Goal: Task Accomplishment & Management: Manage account settings

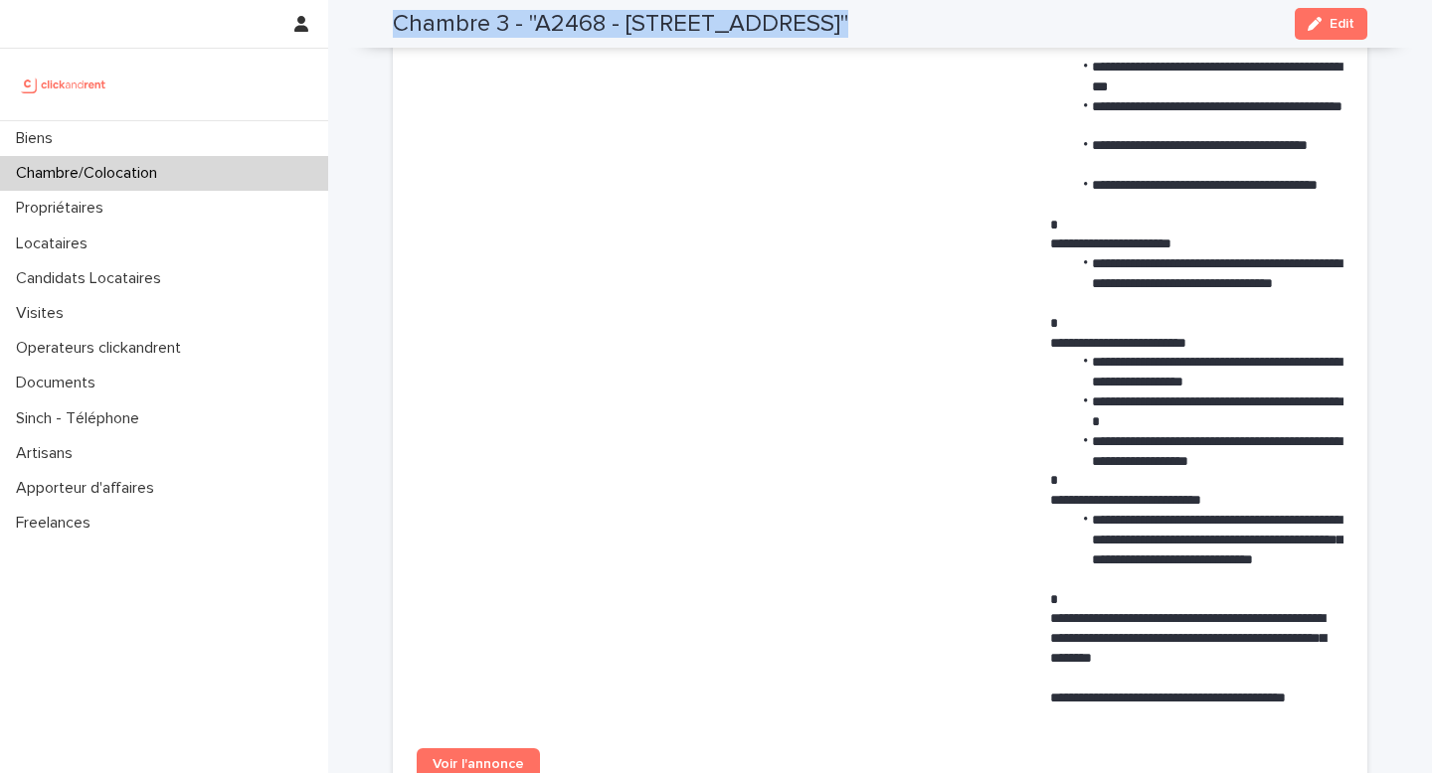
scroll to position [1031, 0]
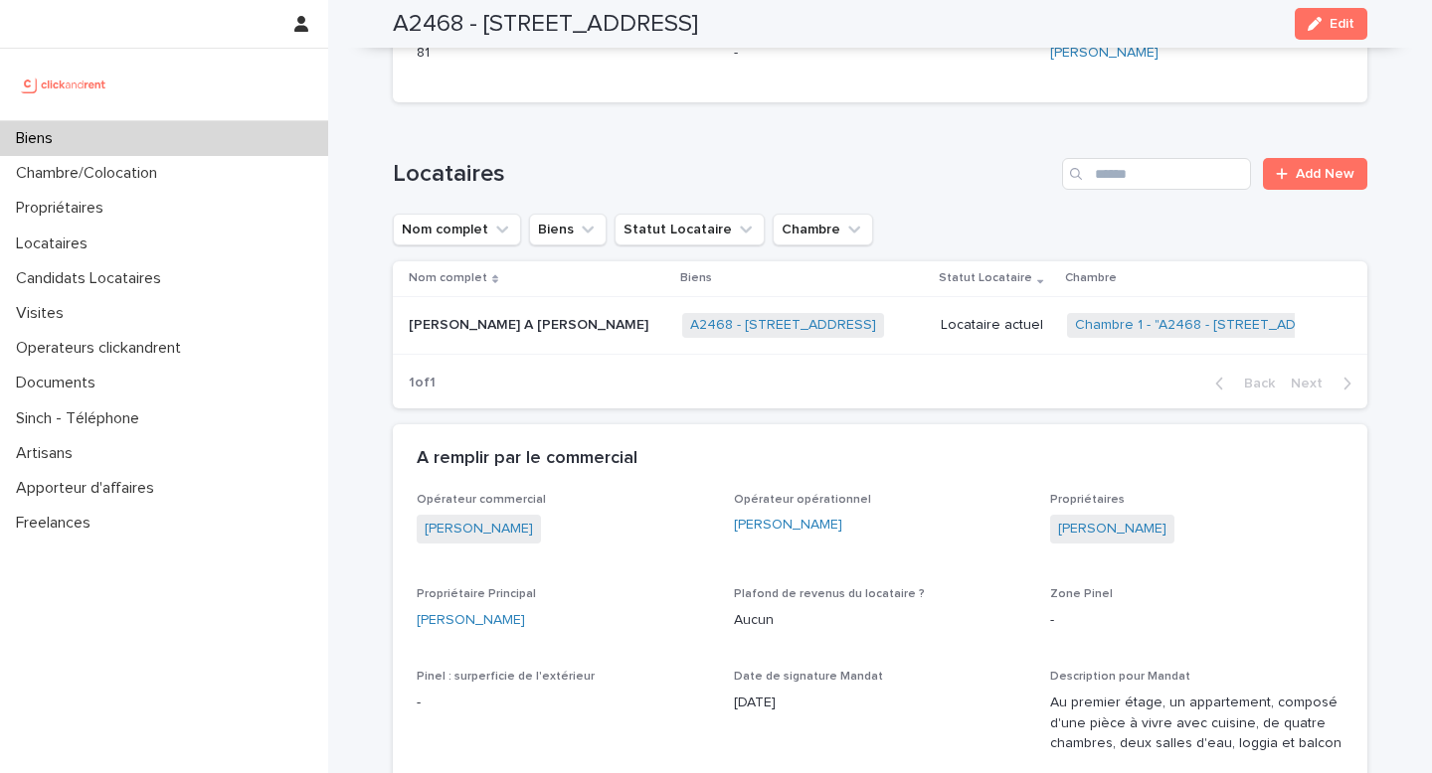
scroll to position [279, 0]
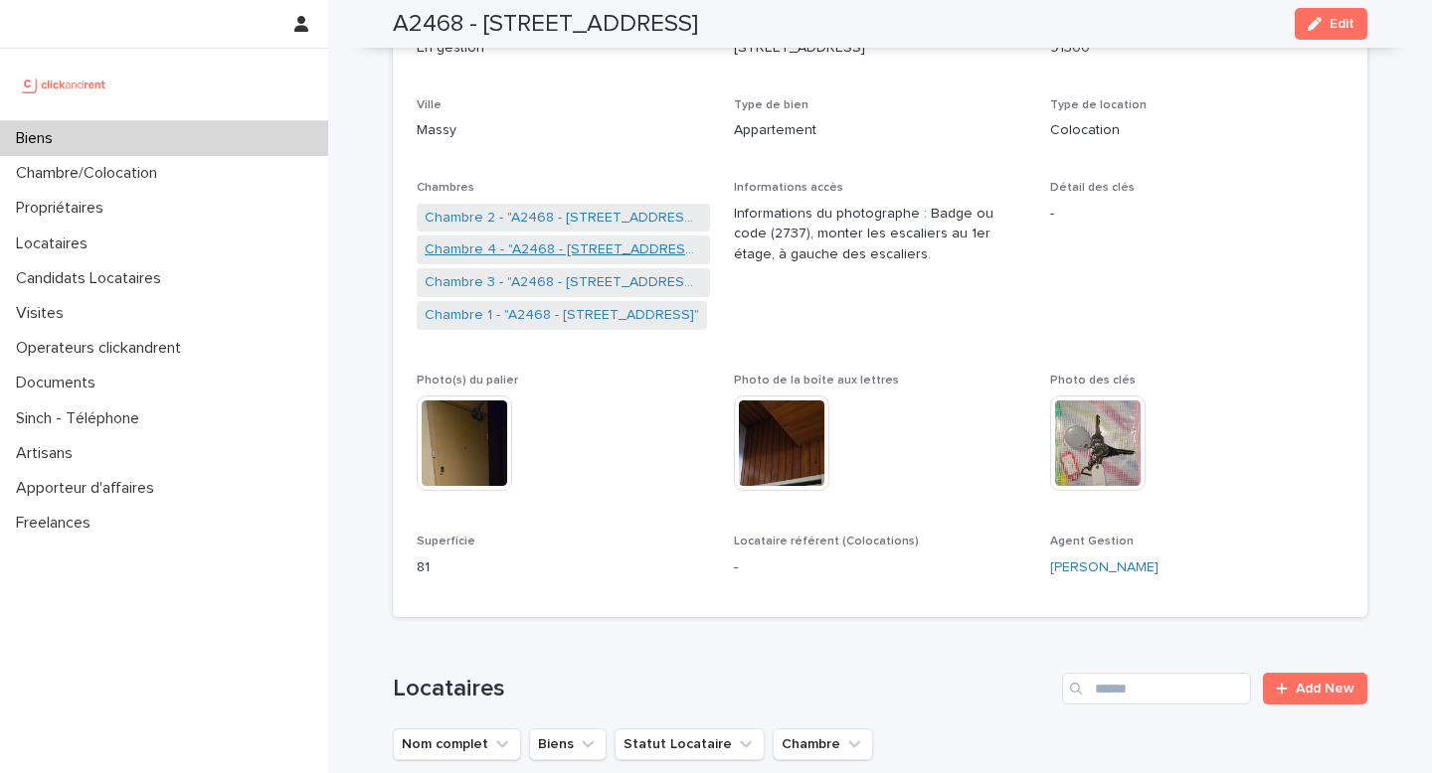
click at [543, 246] on link "Chambre 4 - "A2468 - [STREET_ADDRESS]"" at bounding box center [563, 250] width 277 height 21
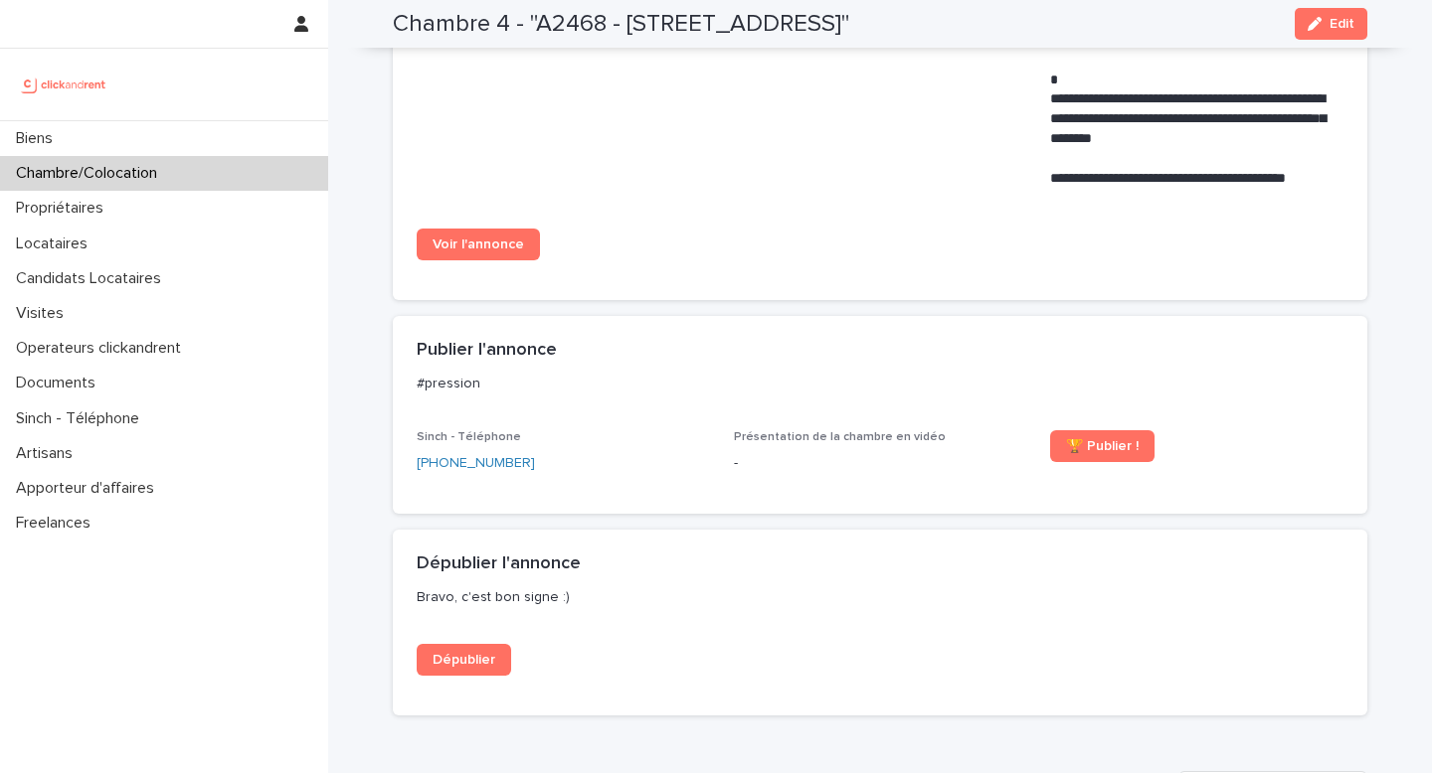
scroll to position [1728, 0]
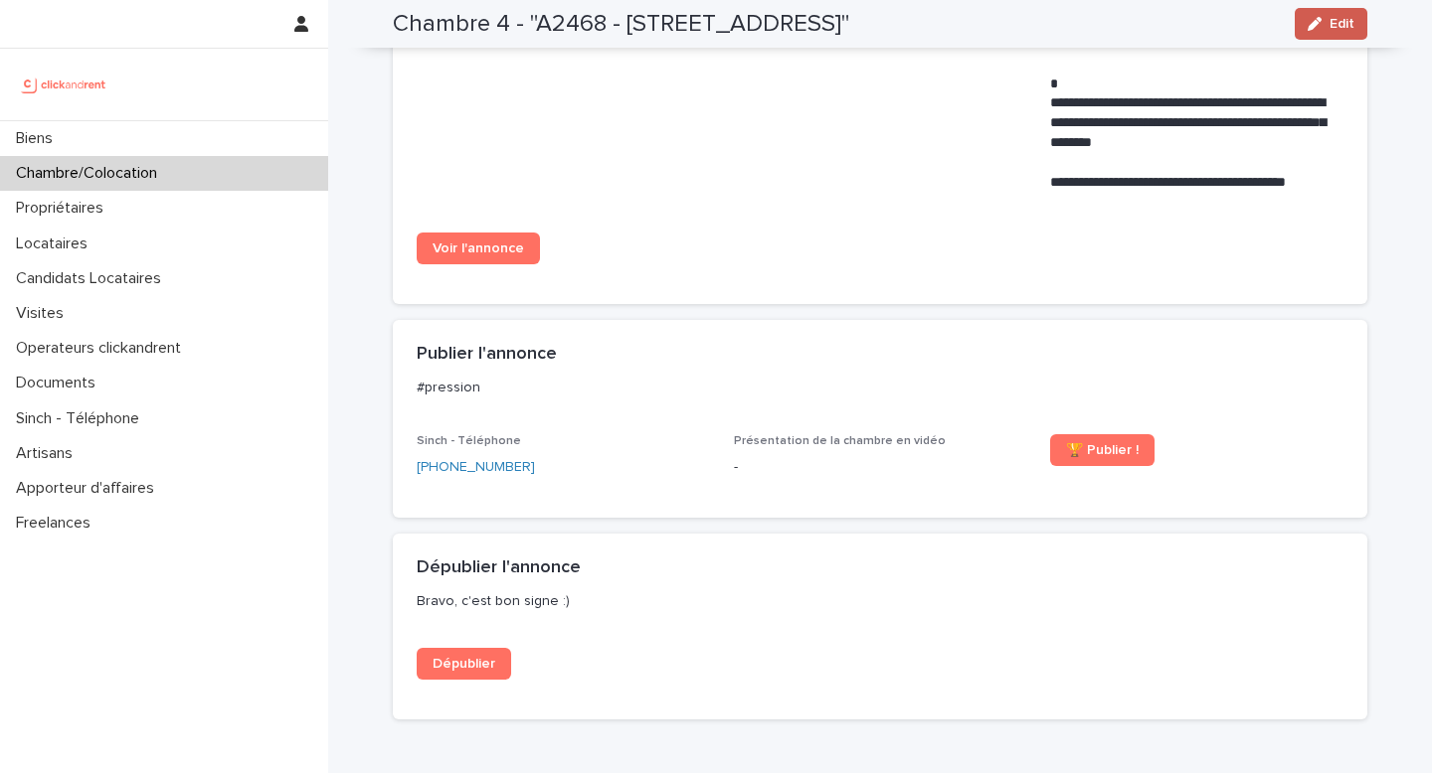
click at [1317, 13] on button "Edit" at bounding box center [1330, 24] width 73 height 32
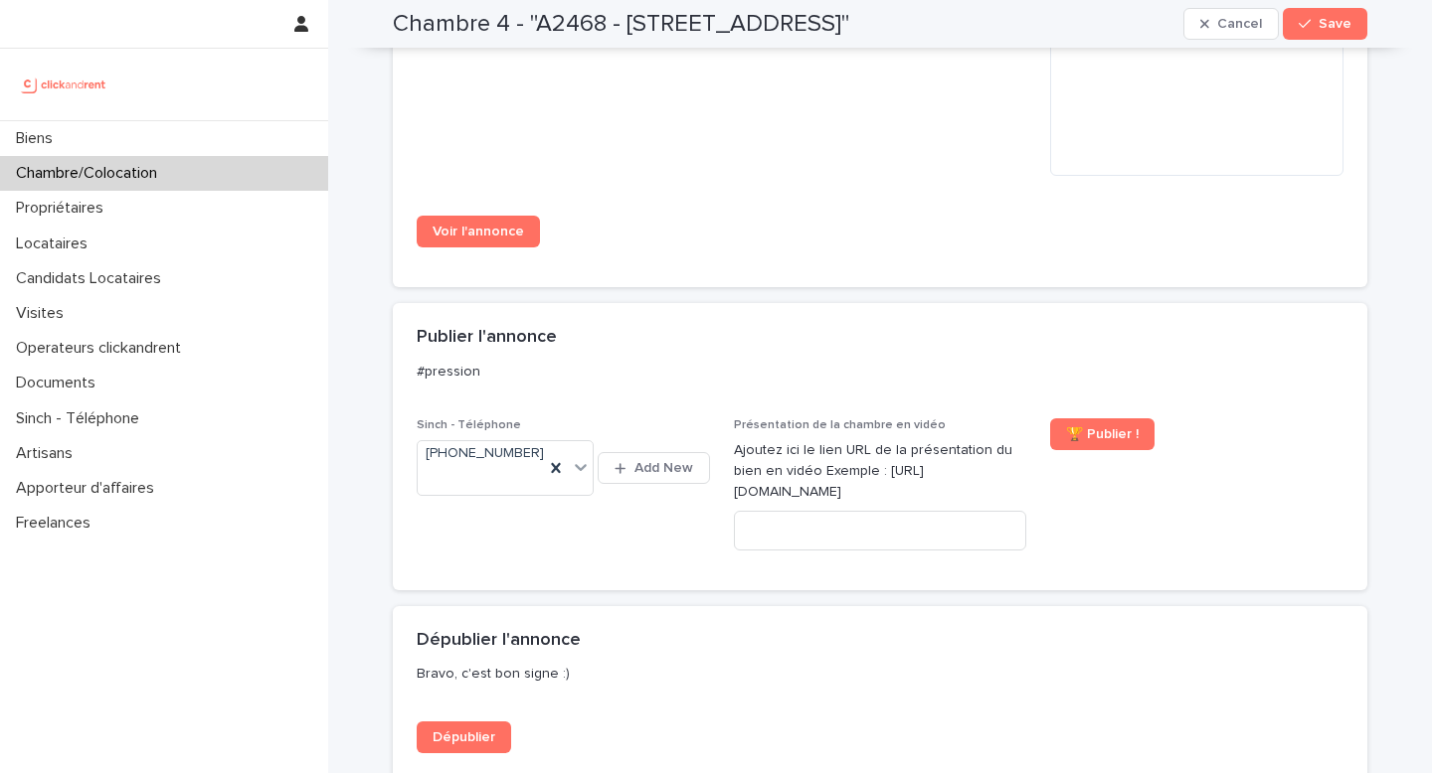
scroll to position [2292, 0]
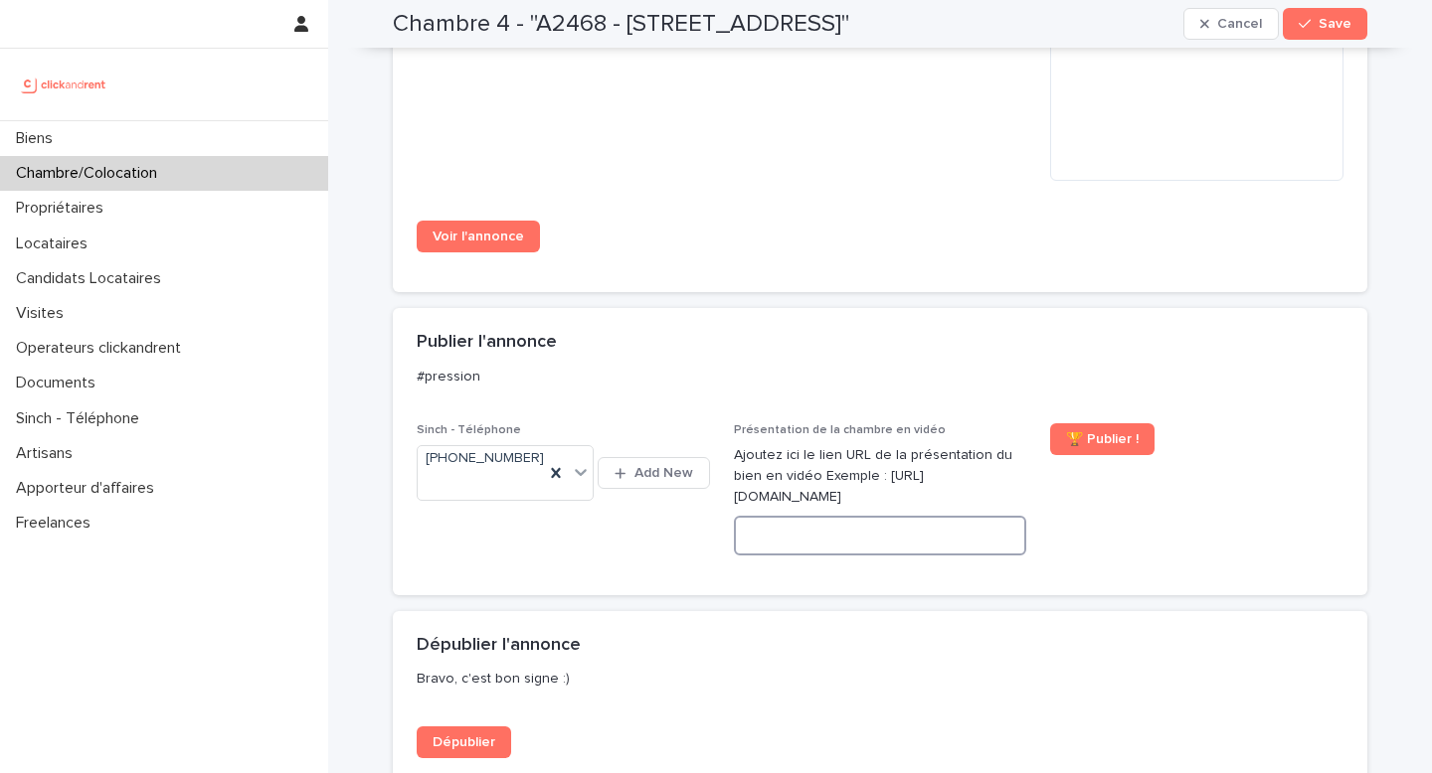
click at [897, 547] on input at bounding box center [880, 536] width 293 height 40
paste input "**********"
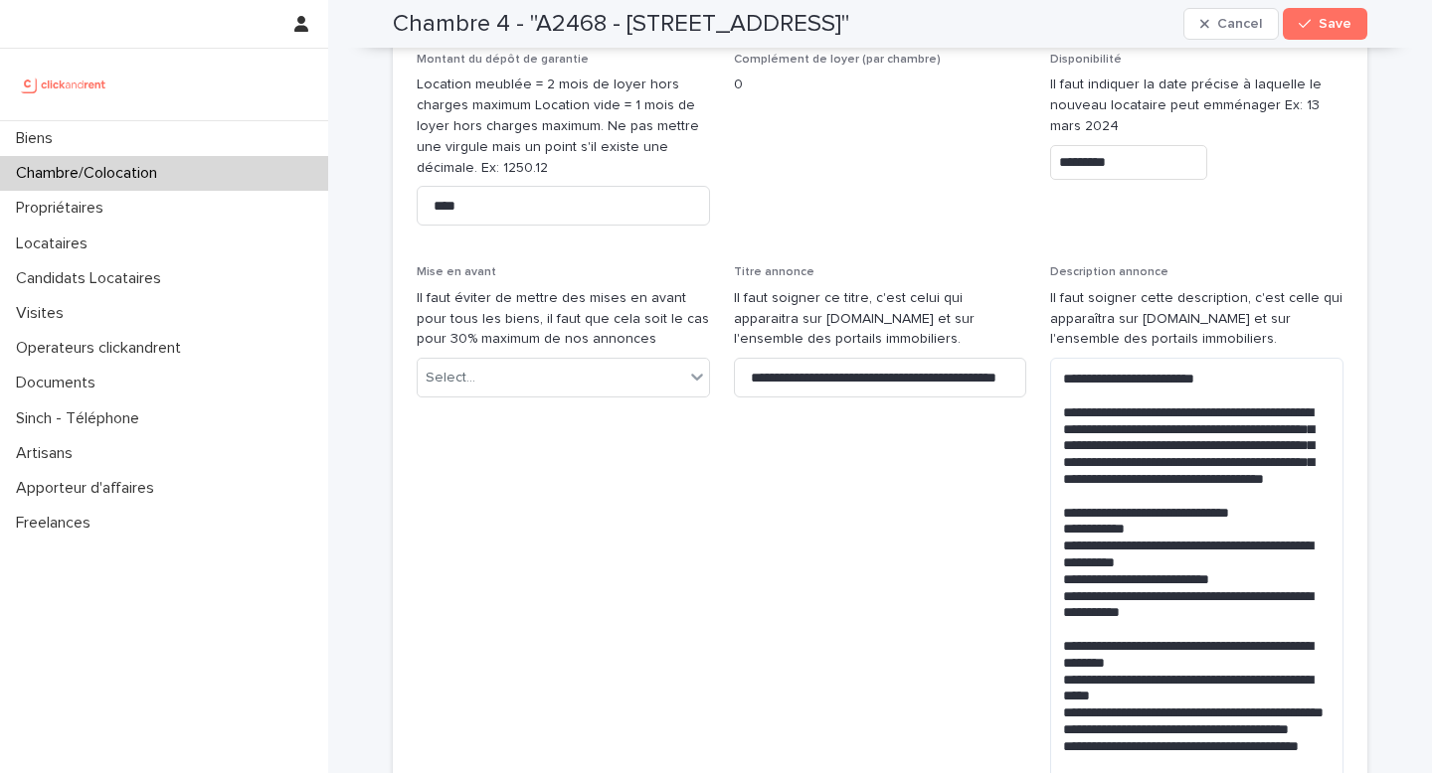
scroll to position [1171, 0]
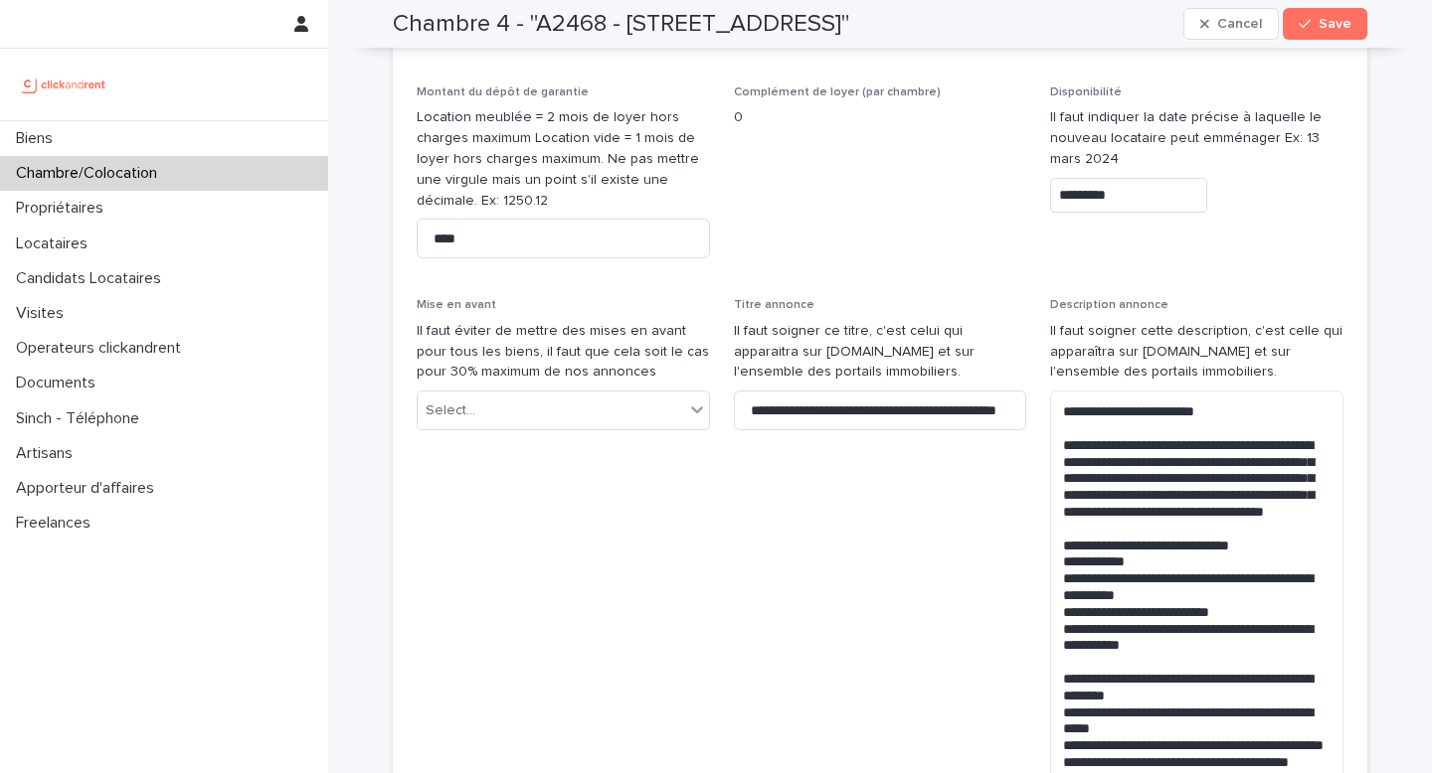
type input "**********"
click at [1152, 202] on input "*********" at bounding box center [1128, 195] width 157 height 35
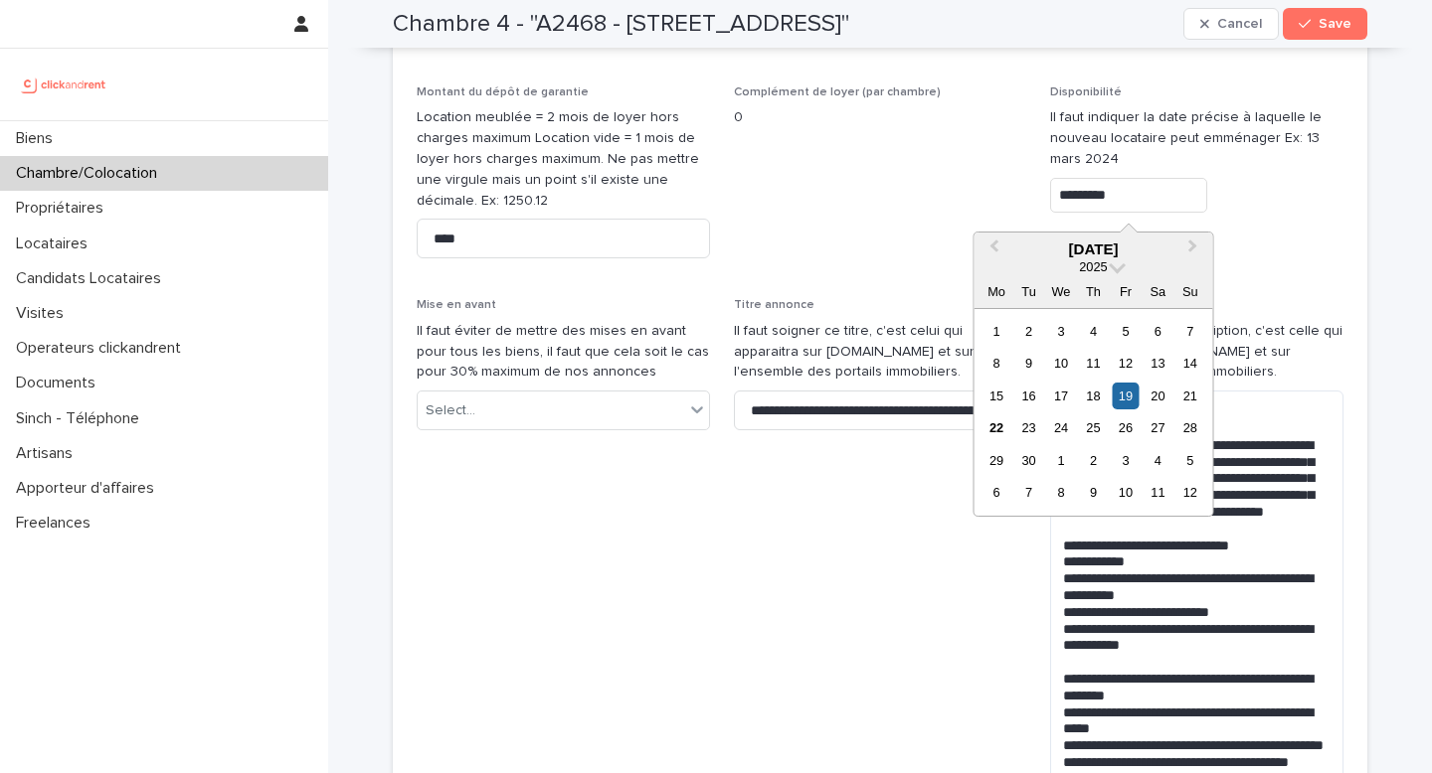
scroll to position [0, 0]
click at [1028, 435] on div "23" at bounding box center [1028, 428] width 27 height 27
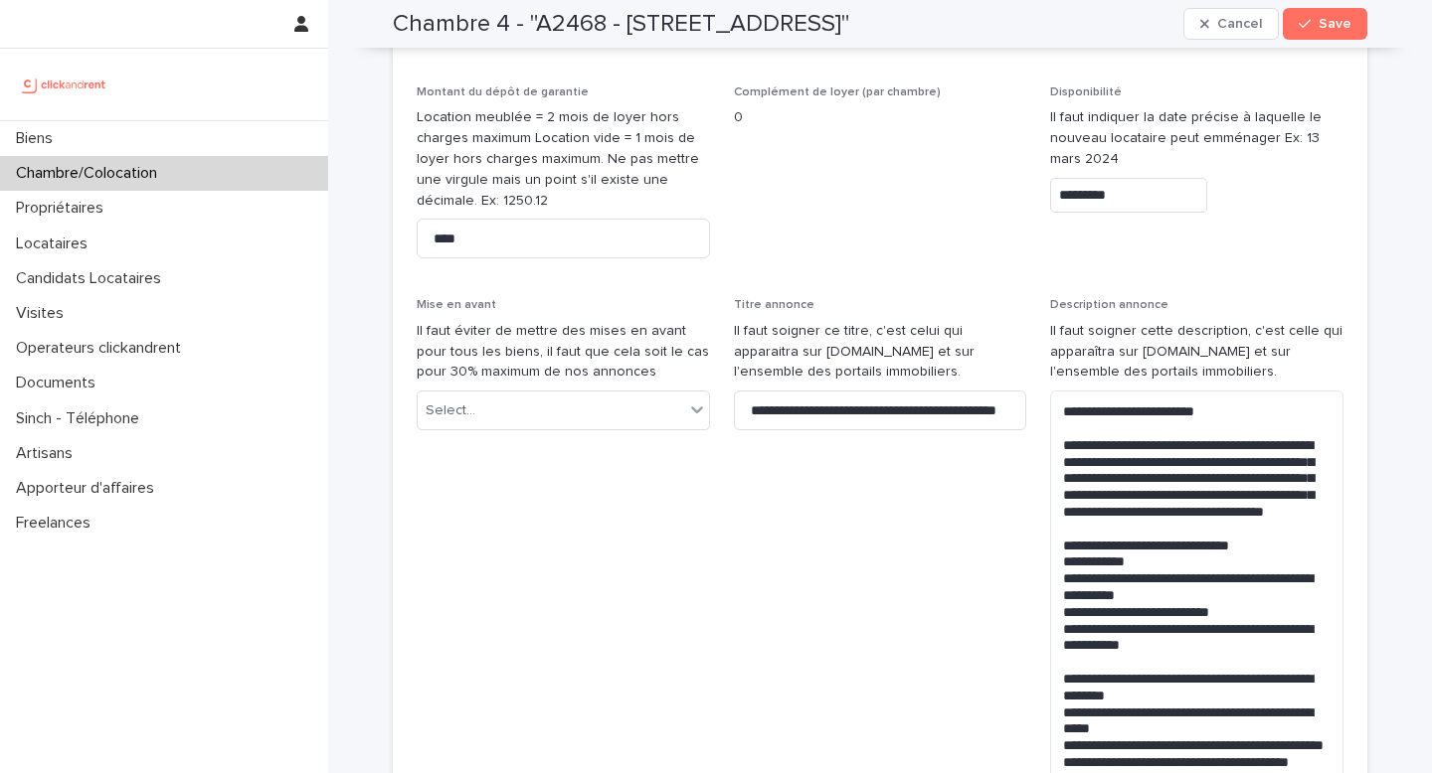
type input "*********"
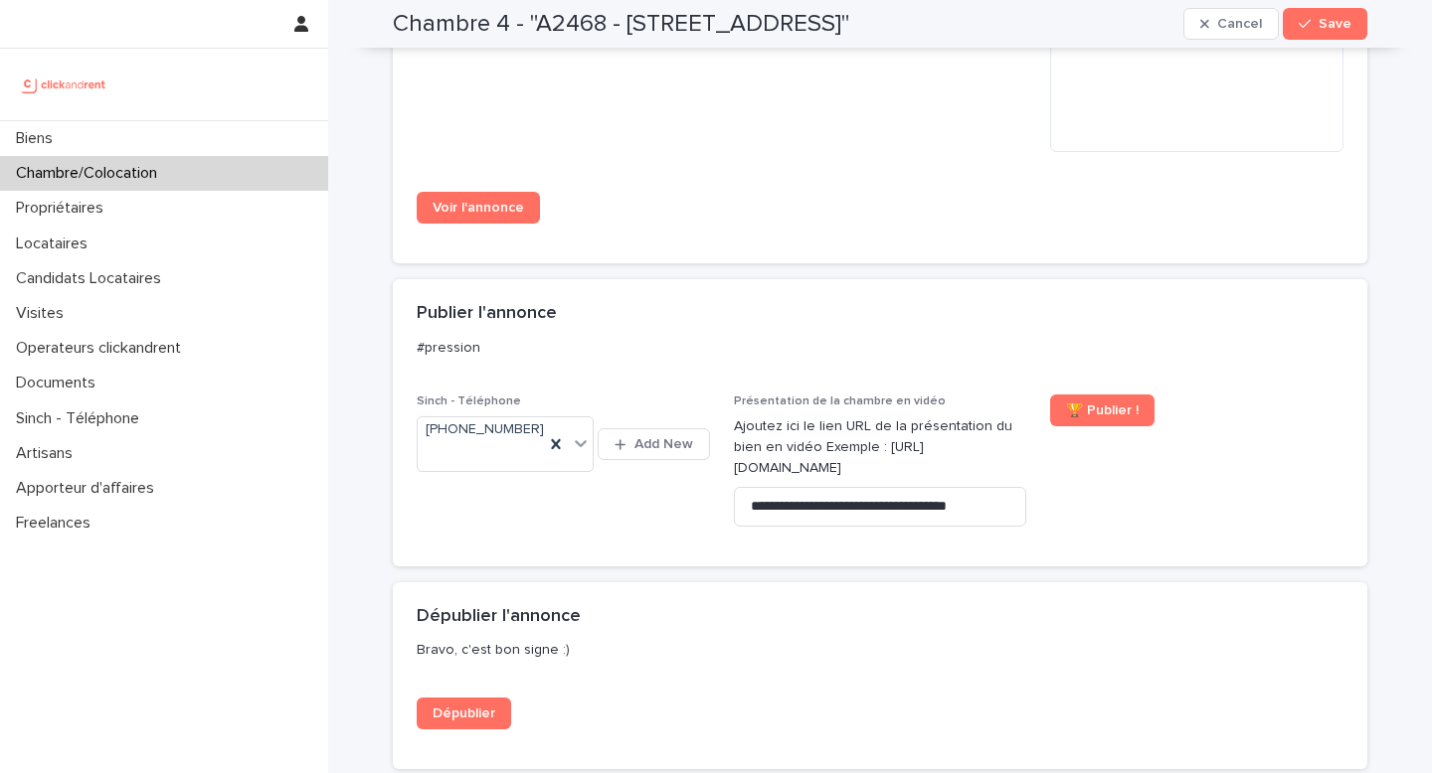
scroll to position [2321, 0]
click at [1314, 32] on button "Save" at bounding box center [1325, 24] width 85 height 32
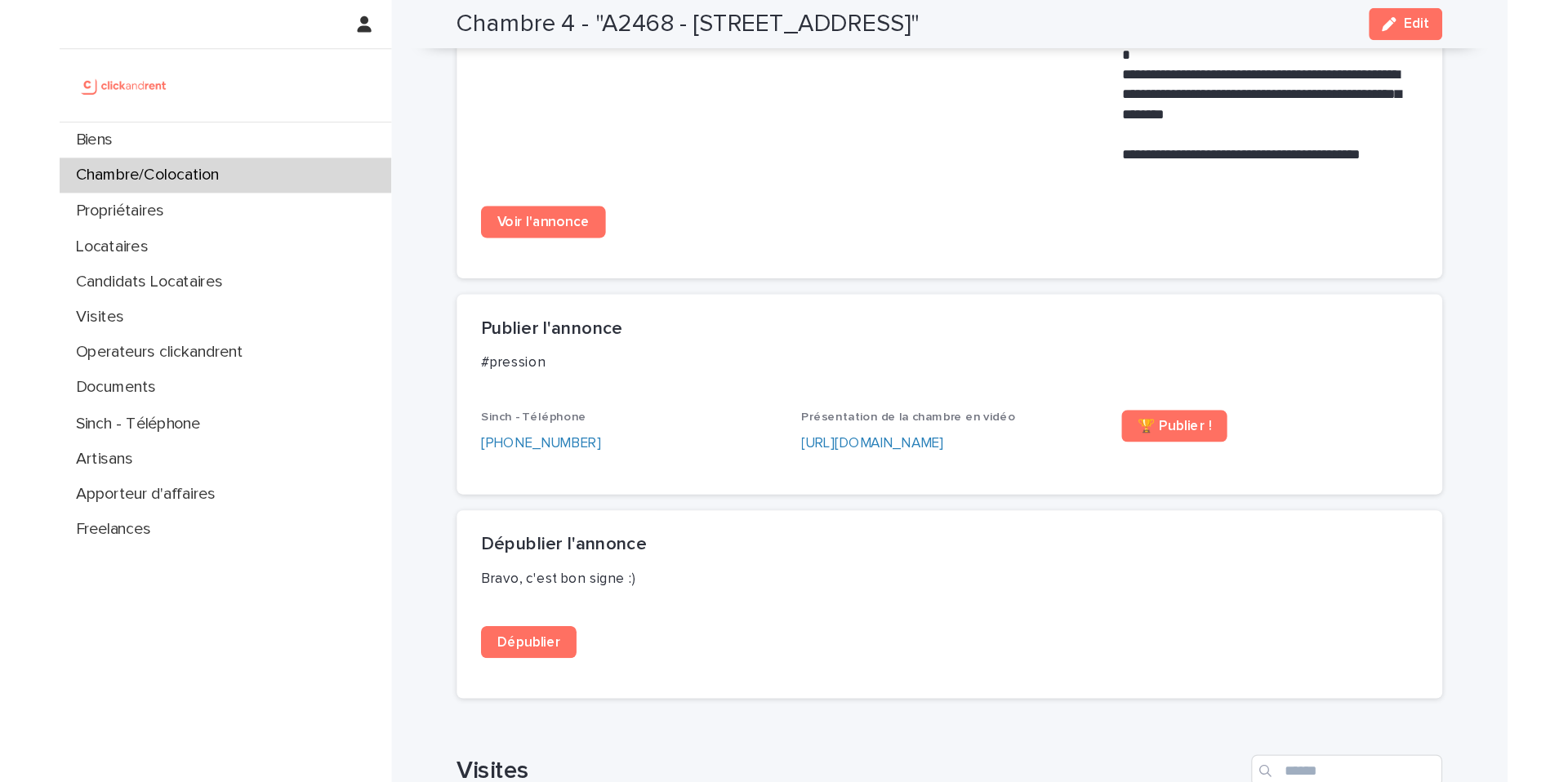
scroll to position [1449, 0]
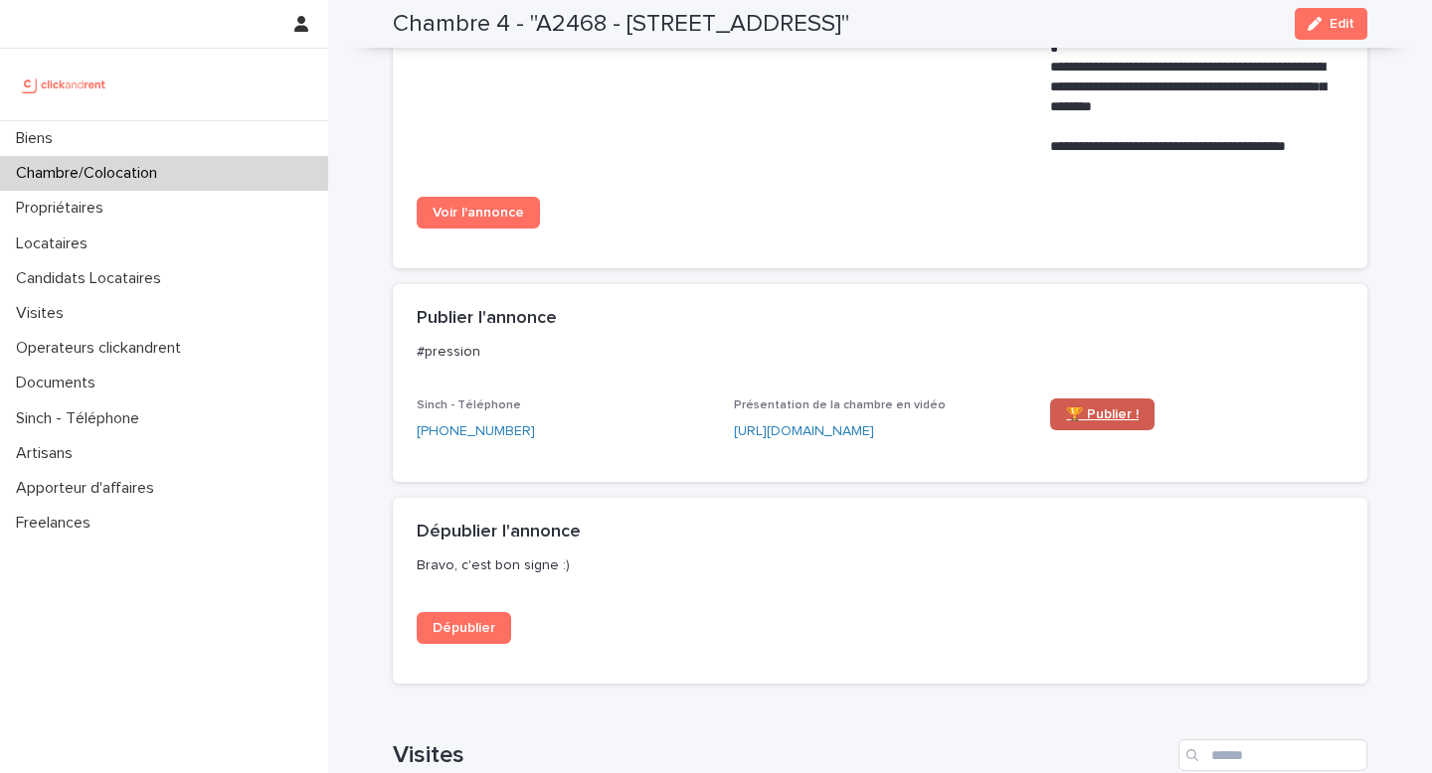
click at [1113, 417] on span "🏆 Publier !" at bounding box center [1102, 415] width 73 height 14
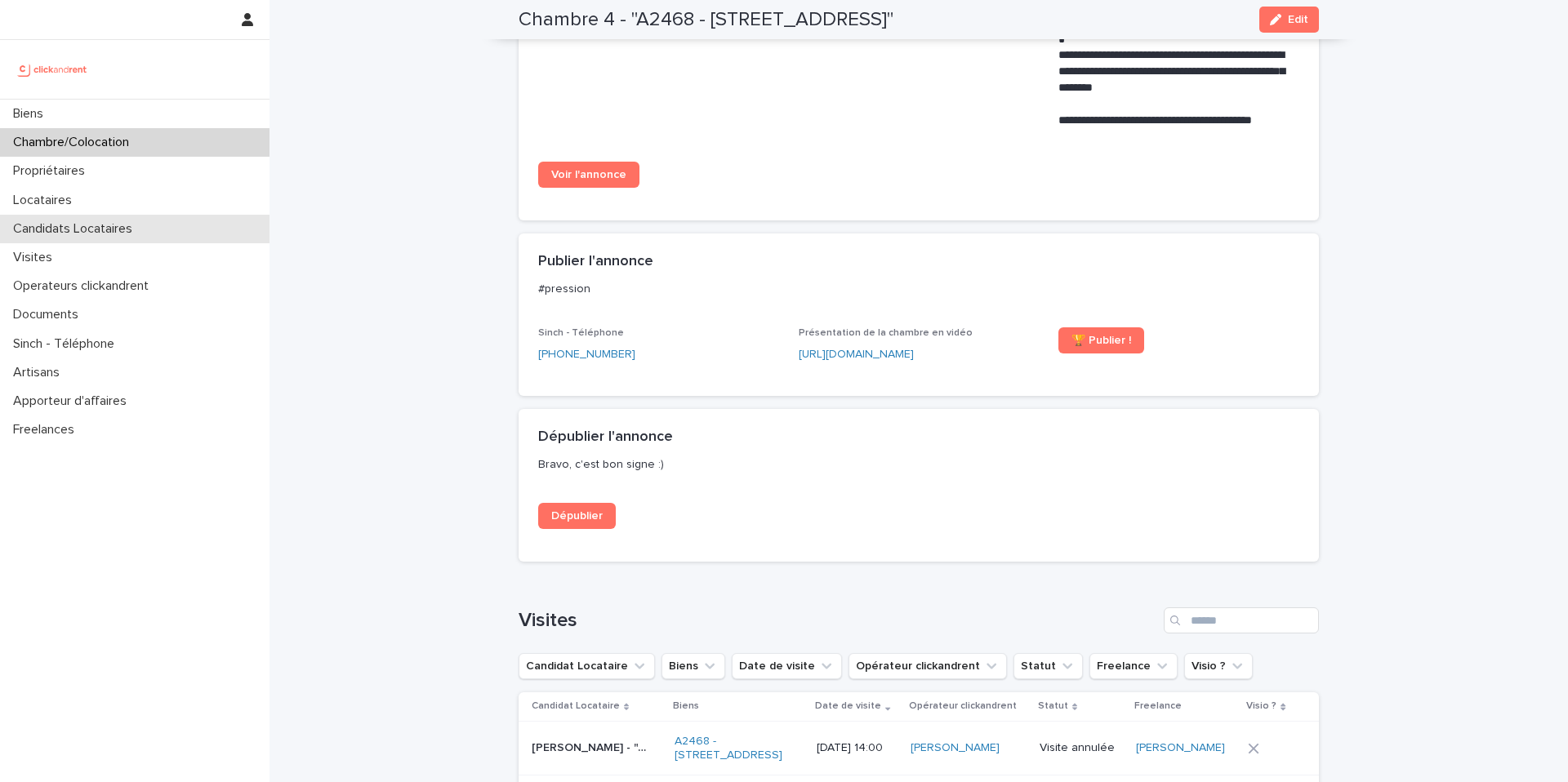
click at [132, 230] on p "Candidats Locataires" at bounding box center [76, 228] width 139 height 16
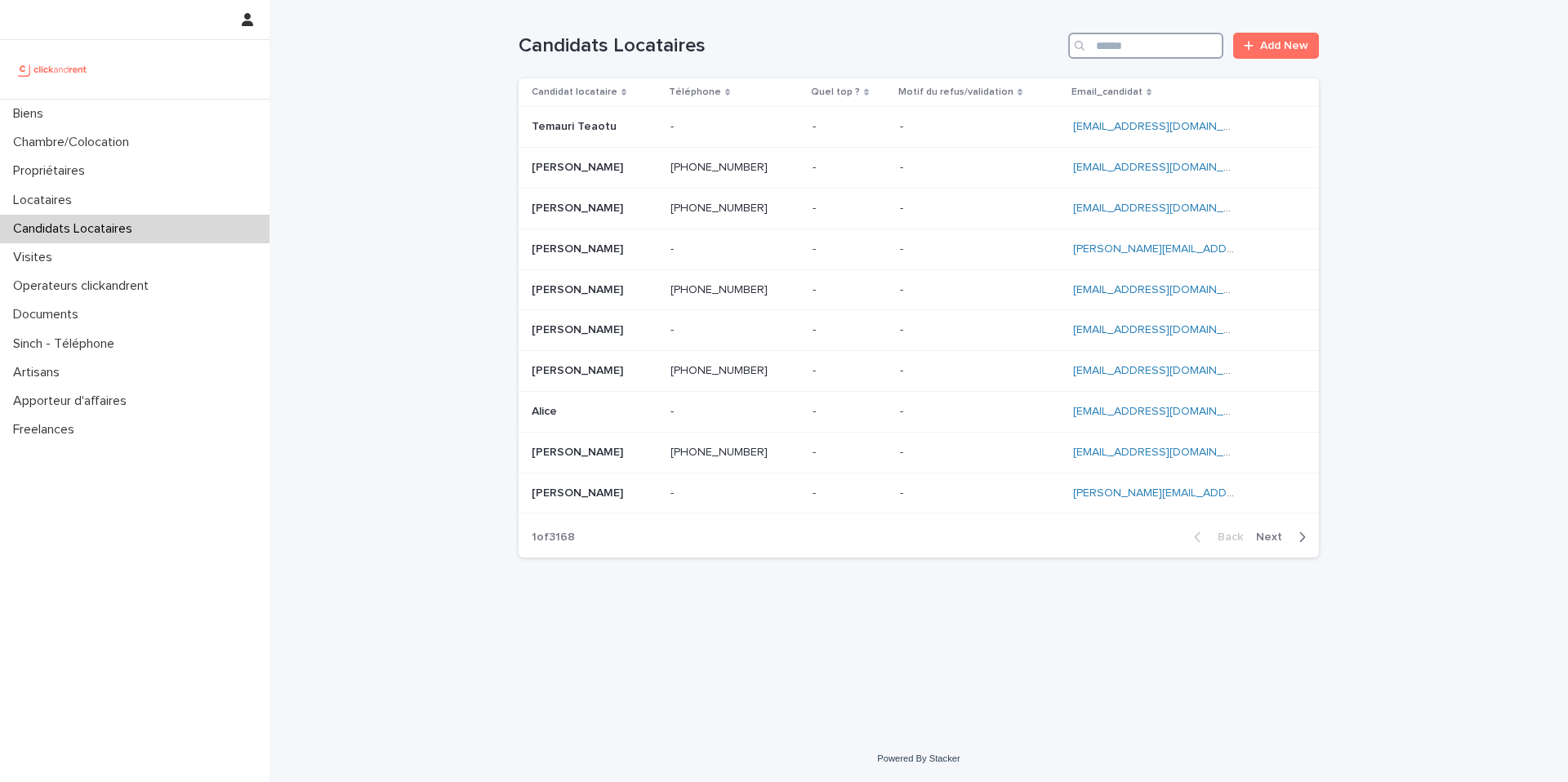
click at [1147, 35] on input "Search" at bounding box center [1145, 46] width 155 height 26
paste input "**********"
type input "**********"
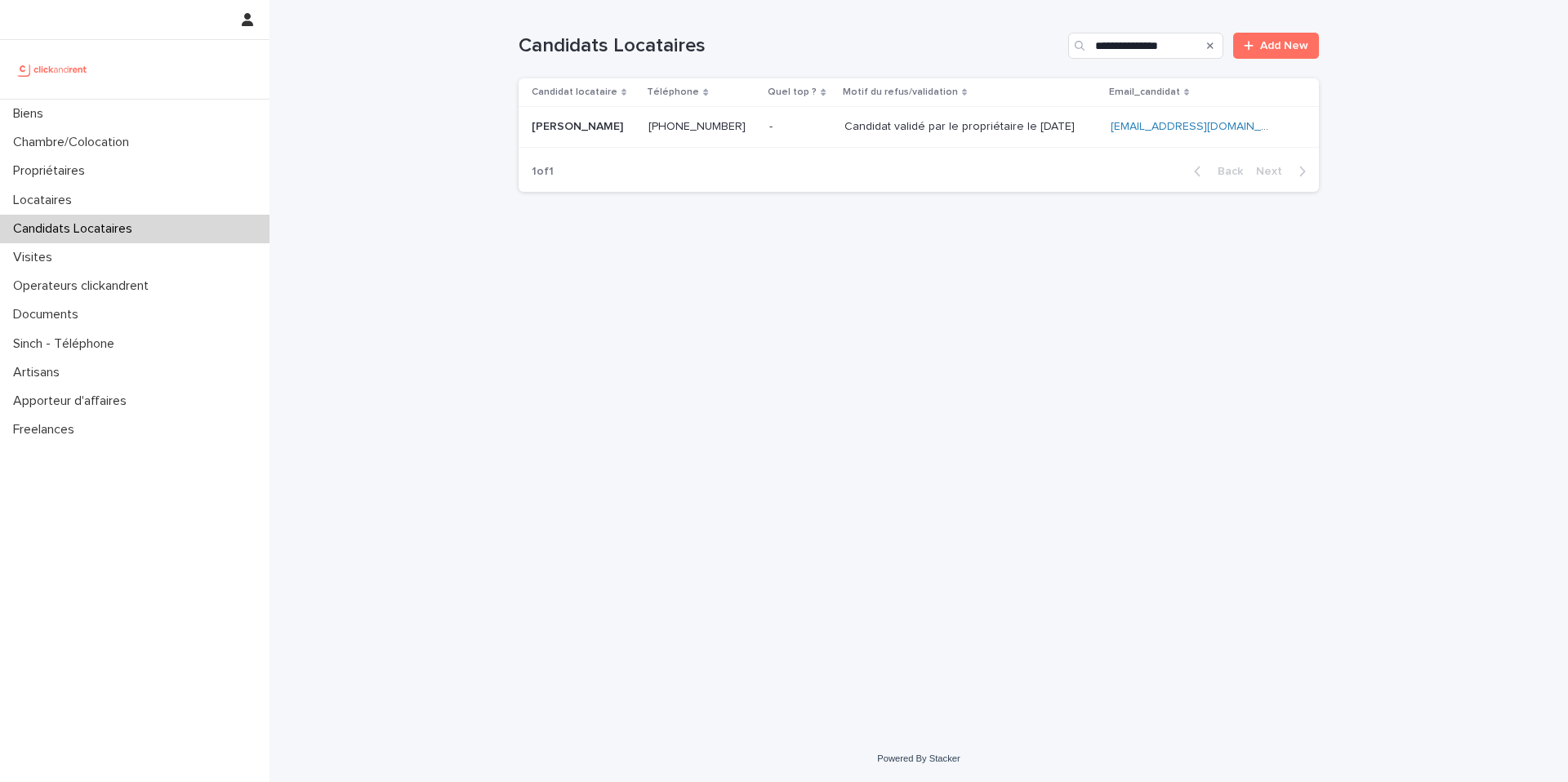
click at [991, 126] on p "Candidat validé par le propriétaire le [DATE]" at bounding box center [961, 125] width 233 height 17
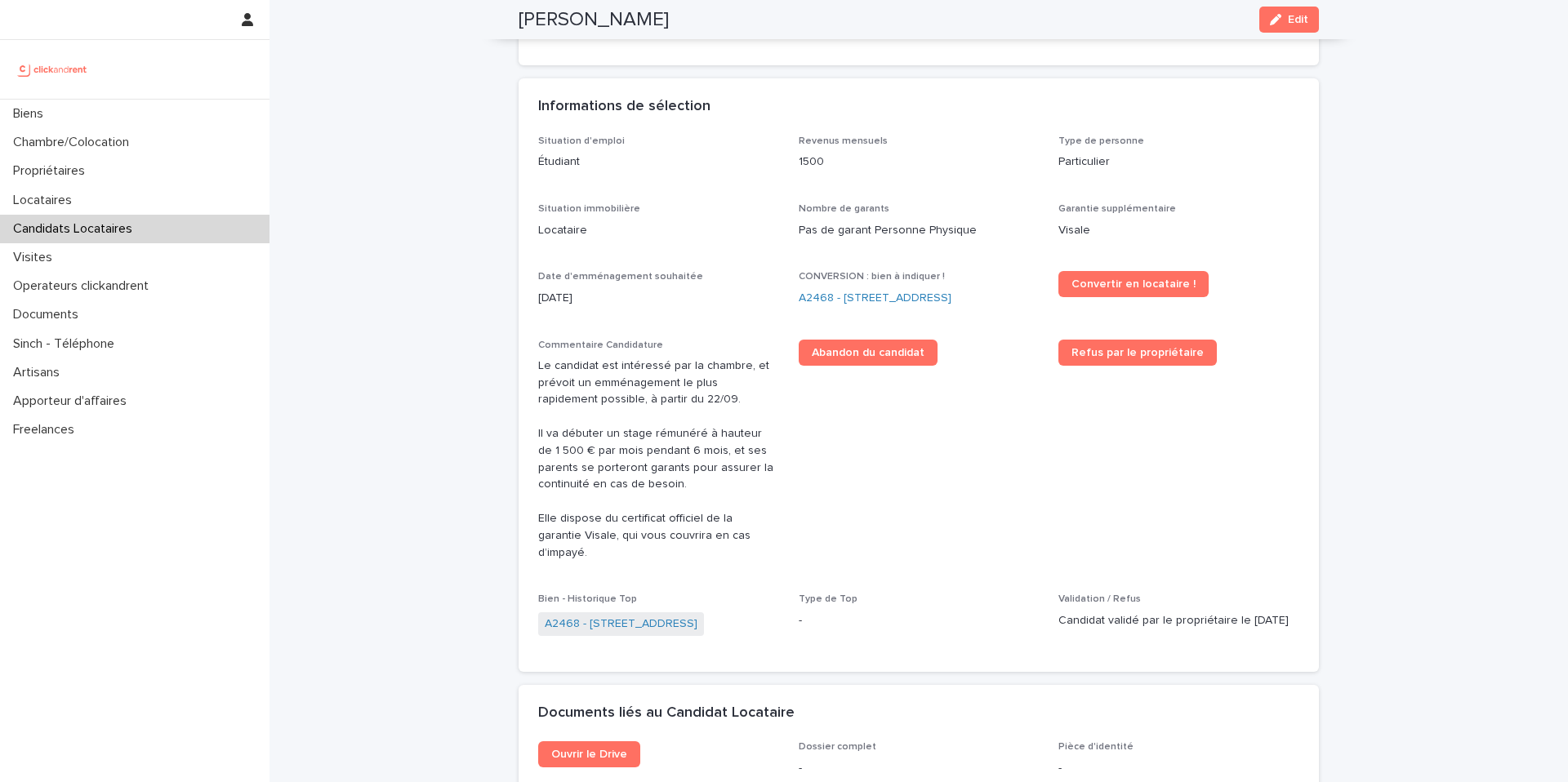
scroll to position [384, 0]
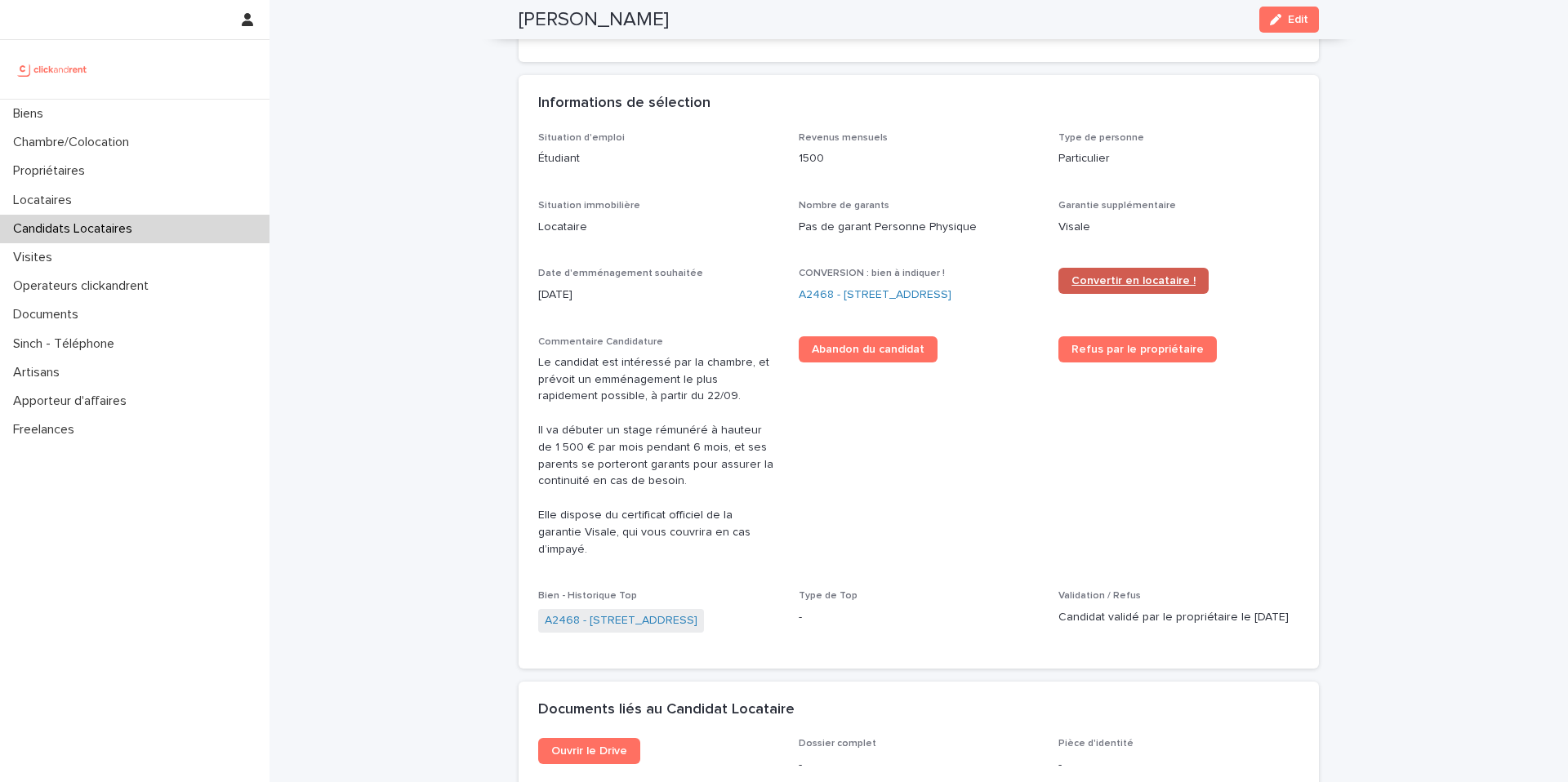
click at [1151, 282] on span "Convertir en locataire !" at bounding box center [1133, 281] width 124 height 12
click at [848, 294] on link "A2468 - [STREET_ADDRESS]" at bounding box center [875, 295] width 153 height 17
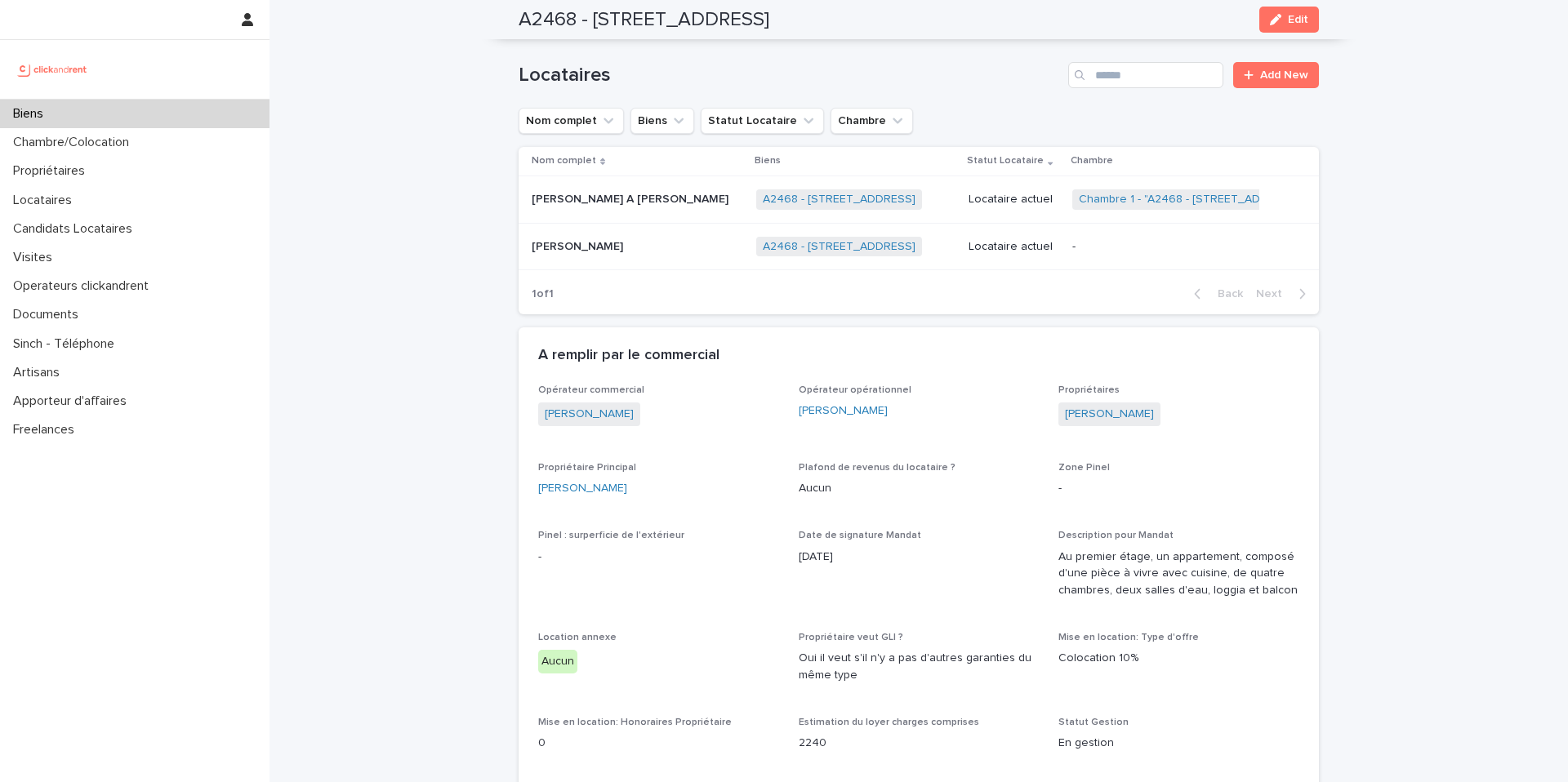
scroll to position [688, 0]
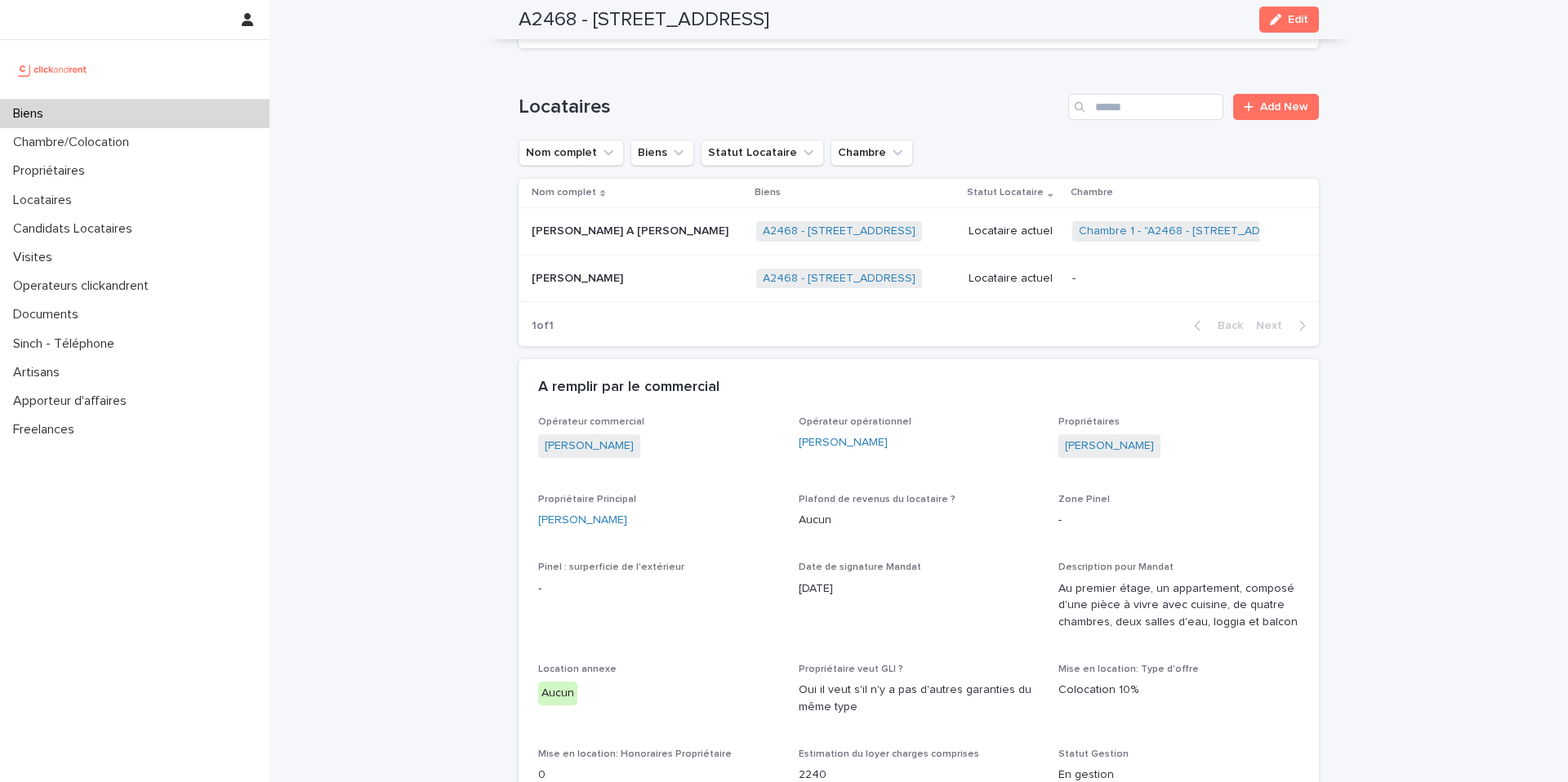
click at [1161, 275] on p "-" at bounding box center [1174, 278] width 205 height 14
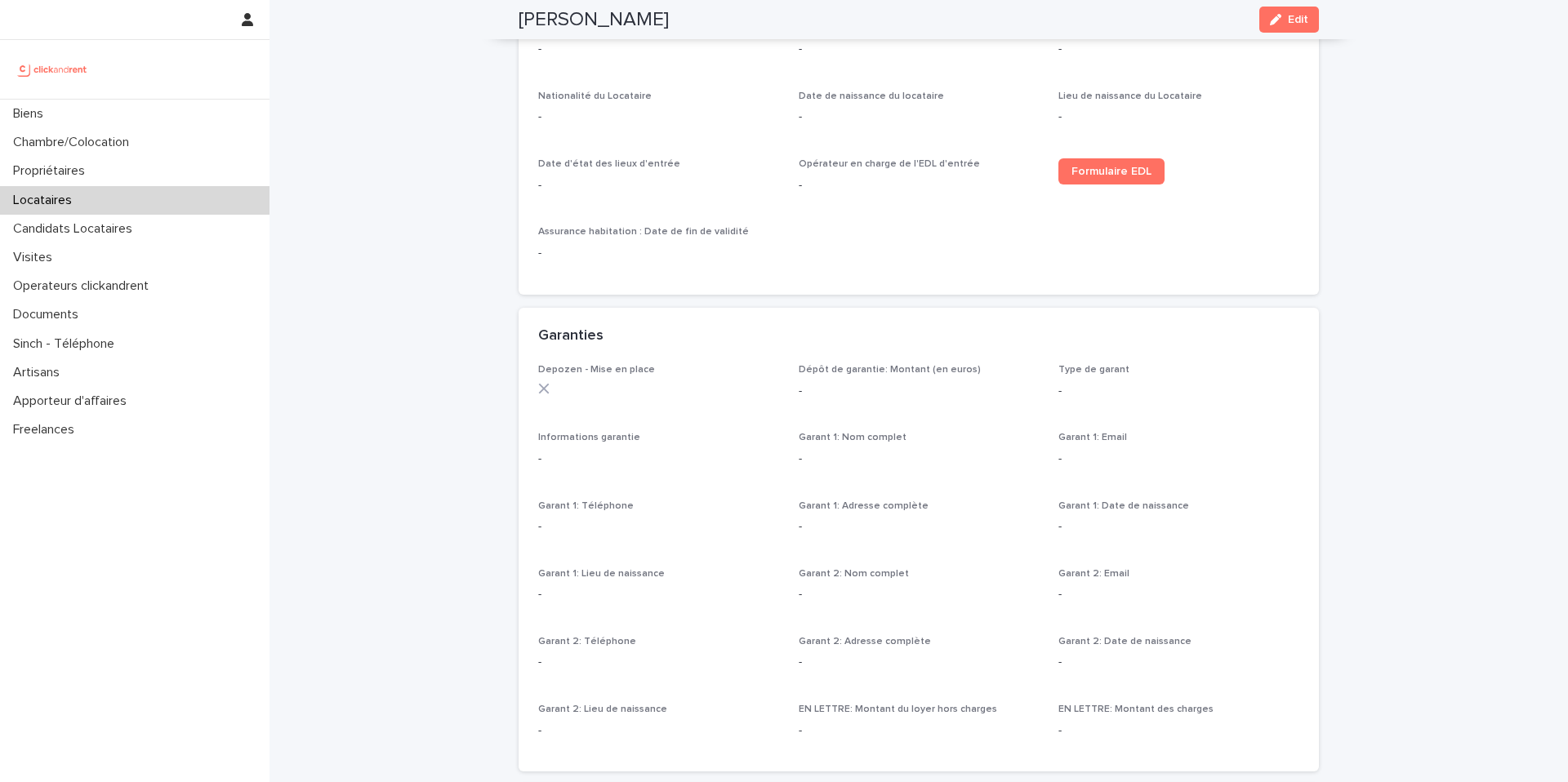
scroll to position [679, 0]
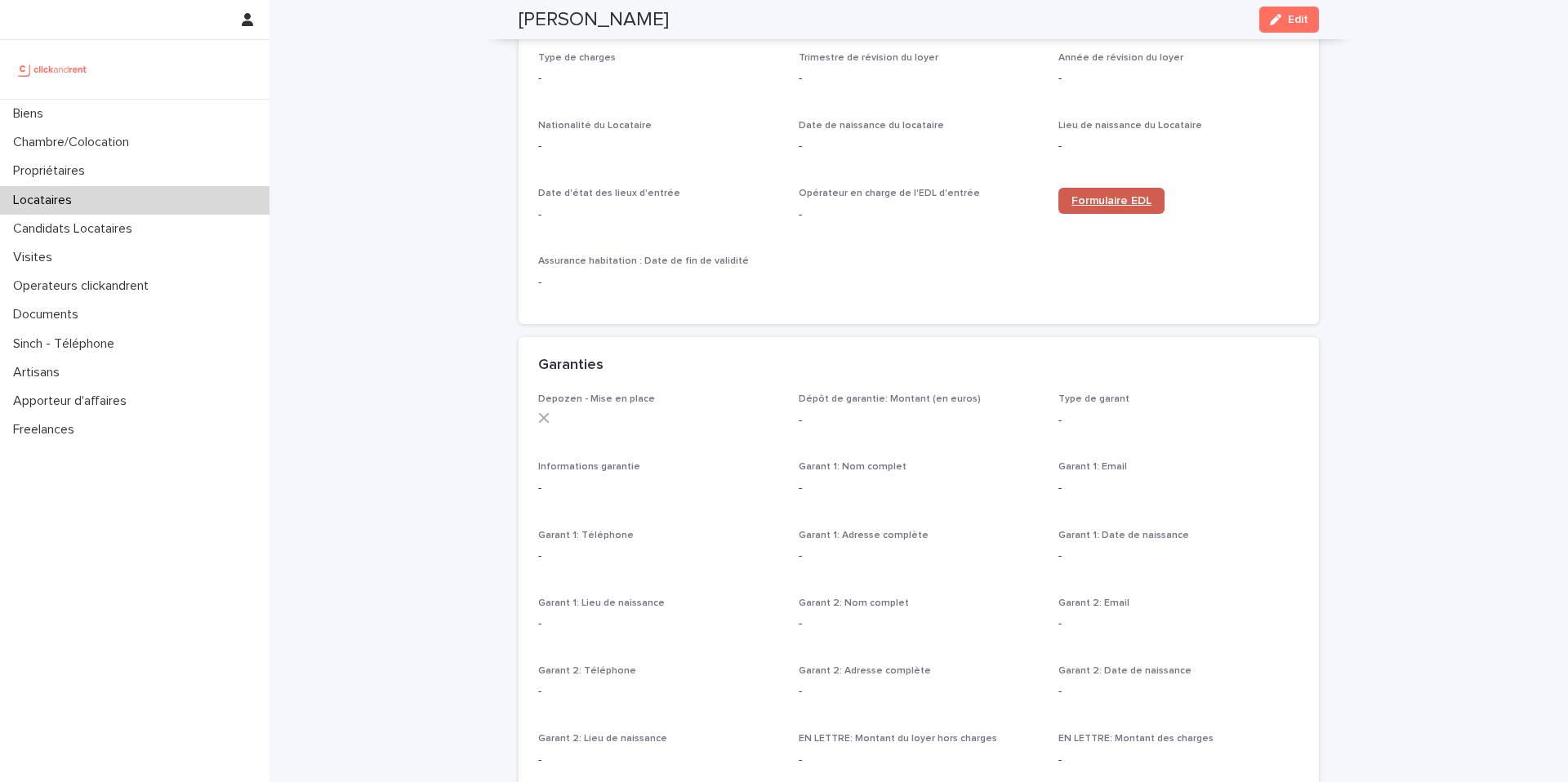
click at [1110, 200] on span "Formulaire EDL" at bounding box center [1110, 201] width 80 height 12
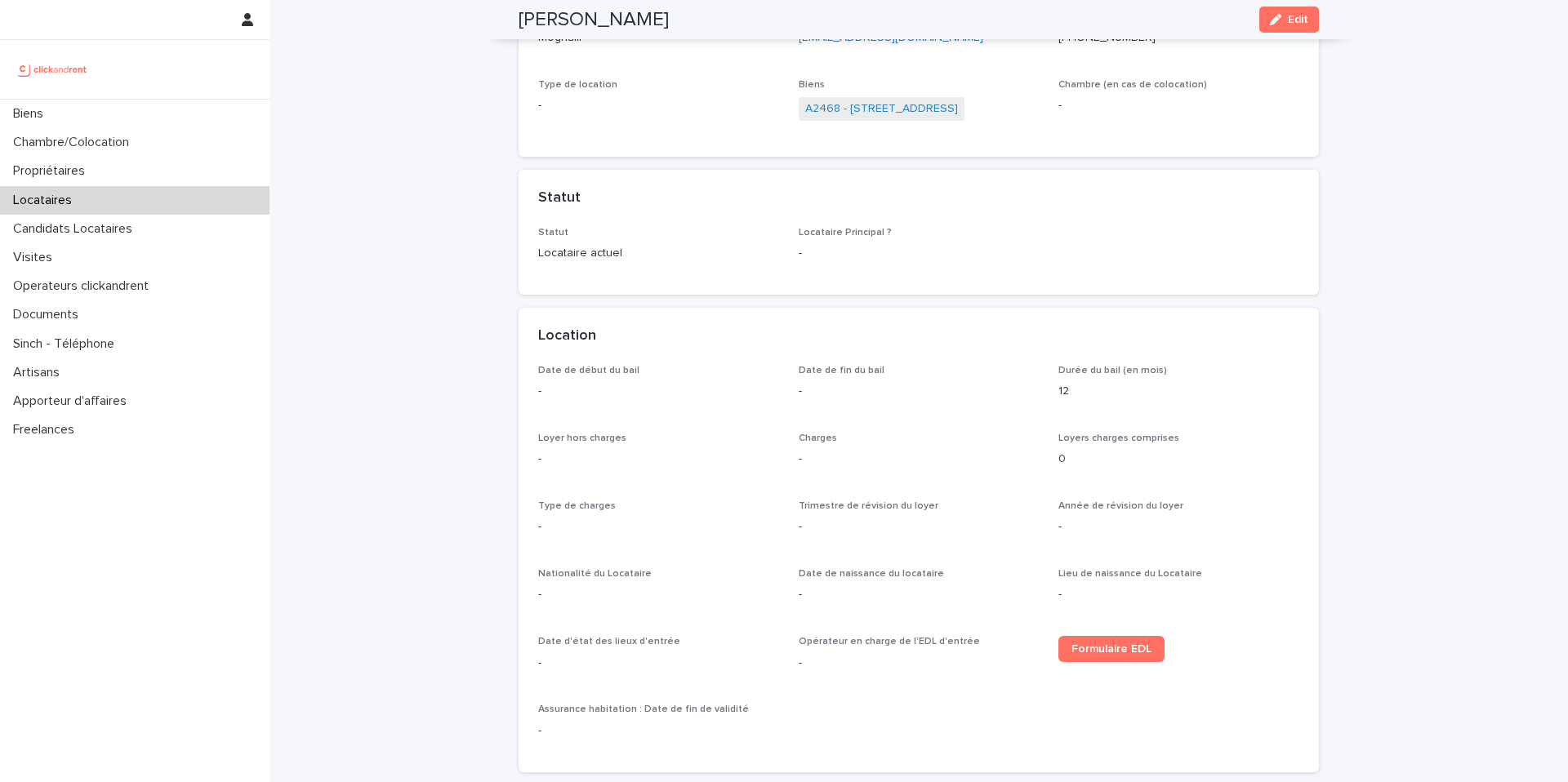
scroll to position [0, 0]
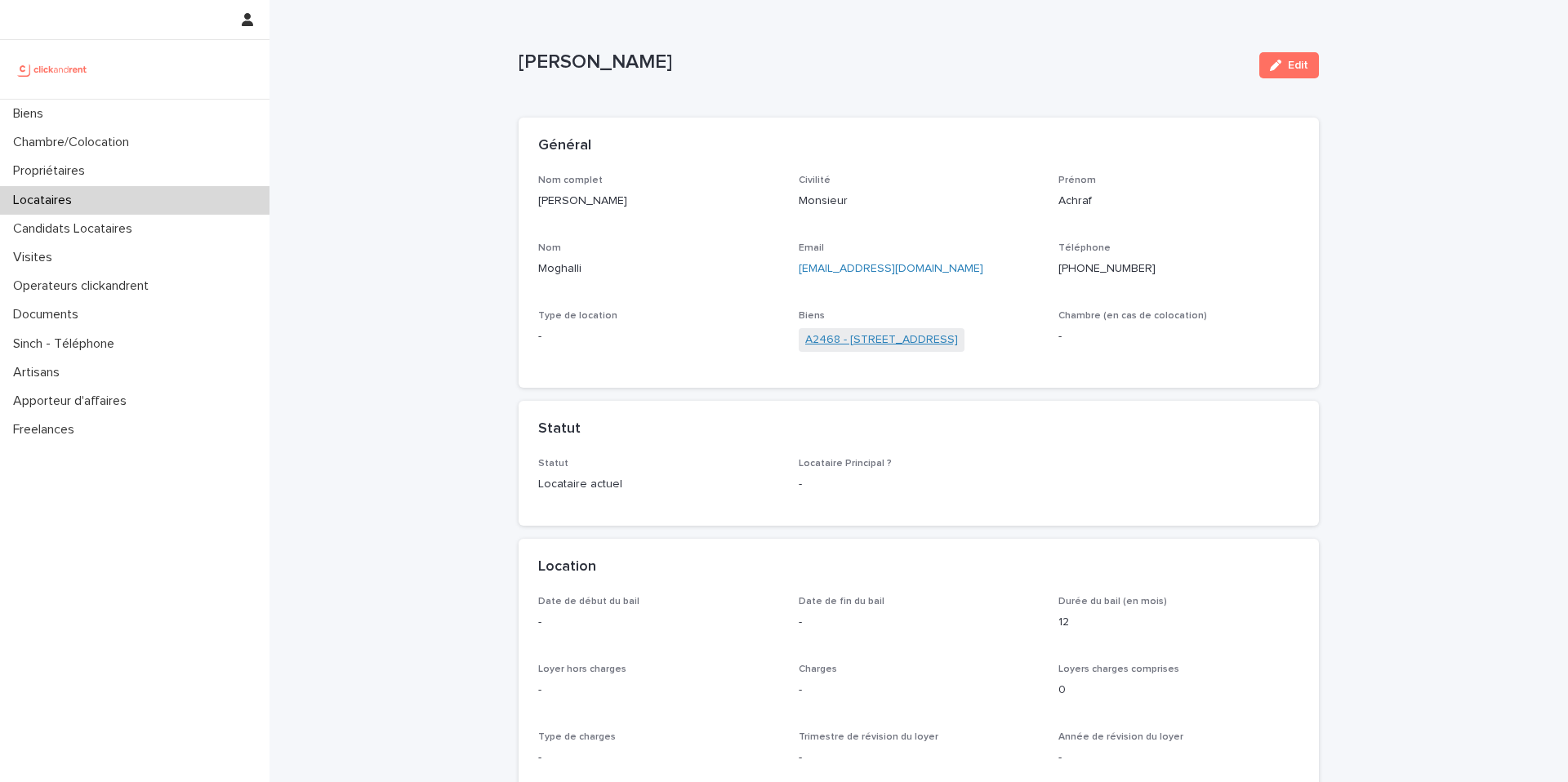
click at [903, 337] on link "A2468 - [STREET_ADDRESS]" at bounding box center [881, 340] width 153 height 17
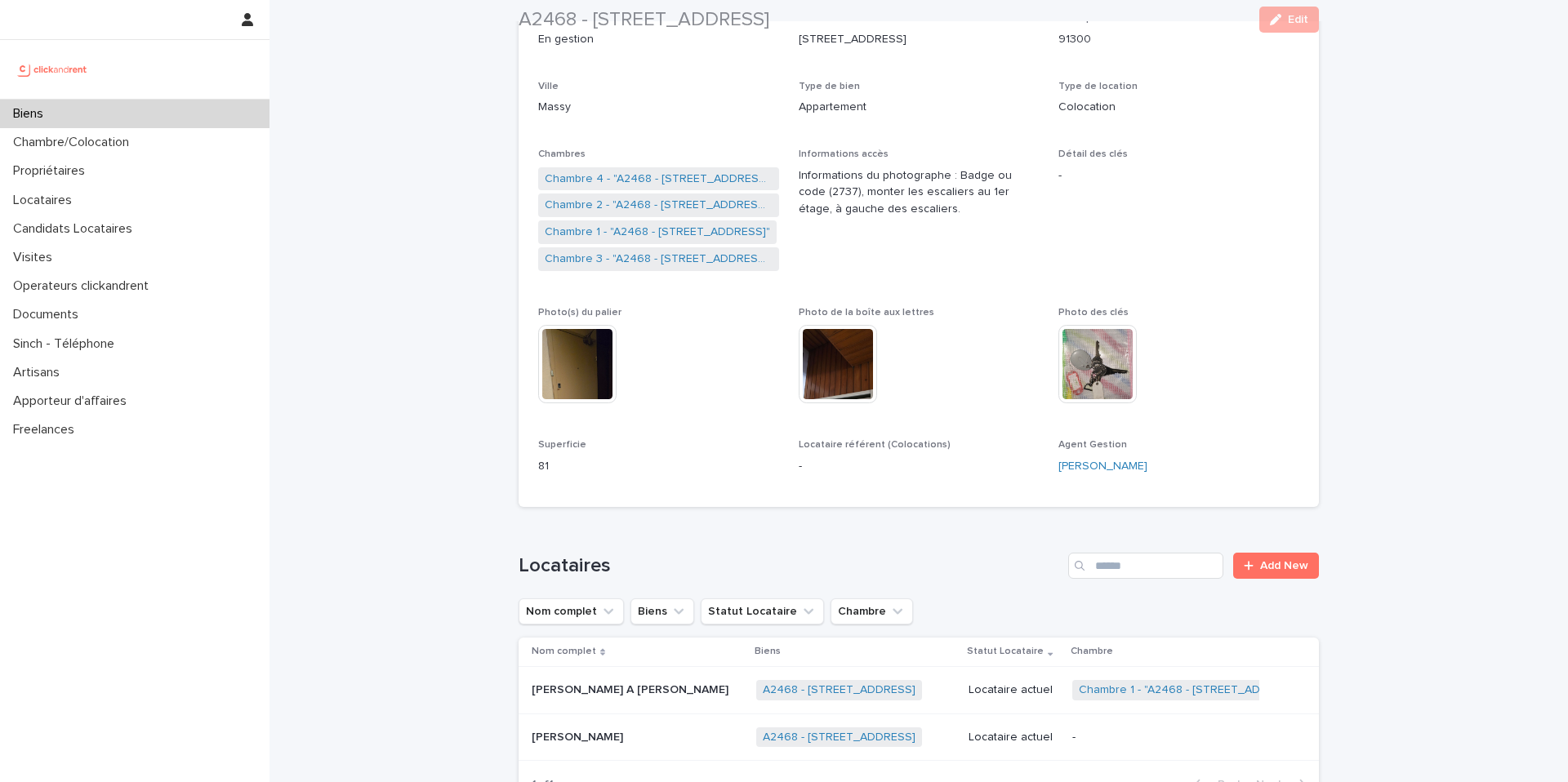
scroll to position [212, 0]
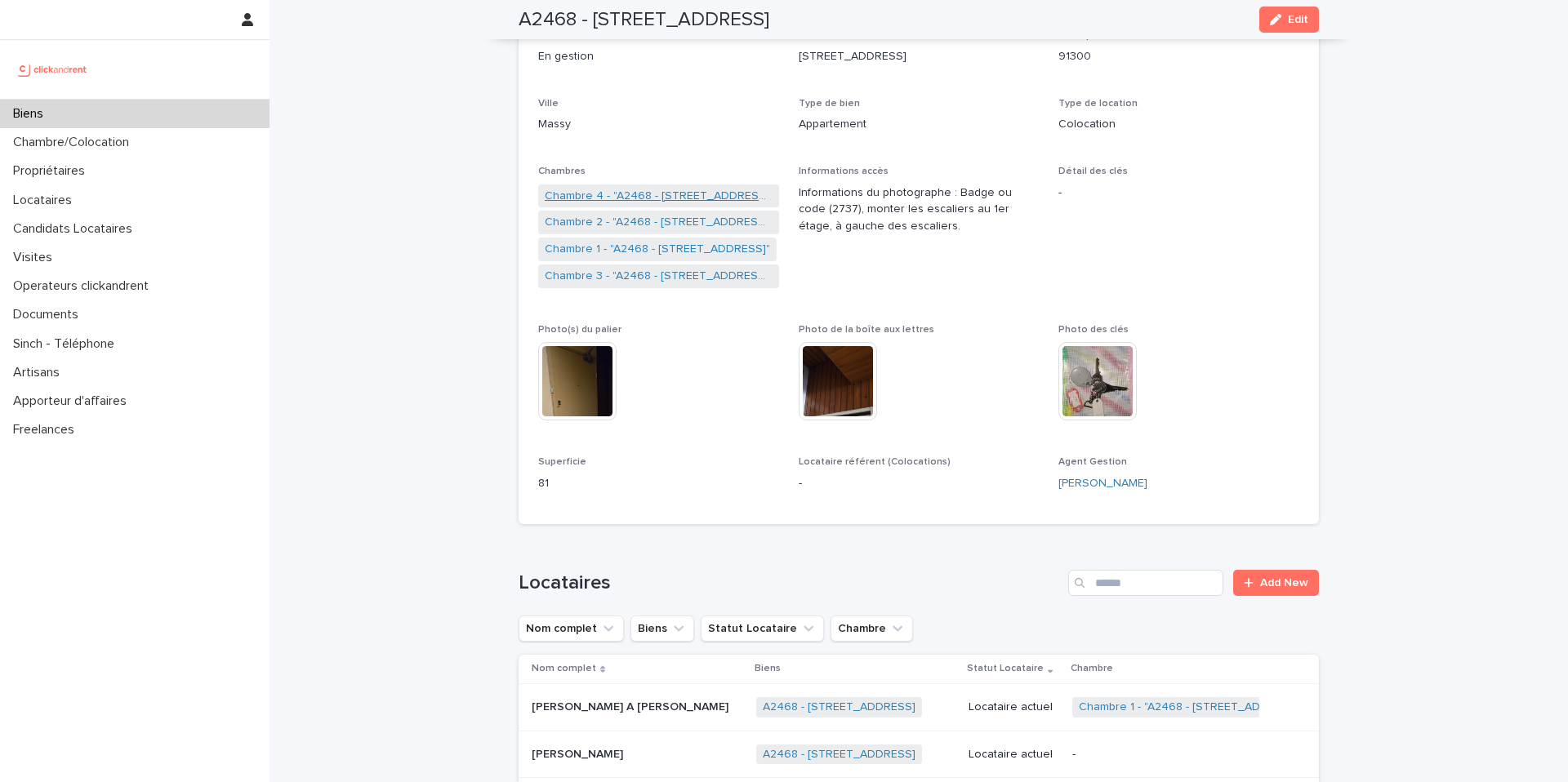
click at [644, 199] on link "Chambre 4 - "A2468 - [STREET_ADDRESS]"" at bounding box center [658, 196] width 228 height 17
click at [674, 249] on link "Chambre 3 - "A2468 - [STREET_ADDRESS]"" at bounding box center [658, 249] width 228 height 17
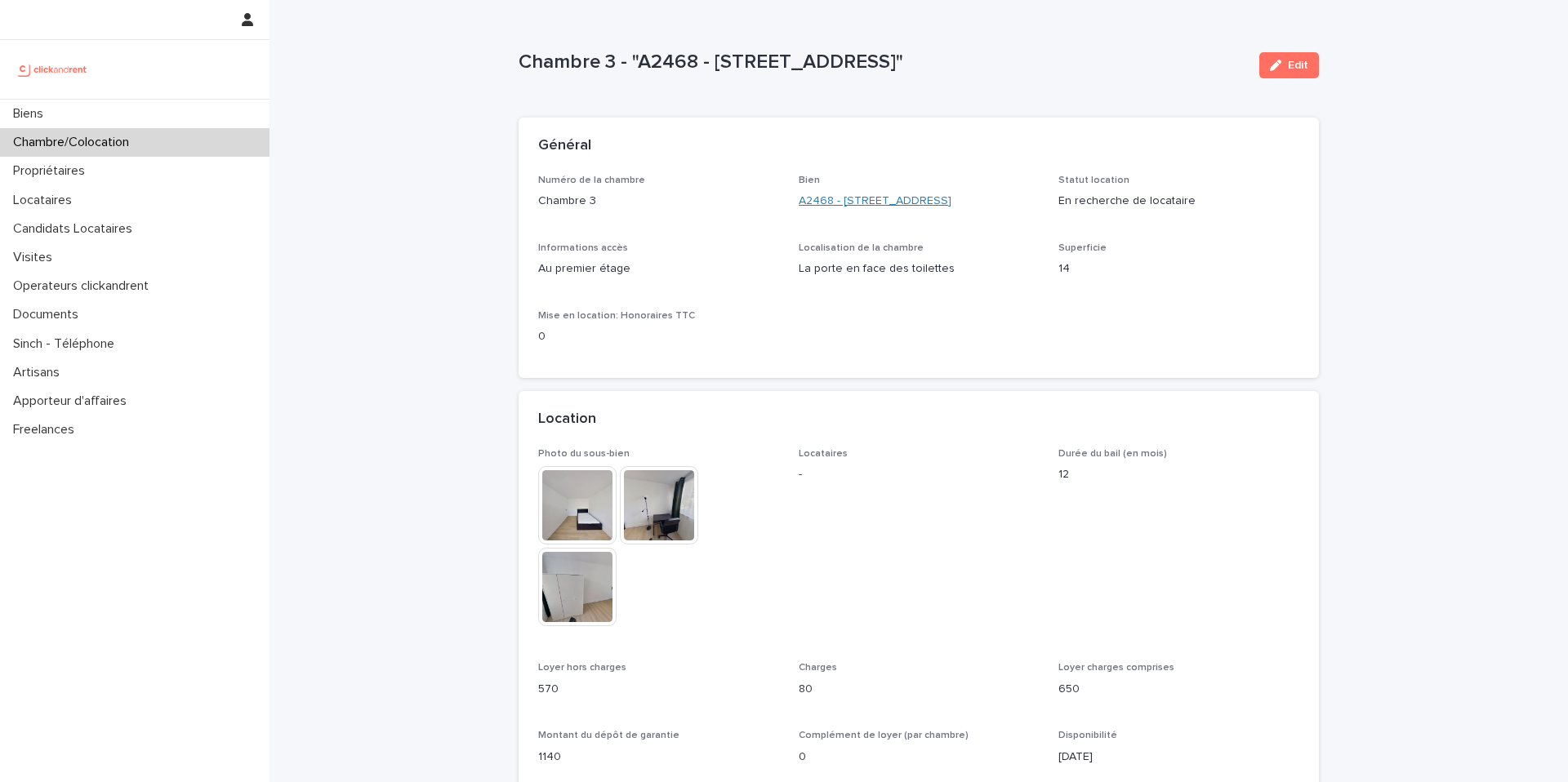
click at [874, 199] on link "A2468 - [STREET_ADDRESS]" at bounding box center [875, 201] width 153 height 17
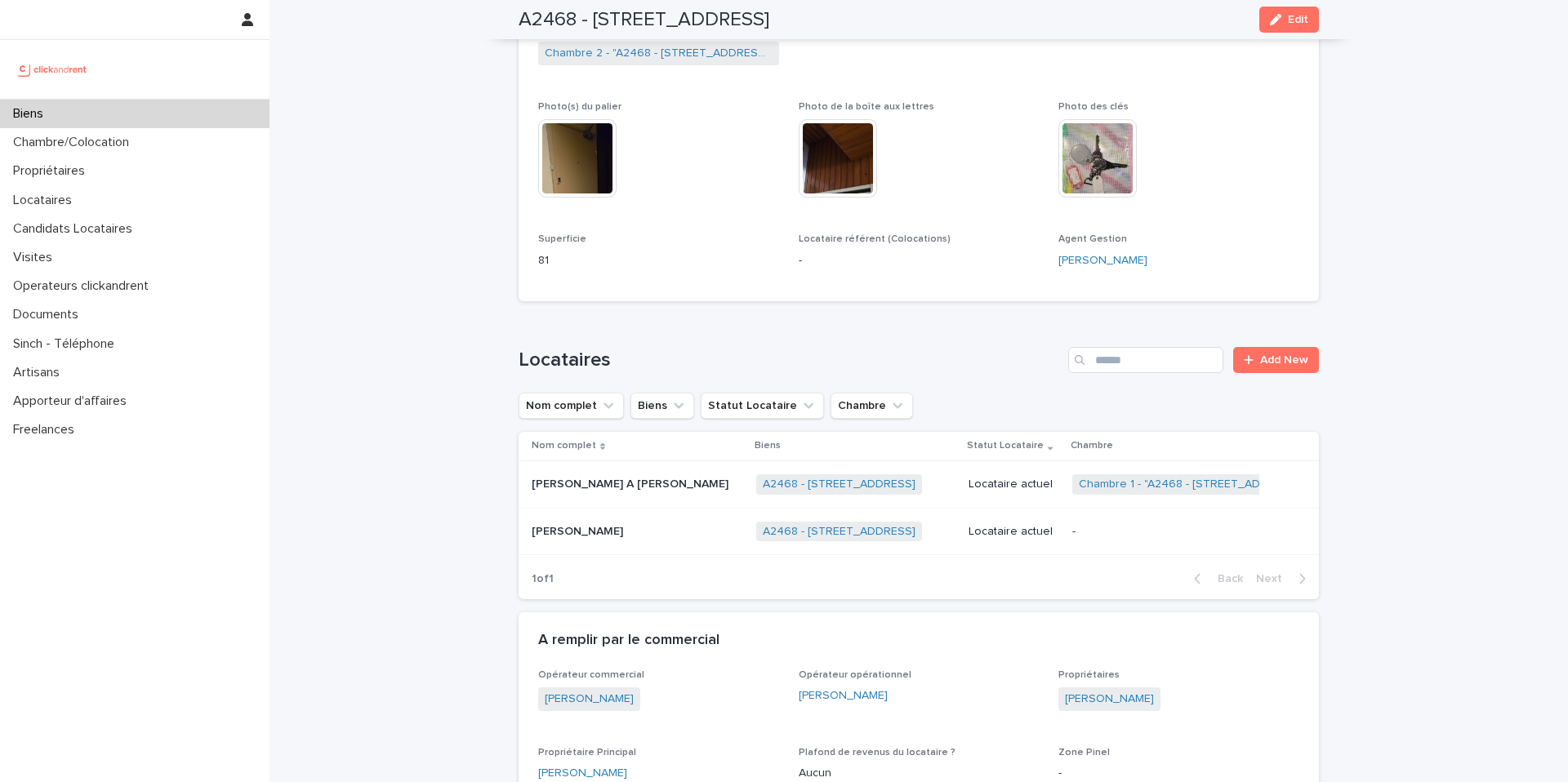
scroll to position [437, 0]
click at [1110, 521] on div "-" at bounding box center [1174, 528] width 205 height 17
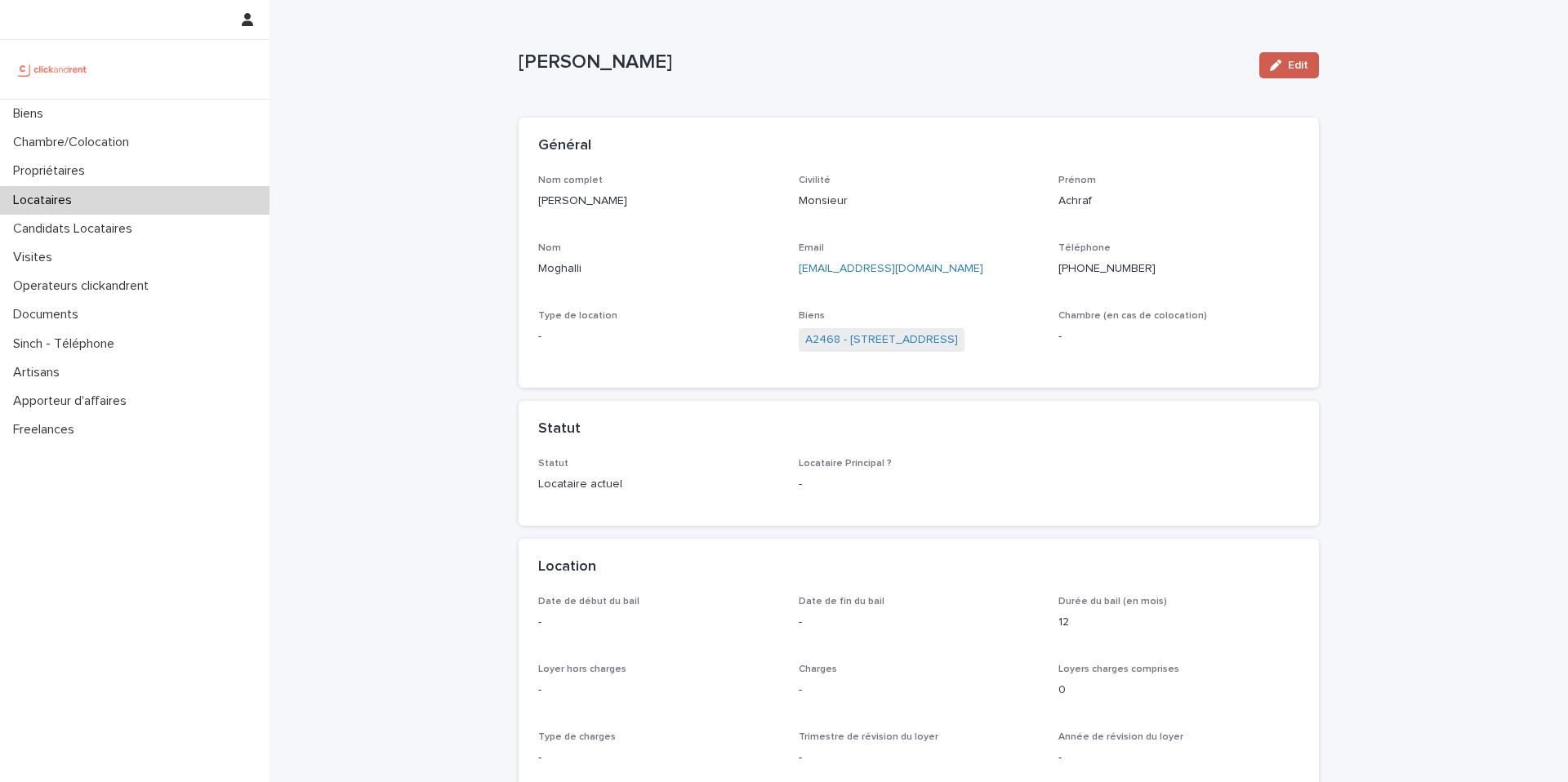
click at [1175, 62] on div "button" at bounding box center [1279, 66] width 18 height 12
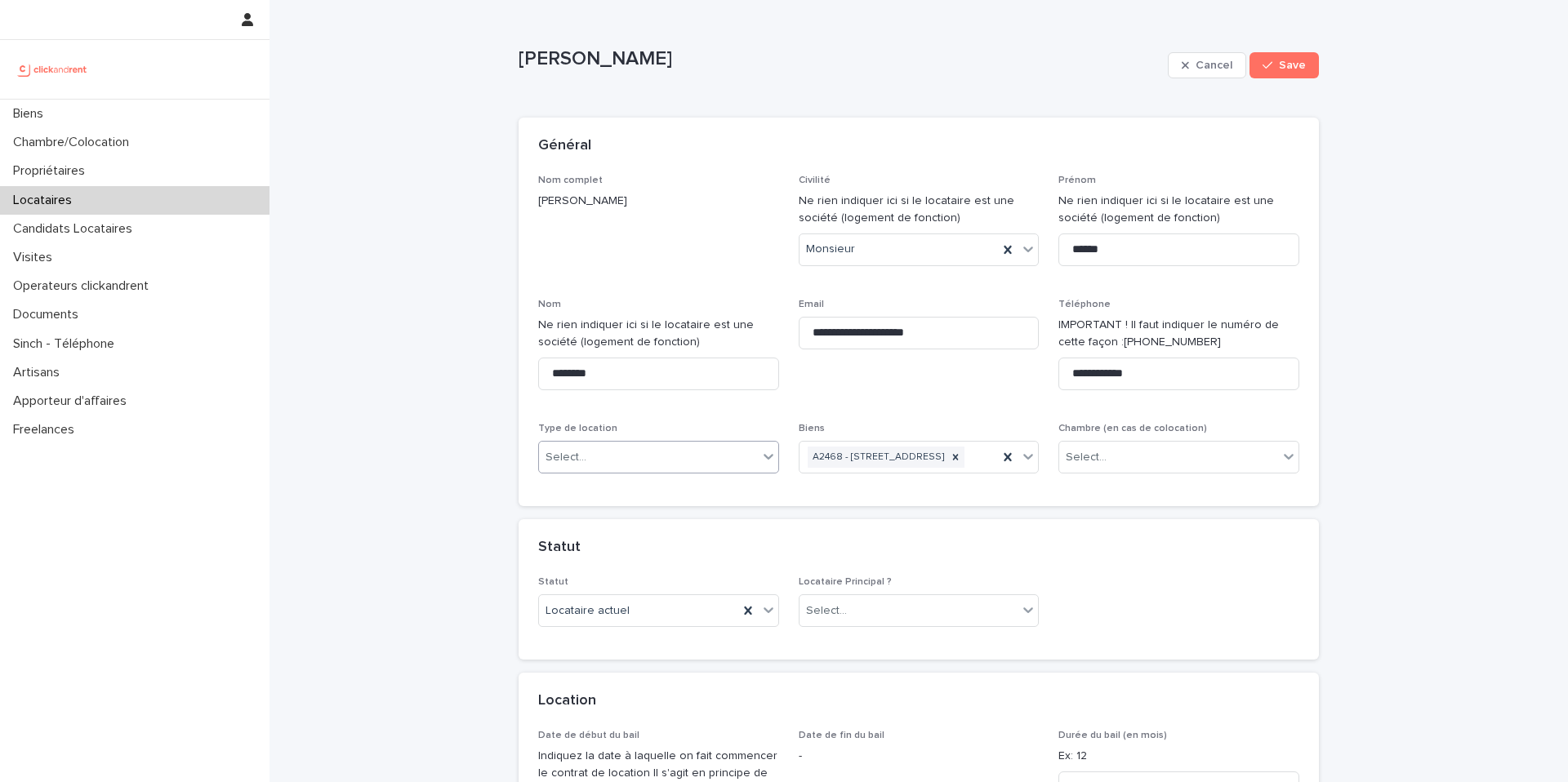
click at [683, 460] on div "Select..." at bounding box center [648, 458] width 218 height 27
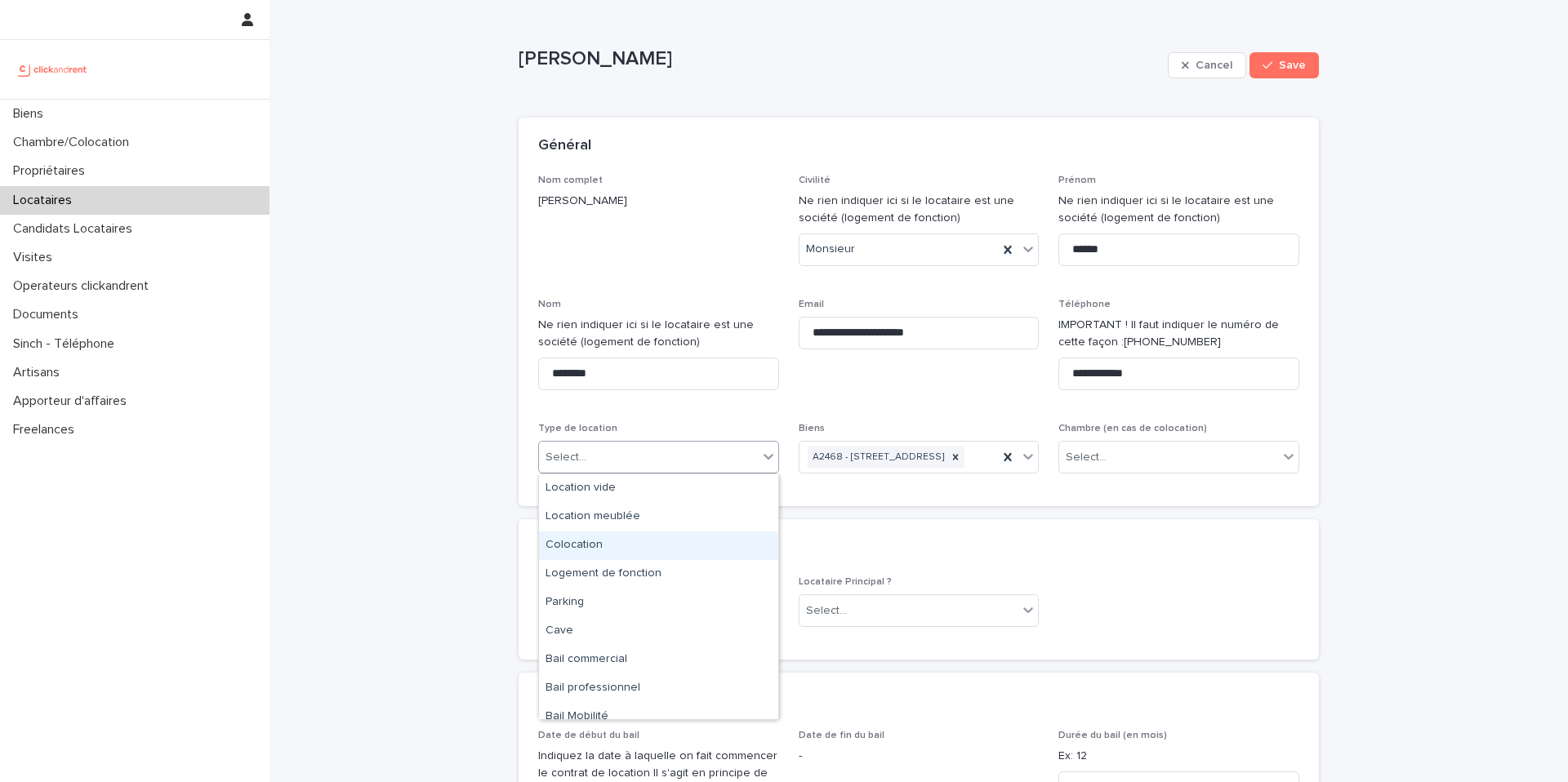
click at [648, 553] on div "Colocation" at bounding box center [658, 545] width 239 height 29
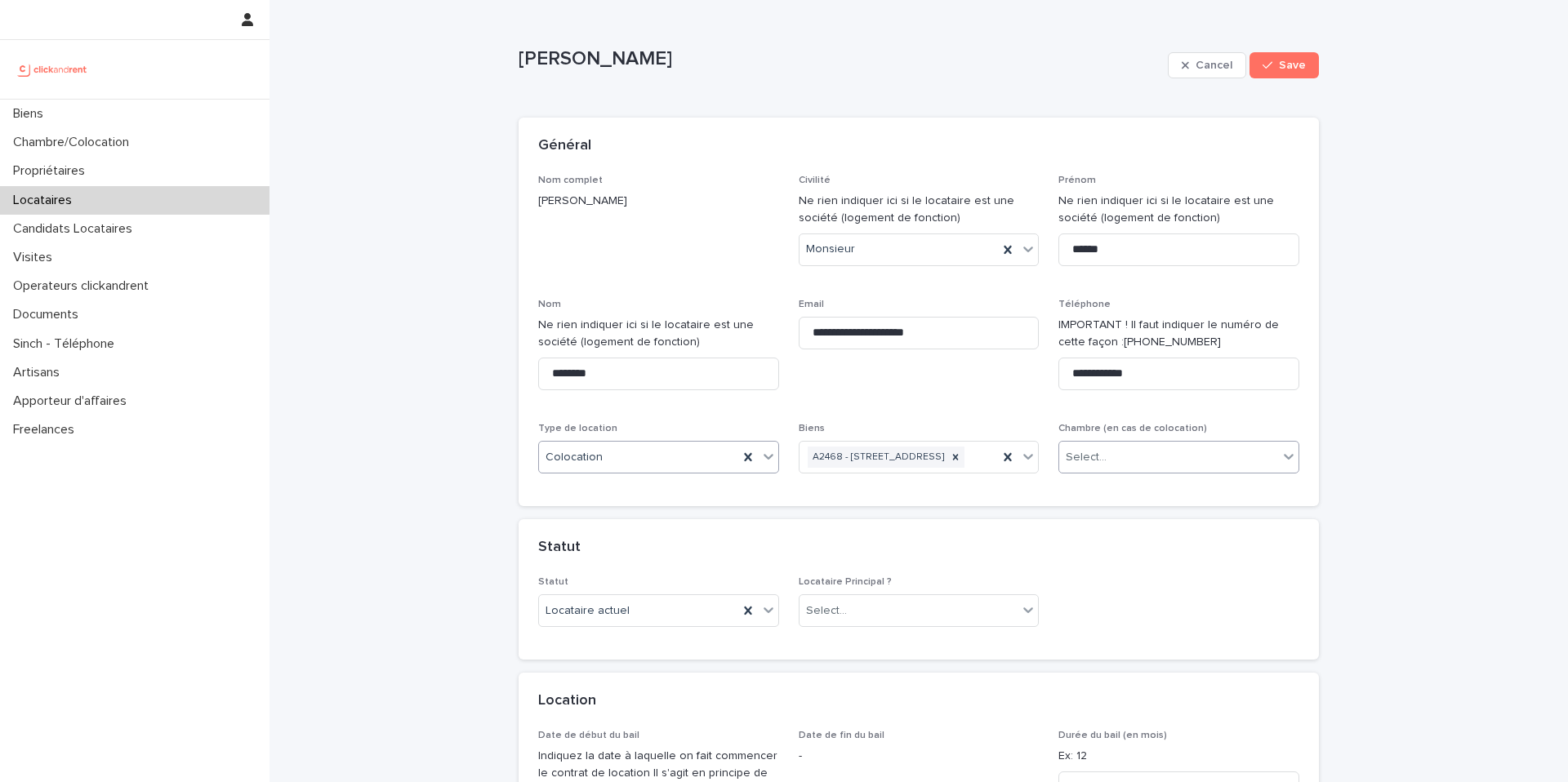
click at [1170, 448] on div "Select..." at bounding box center [1168, 458] width 218 height 27
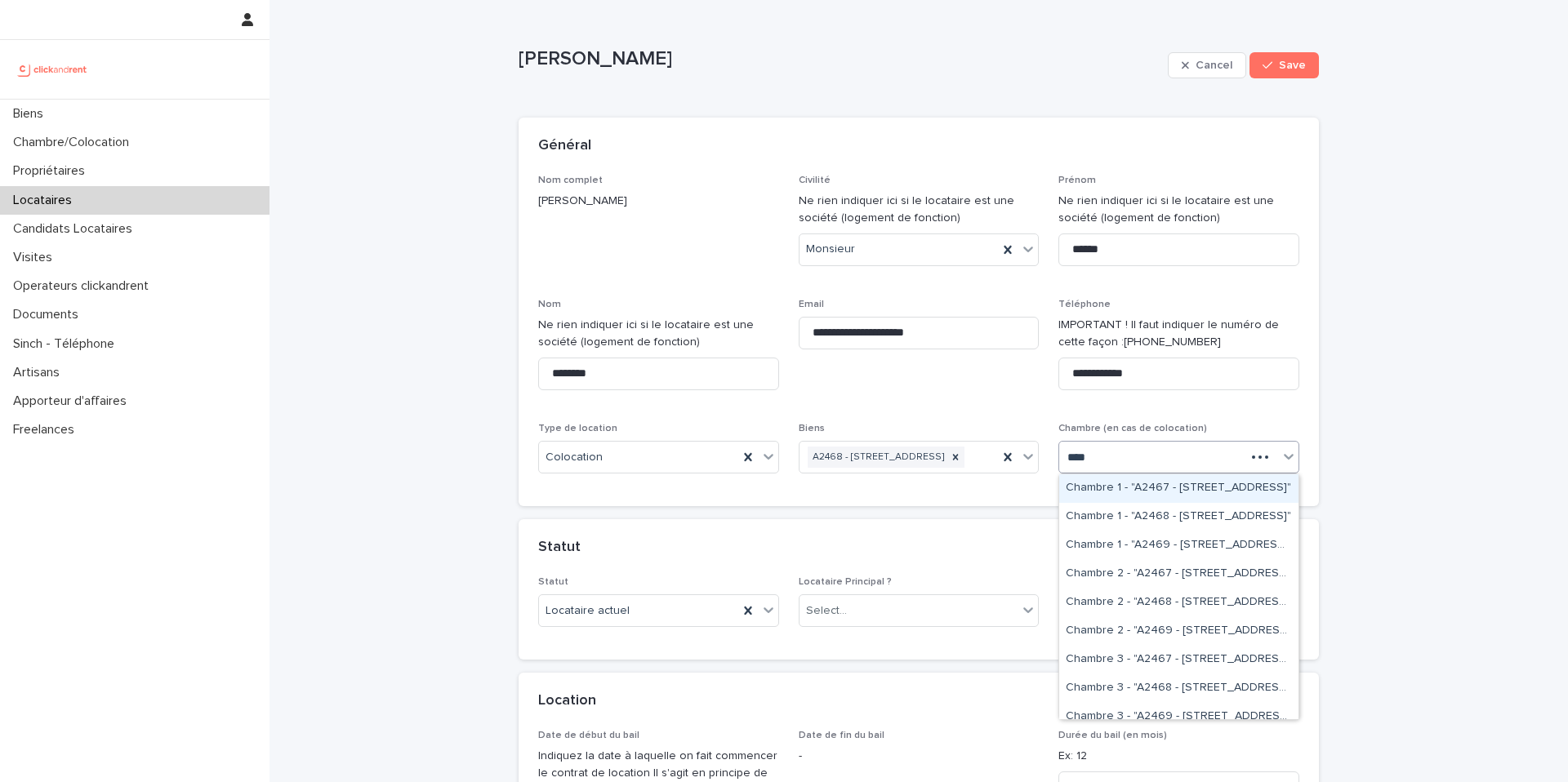
type input "*****"
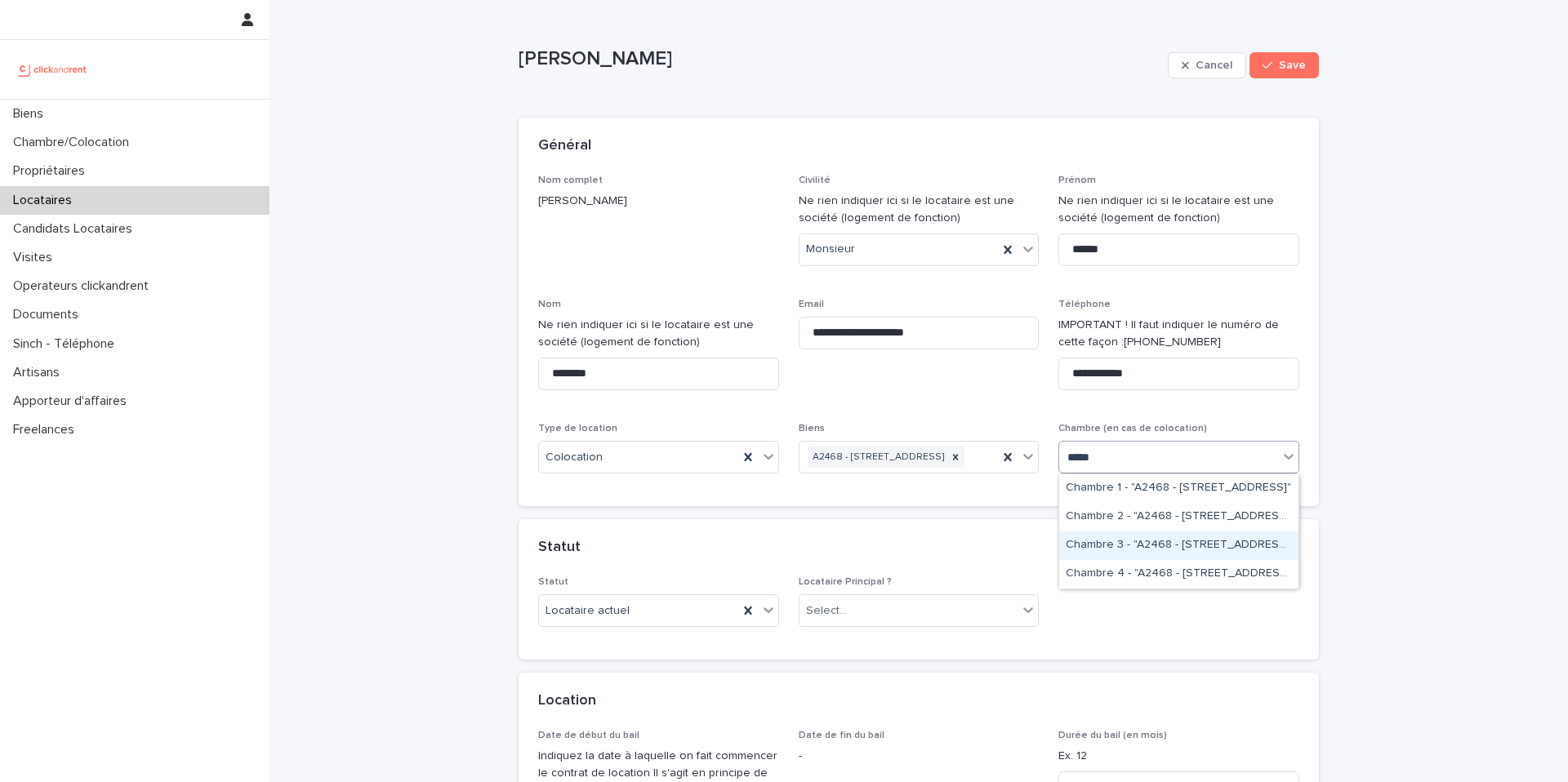
click at [1168, 543] on div "Chambre 3 - "A2468 - [STREET_ADDRESS]"" at bounding box center [1178, 545] width 239 height 29
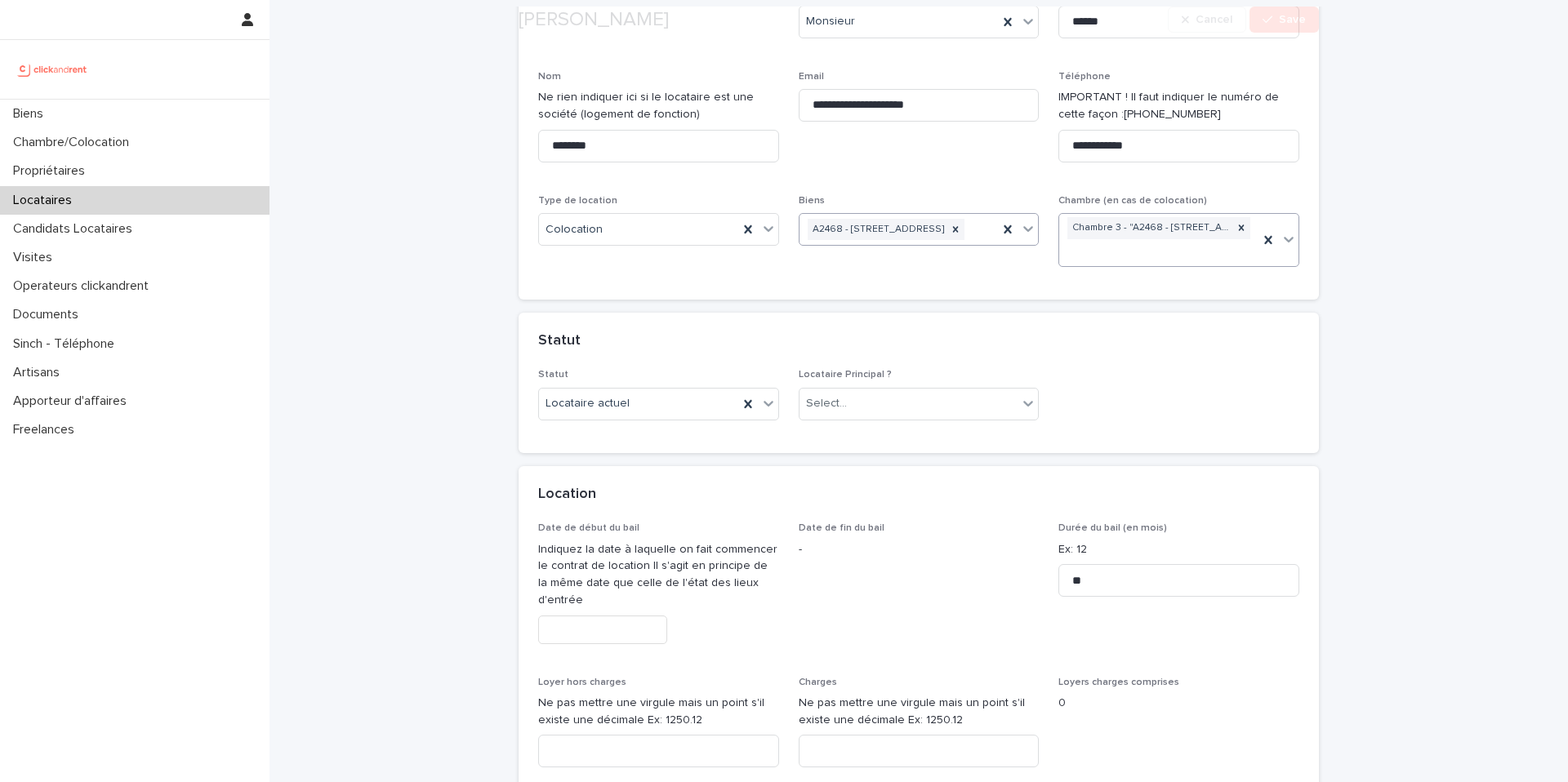
scroll to position [301, 0]
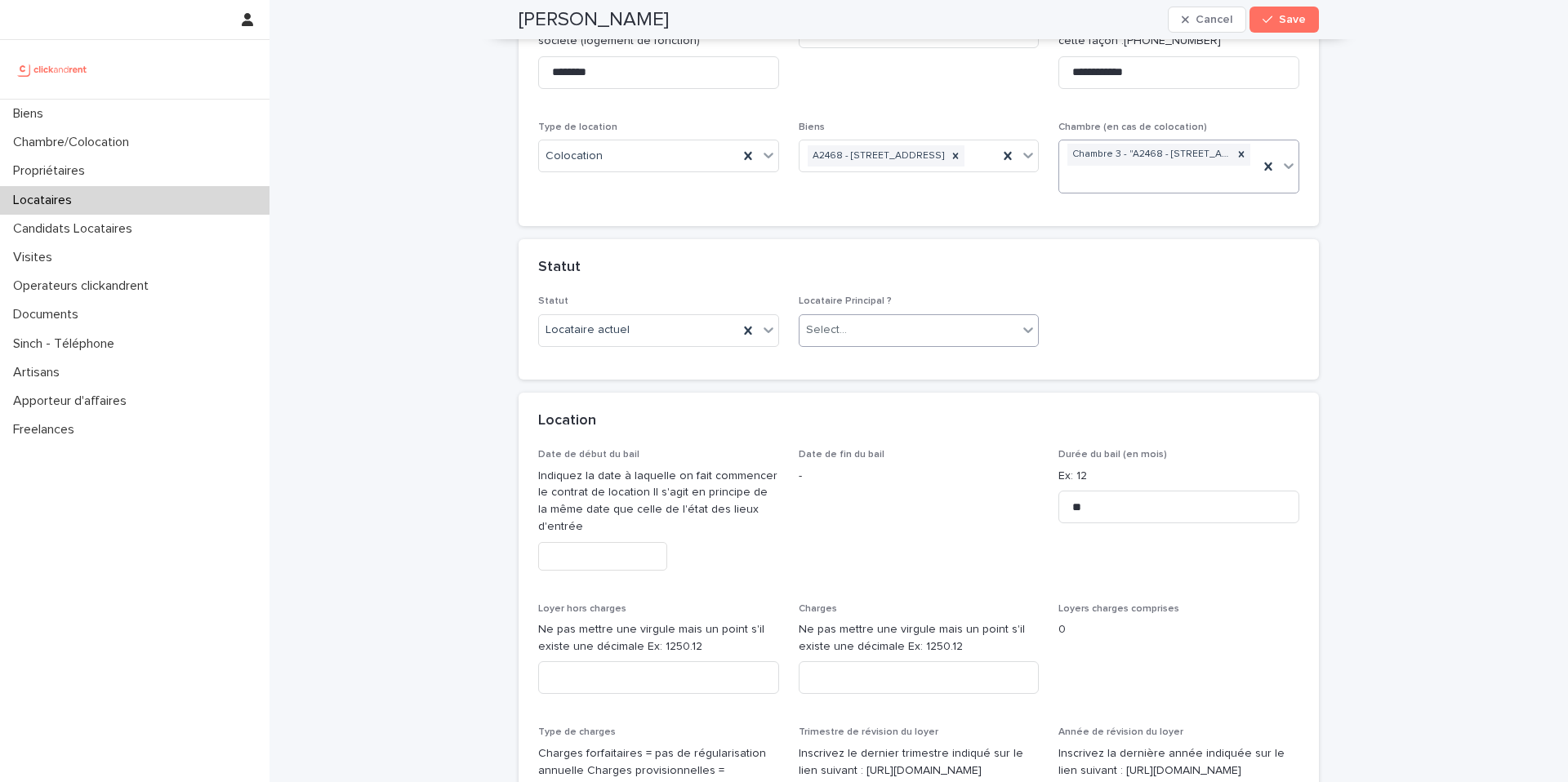
click at [885, 337] on div "Select..." at bounding box center [908, 330] width 218 height 27
click at [892, 361] on div "Locataire Principal" at bounding box center [918, 362] width 239 height 29
click at [634, 555] on input "text" at bounding box center [602, 556] width 129 height 29
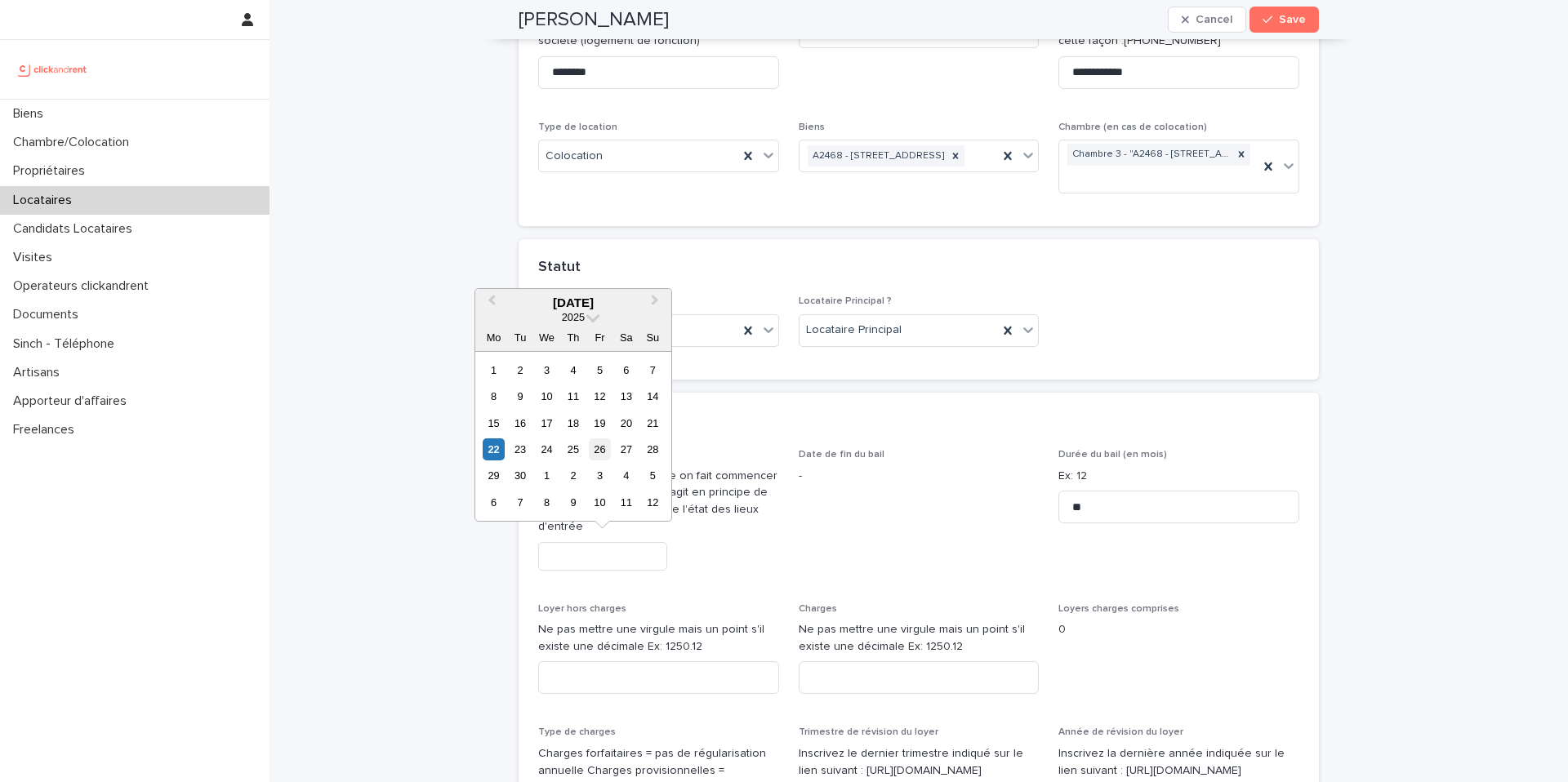
click at [598, 451] on div "26" at bounding box center [600, 449] width 22 height 22
type input "*********"
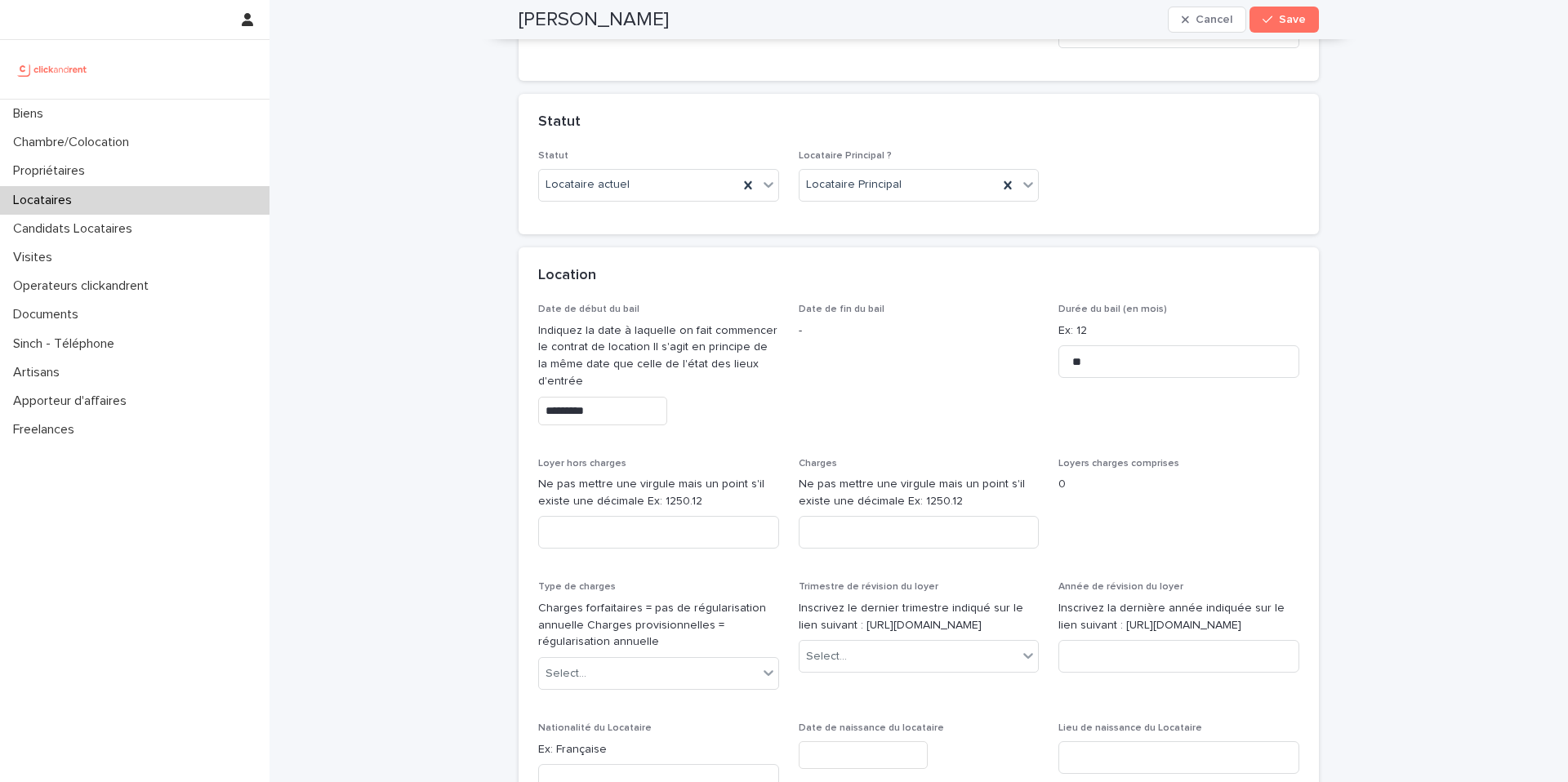
scroll to position [463, 0]
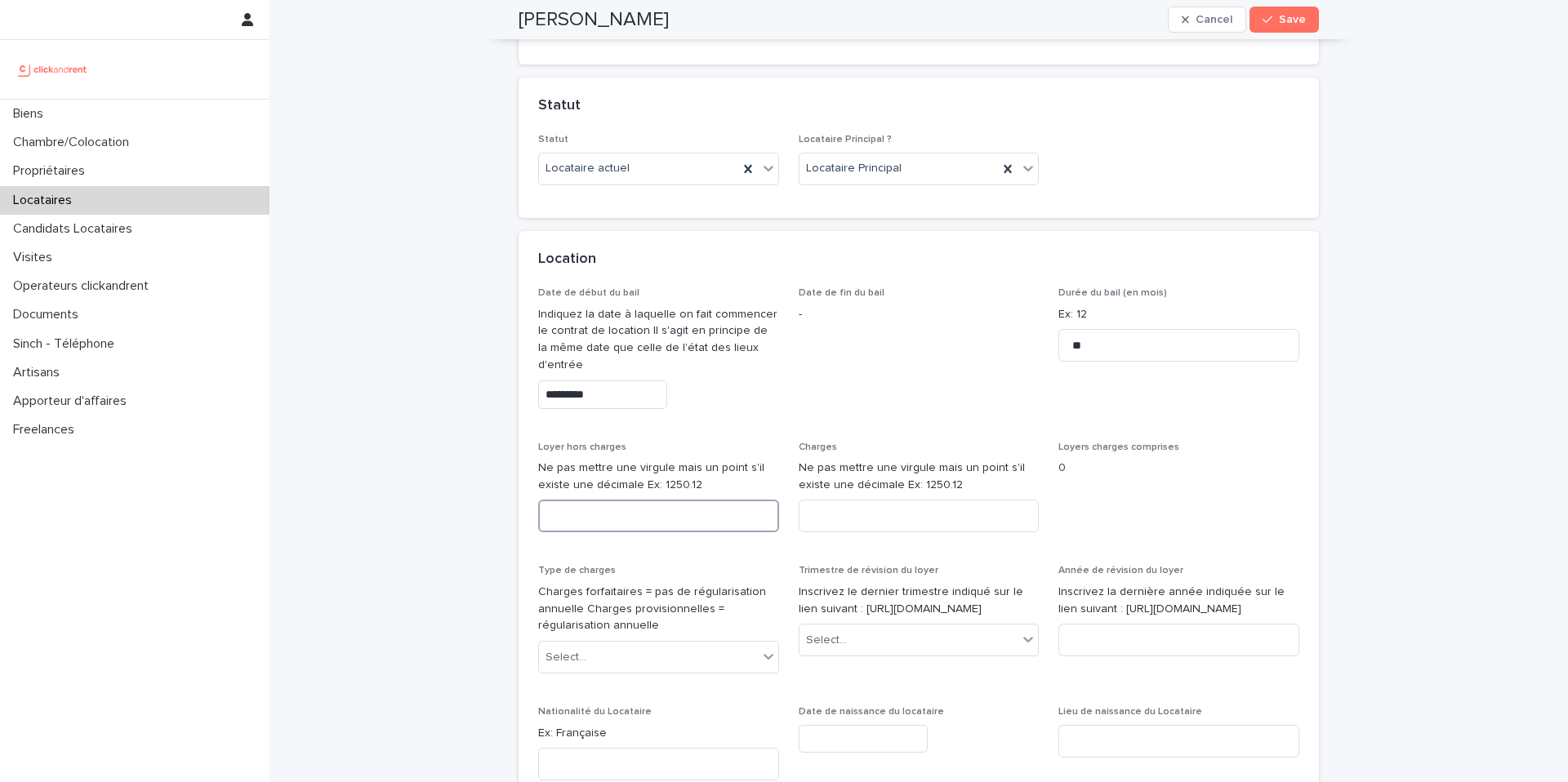
click at [693, 519] on input at bounding box center [658, 516] width 241 height 33
type input "***"
click at [893, 524] on input at bounding box center [918, 516] width 241 height 33
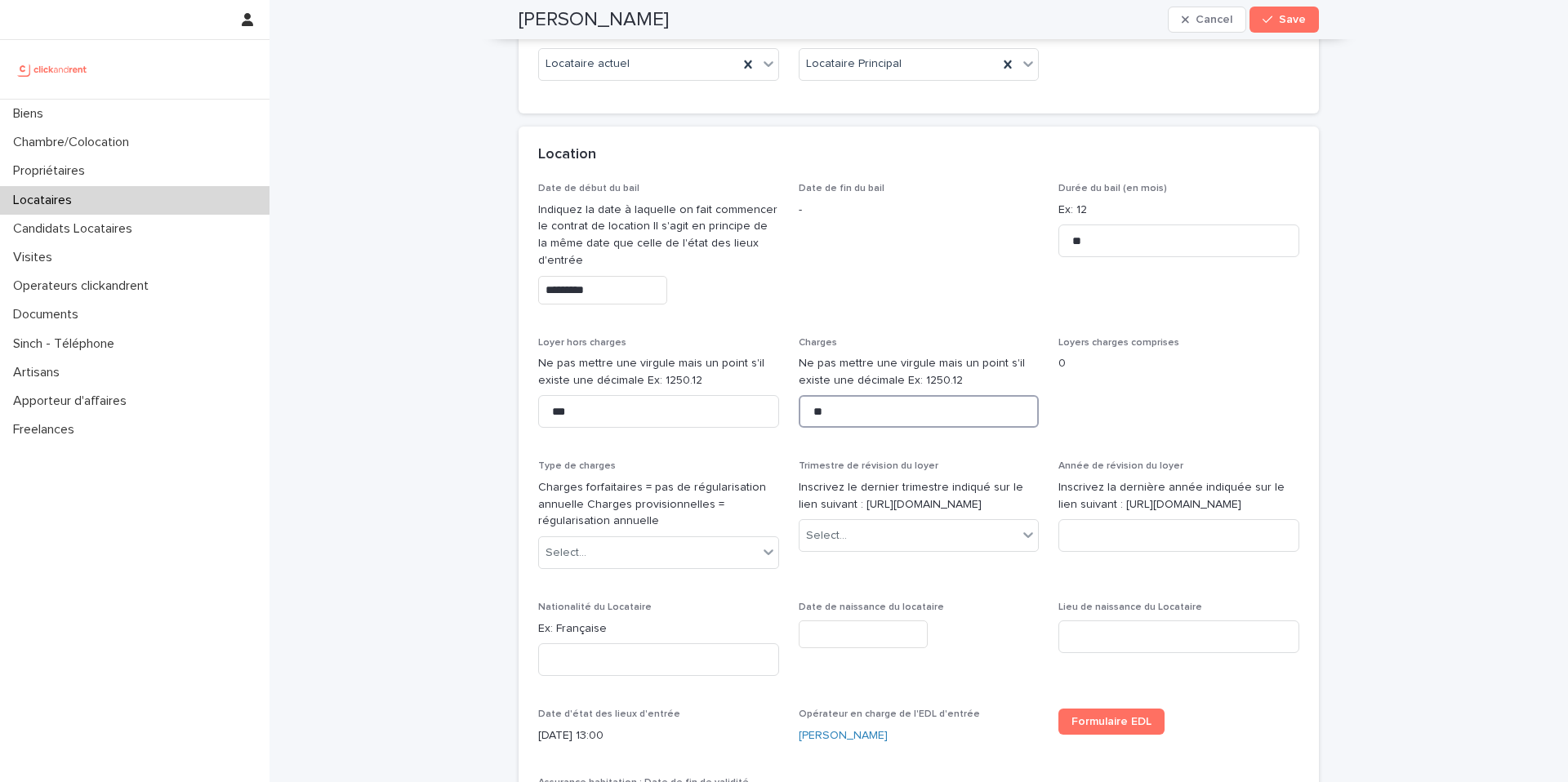
scroll to position [592, 0]
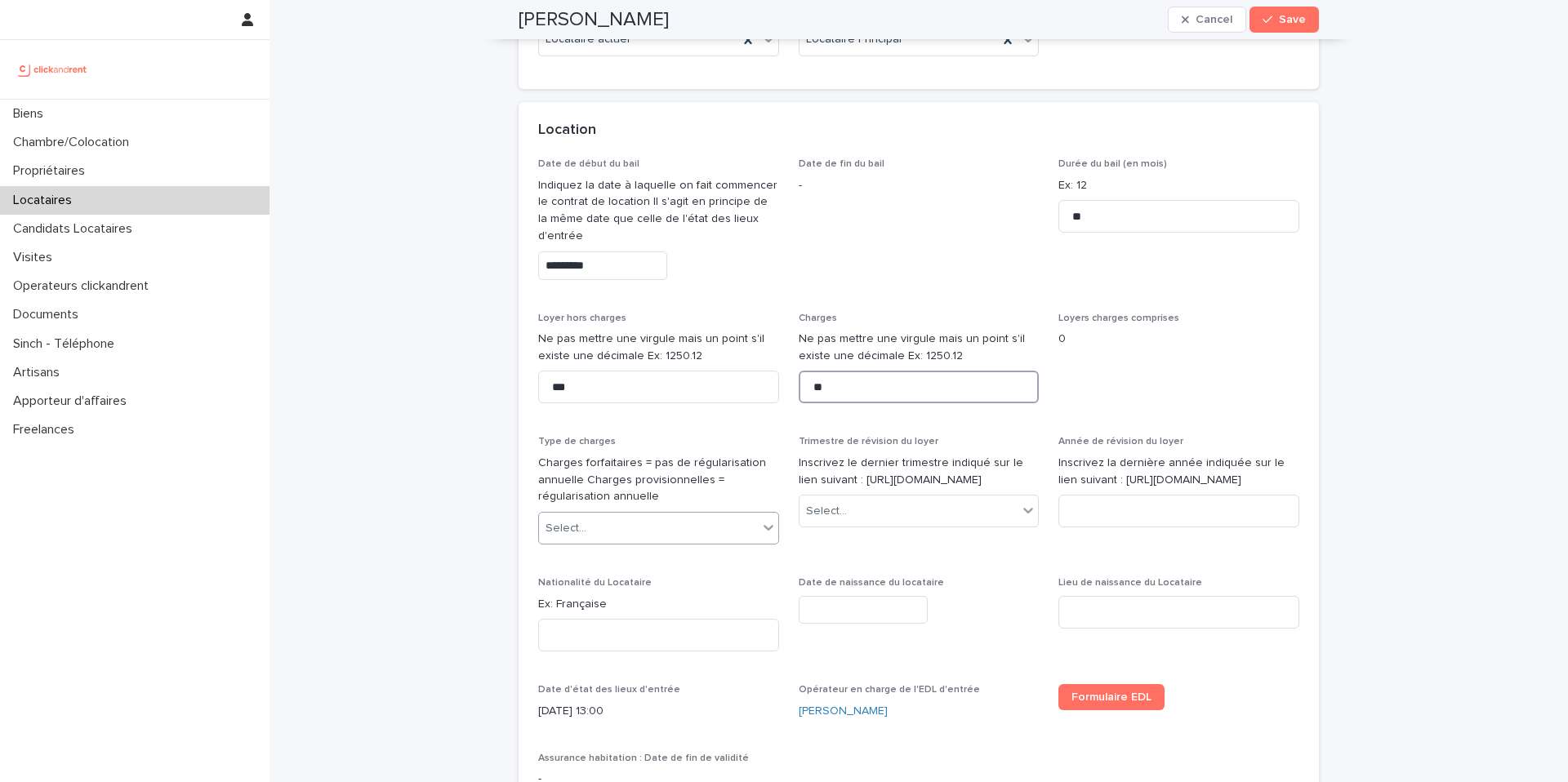
type input "**"
click at [660, 530] on div "Select..." at bounding box center [648, 528] width 218 height 27
click at [637, 594] on div "Provisions sur charges" at bounding box center [658, 588] width 239 height 29
click at [886, 525] on div "Select..." at bounding box center [908, 511] width 218 height 27
click at [883, 589] on div "2ème trimestre" at bounding box center [918, 588] width 239 height 29
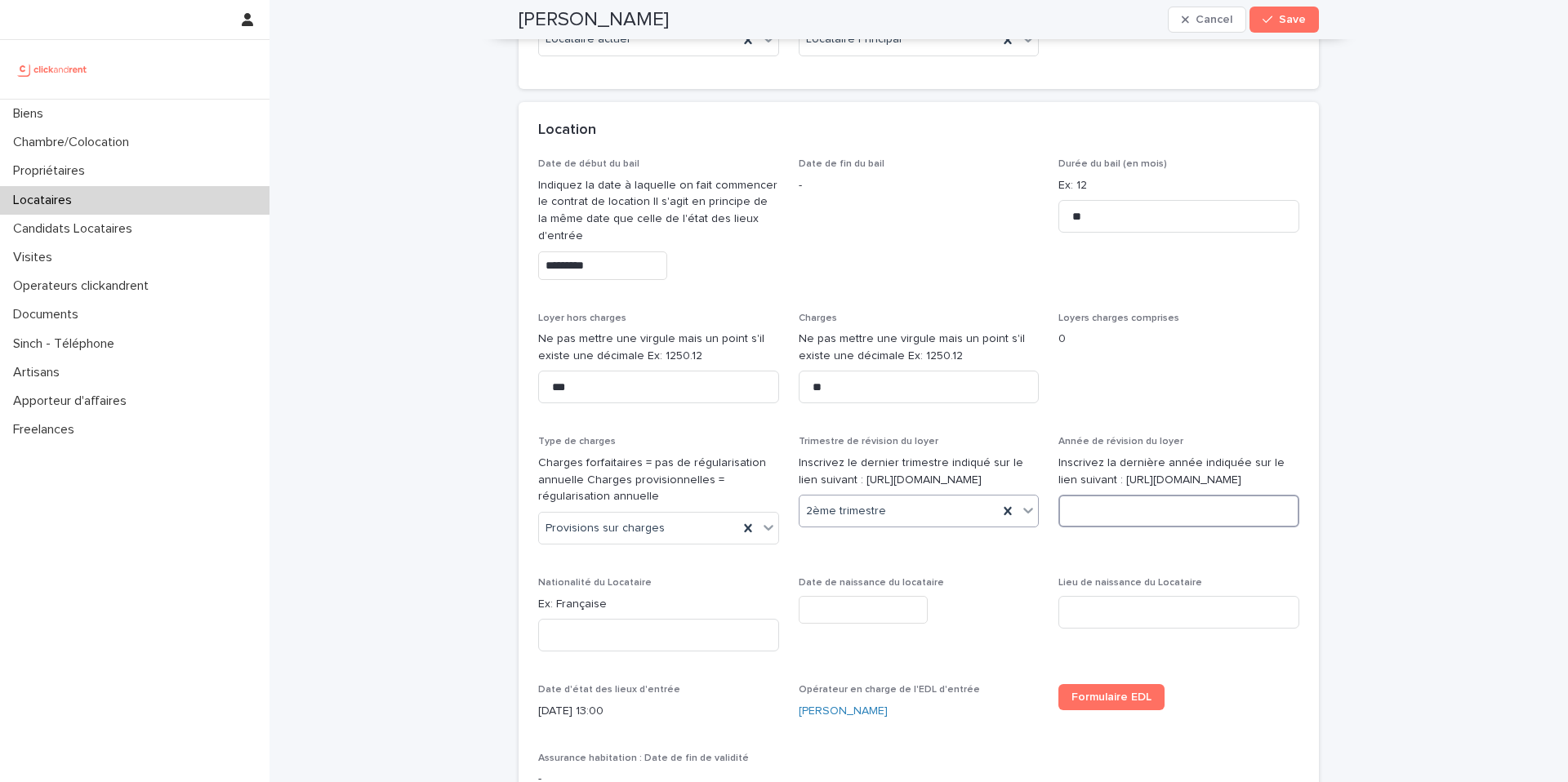
click at [1106, 527] on input at bounding box center [1178, 511] width 241 height 33
type input "****"
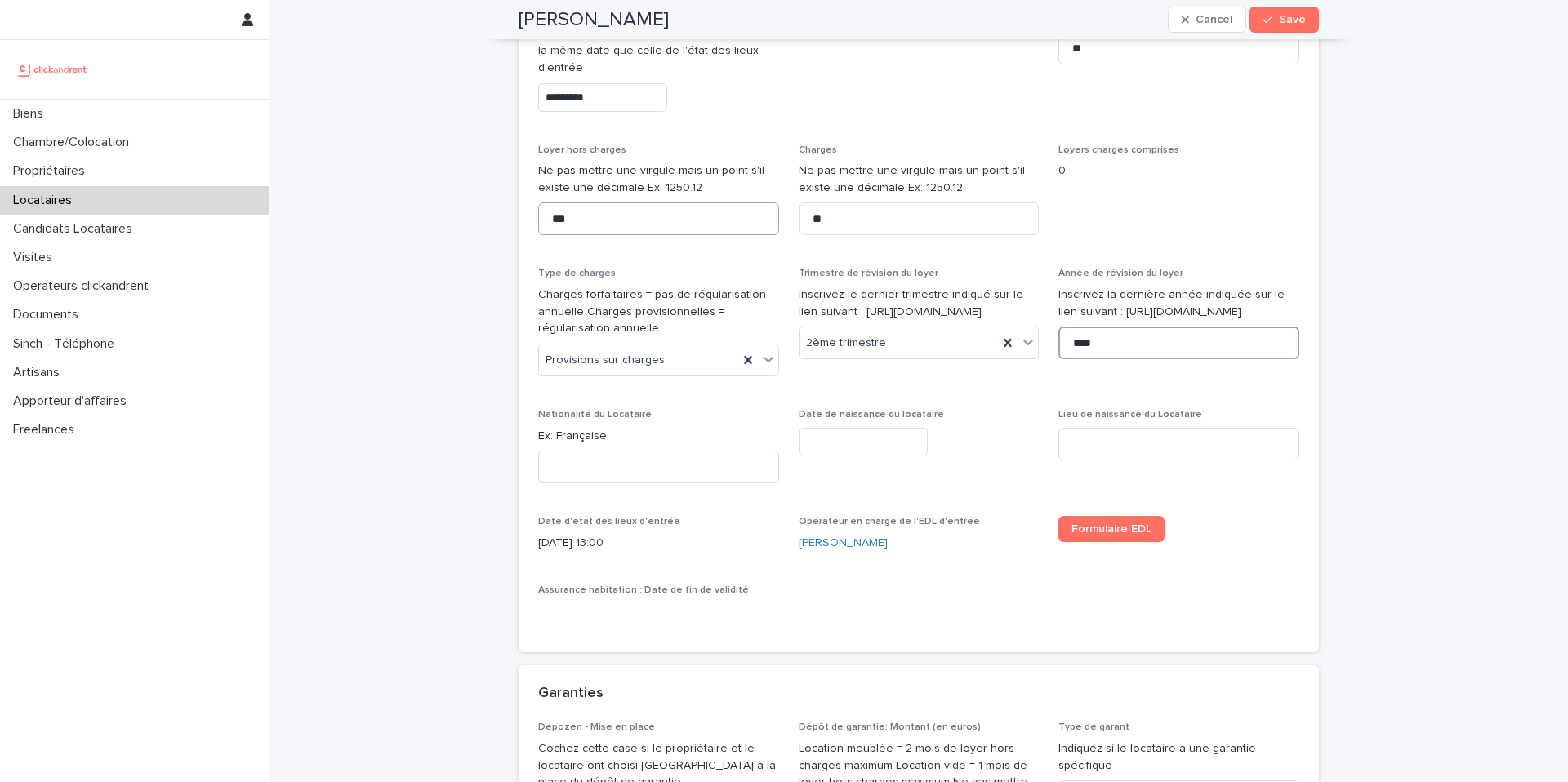
scroll to position [797, 0]
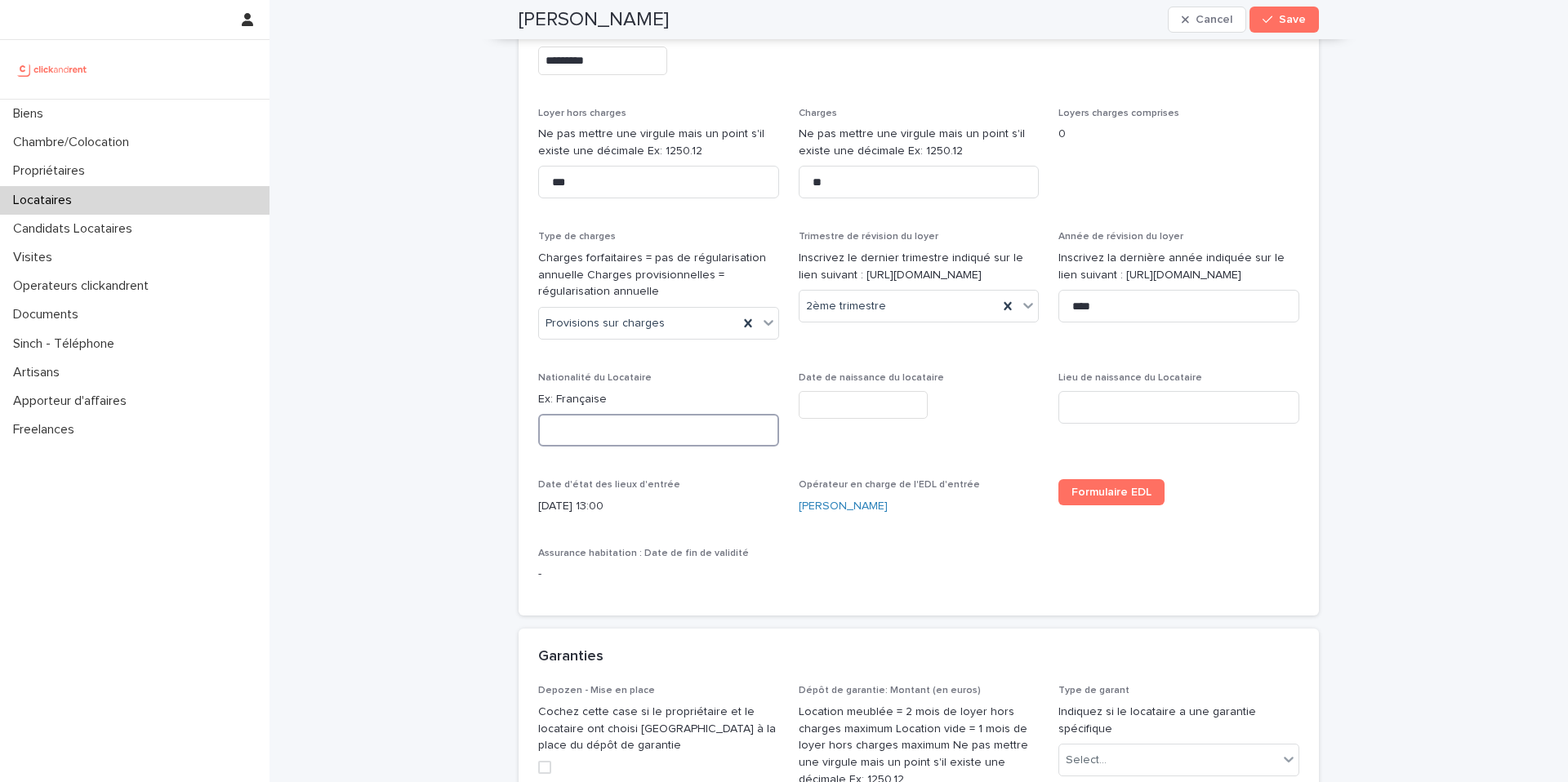
click at [623, 435] on input at bounding box center [658, 430] width 241 height 33
paste input "*********"
click at [560, 430] on input "*********" at bounding box center [658, 430] width 241 height 33
type input "*********"
click at [839, 407] on input "text" at bounding box center [862, 405] width 129 height 29
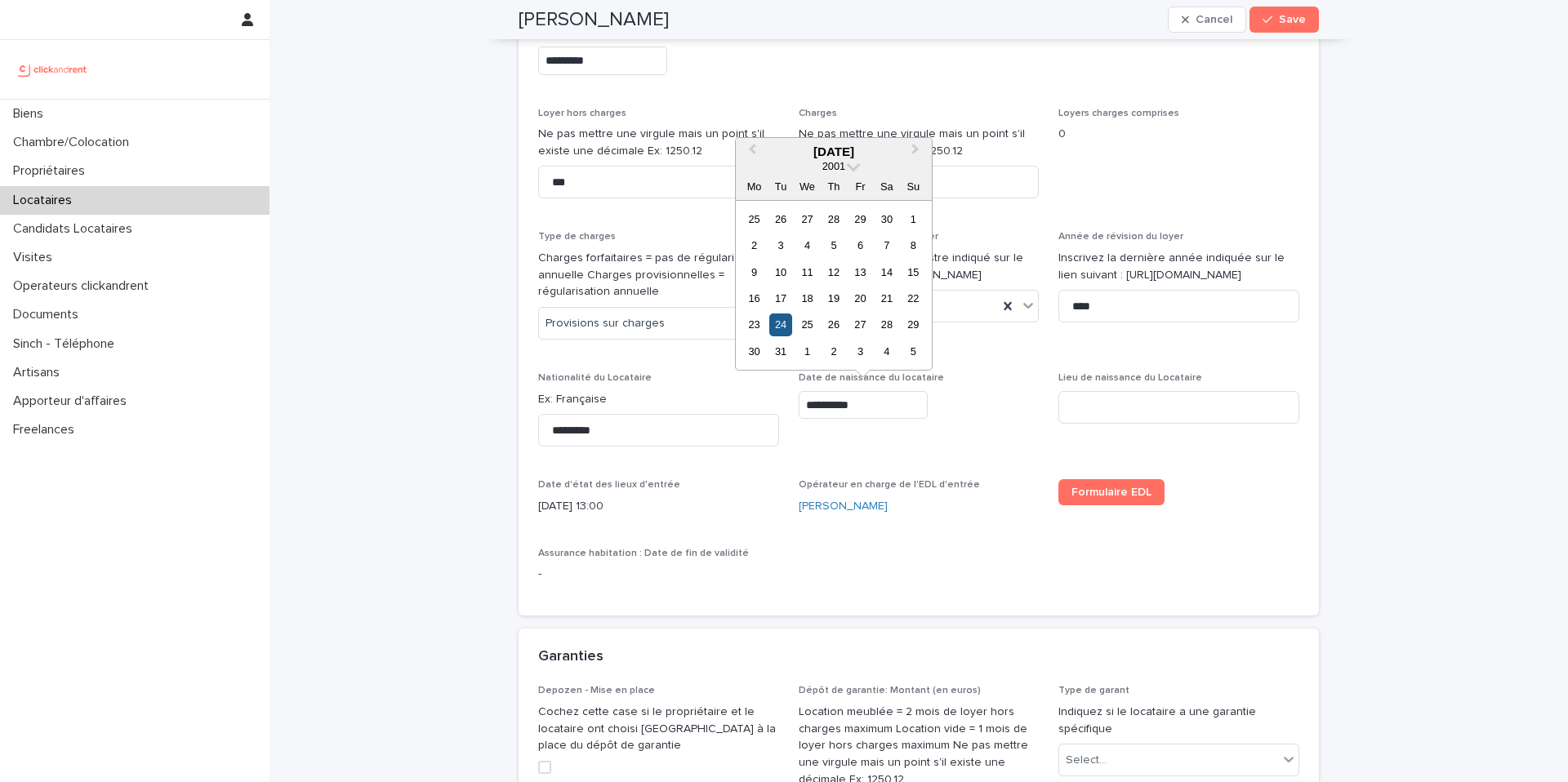
click at [786, 319] on div "24" at bounding box center [780, 324] width 22 height 22
type input "*********"
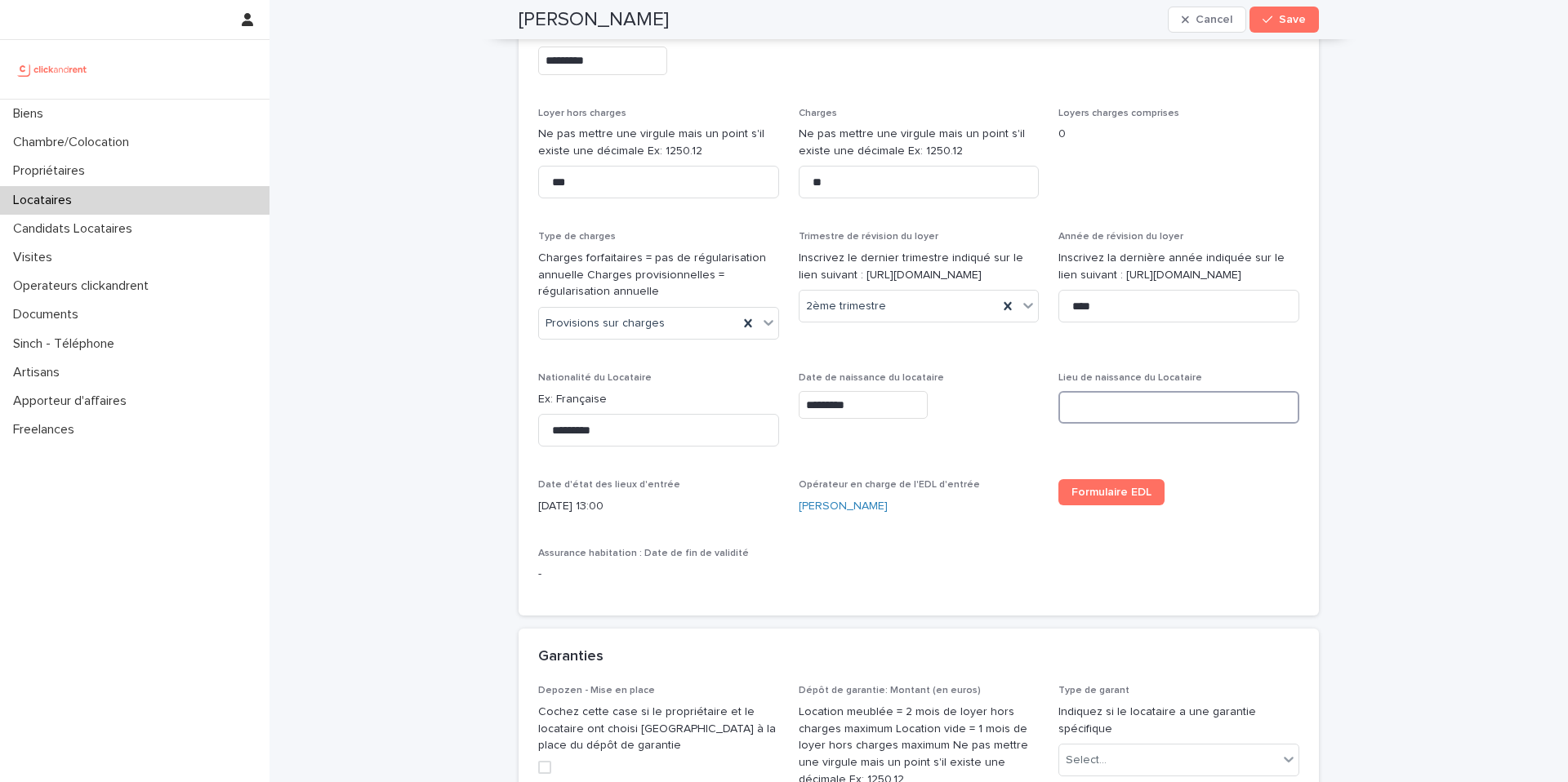
click at [1092, 412] on input at bounding box center [1178, 407] width 241 height 33
type input "**********"
click at [1175, 488] on div "Formulaire EDL" at bounding box center [1178, 493] width 241 height 26
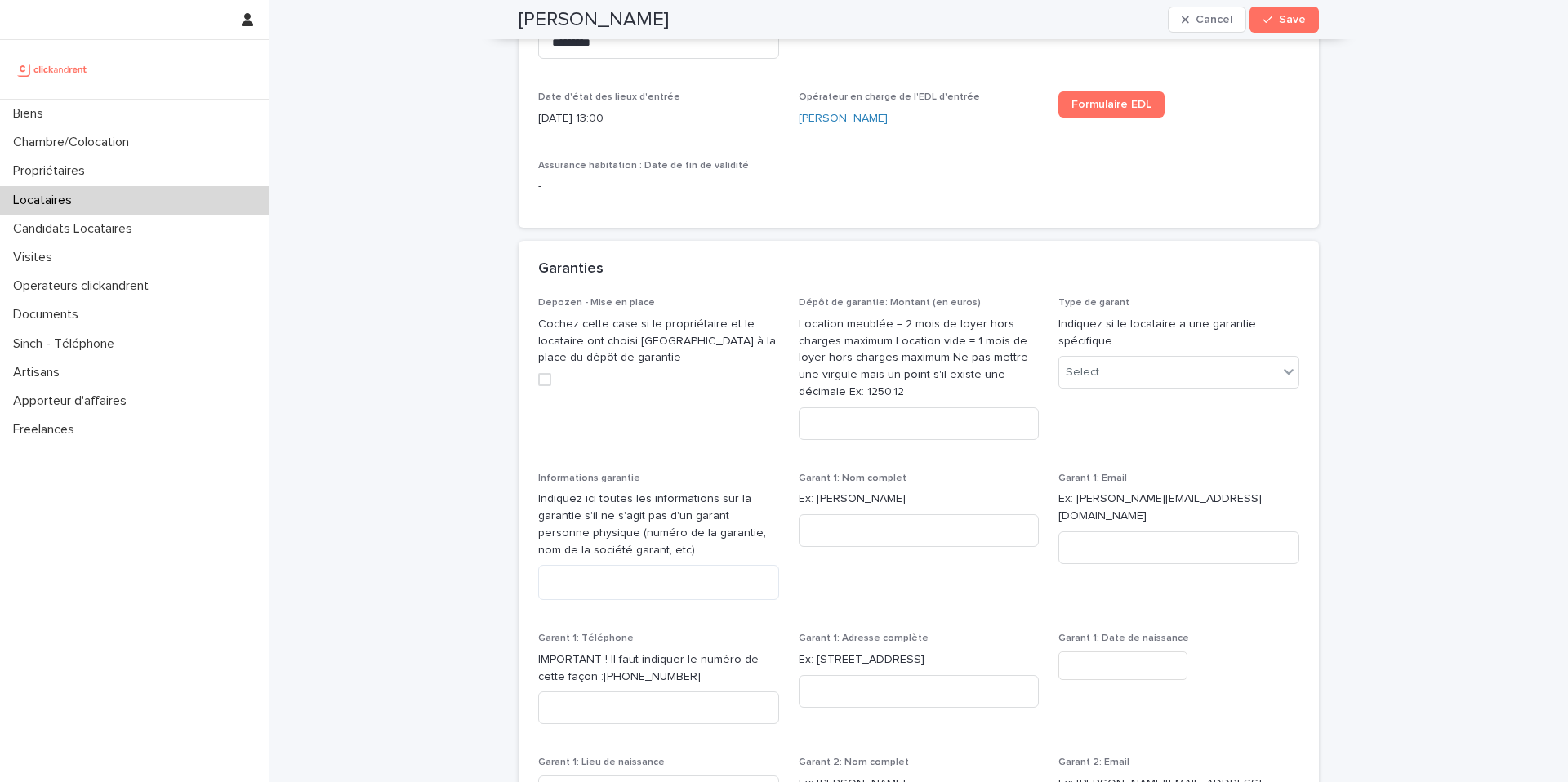
scroll to position [1186, 0]
click at [886, 434] on input at bounding box center [918, 423] width 241 height 33
type input "****"
click at [1175, 359] on div "Select..." at bounding box center [1168, 371] width 218 height 27
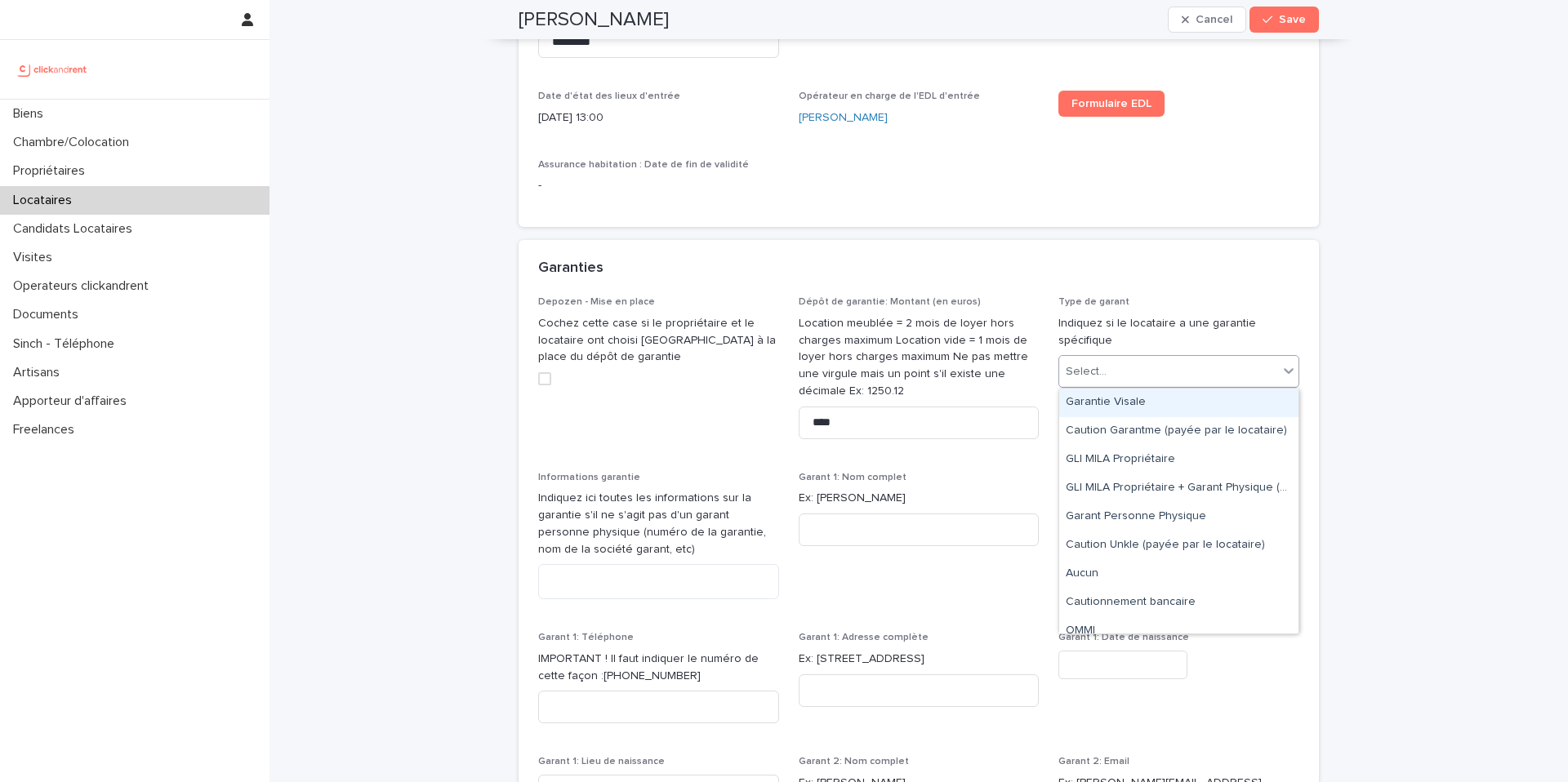
click at [1158, 407] on div "Garantie Visale" at bounding box center [1178, 402] width 239 height 29
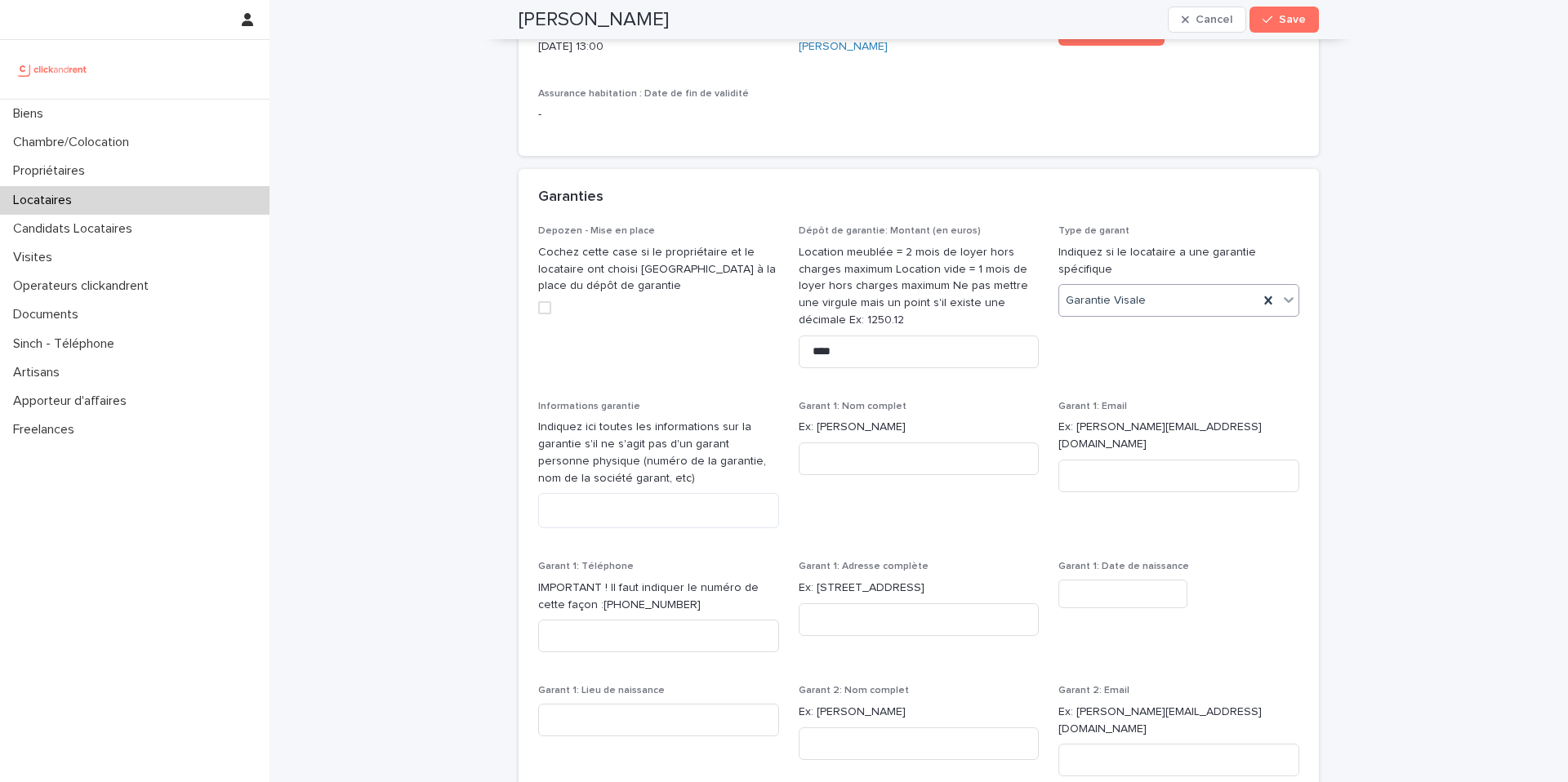
scroll to position [1261, 0]
click at [677, 508] on textarea at bounding box center [658, 507] width 241 height 35
paste textarea "**********"
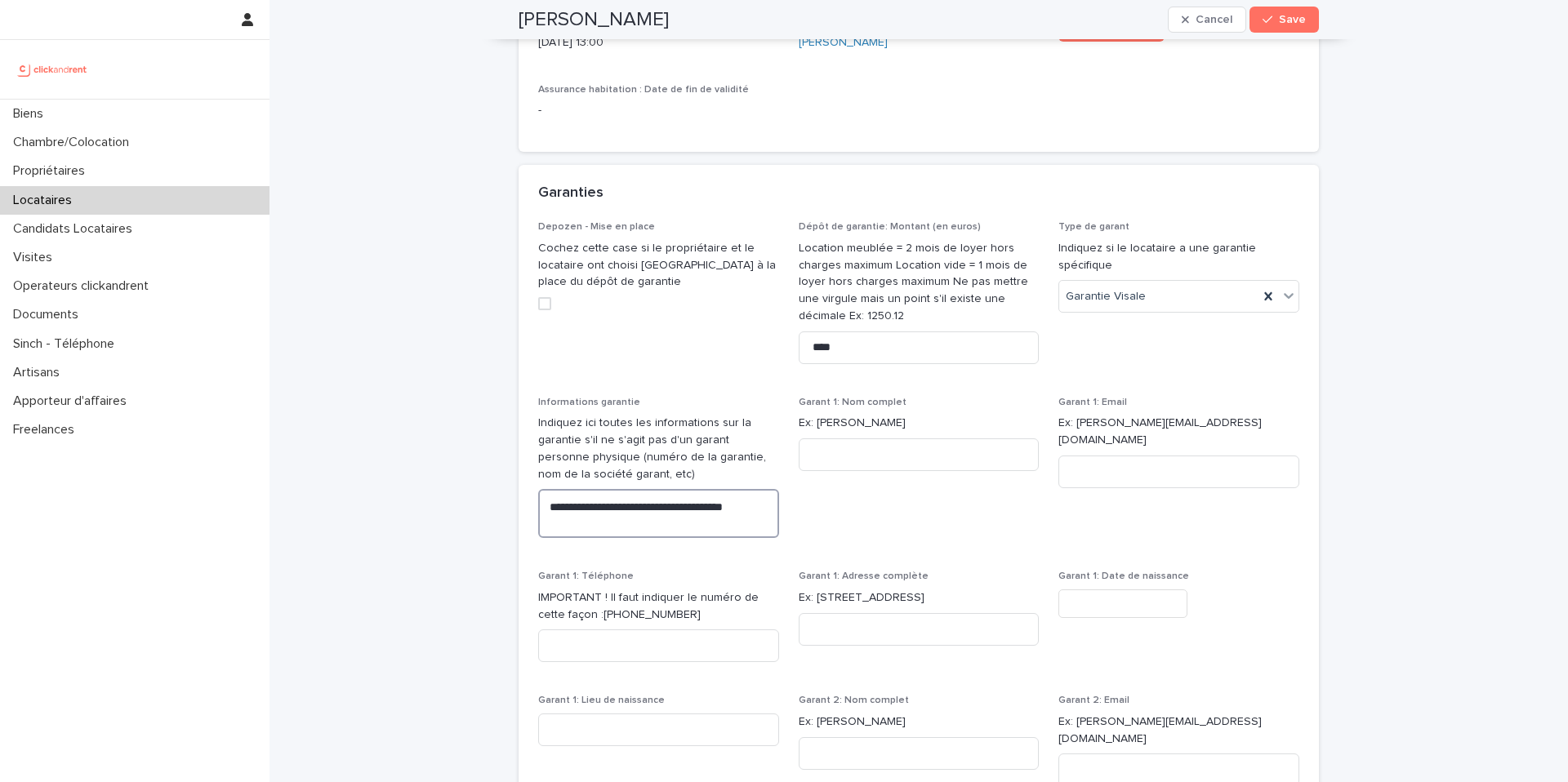
drag, startPoint x: 585, startPoint y: 508, endPoint x: 513, endPoint y: 503, distance: 72.2
click at [513, 503] on div "**********" at bounding box center [918, 752] width 816 height 4027
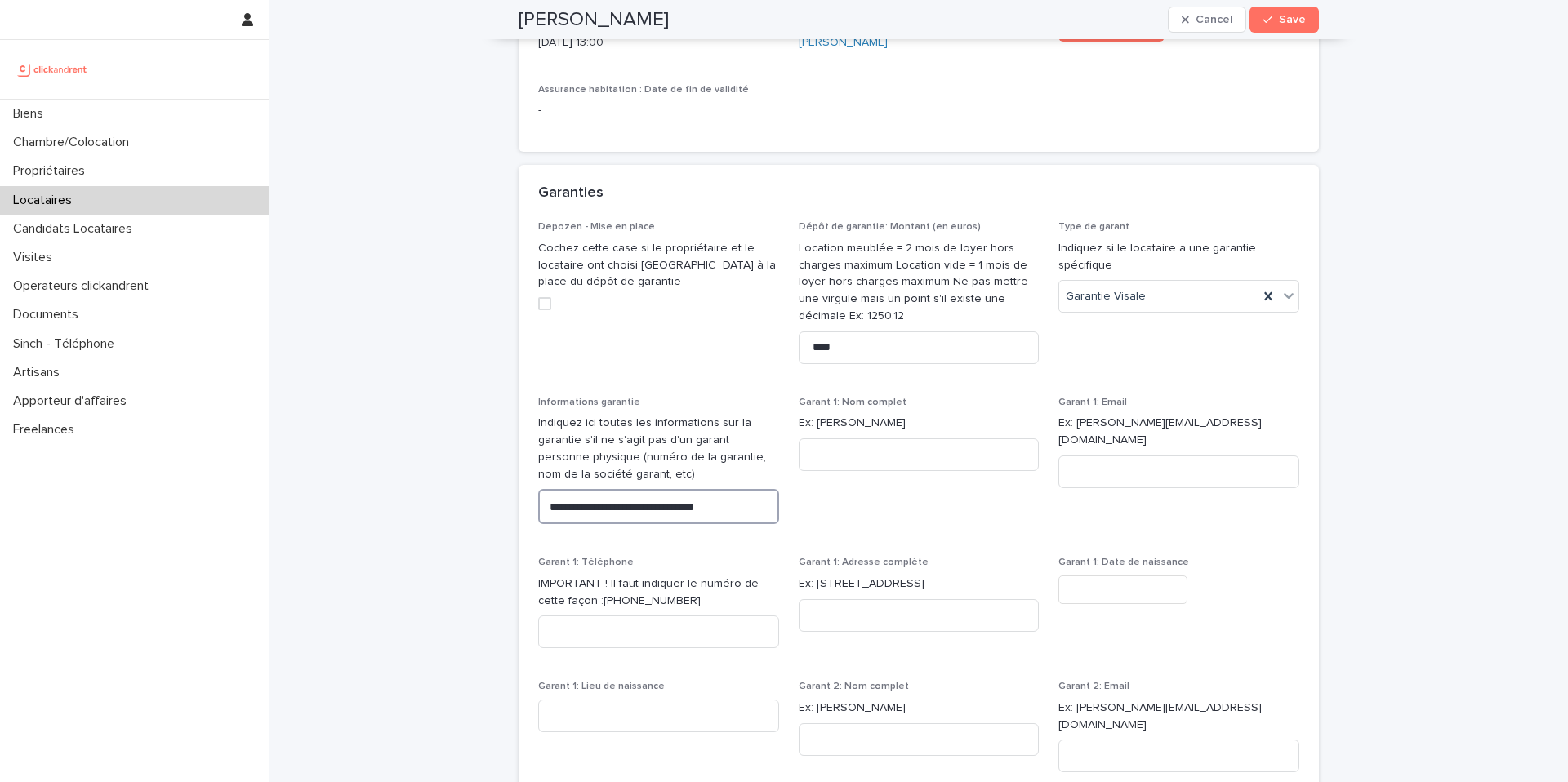
drag, startPoint x: 623, startPoint y: 507, endPoint x: 824, endPoint y: 522, distance: 201.6
click at [824, 522] on div "**********" at bounding box center [918, 619] width 761 height 795
type textarea "**********"
click at [1175, 394] on div "**********" at bounding box center [918, 766] width 1299 height 4054
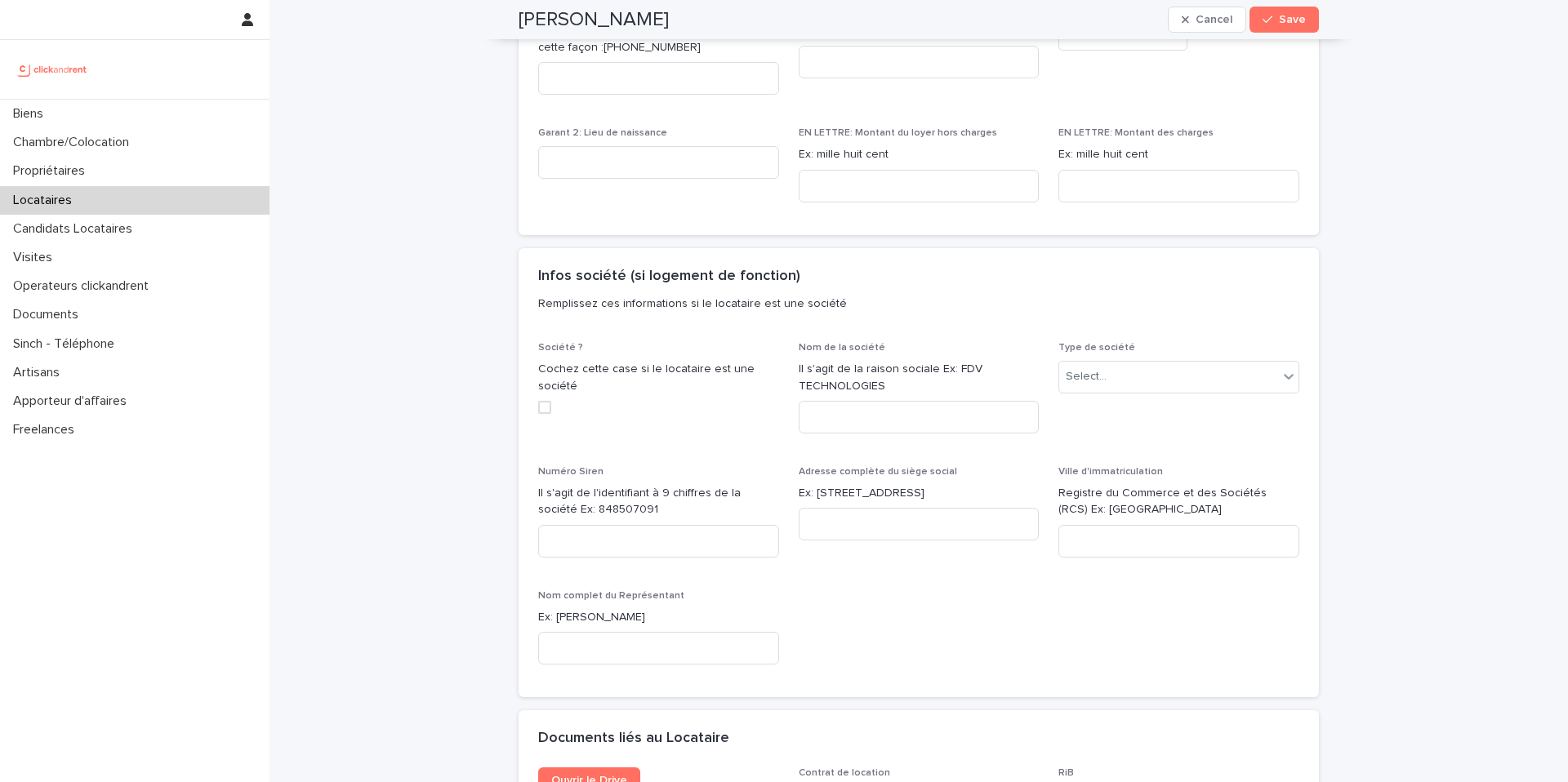
scroll to position [1992, 0]
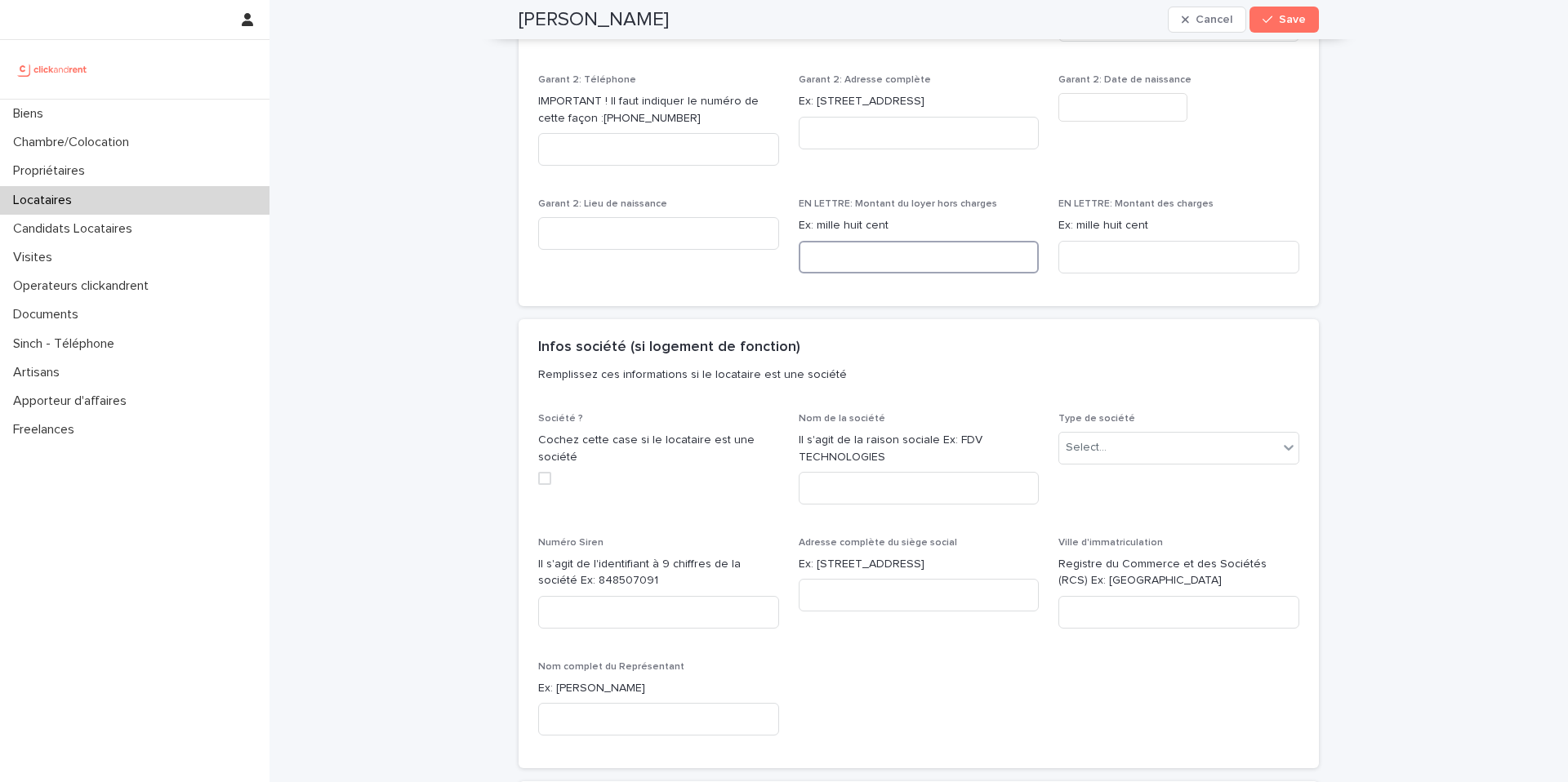
click at [843, 244] on input at bounding box center [918, 257] width 241 height 33
paste input "**********"
click at [817, 244] on input "**********" at bounding box center [918, 257] width 241 height 33
type input "**********"
click at [1127, 251] on input at bounding box center [1178, 257] width 241 height 33
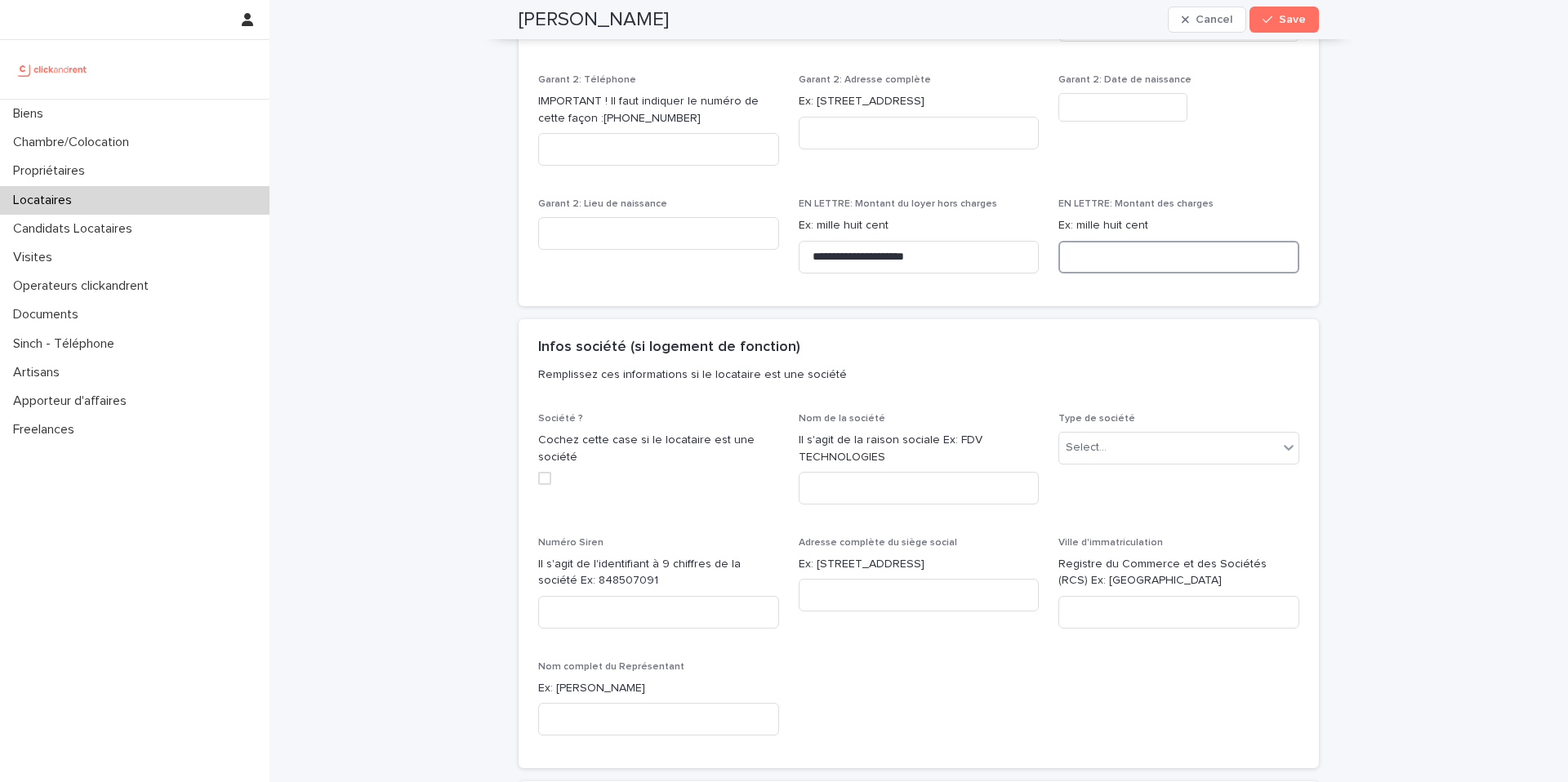
paste input "**********"
click at [1078, 248] on input "**********" at bounding box center [1178, 257] width 241 height 33
click at [1078, 242] on input "**********" at bounding box center [1178, 257] width 241 height 33
type input "**********"
click at [1175, 339] on div "Infos société (si logement de fonction) Remplissez ces informations si le locat…" at bounding box center [915, 367] width 755 height 56
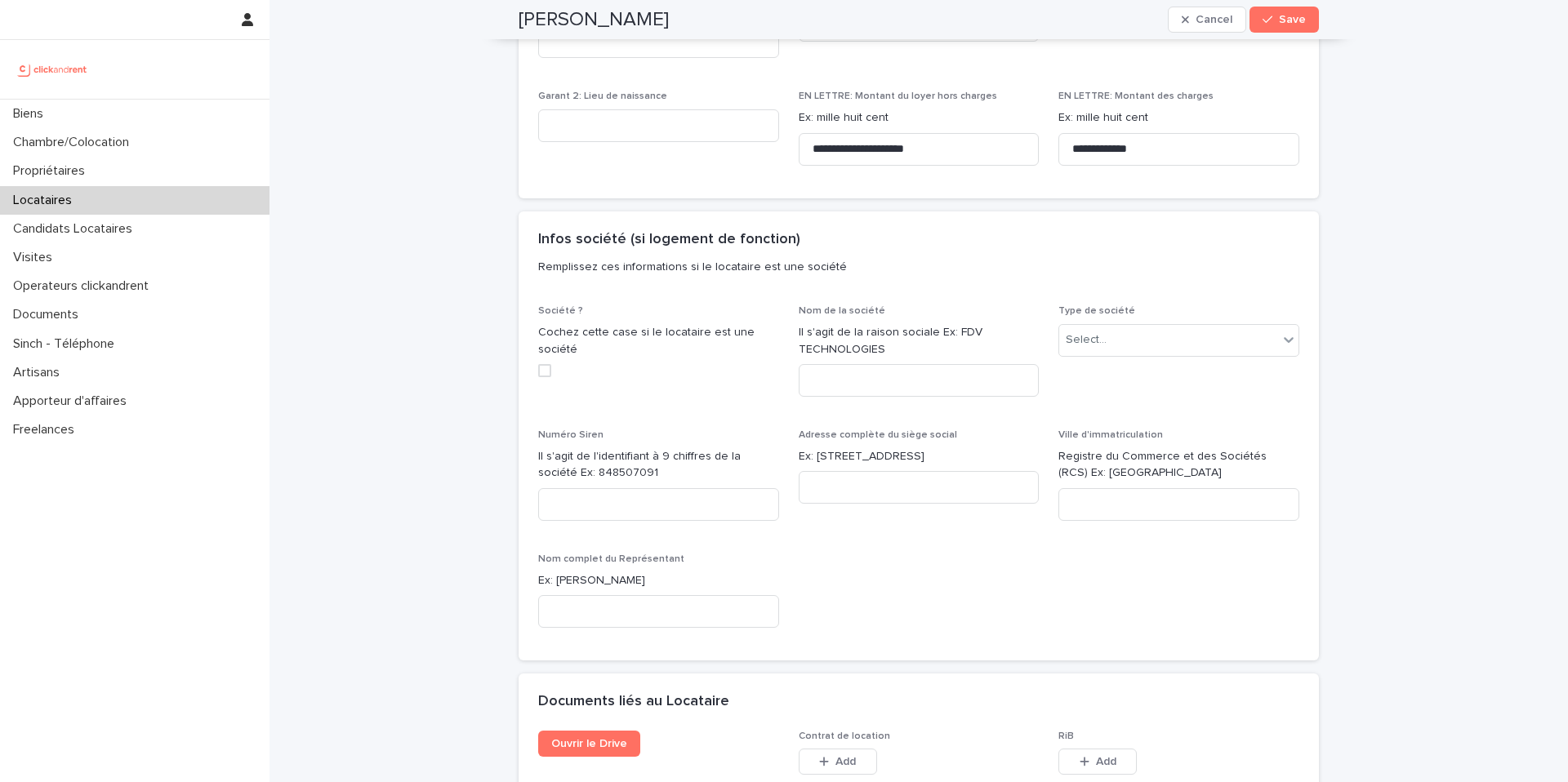
scroll to position [2118, 0]
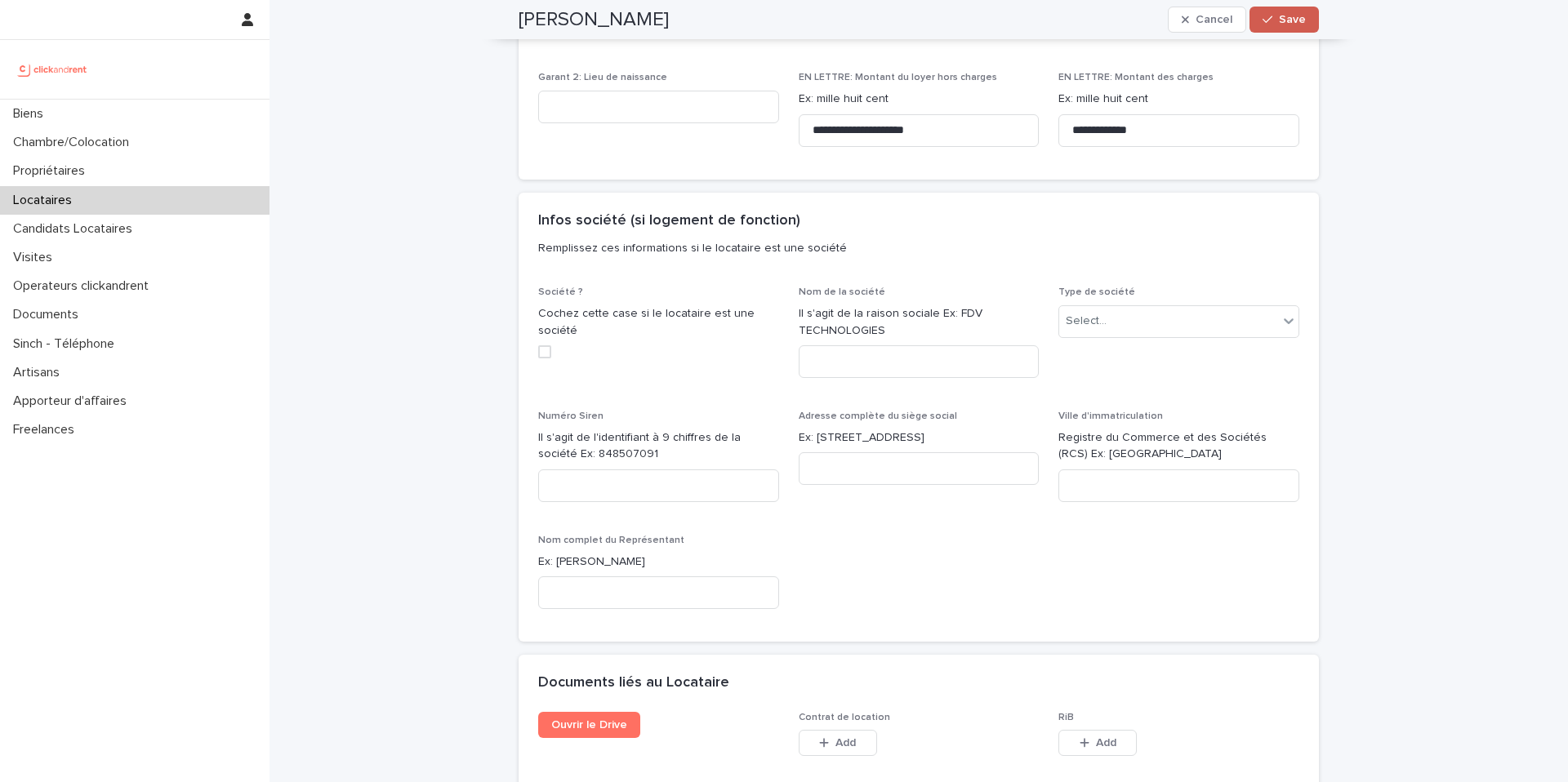
click at [1175, 22] on span "Save" at bounding box center [1292, 20] width 27 height 12
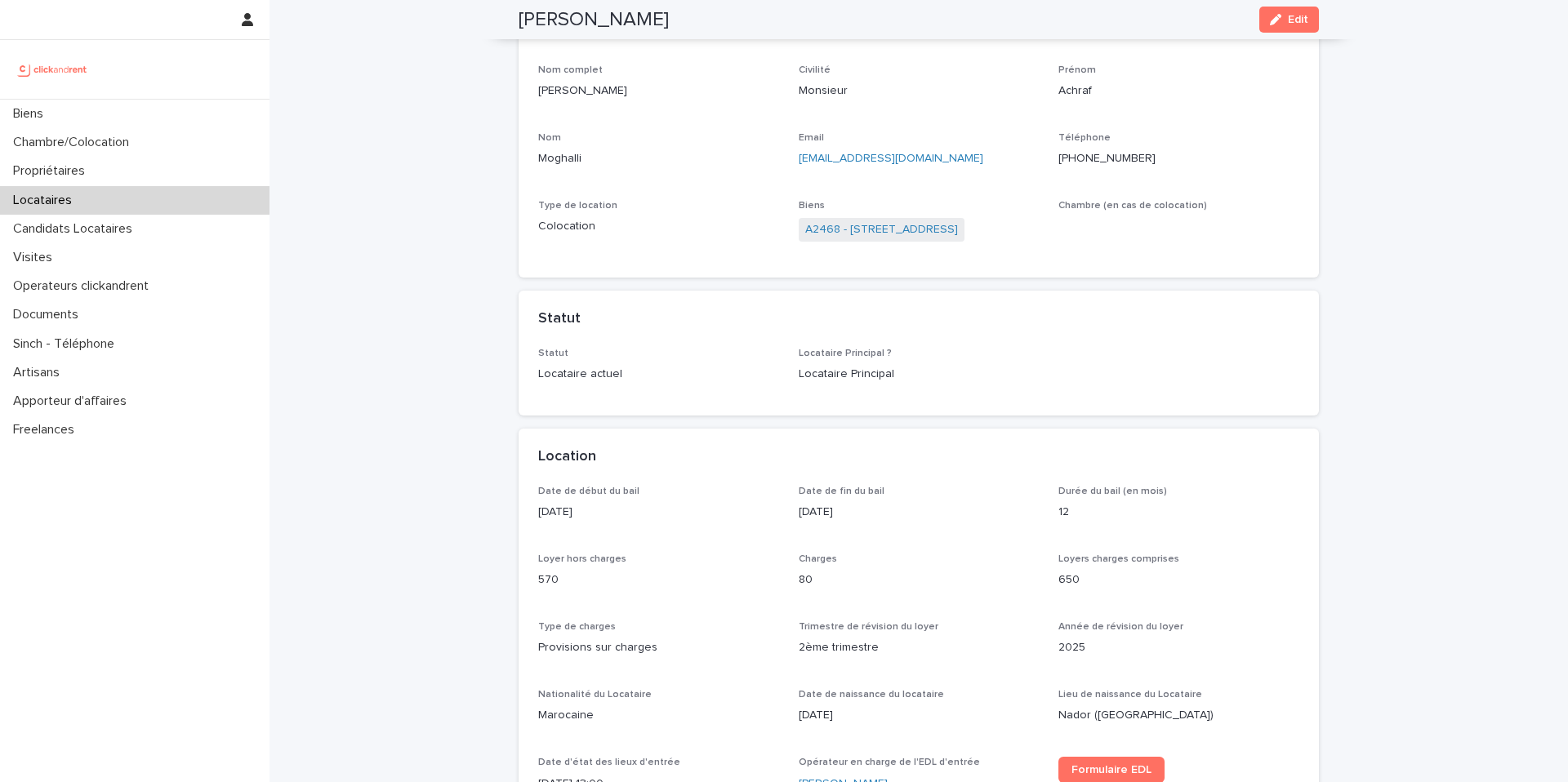
scroll to position [0, 0]
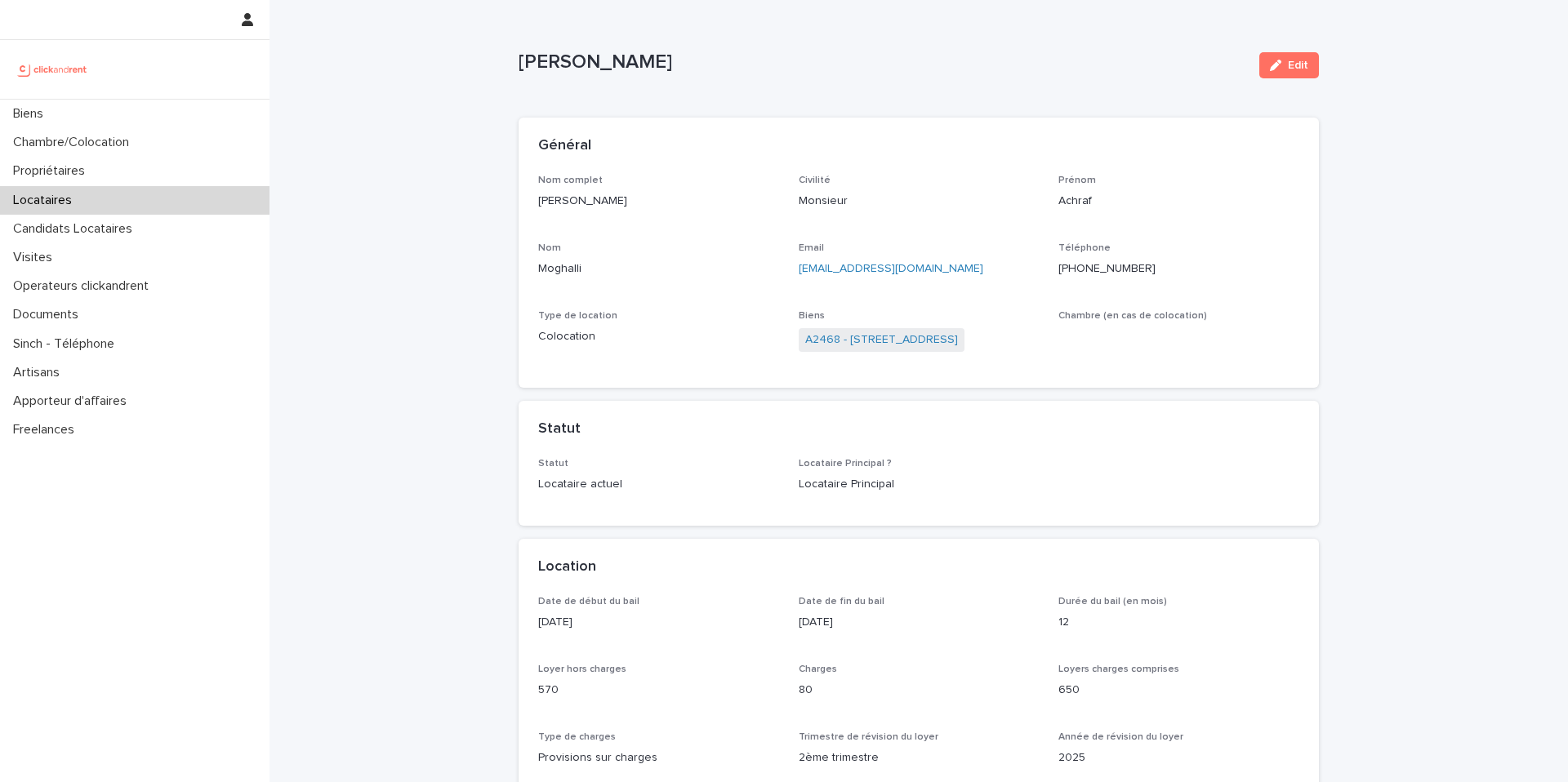
click at [1069, 366] on span "Chambre (en cas de colocation)" at bounding box center [1178, 339] width 241 height 58
click at [1175, 63] on span "Edit" at bounding box center [1298, 66] width 21 height 12
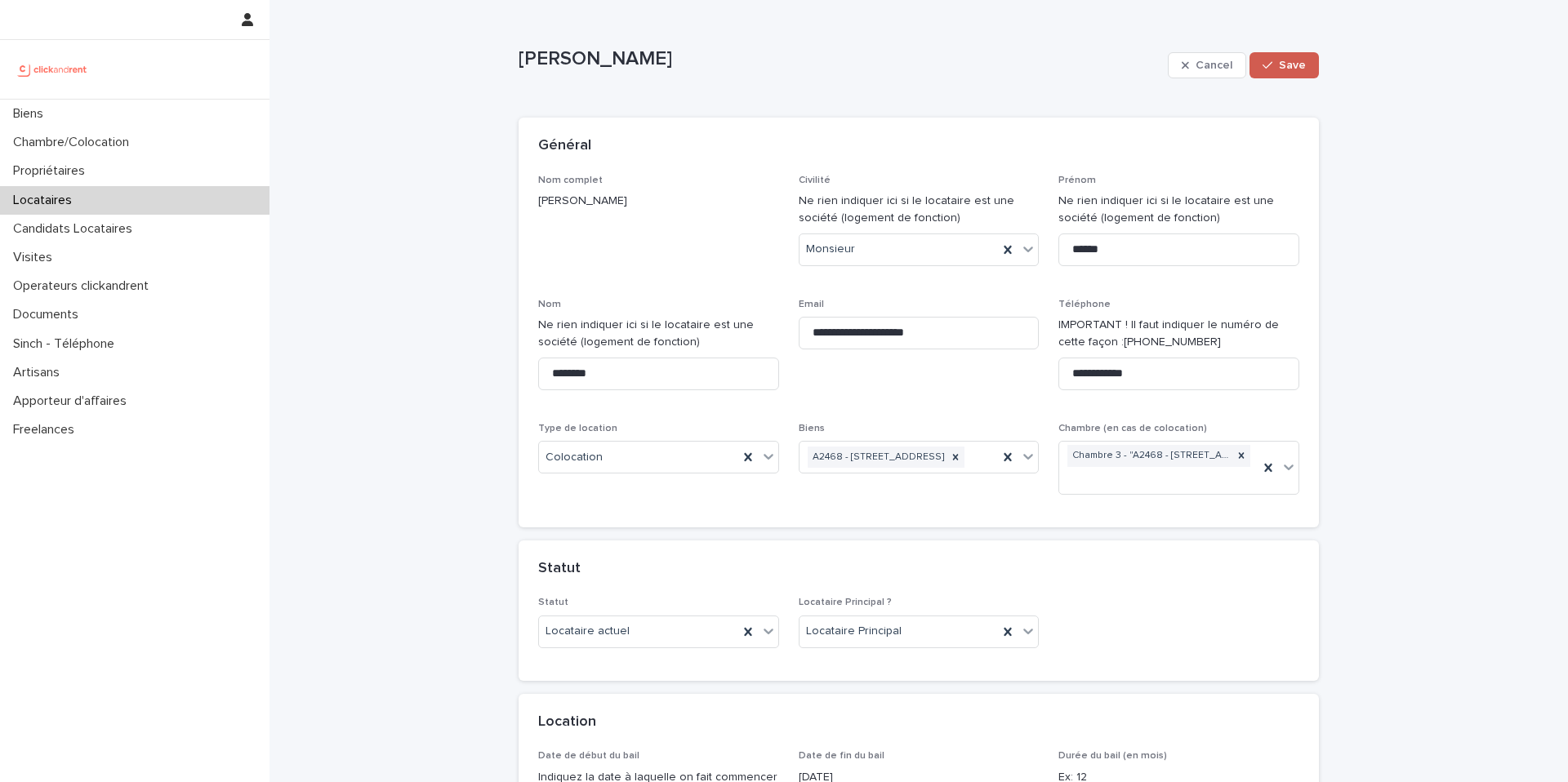
click at [1175, 60] on span "Save" at bounding box center [1292, 66] width 27 height 12
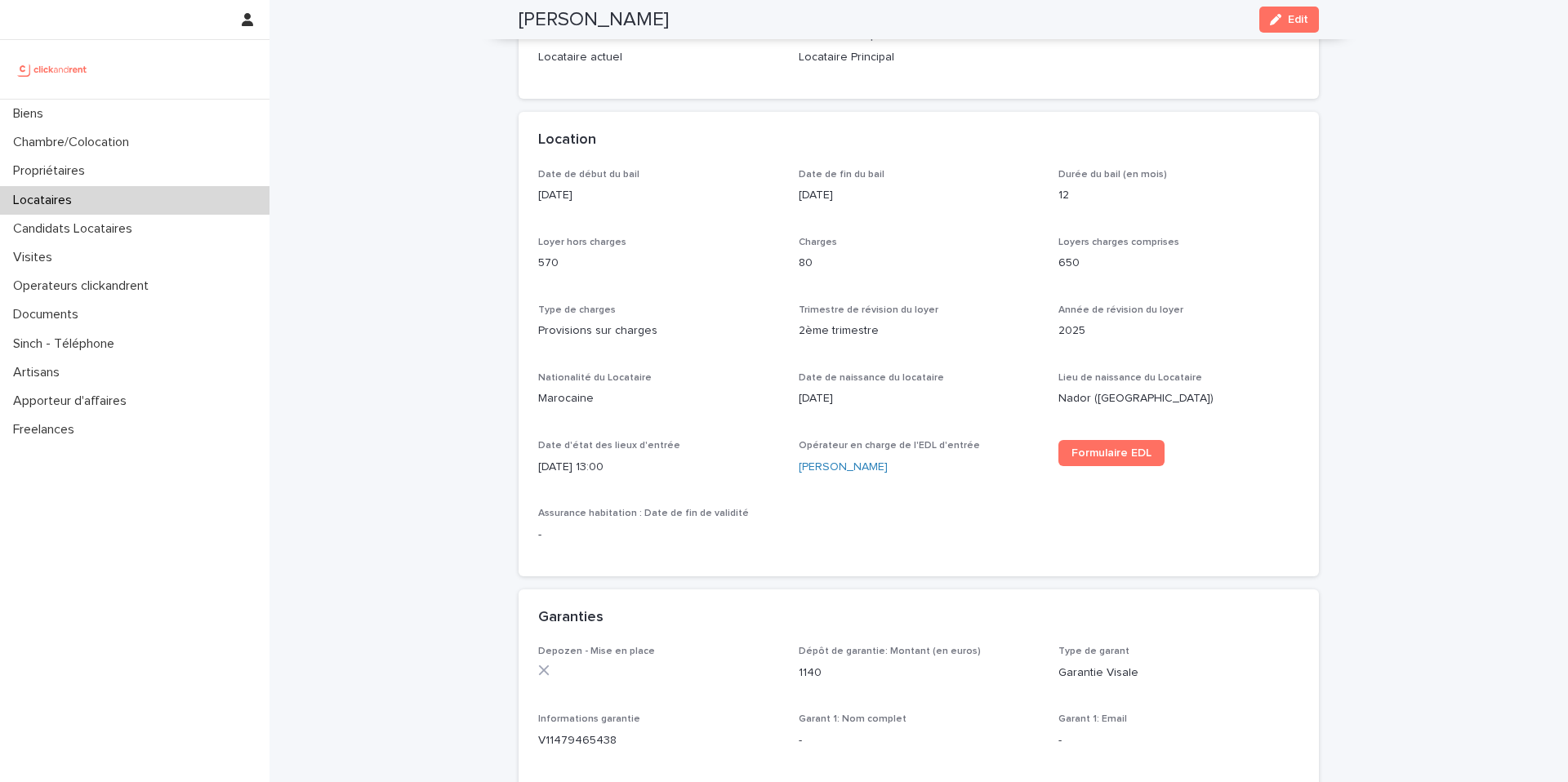
scroll to position [426, 0]
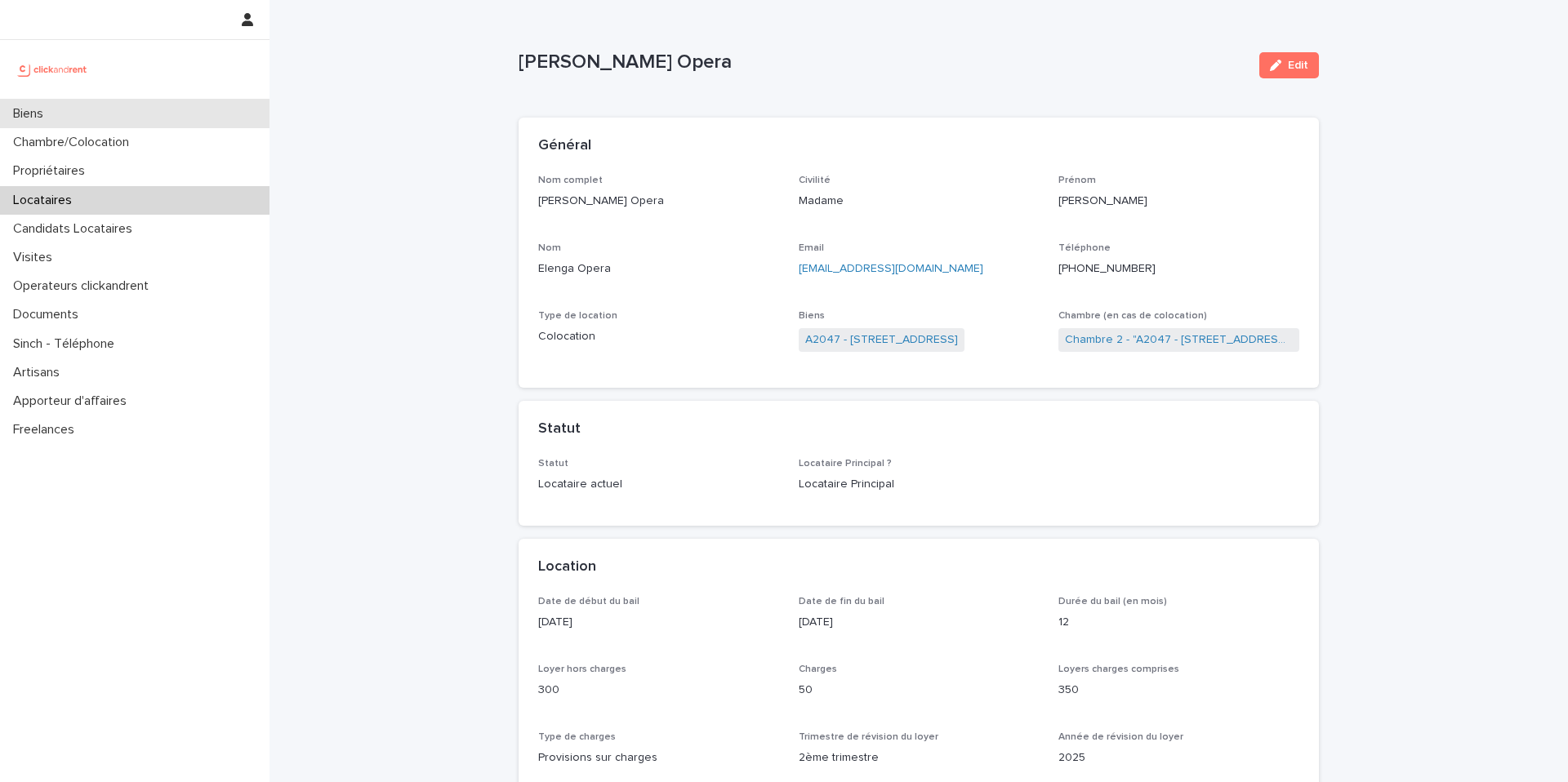
click at [208, 113] on div "Biens" at bounding box center [135, 113] width 269 height 29
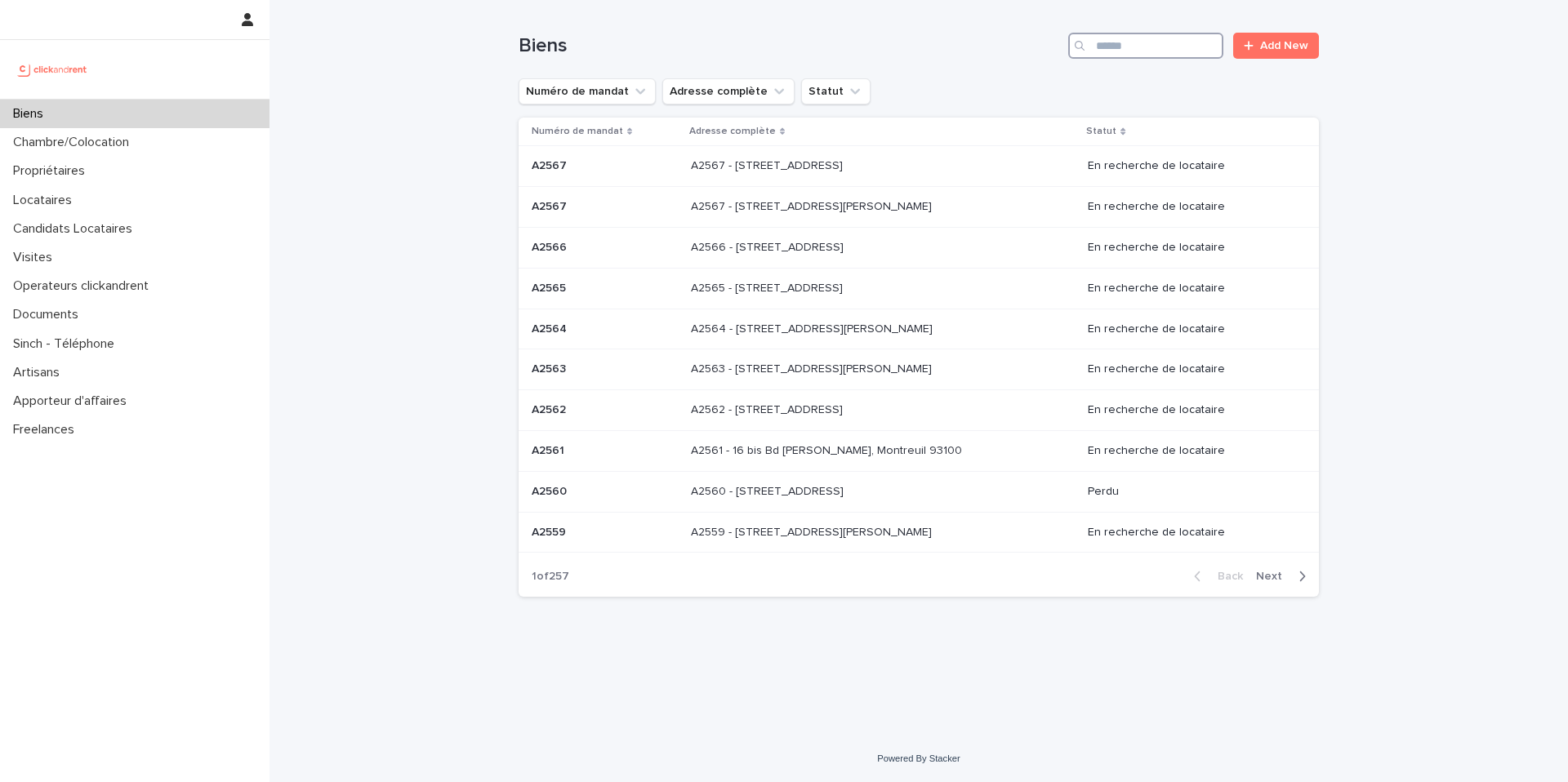
click at [1170, 46] on input "Search" at bounding box center [1145, 46] width 155 height 26
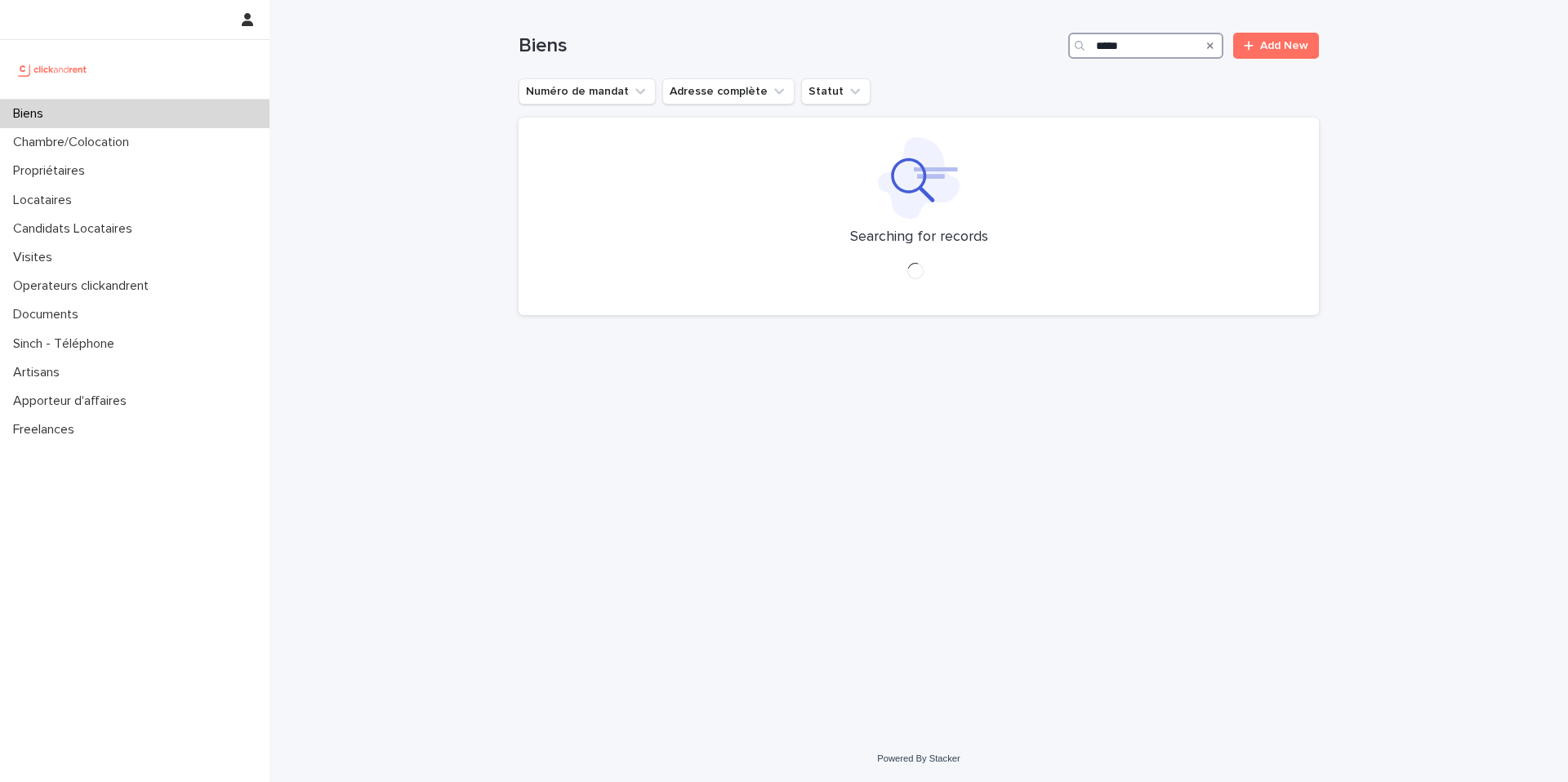
type input "*****"
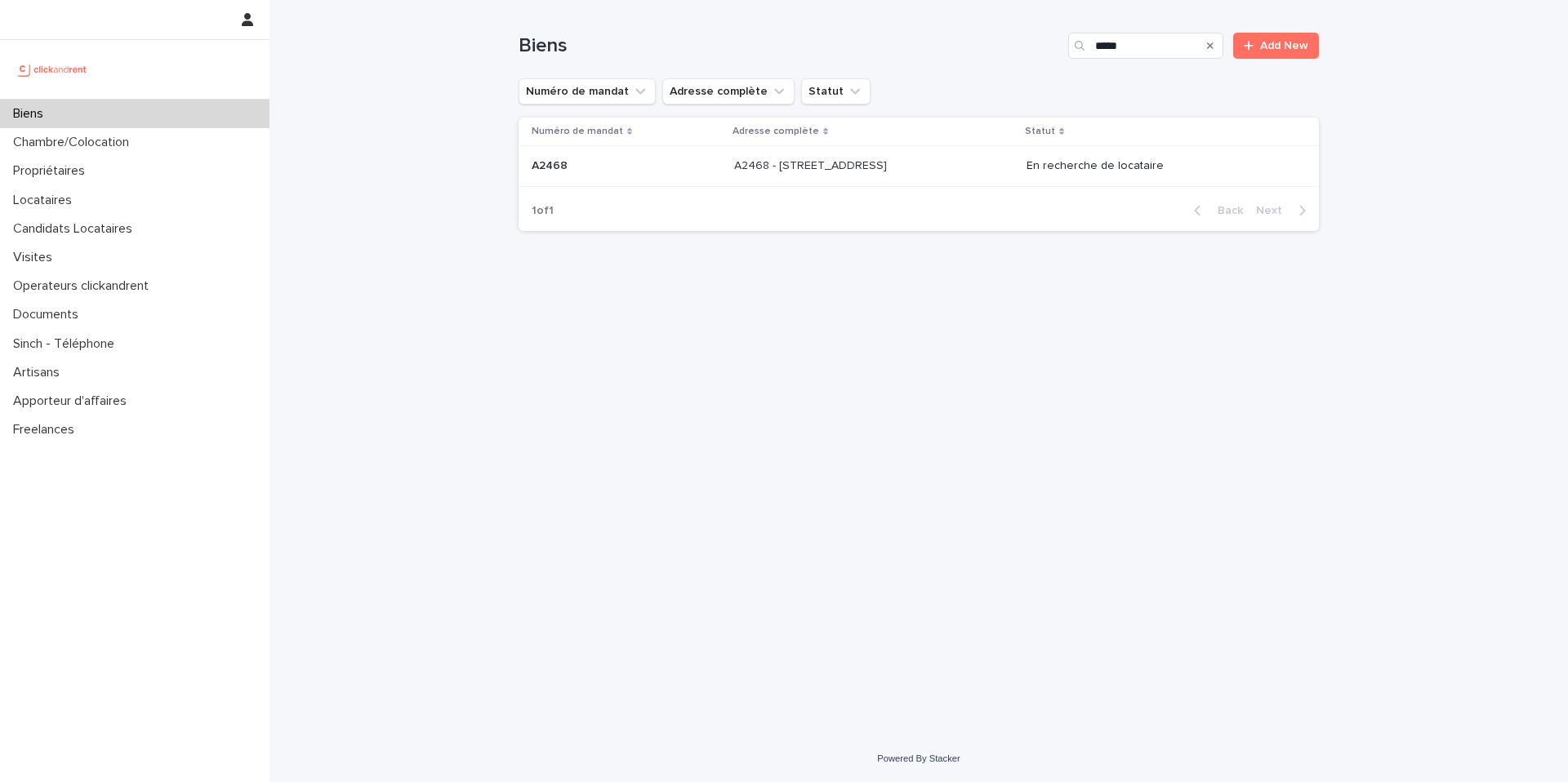
click at [994, 179] on div "A2468 - [STREET_ADDRESS] - [STREET_ADDRESS]" at bounding box center [874, 166] width 279 height 27
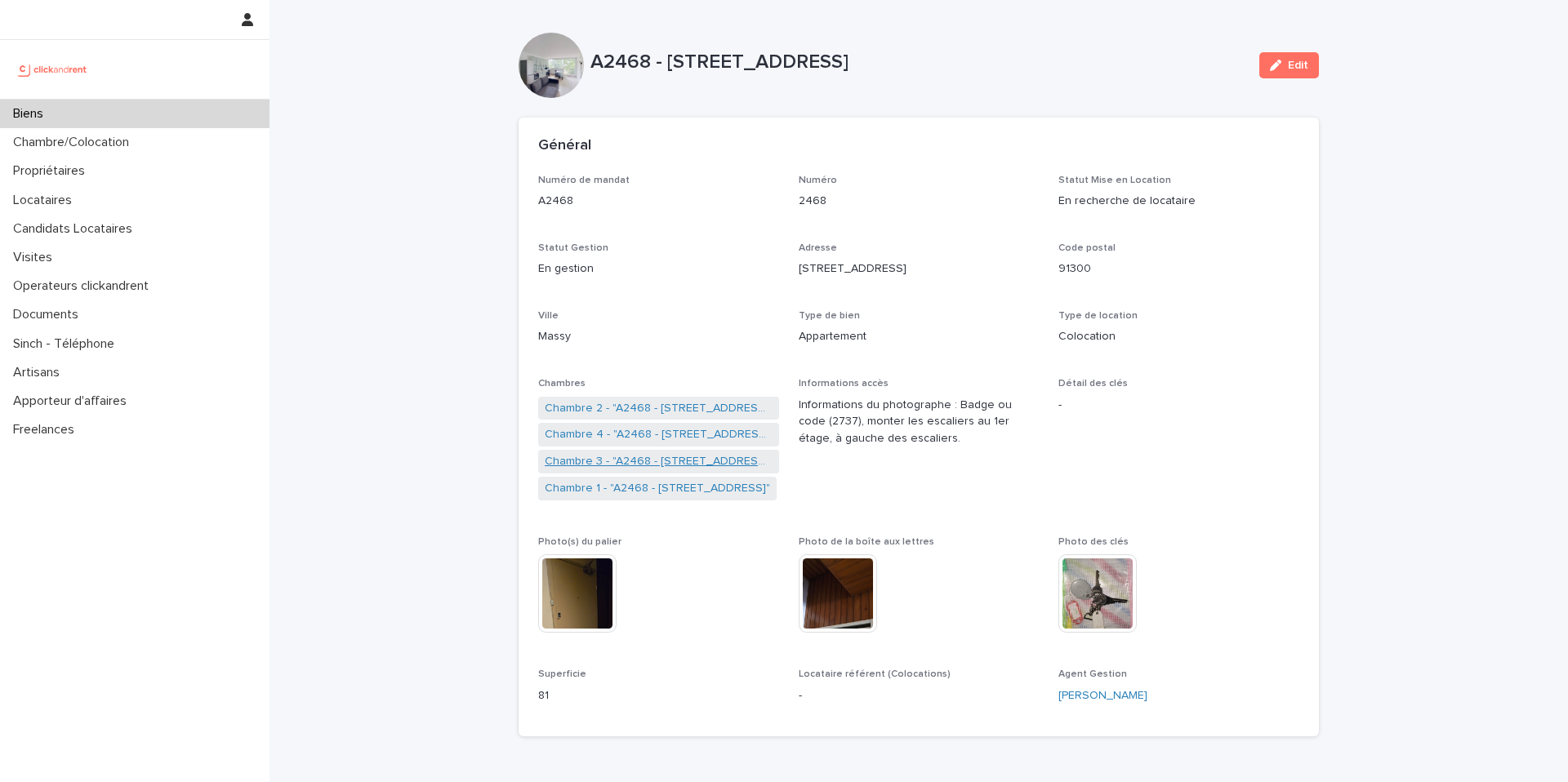
click at [646, 458] on link "Chambre 3 - "A2468 - [STREET_ADDRESS]"" at bounding box center [658, 462] width 228 height 17
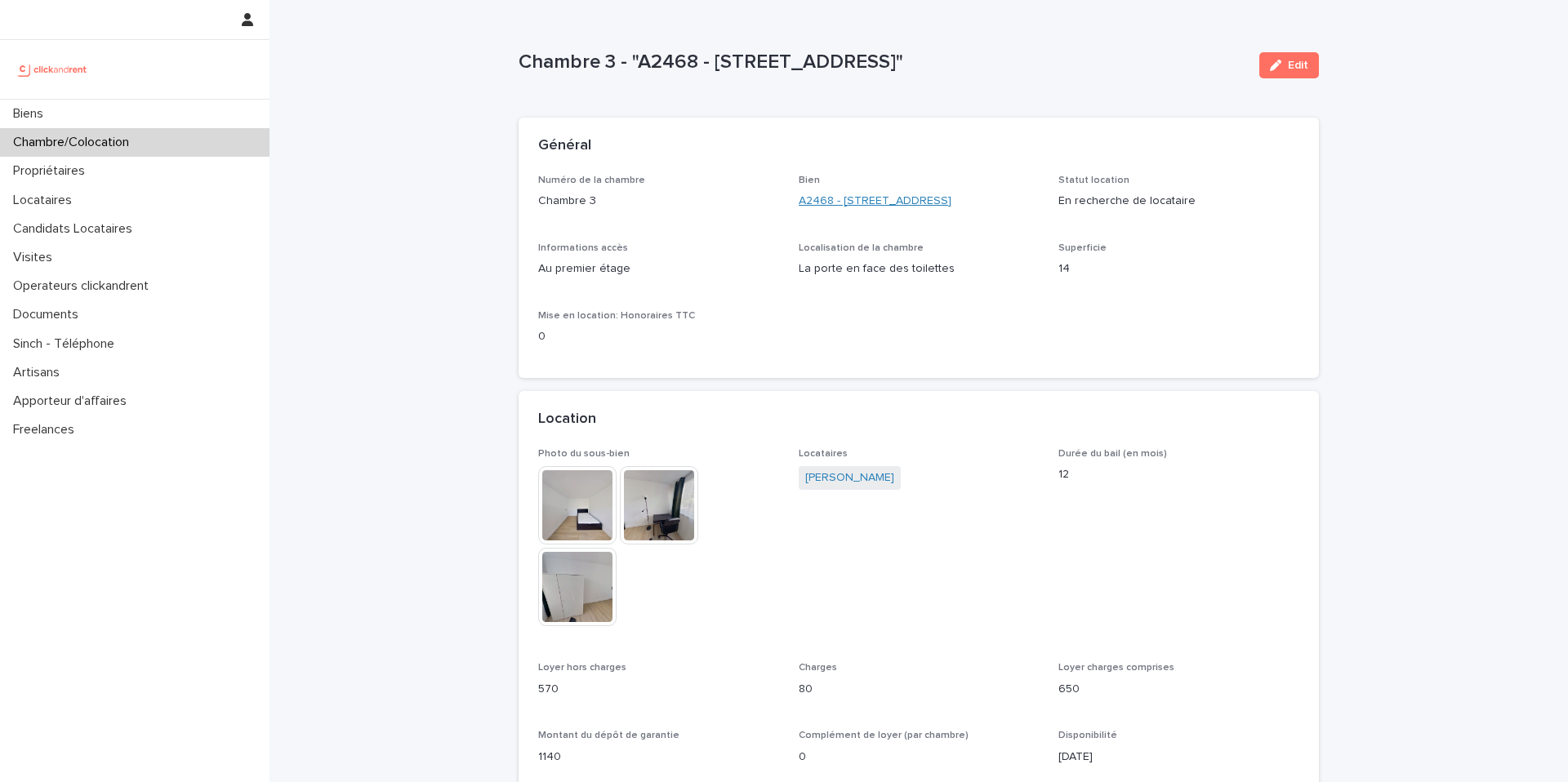
click at [910, 202] on link "A2468 - [STREET_ADDRESS]" at bounding box center [875, 201] width 153 height 17
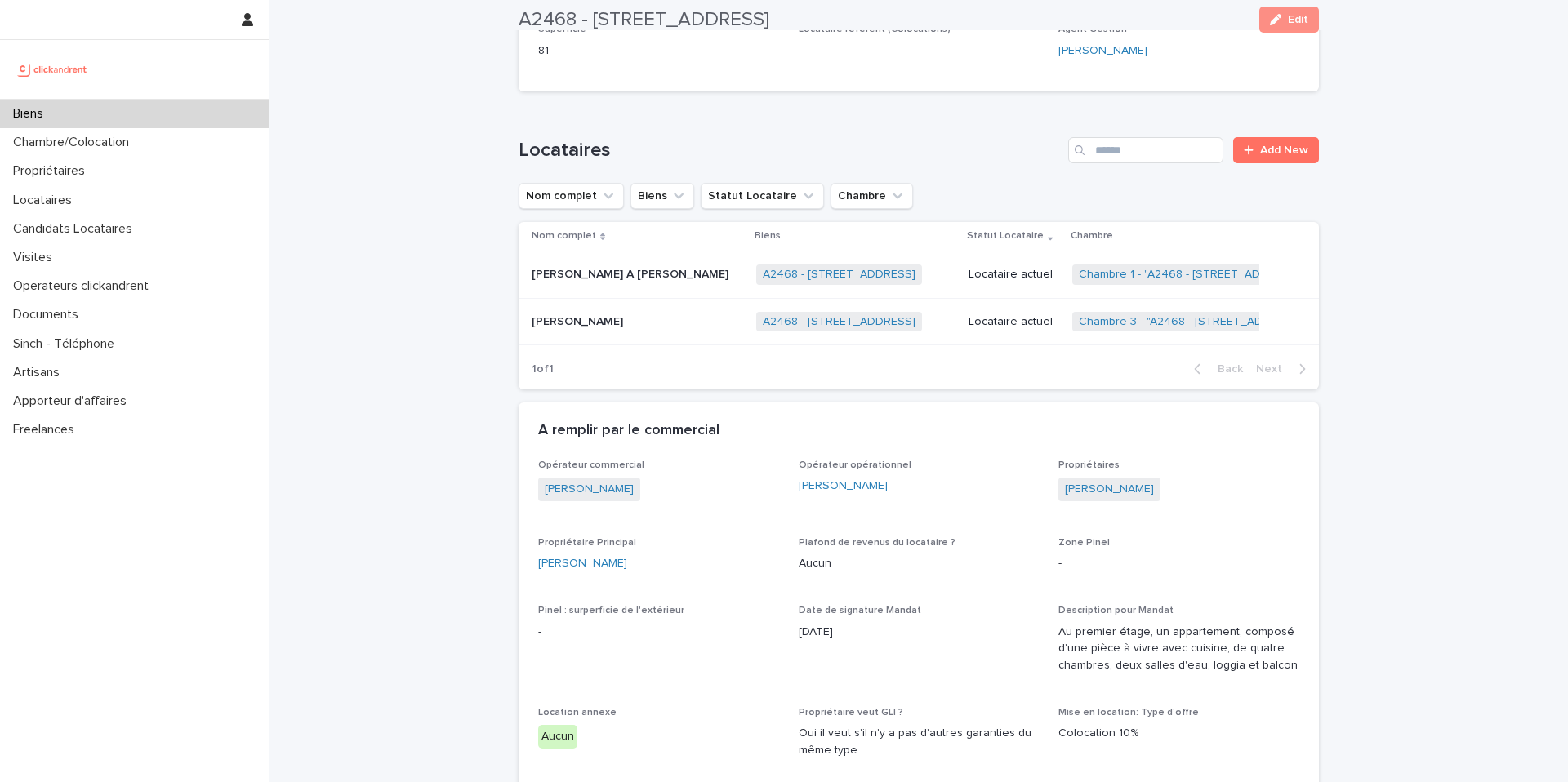
scroll to position [669, 0]
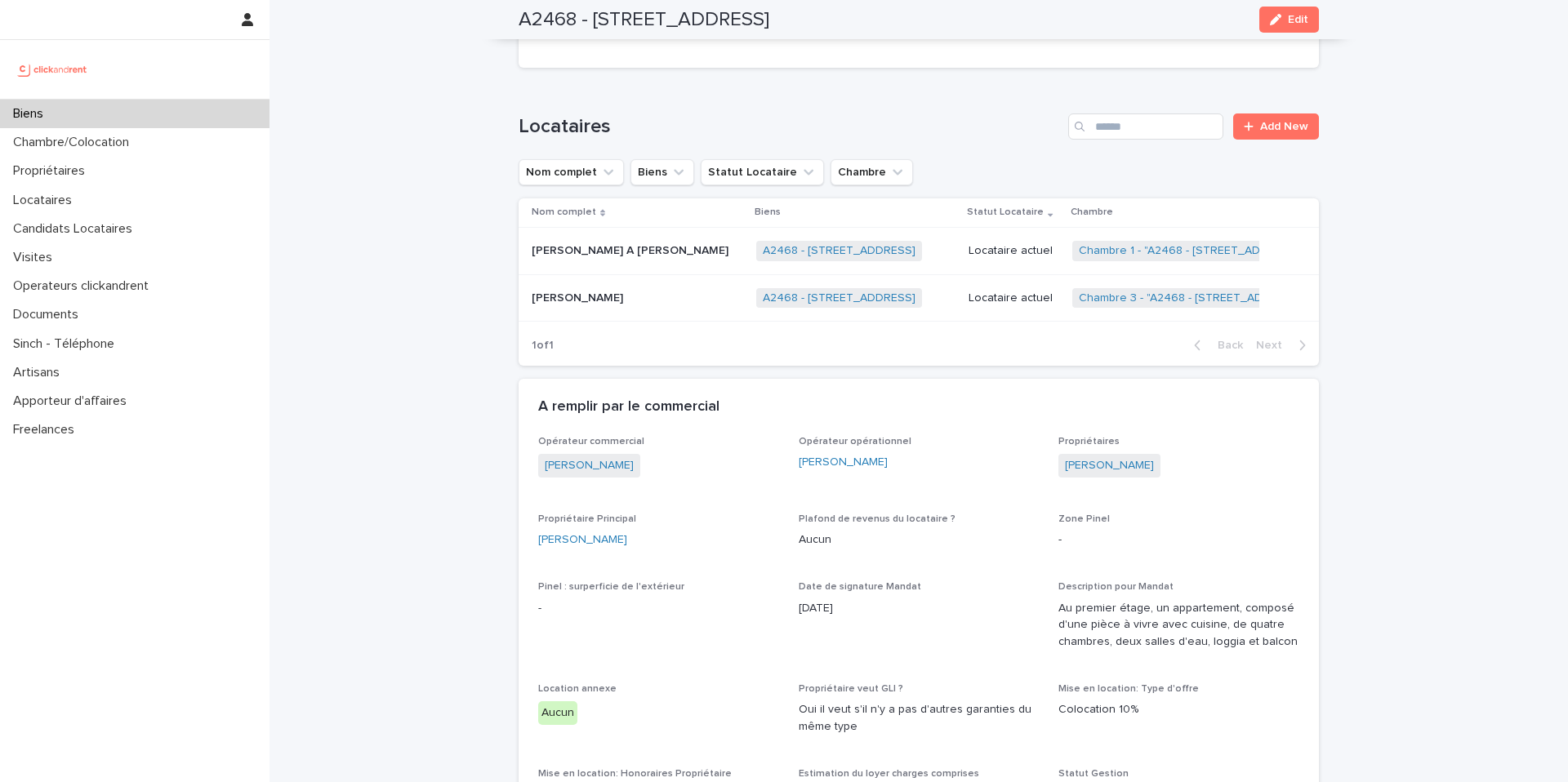
click at [1107, 294] on link "Chambre 3 - "A2468 - [STREET_ADDRESS]"" at bounding box center [1192, 298] width 228 height 14
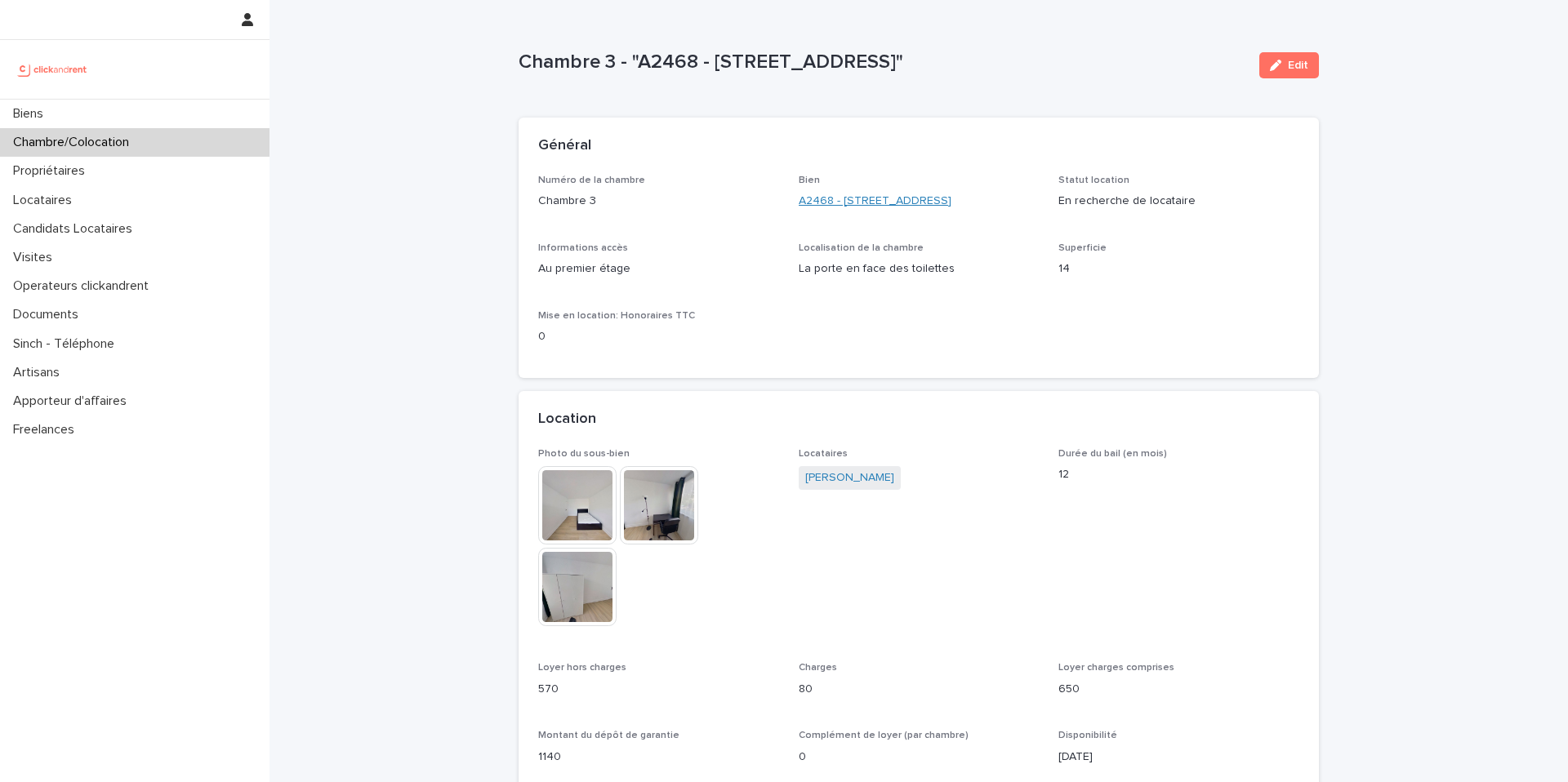
click at [916, 198] on link "A2468 - [STREET_ADDRESS]" at bounding box center [875, 201] width 153 height 17
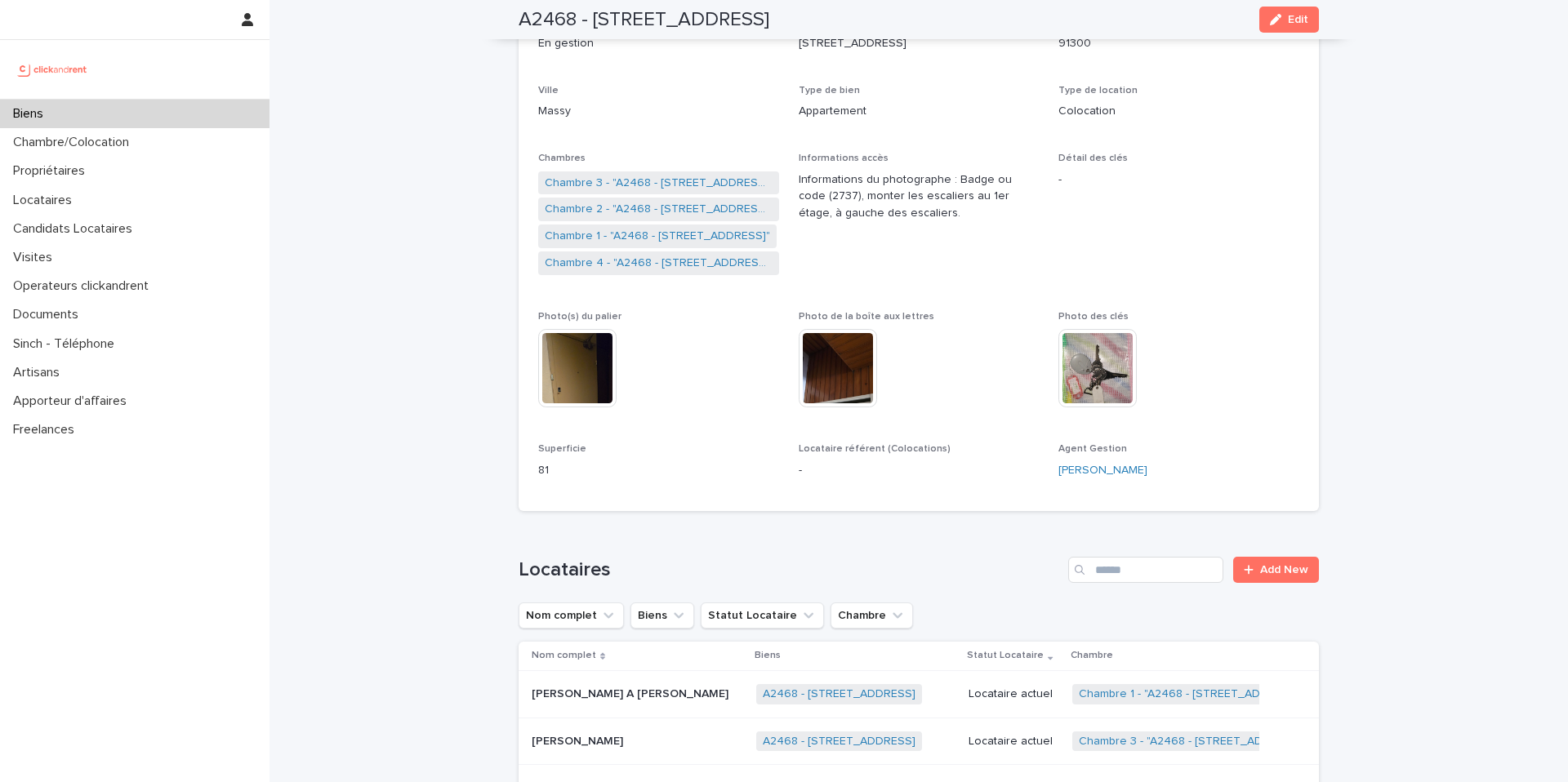
scroll to position [217, 0]
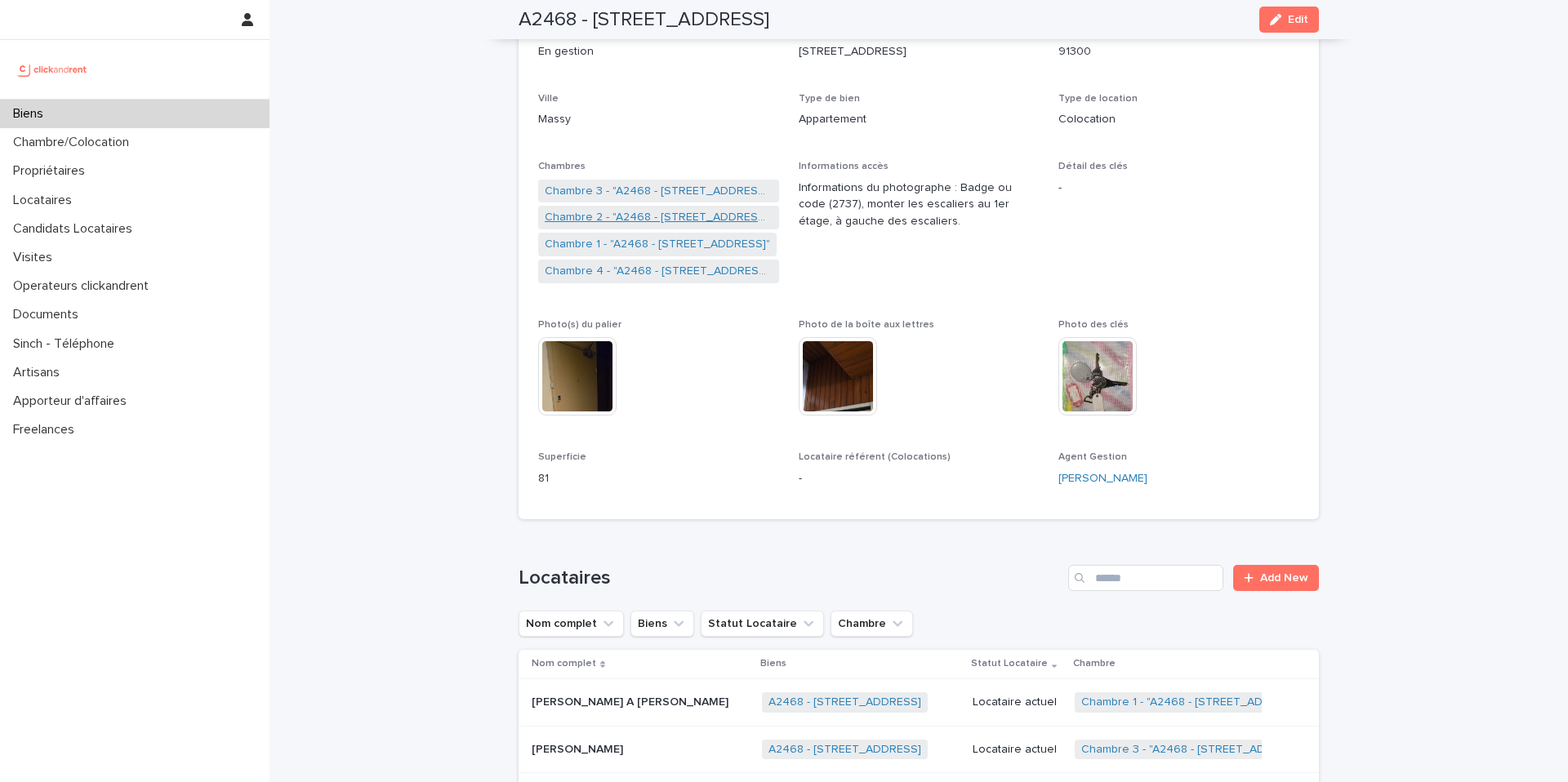
click at [668, 220] on link "Chambre 2 - "A2468 - [STREET_ADDRESS]"" at bounding box center [658, 218] width 228 height 17
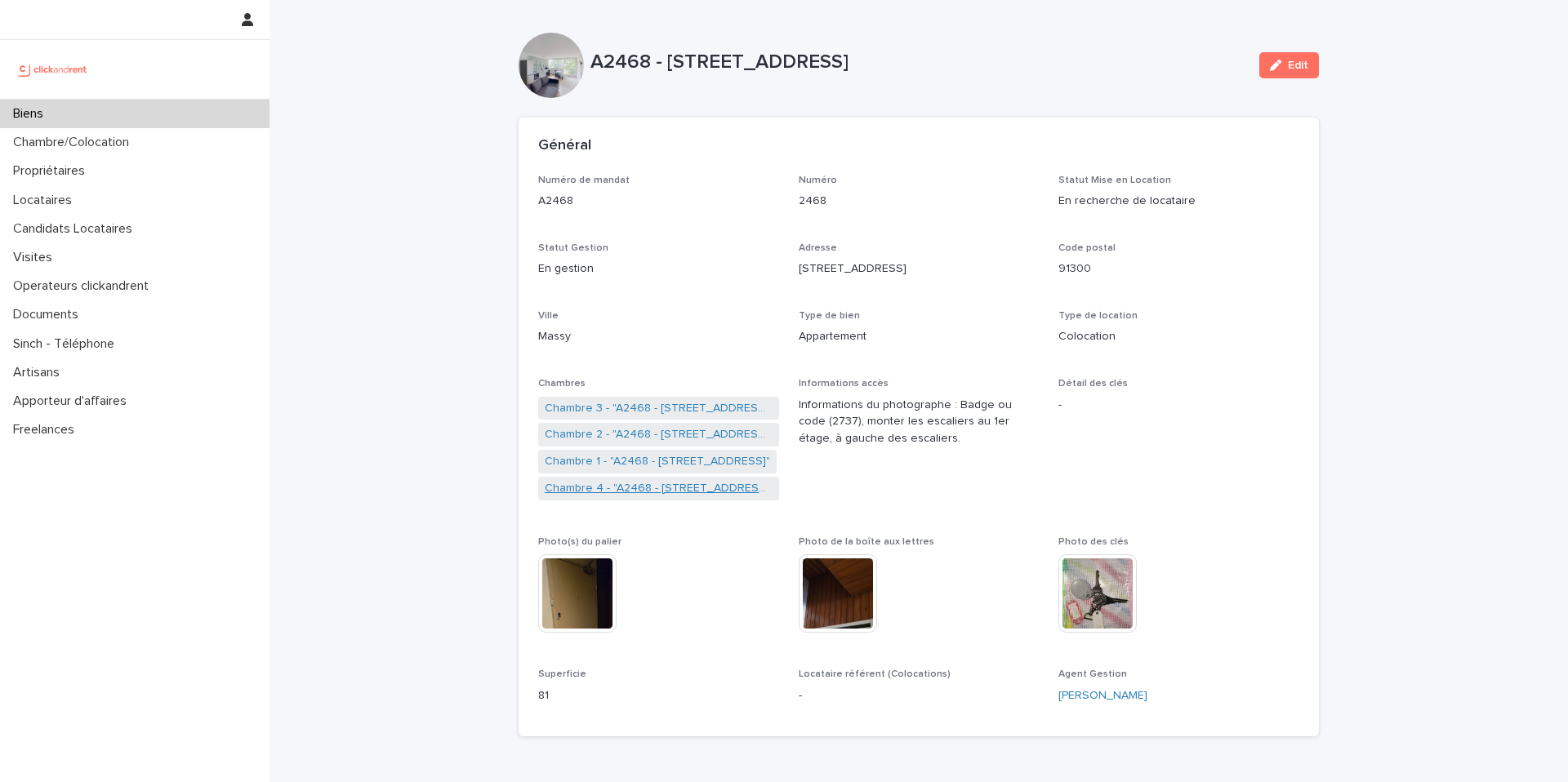
click at [681, 492] on link "Chambre 4 - "A2468 - [STREET_ADDRESS]"" at bounding box center [658, 489] width 228 height 17
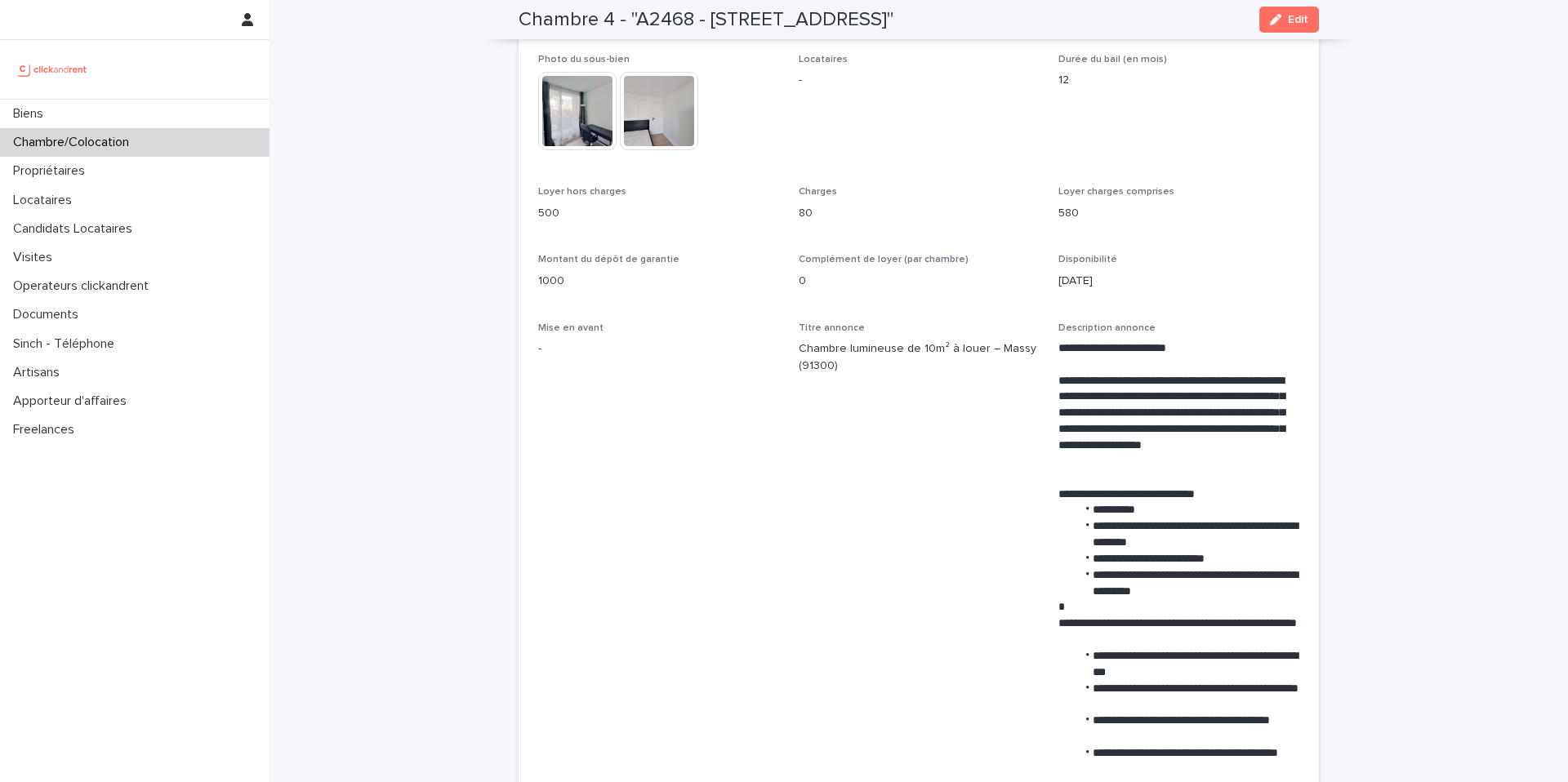
scroll to position [382, 0]
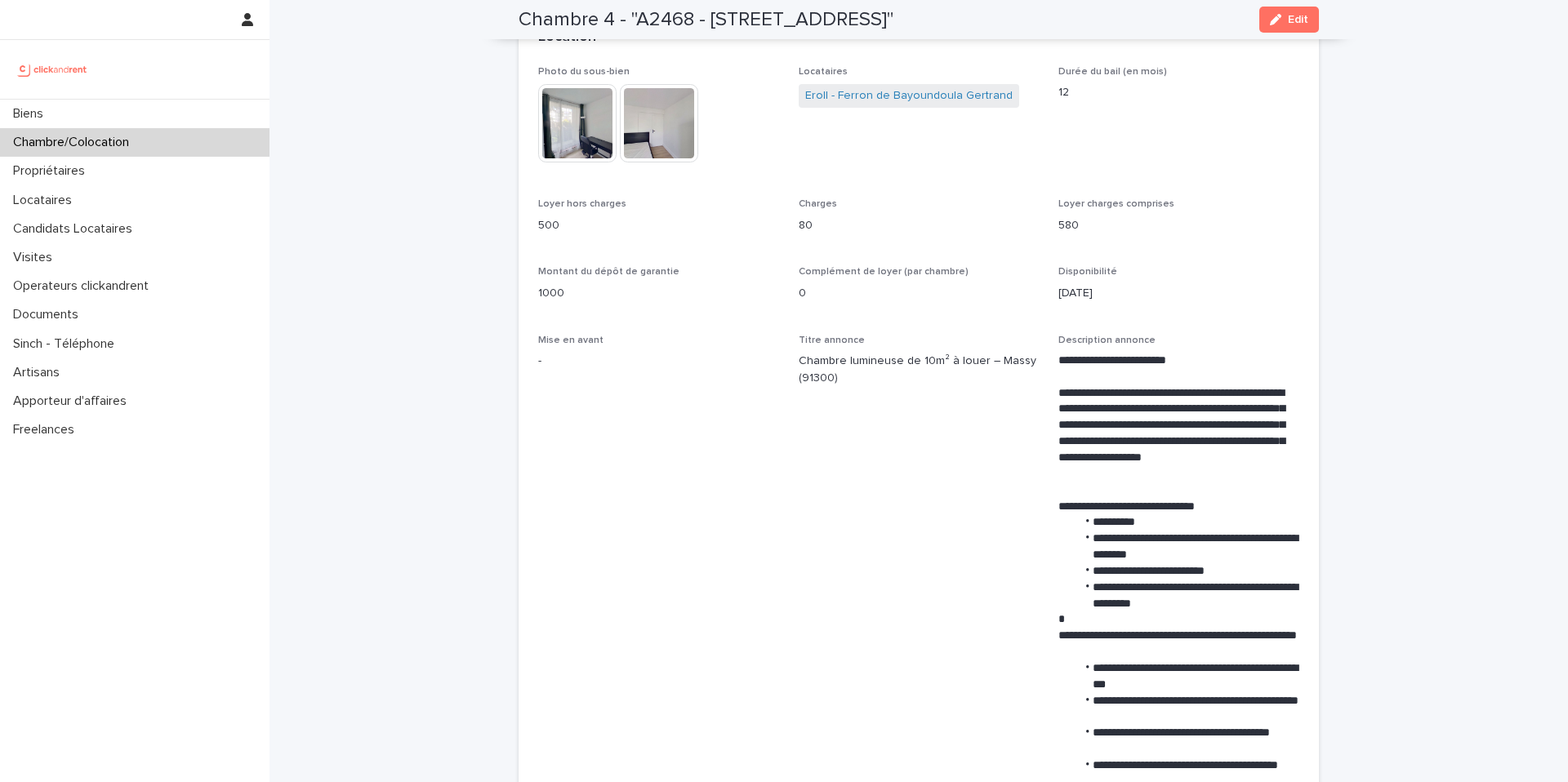
drag, startPoint x: 710, startPoint y: 15, endPoint x: 1005, endPoint y: 15, distance: 295.0
click at [894, 15] on h2 "Chambre 4 - "A2468 - [STREET_ADDRESS]"" at bounding box center [706, 20] width 375 height 24
copy h2 "[STREET_ADDRESS]"
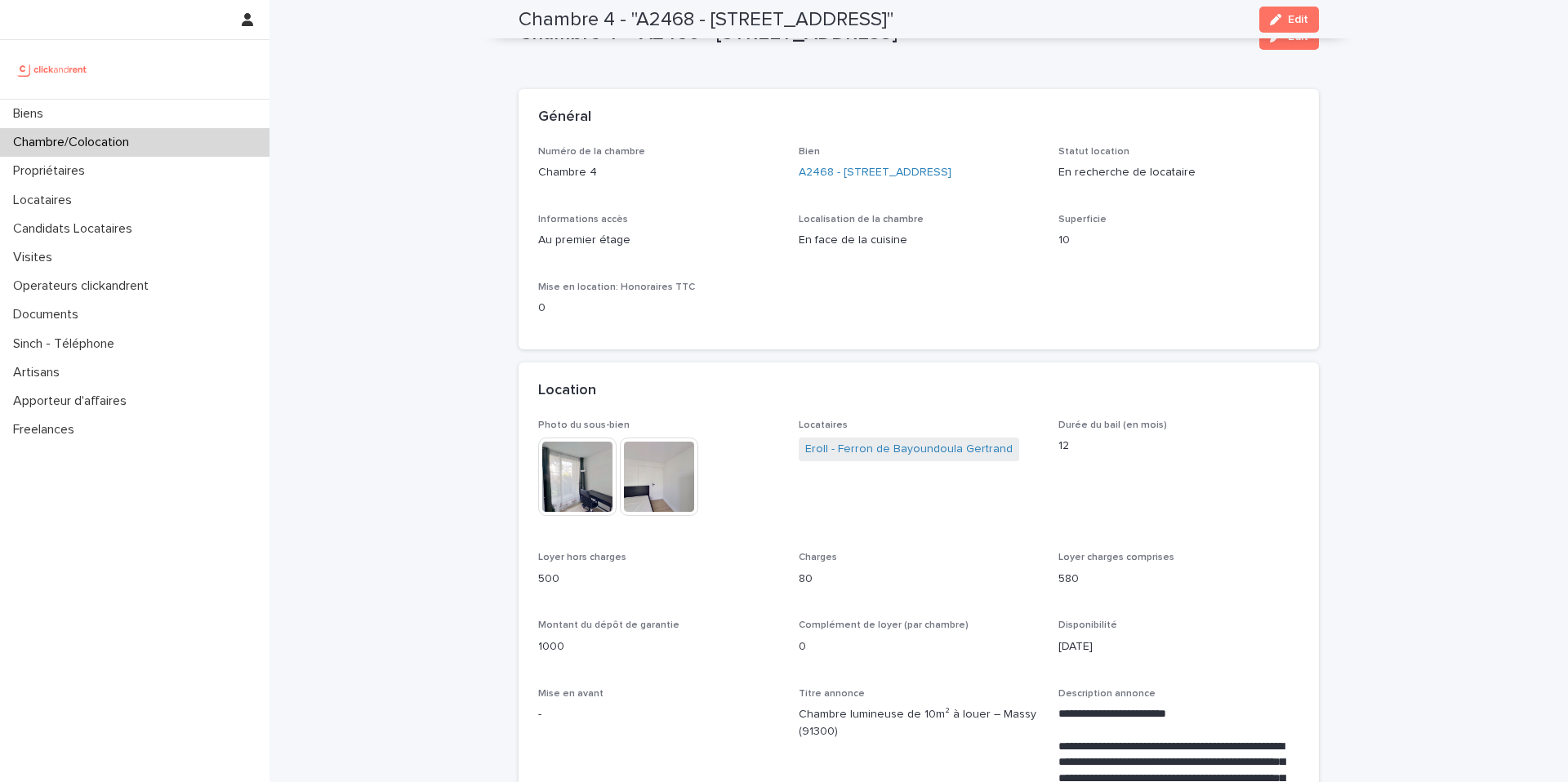
scroll to position [0, 0]
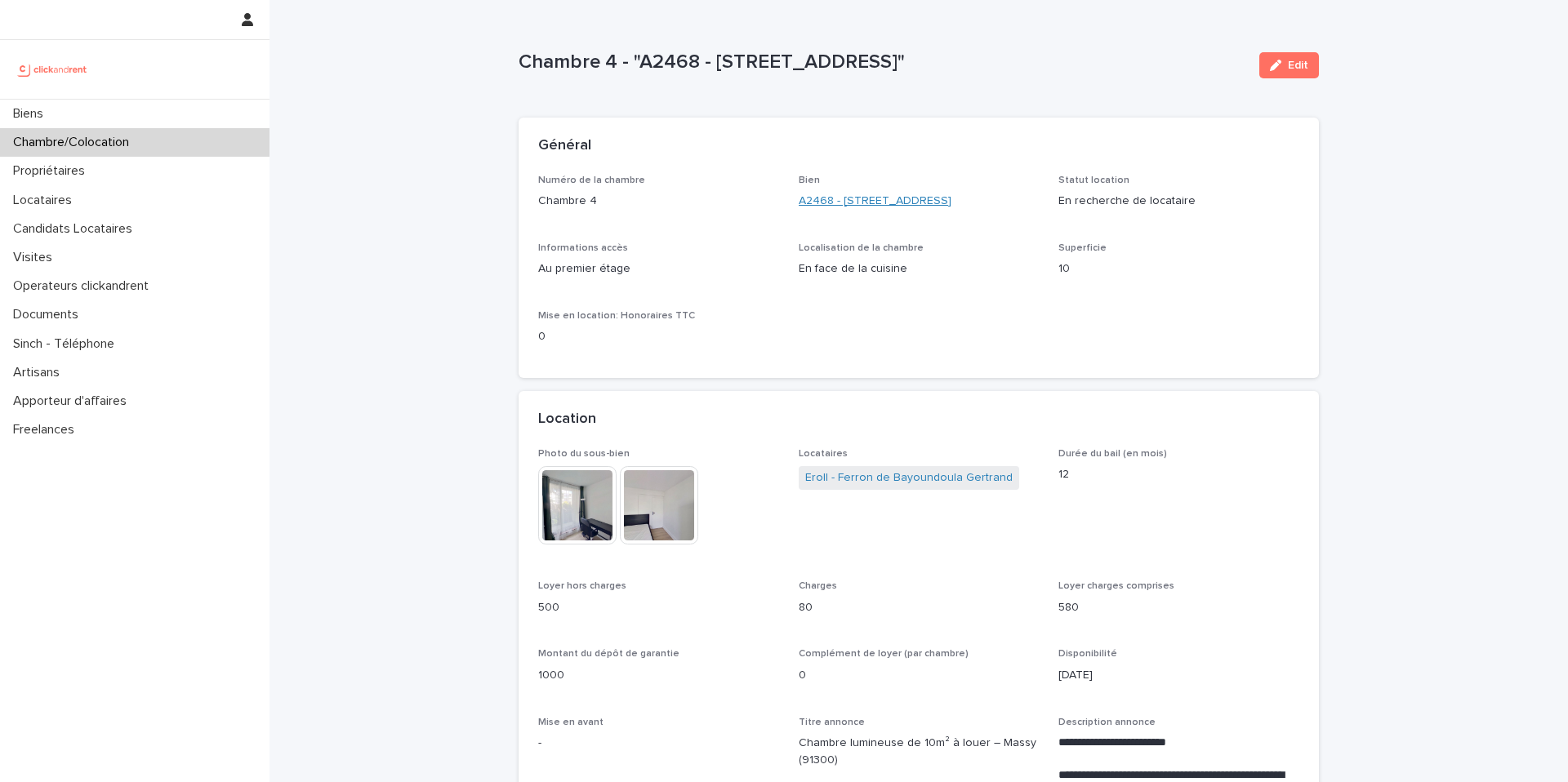
click at [874, 204] on link "A2468 - [STREET_ADDRESS]" at bounding box center [875, 201] width 153 height 17
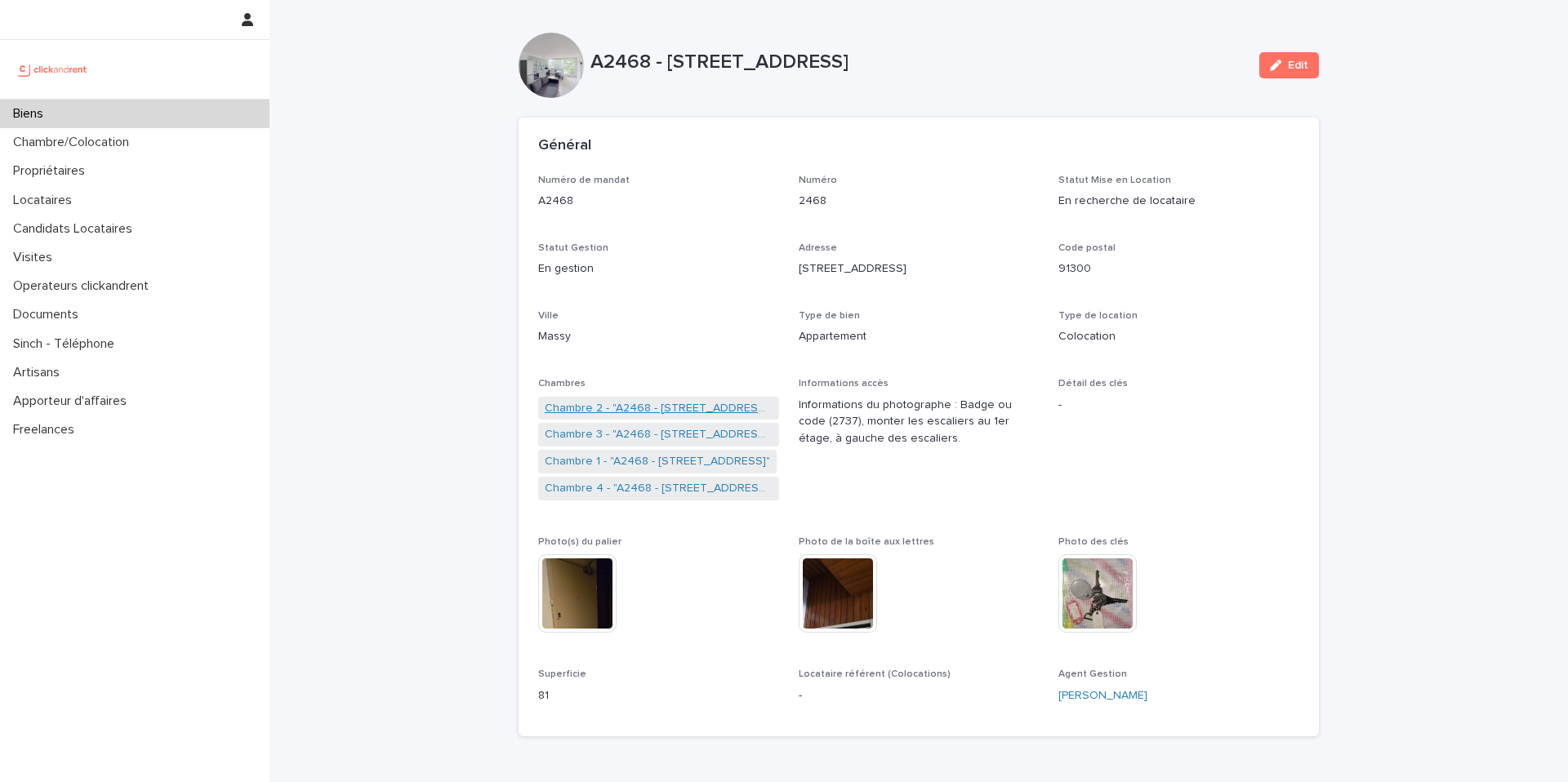
click at [683, 413] on link "Chambre 2 - "A2468 - [STREET_ADDRESS]"" at bounding box center [658, 408] width 228 height 17
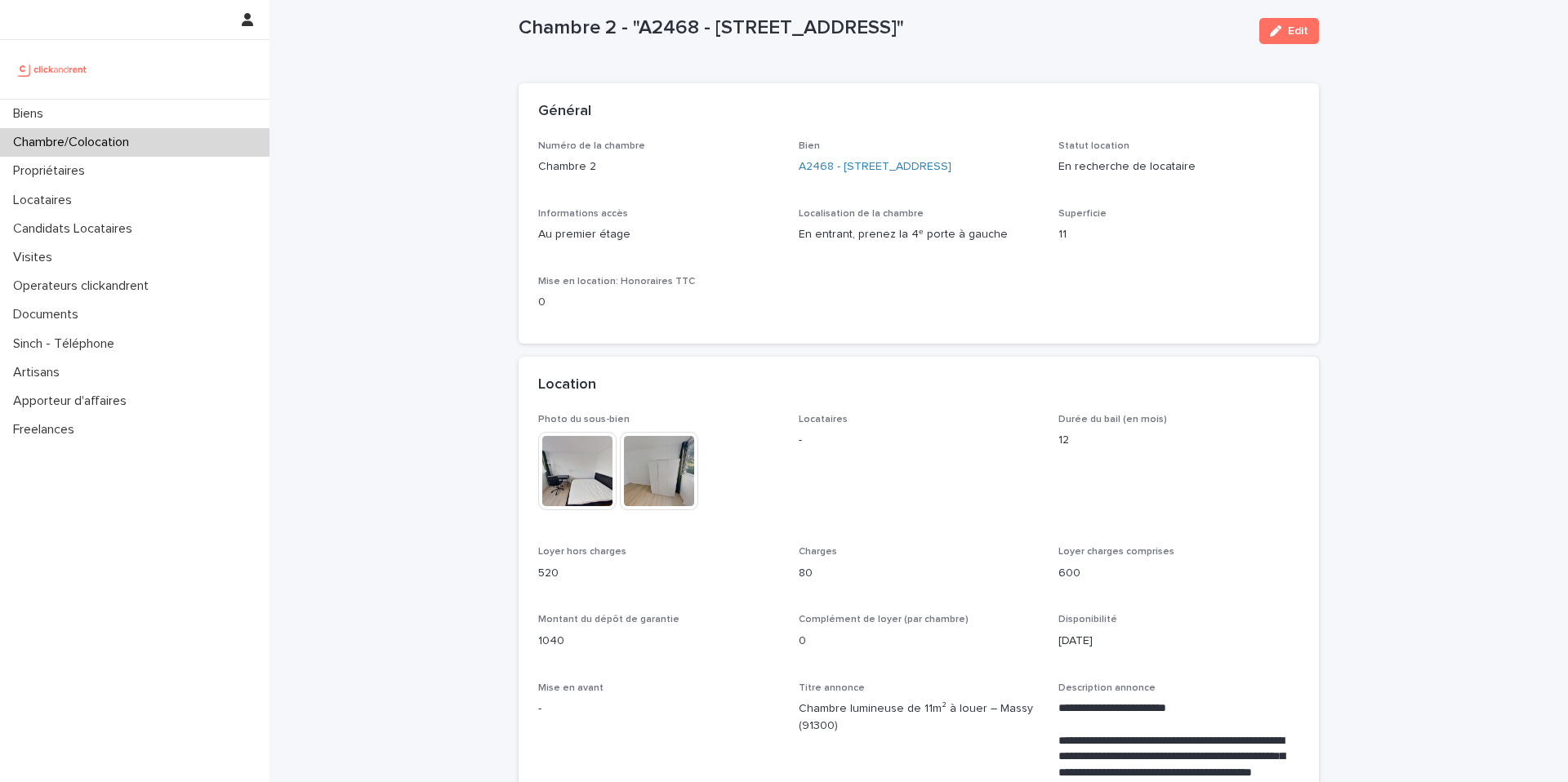
scroll to position [23, 0]
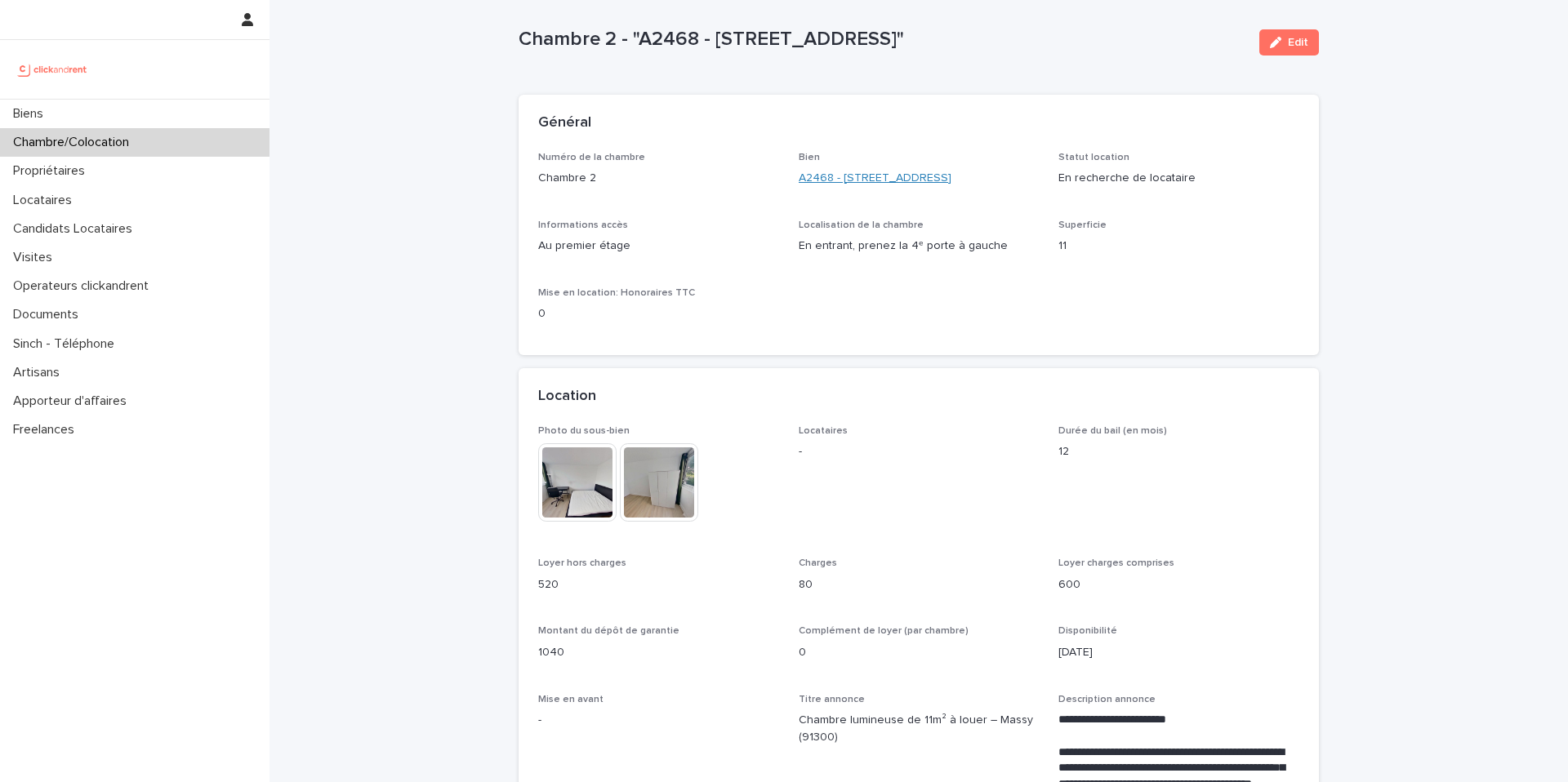
click at [895, 176] on link "A2468 - [STREET_ADDRESS]" at bounding box center [875, 178] width 153 height 17
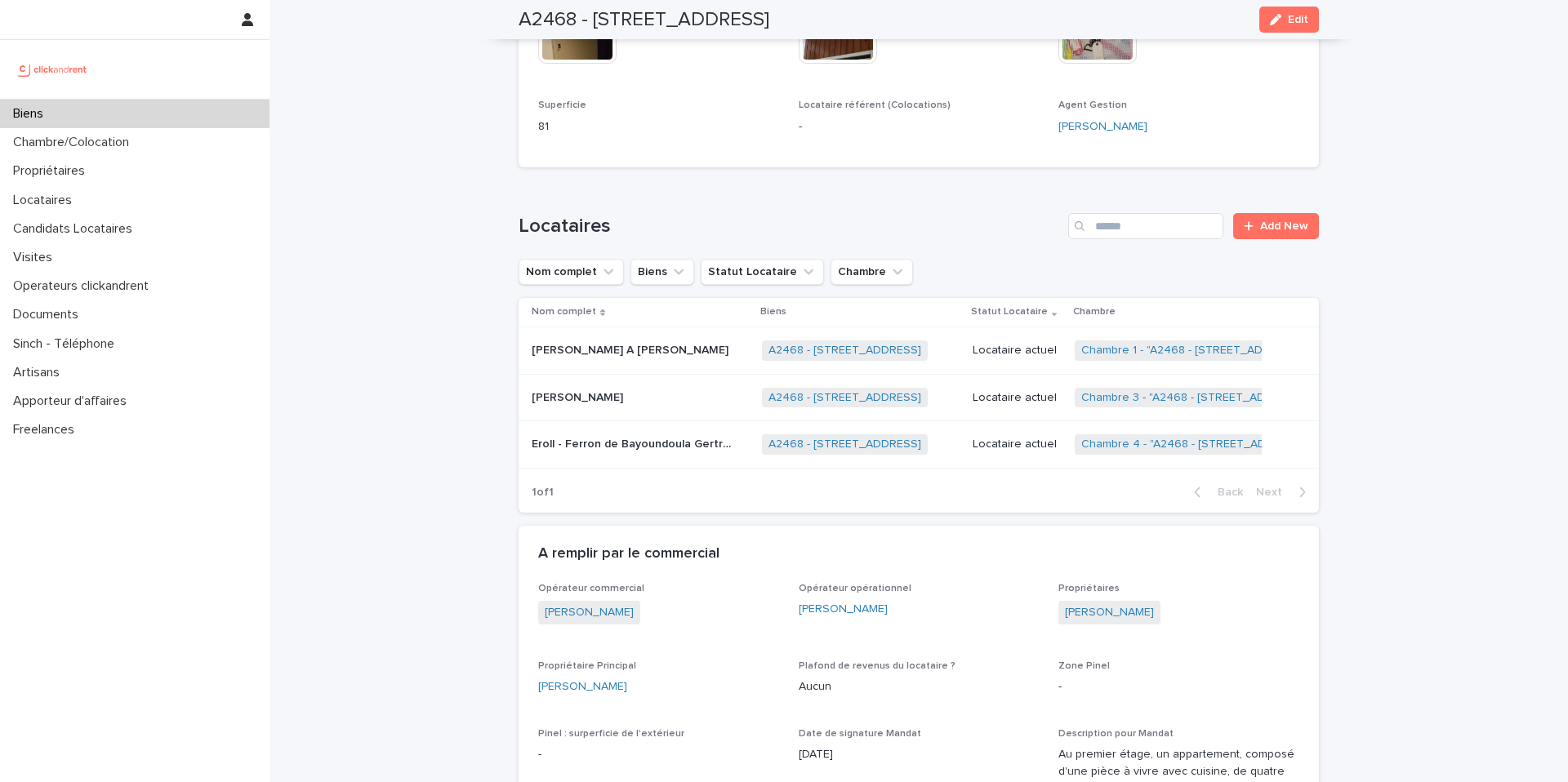
scroll to position [587, 0]
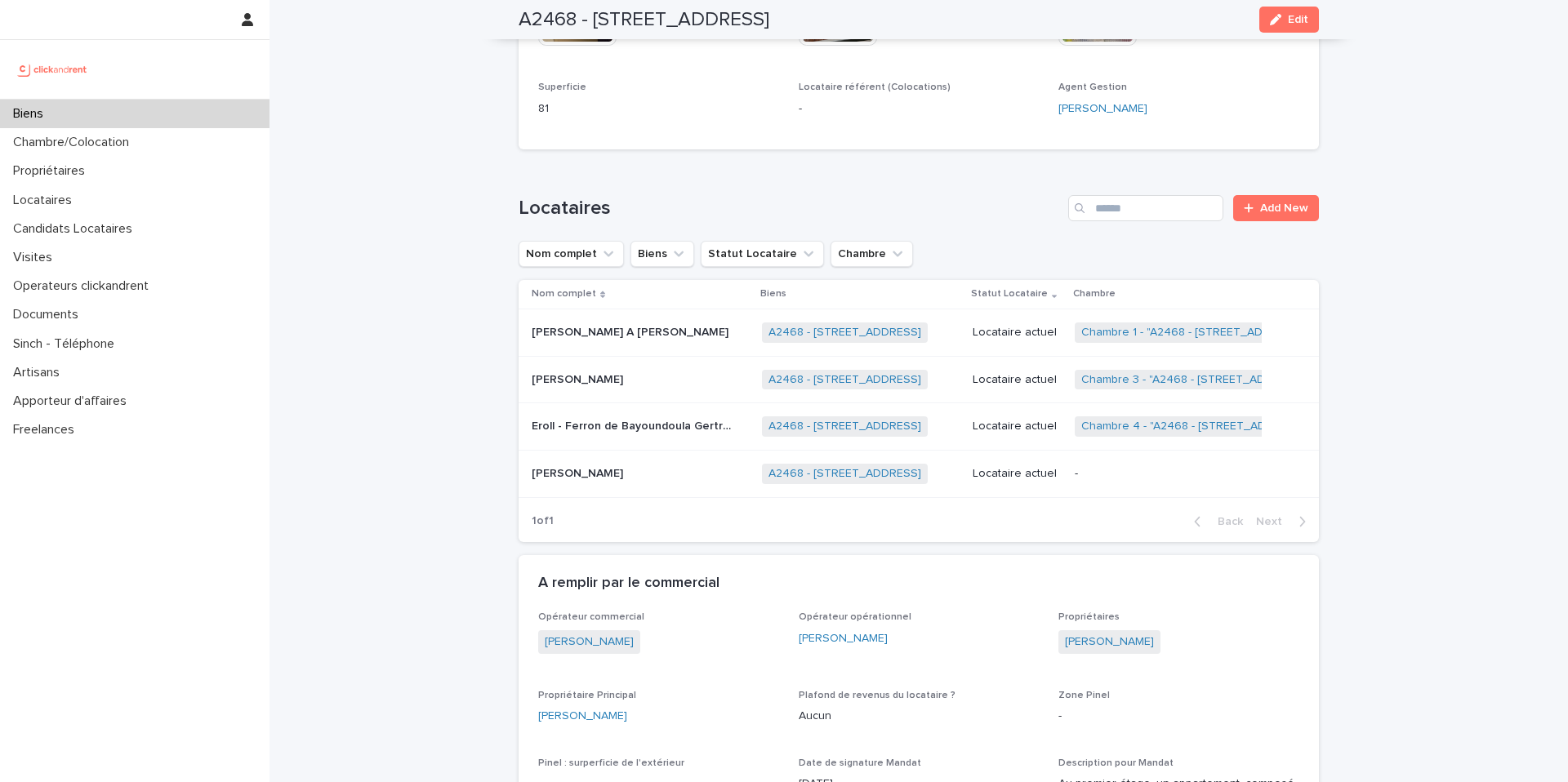
click at [998, 420] on p "Locataire actuel" at bounding box center [1017, 426] width 90 height 14
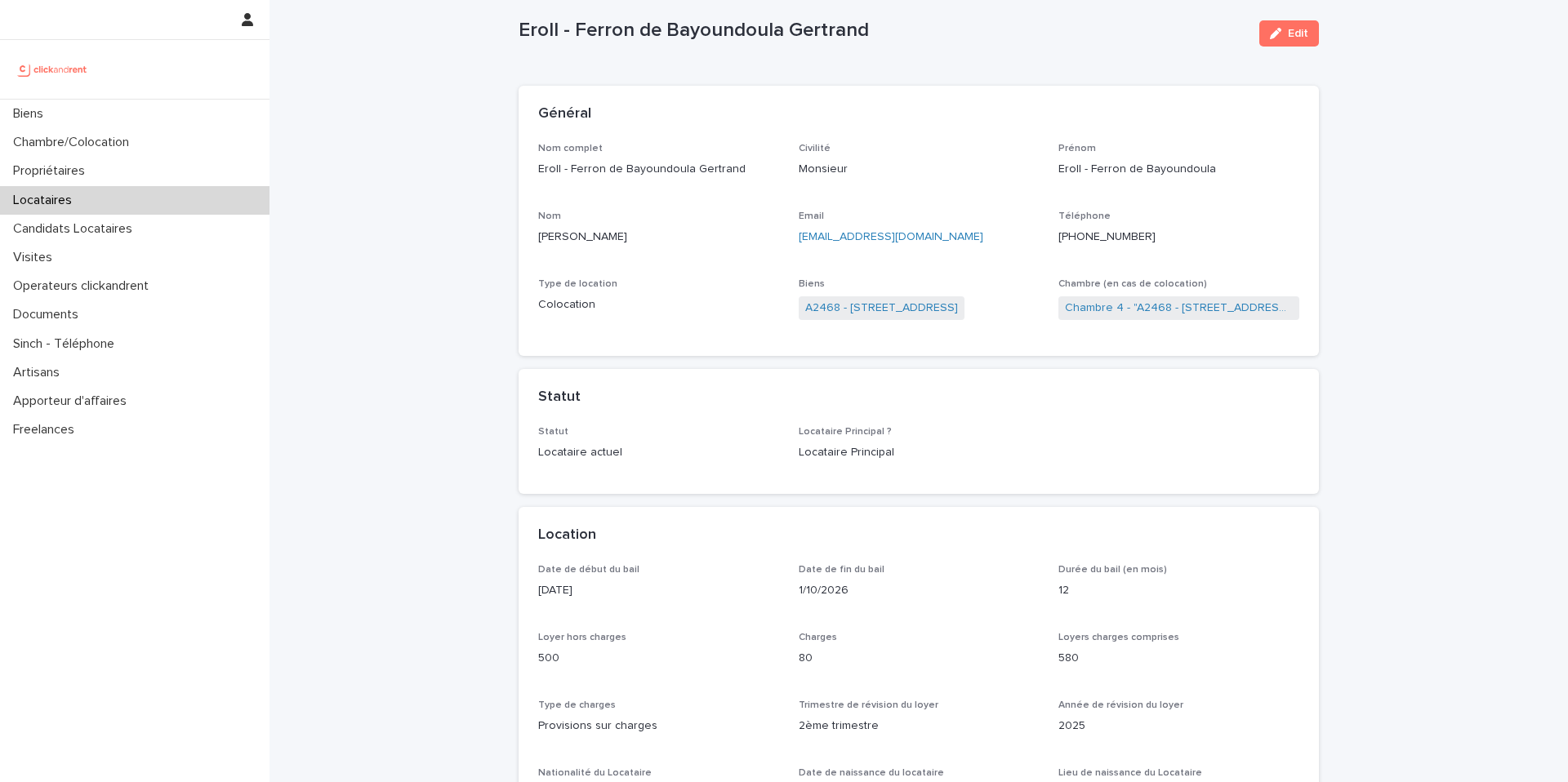
scroll to position [35, 0]
click at [845, 303] on link "A2468 - [STREET_ADDRESS]" at bounding box center [881, 305] width 153 height 17
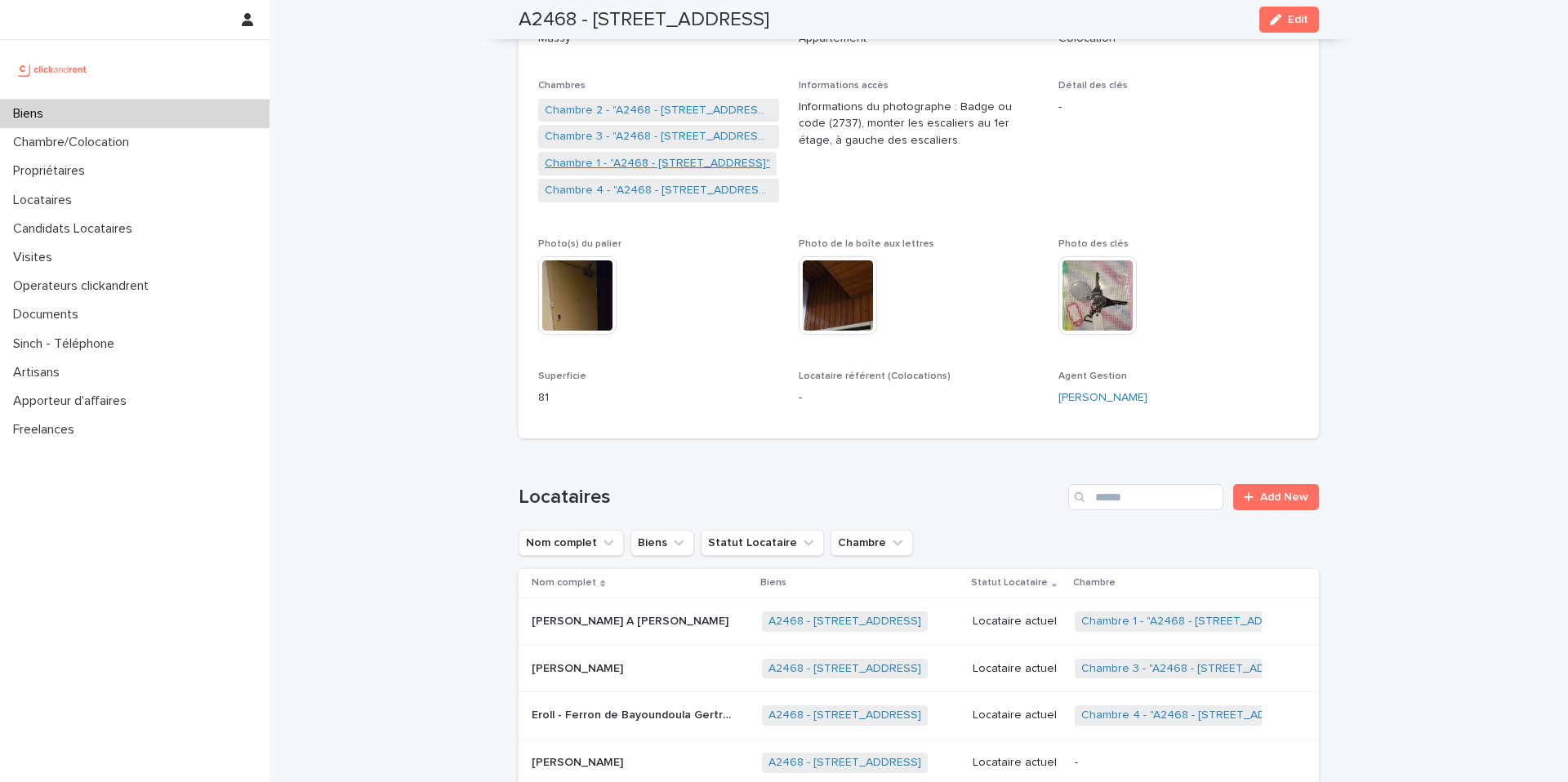
scroll to position [289, 0]
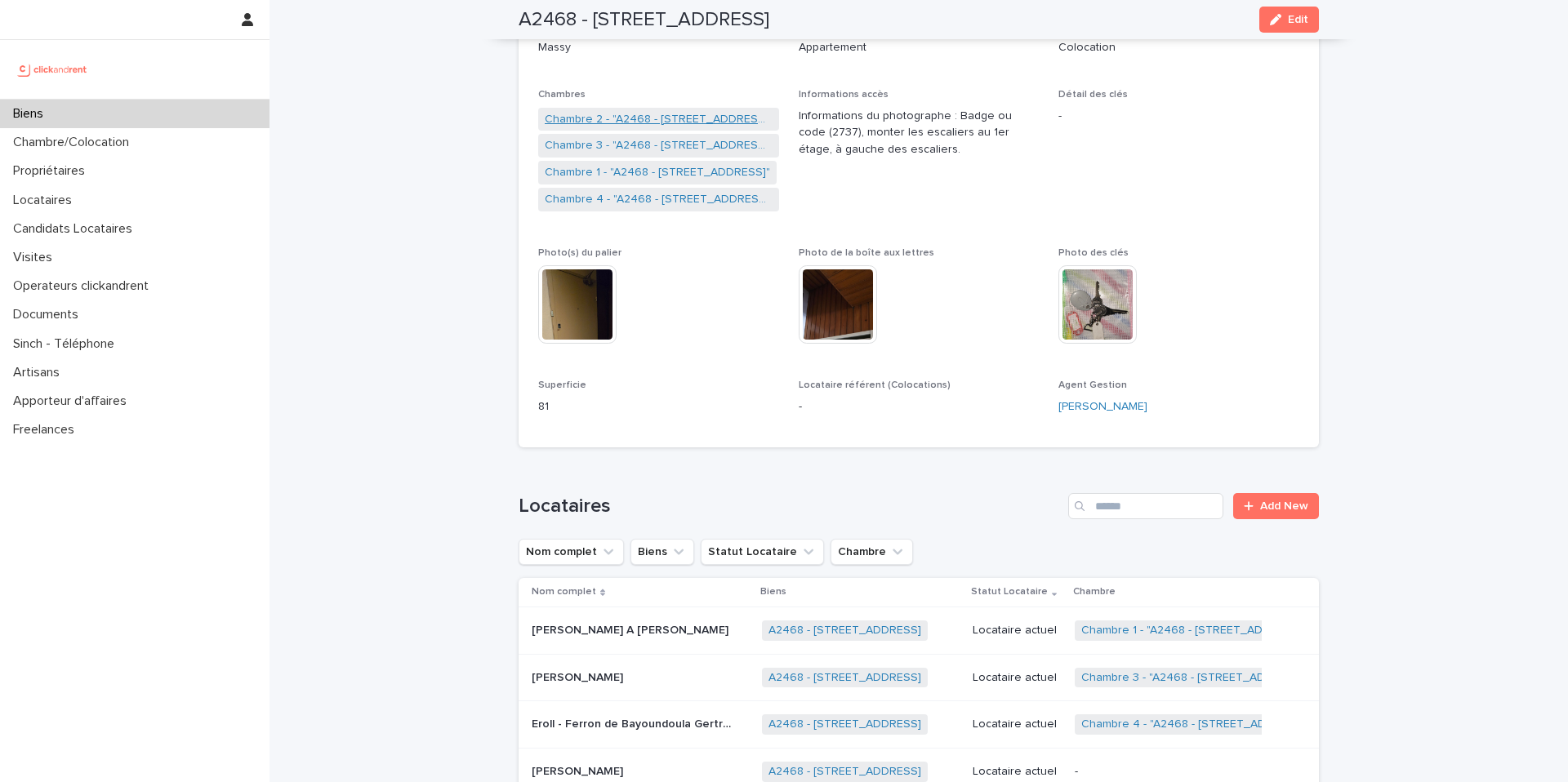
click at [699, 118] on link "Chambre 2 - "A2468 - [STREET_ADDRESS]"" at bounding box center [658, 119] width 228 height 17
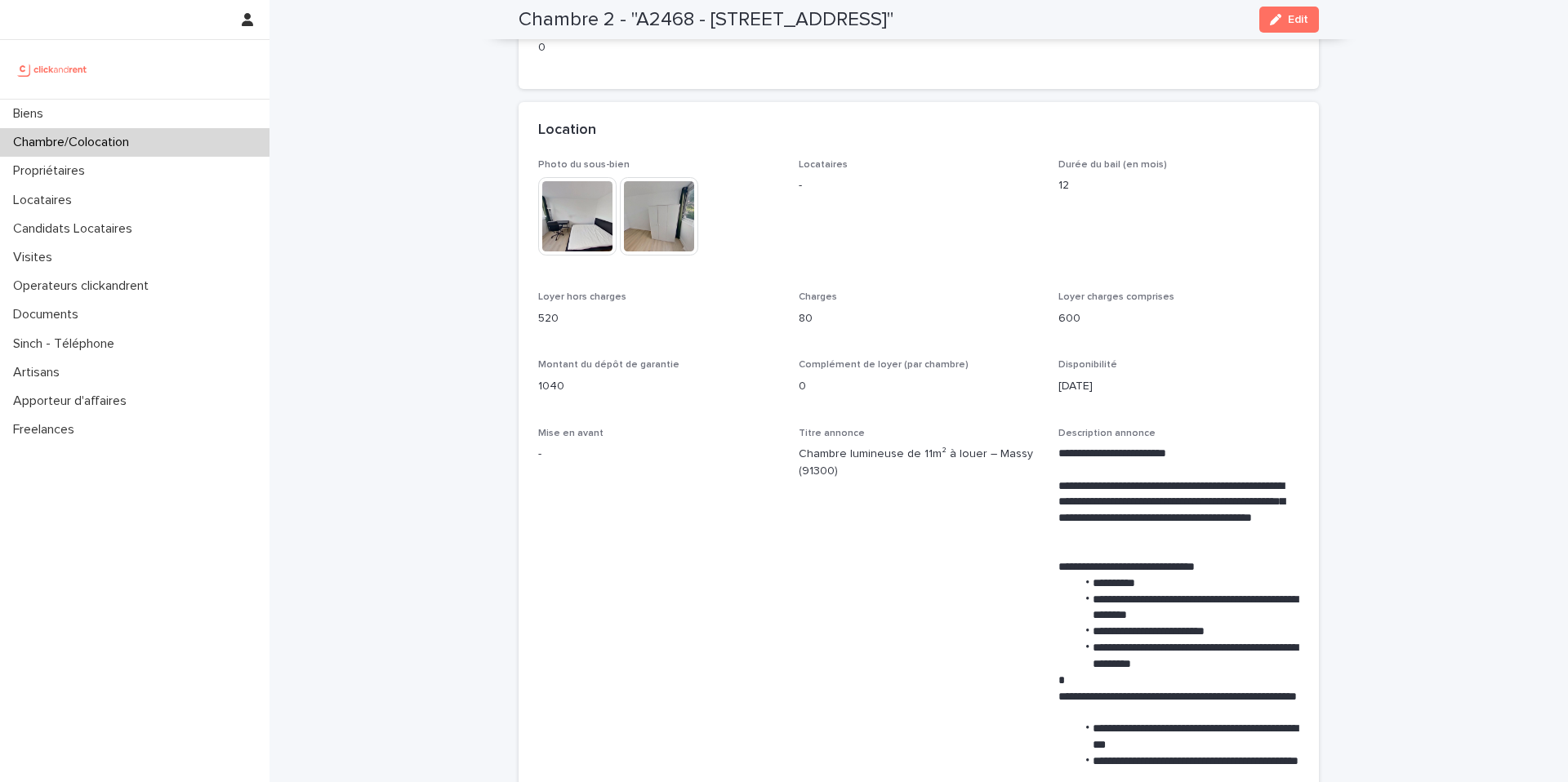
scroll to position [289, 0]
drag, startPoint x: 824, startPoint y: 19, endPoint x: 1004, endPoint y: 26, distance: 180.1
click at [894, 26] on h2 "Chambre 2 - "A2468 - [STREET_ADDRESS]"" at bounding box center [706, 20] width 375 height 24
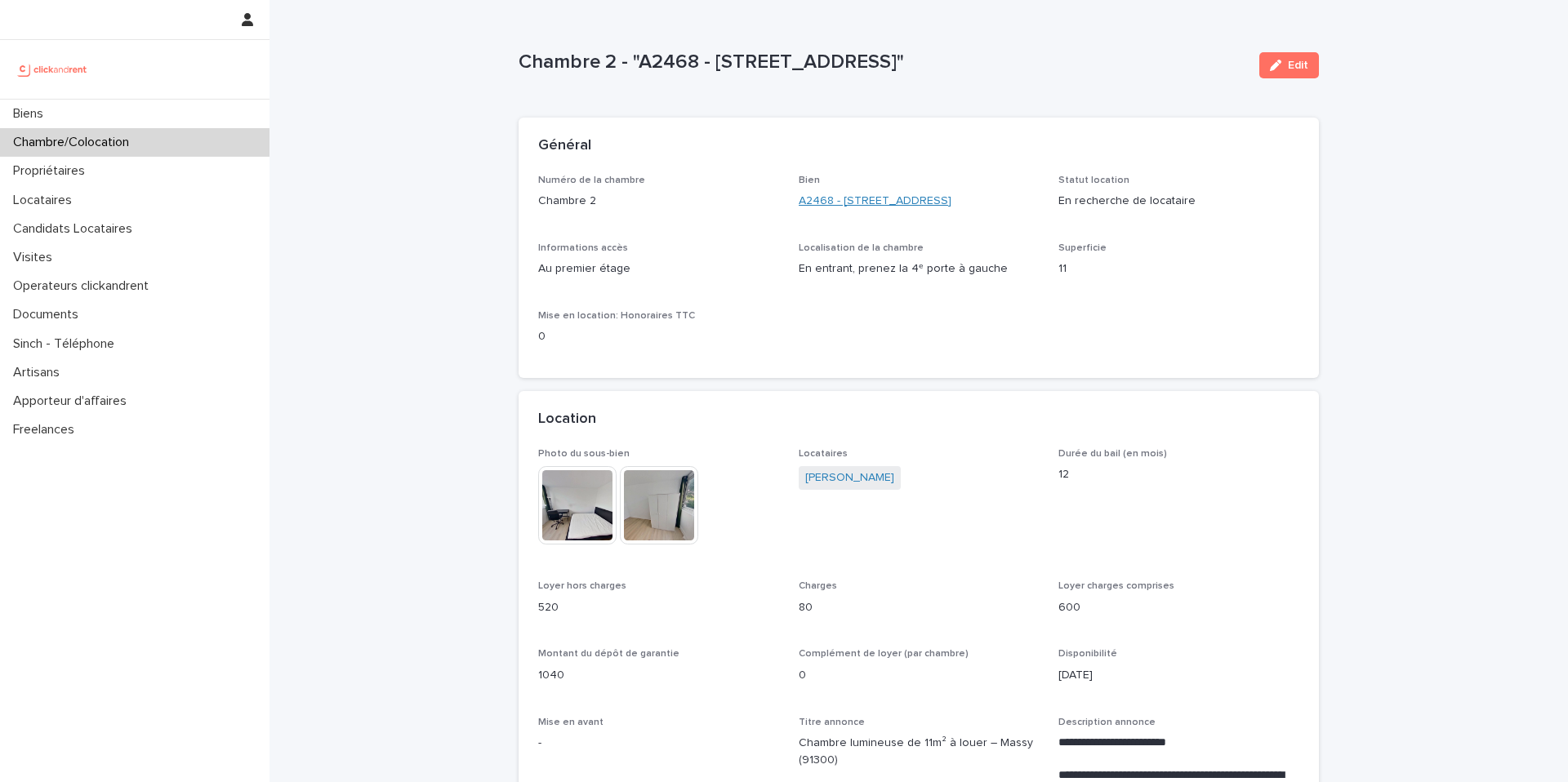
click at [917, 196] on link "A2468 - [STREET_ADDRESS]" at bounding box center [875, 201] width 153 height 17
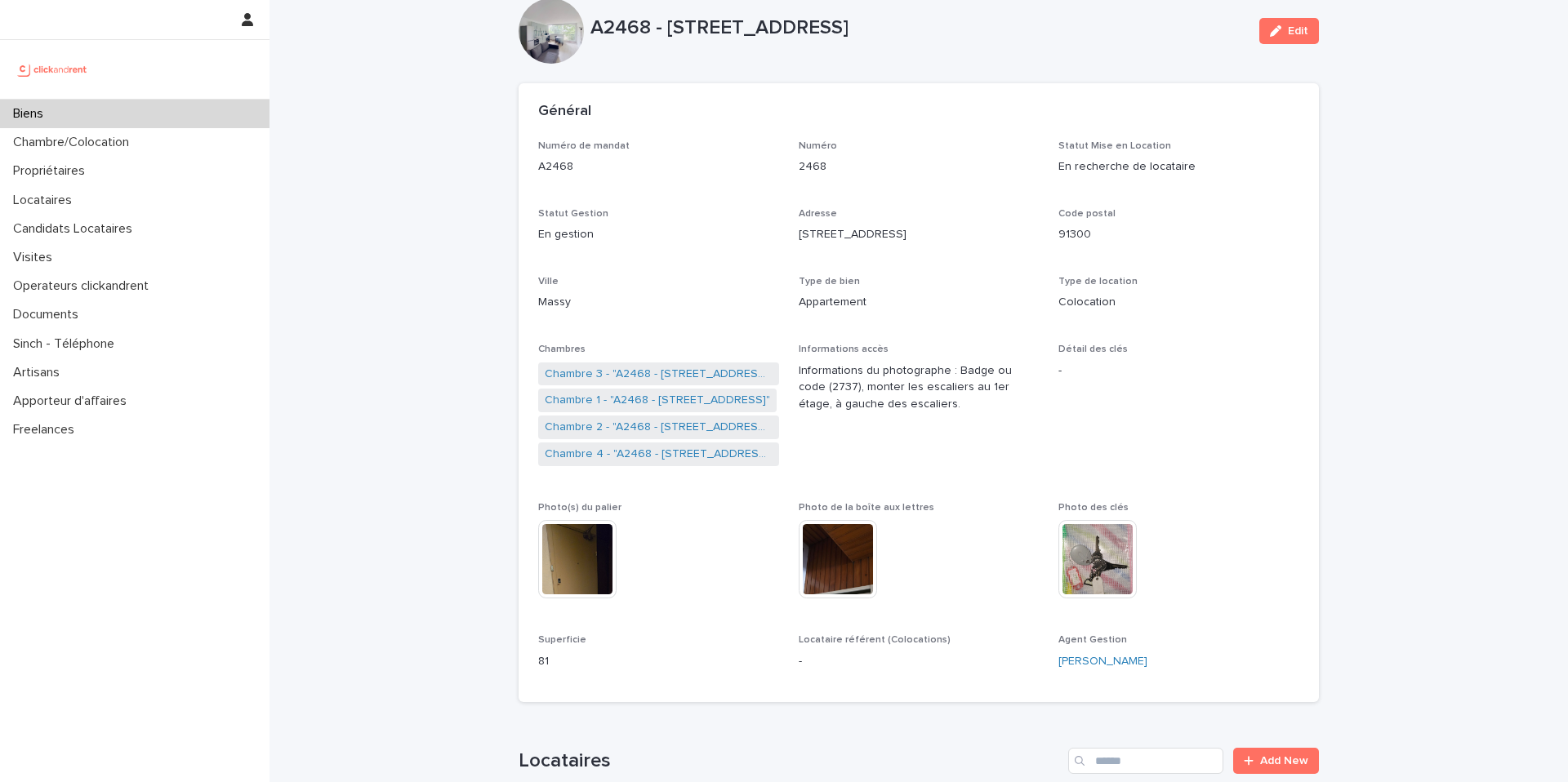
scroll to position [34, 0]
click at [146, 105] on div "Biens" at bounding box center [135, 113] width 269 height 29
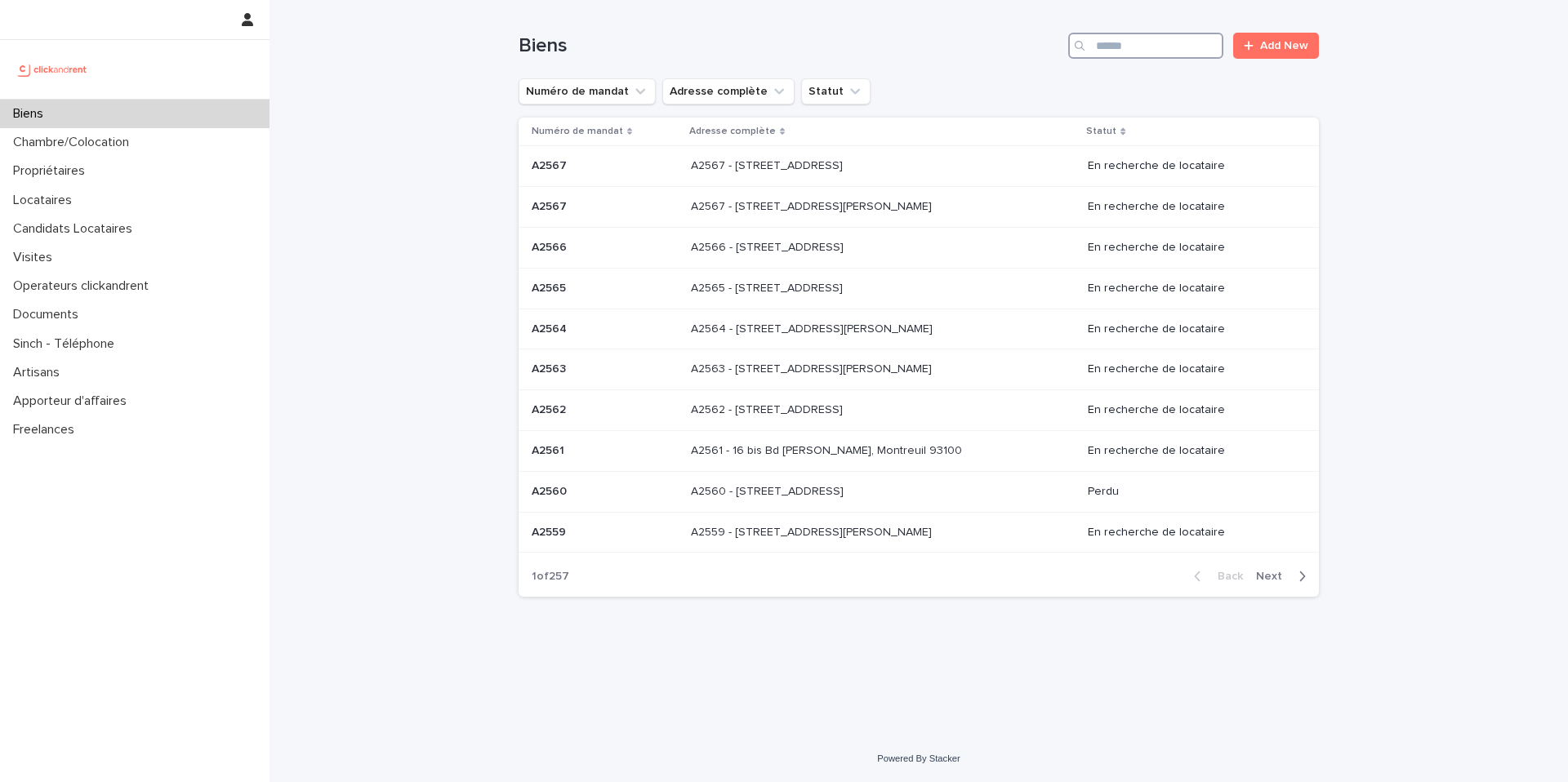
click at [1146, 36] on input "Search" at bounding box center [1145, 46] width 155 height 26
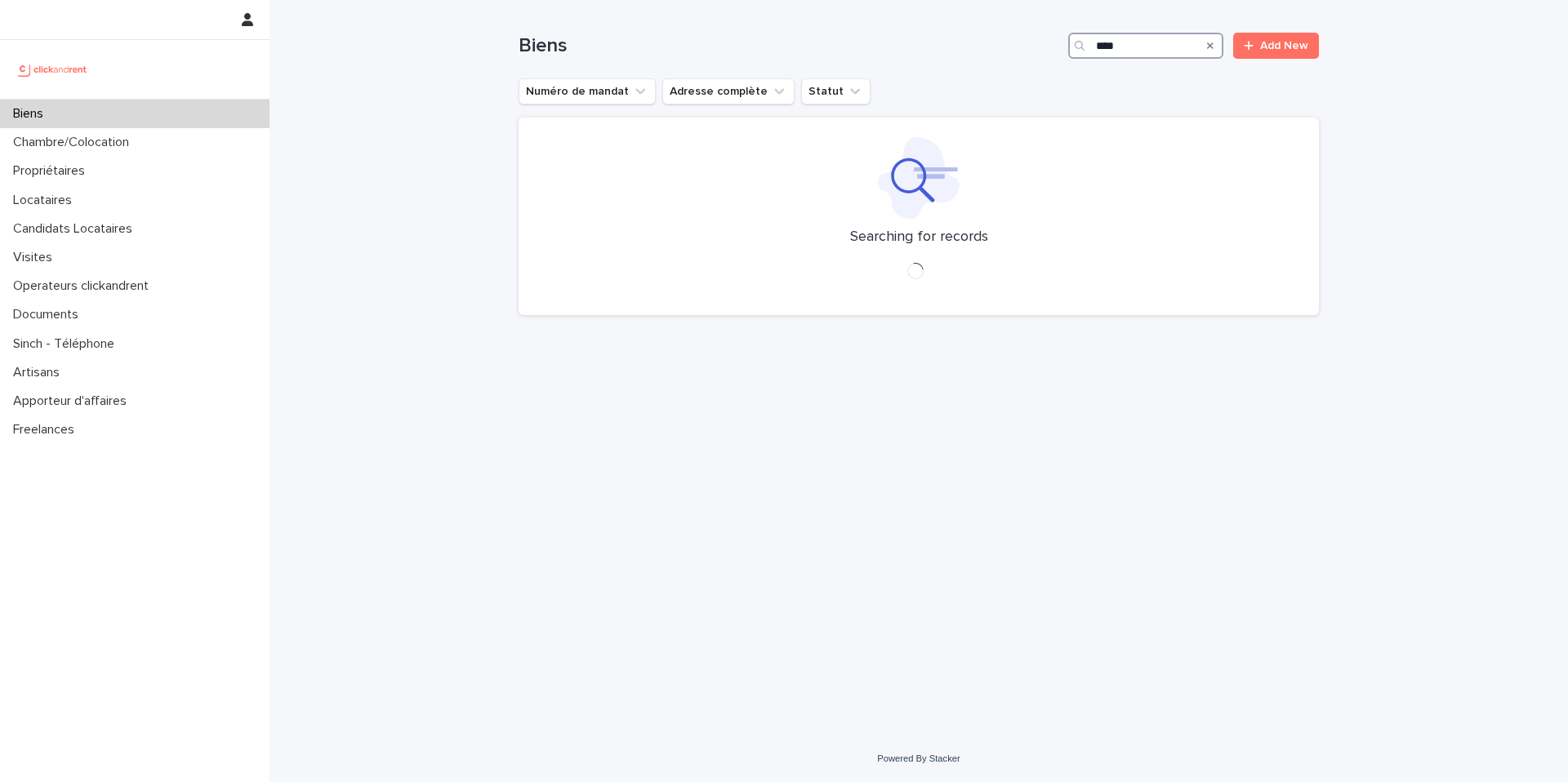
type input "*****"
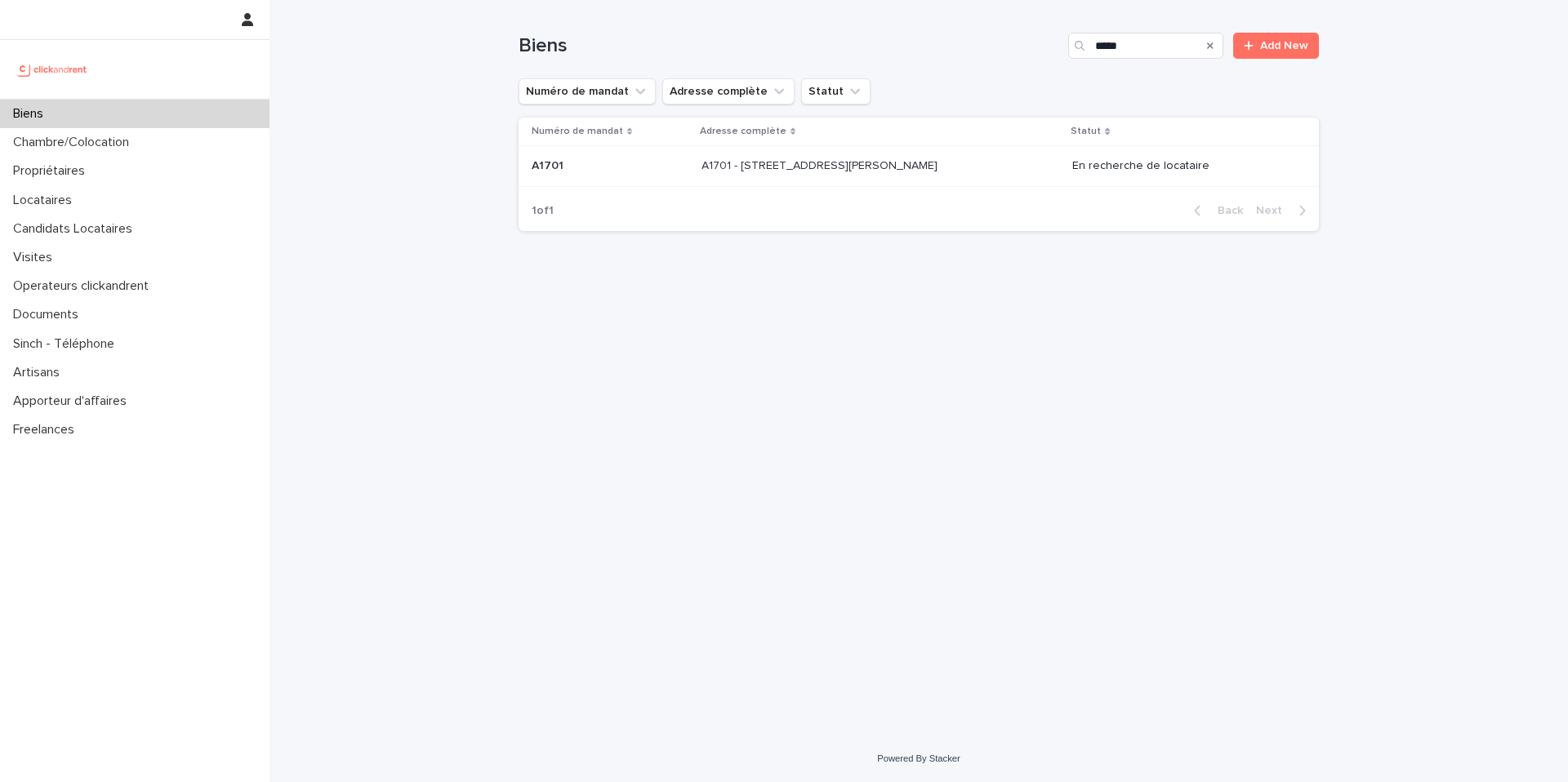
click at [979, 167] on div "A1701 - [STREET_ADDRESS][PERSON_NAME] 91100 A1701 - [STREET_ADDRESS][PERSON_NAM…" at bounding box center [880, 166] width 357 height 27
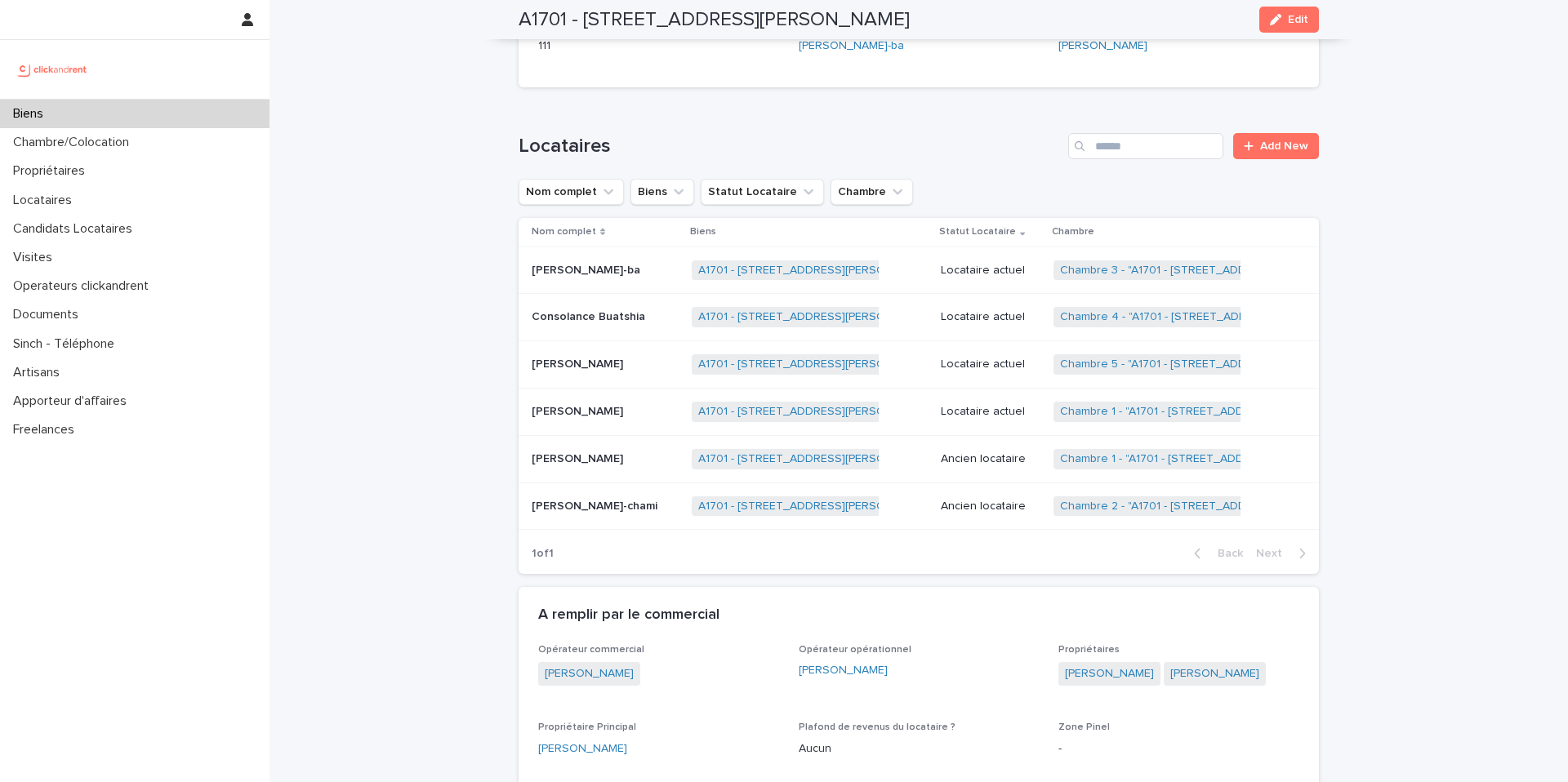
scroll to position [790, 0]
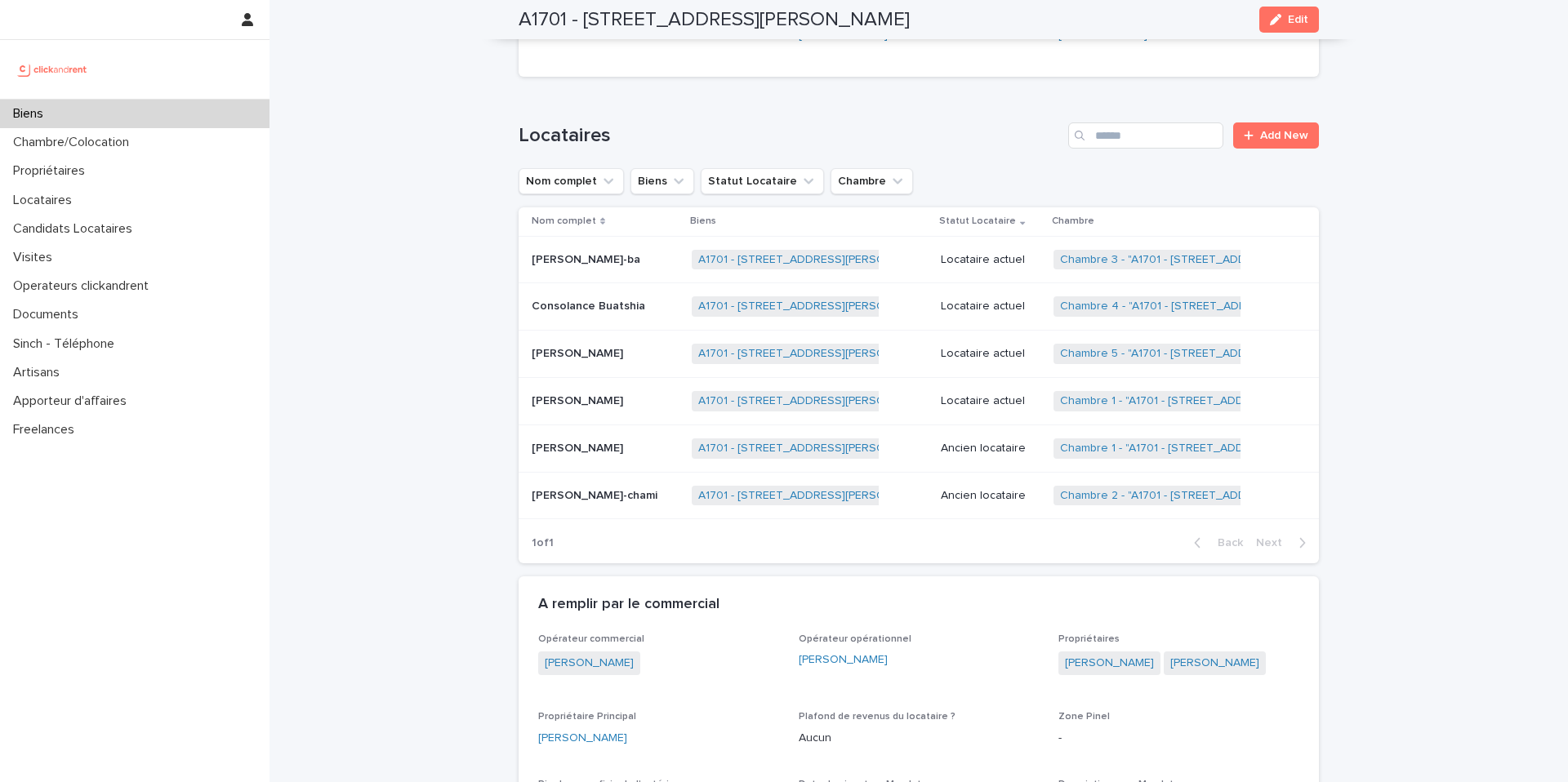
click at [993, 407] on p "Locataire actuel" at bounding box center [990, 401] width 99 height 14
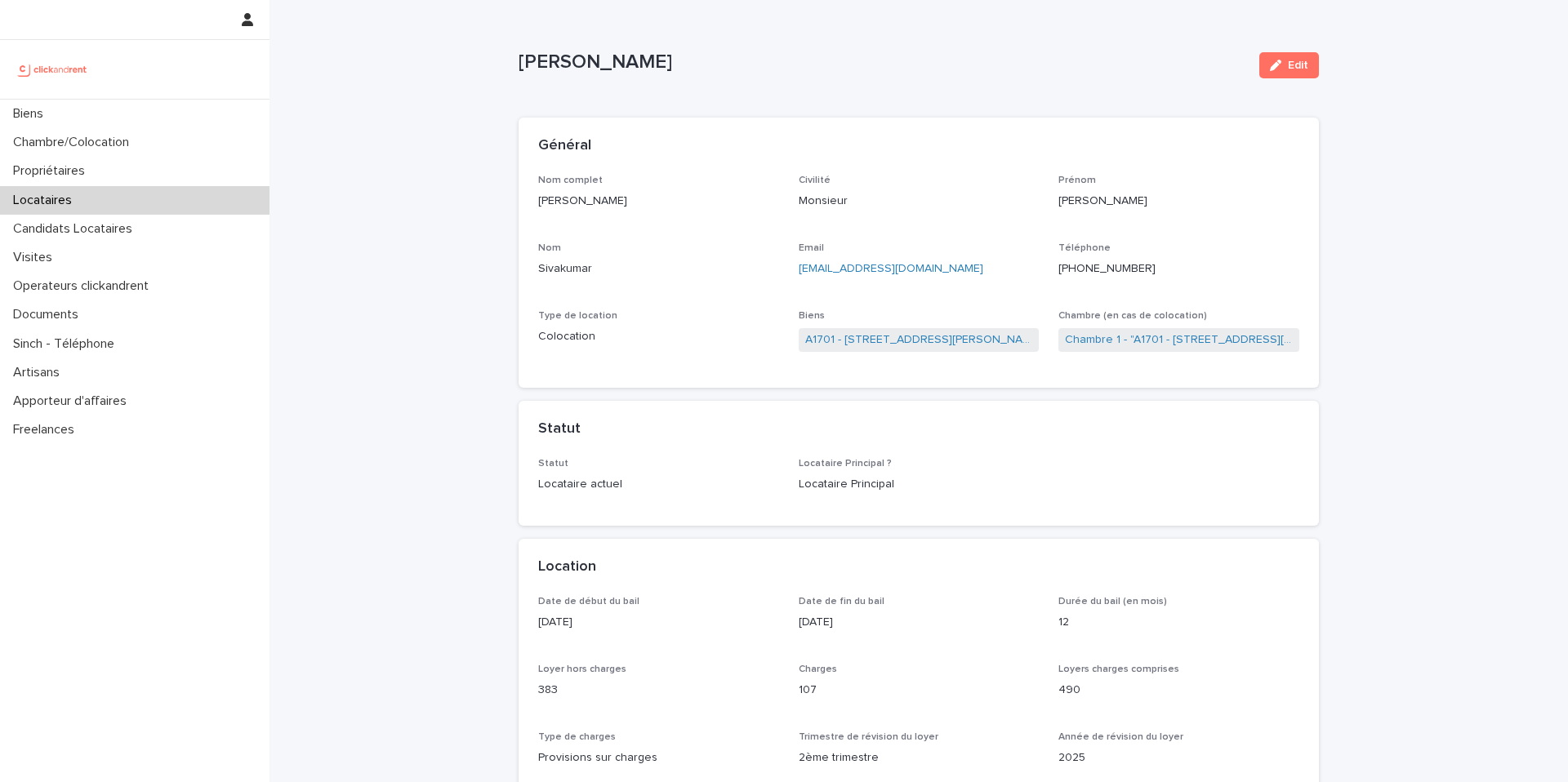
click at [1058, 267] on ringoverc2c-logo-container-84e06f14122c at bounding box center [1058, 269] width 0 height 12
click at [1058, 265] on ringoverc2c-logo-84e06f14122c at bounding box center [1058, 269] width 0 height 12
click at [1058, 265] on ringoverc2c-logo-container-84e06f14122c at bounding box center [1058, 269] width 0 height 12
click at [178, 107] on div "Biens" at bounding box center [135, 113] width 269 height 29
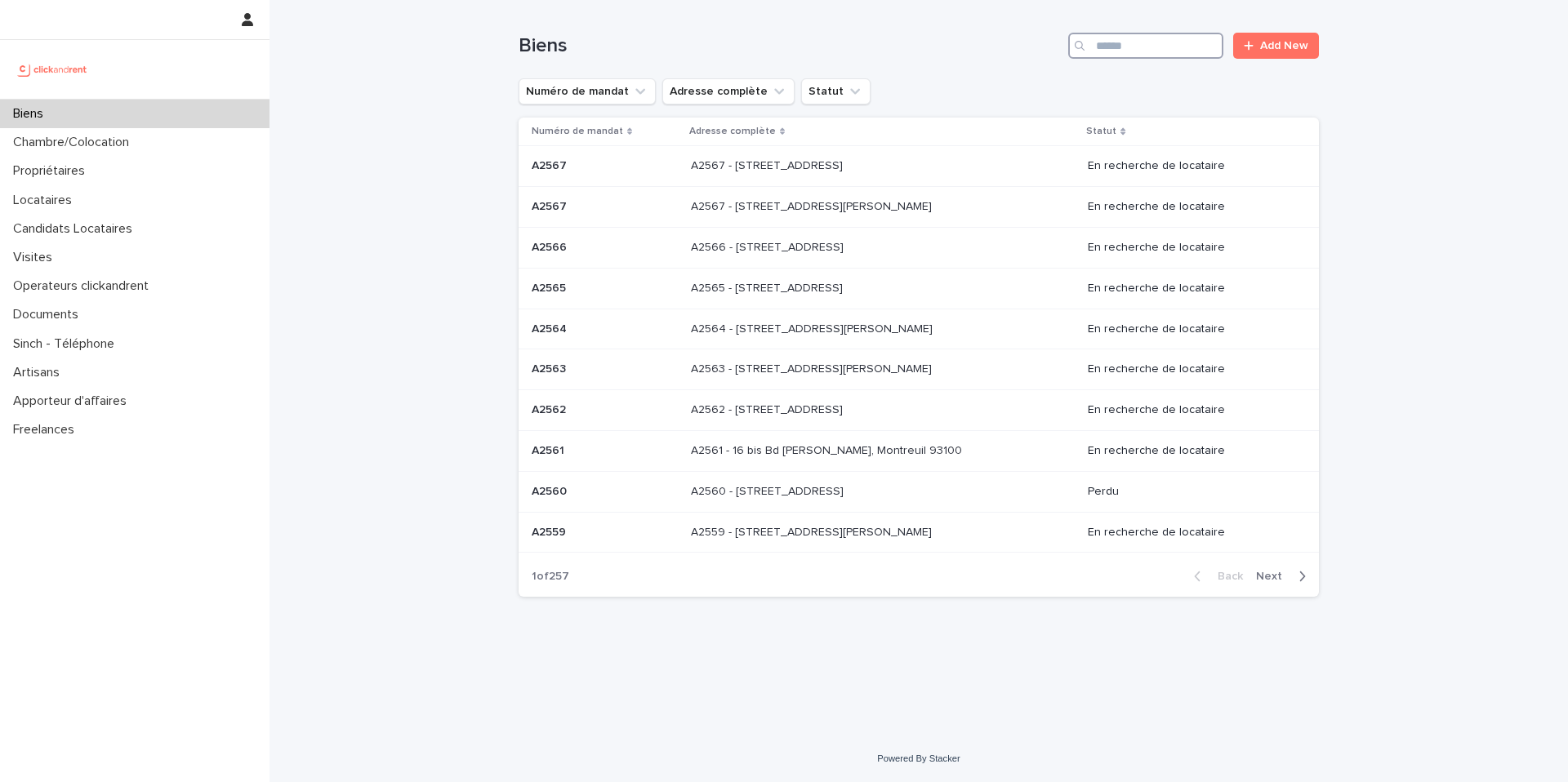
click at [1161, 50] on input "Search" at bounding box center [1145, 46] width 155 height 26
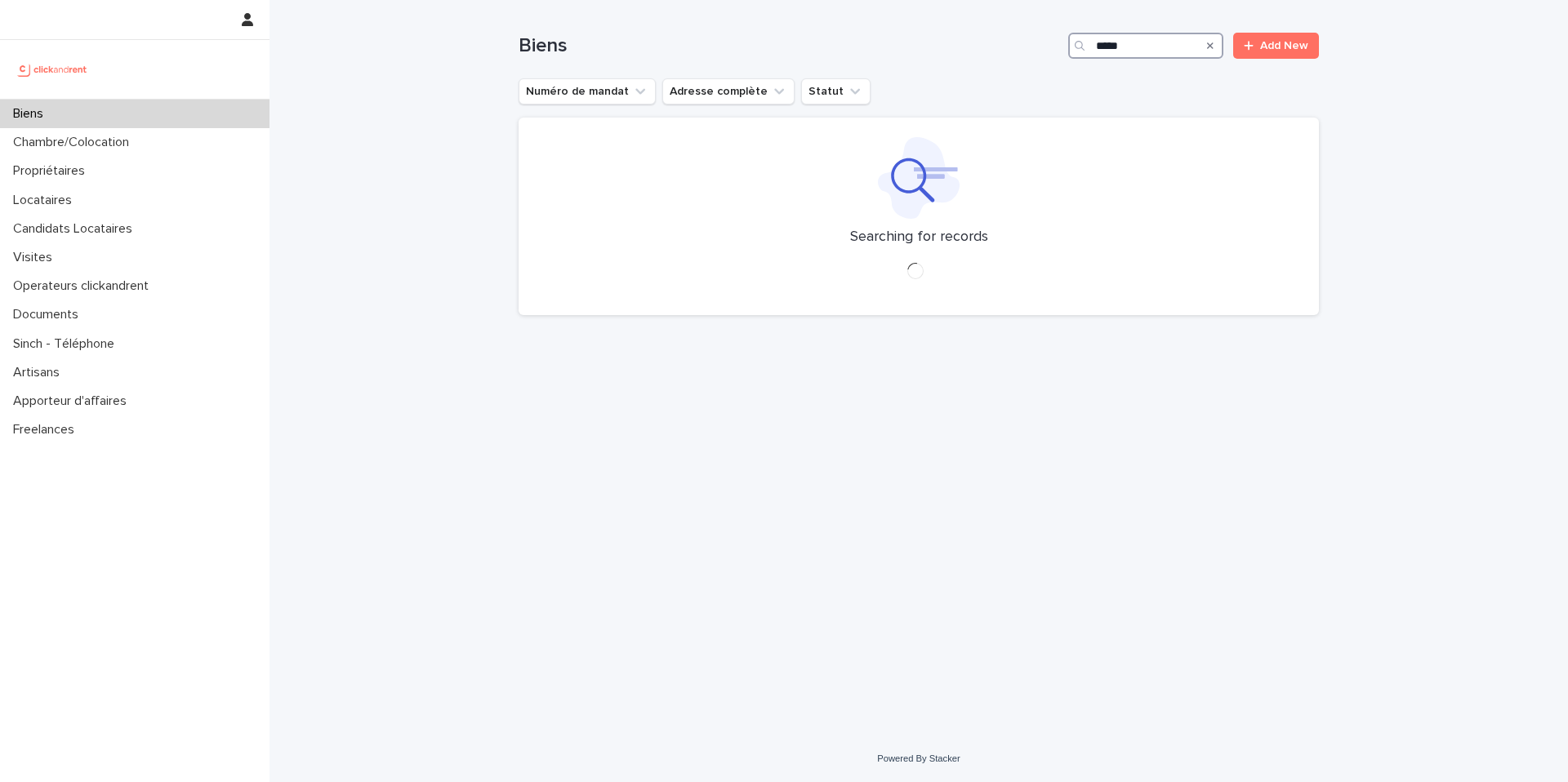
type input "*****"
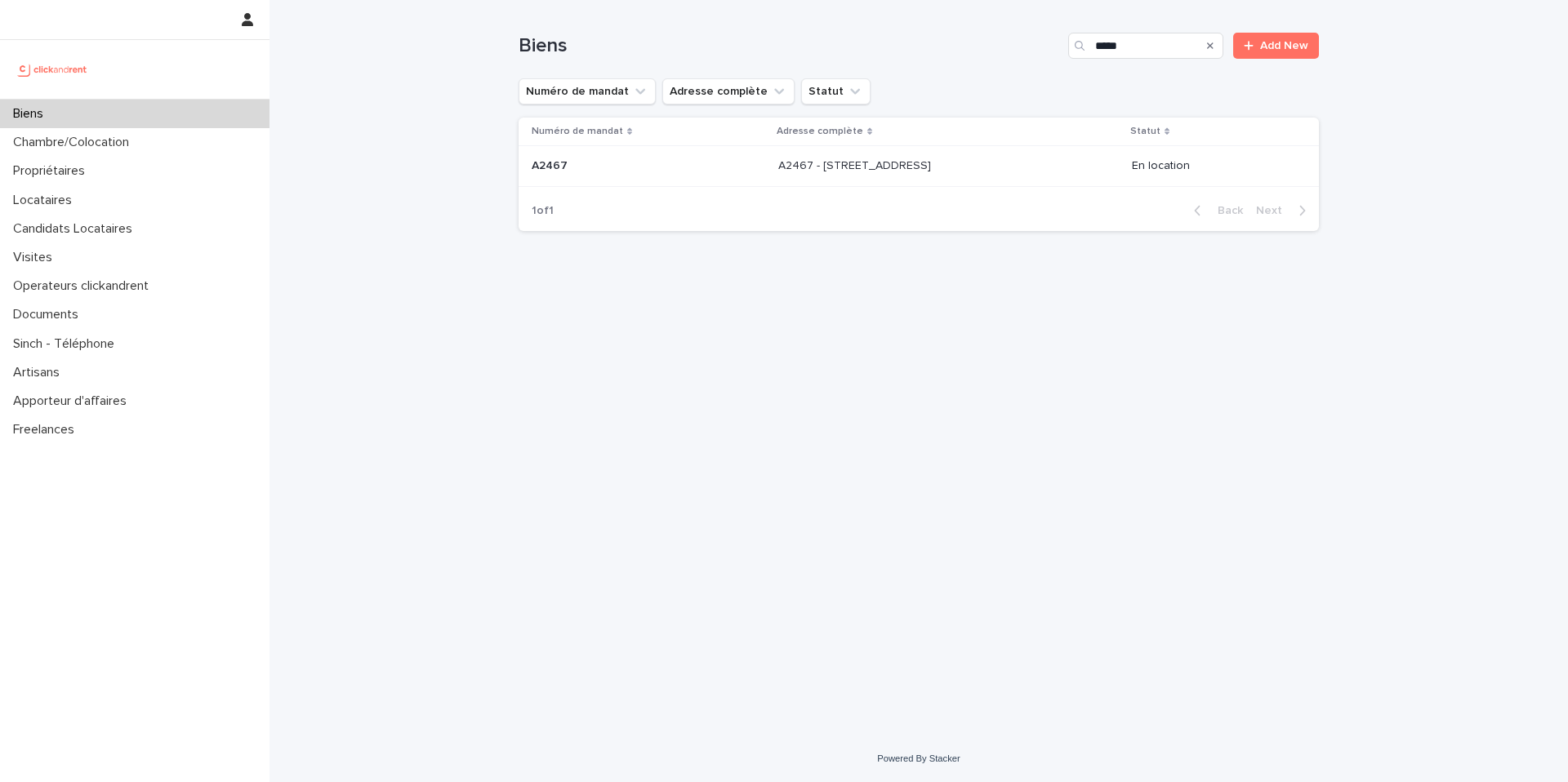
click at [997, 167] on p at bounding box center [913, 166] width 272 height 14
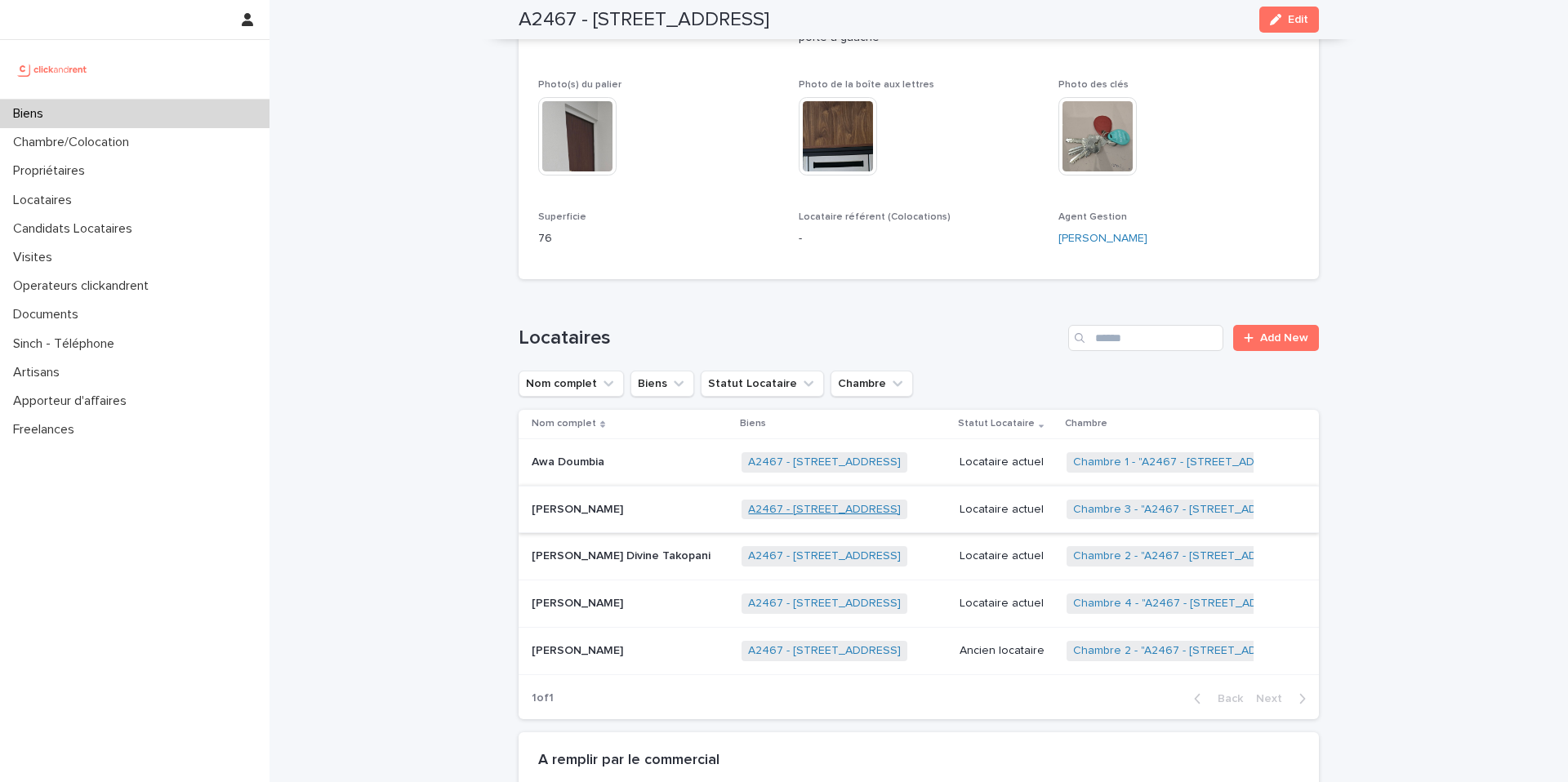
scroll to position [572, 0]
click at [1000, 593] on div "Locataire actuel" at bounding box center [1006, 601] width 94 height 17
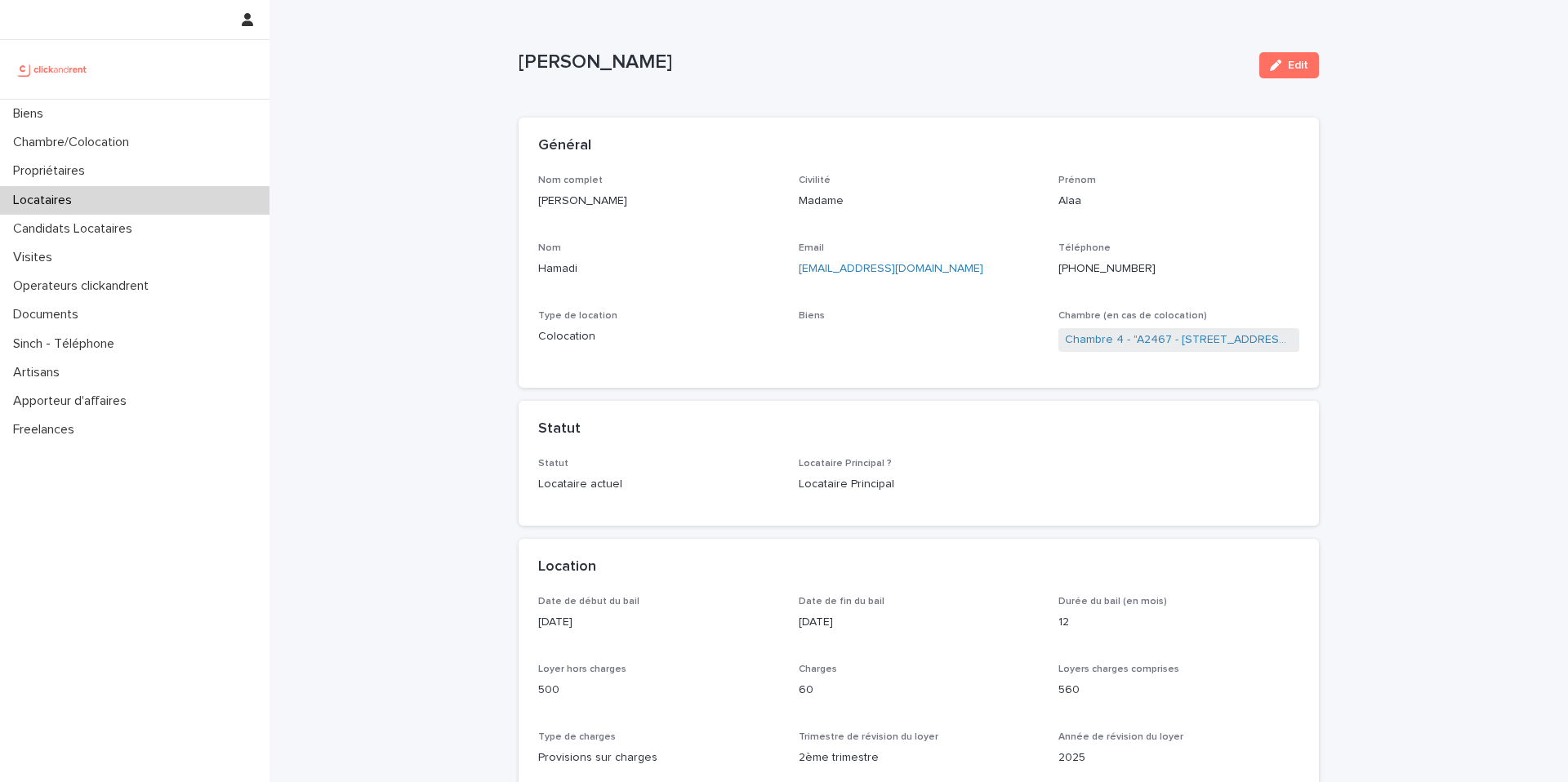
click at [1058, 269] on ringoverc2c-logo-84e06f14122c at bounding box center [1058, 269] width 0 height 12
click at [1058, 271] on ringoverc2c-logo-84e06f14122c at bounding box center [1058, 269] width 0 height 12
click at [1058, 263] on ringoverc2c-logo-84e06f14122c at bounding box center [1058, 269] width 0 height 12
click at [181, 113] on div "Biens" at bounding box center [135, 113] width 269 height 29
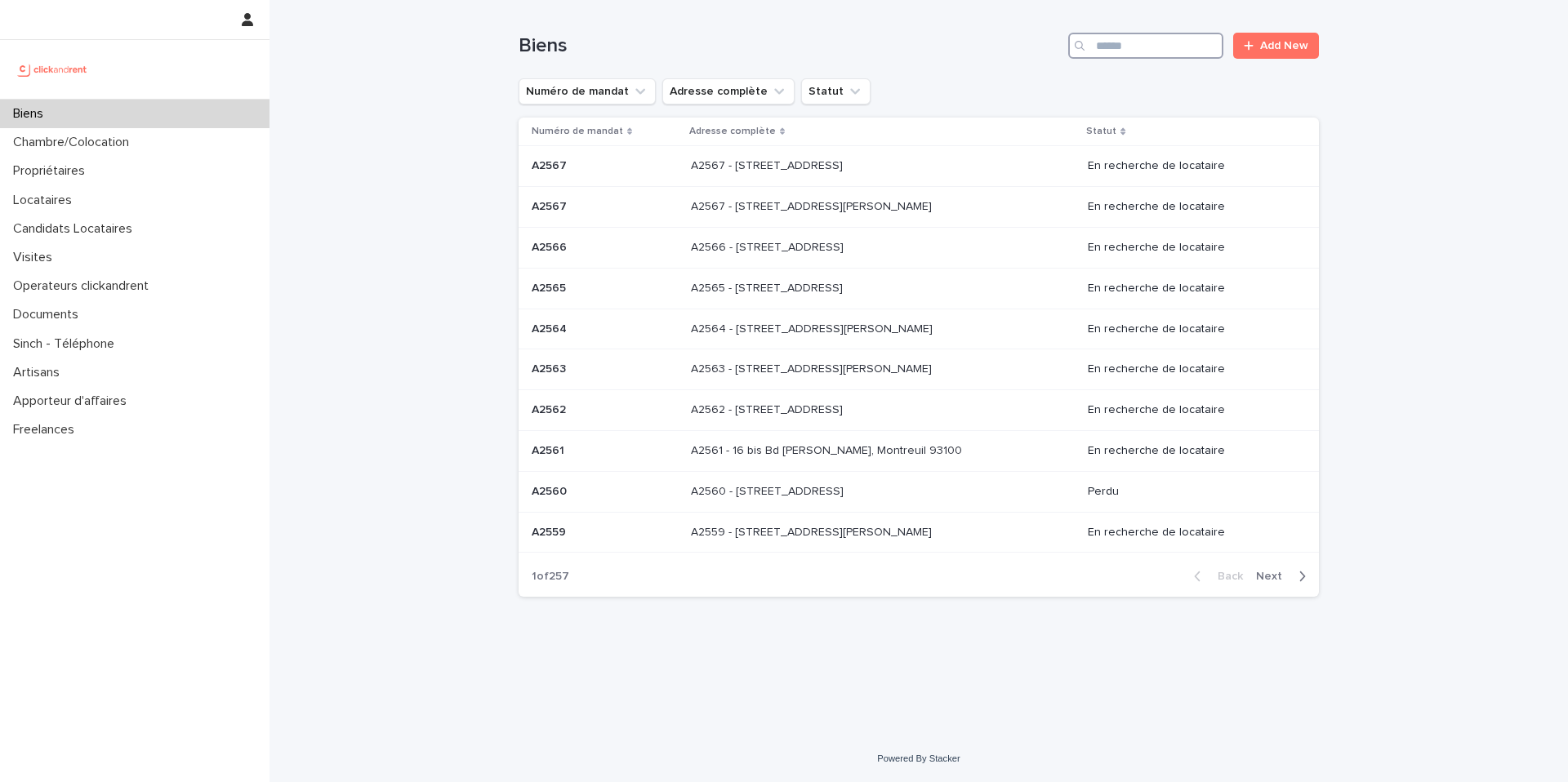
click at [1123, 48] on input "Search" at bounding box center [1145, 46] width 155 height 26
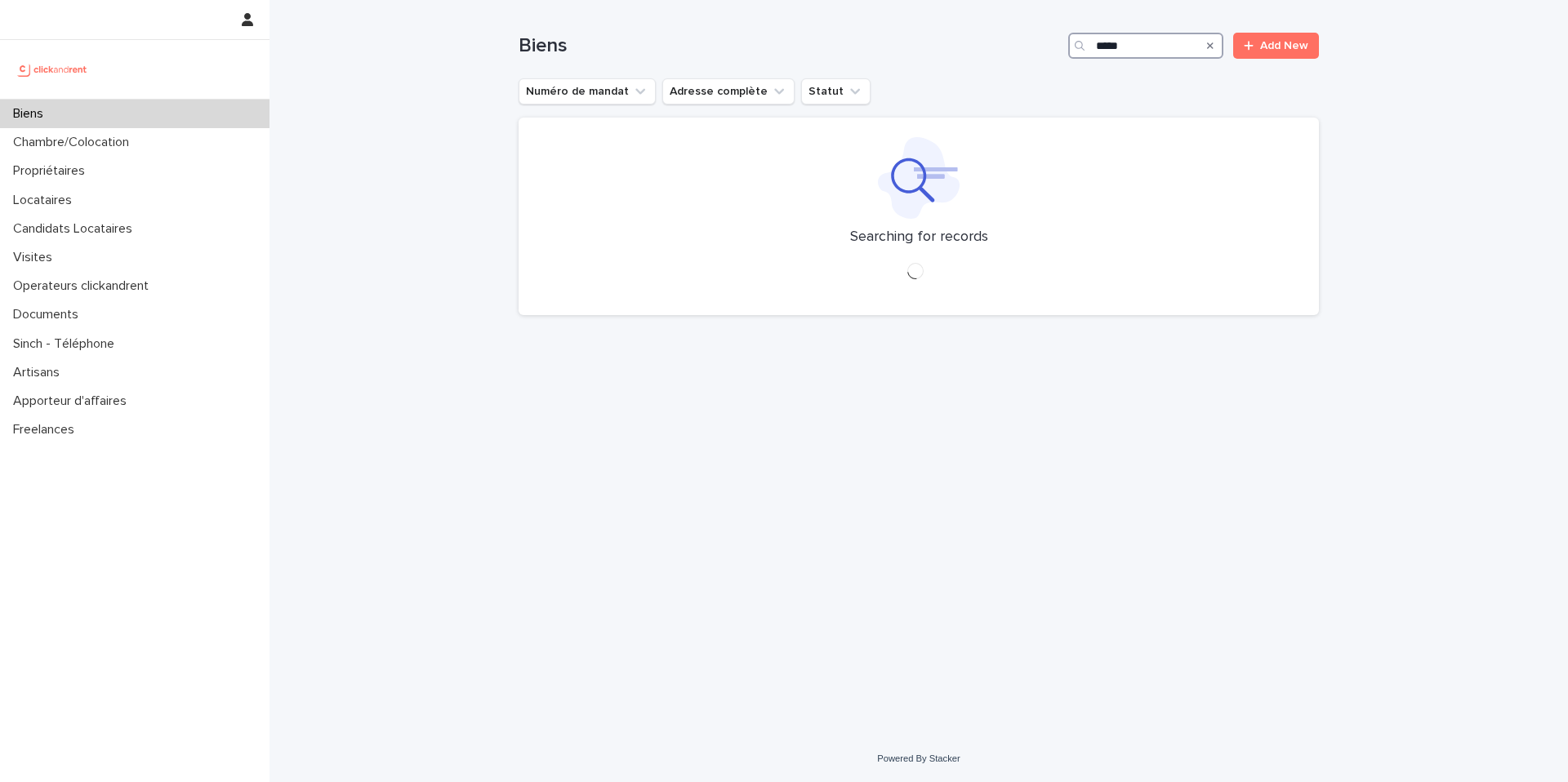
type input "*****"
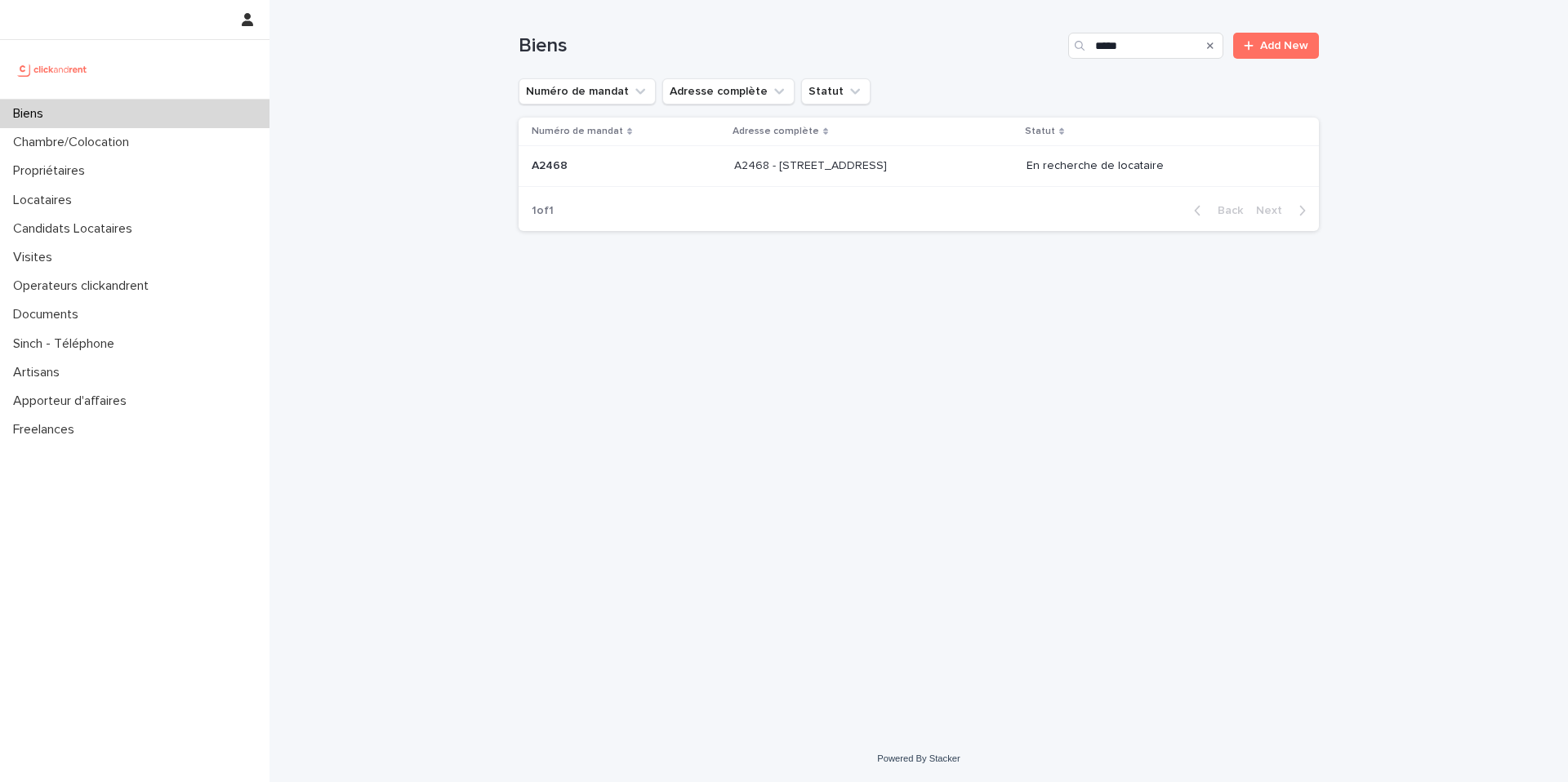
click at [844, 149] on td "A2468 - [STREET_ADDRESS] - [STREET_ADDRESS]" at bounding box center [874, 167] width 292 height 41
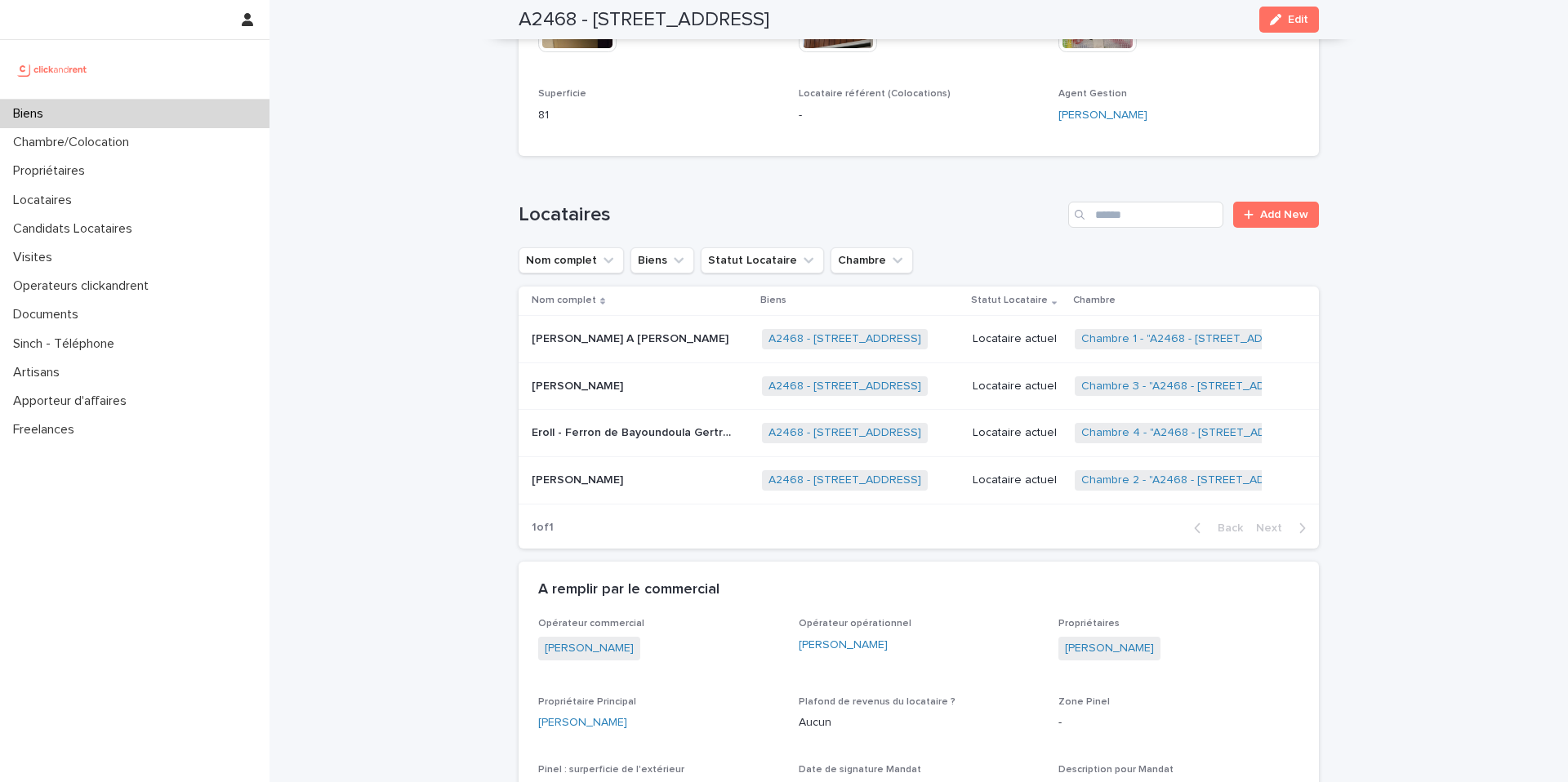
scroll to position [584, 0]
click at [1127, 389] on link "Chambre 3 - "A2468 - [STREET_ADDRESS]"" at bounding box center [1194, 383] width 228 height 14
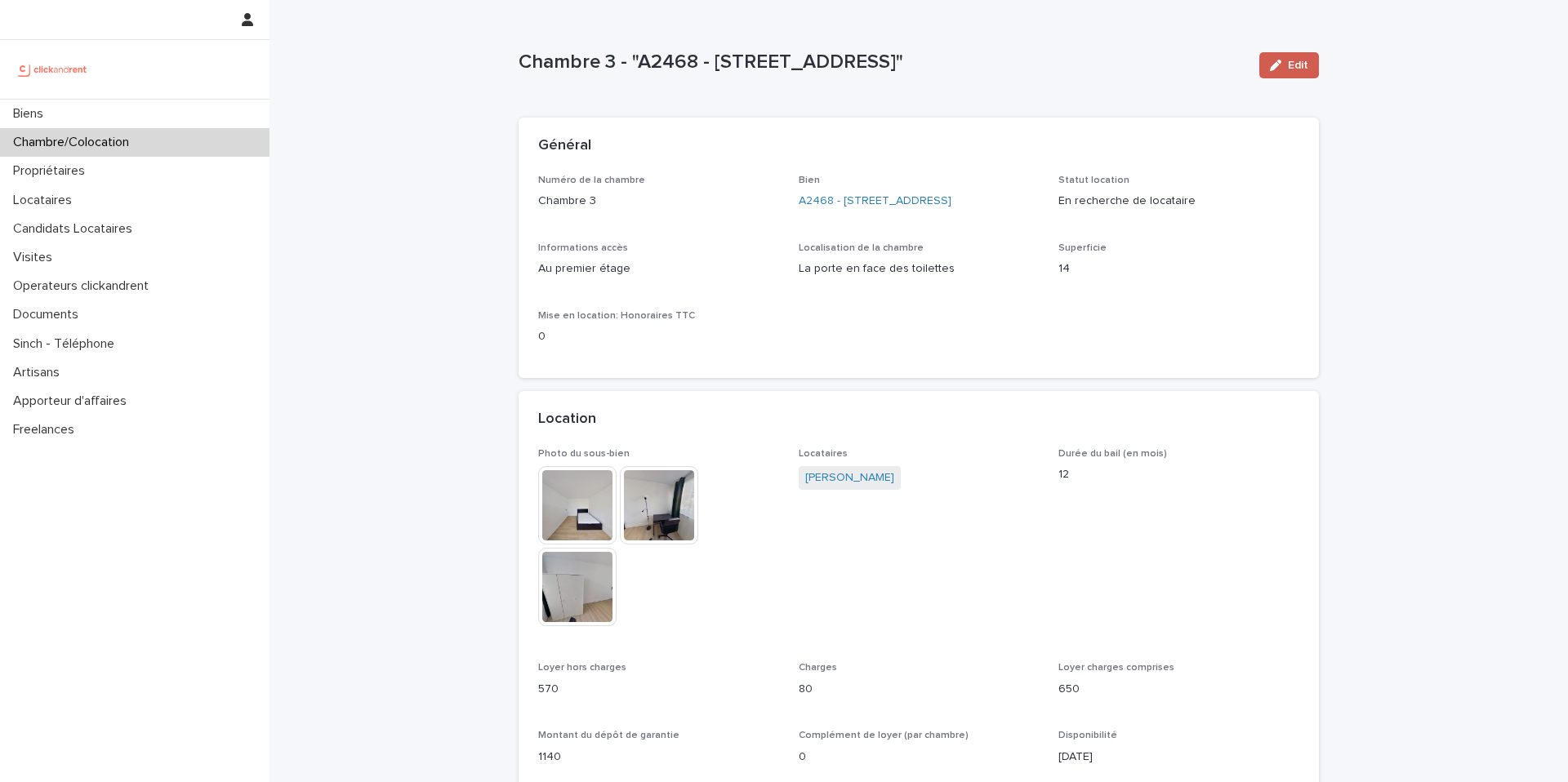
click at [1306, 71] on button "Edit" at bounding box center [1289, 66] width 60 height 26
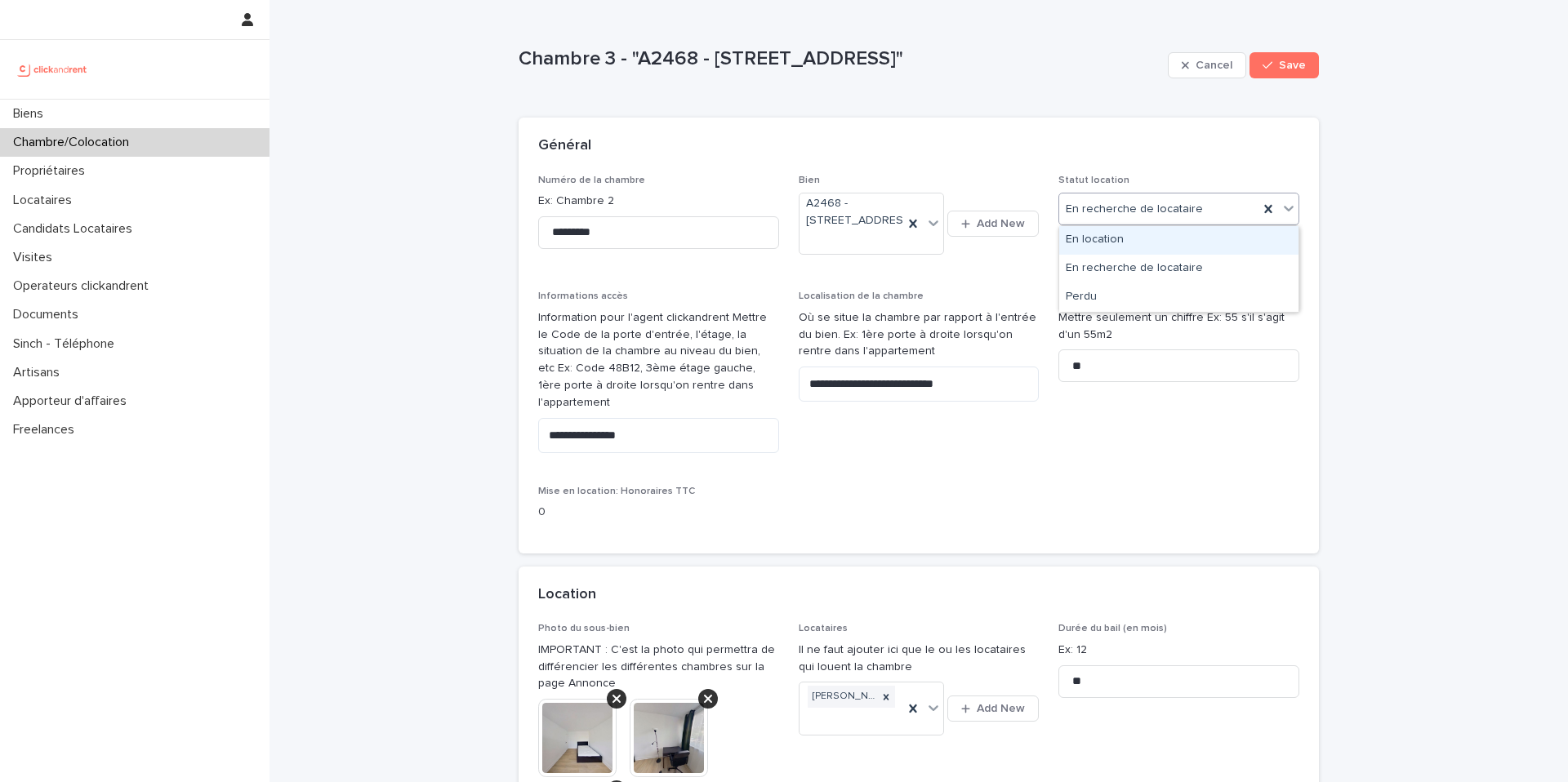
click at [1122, 246] on div "En location" at bounding box center [1178, 240] width 239 height 29
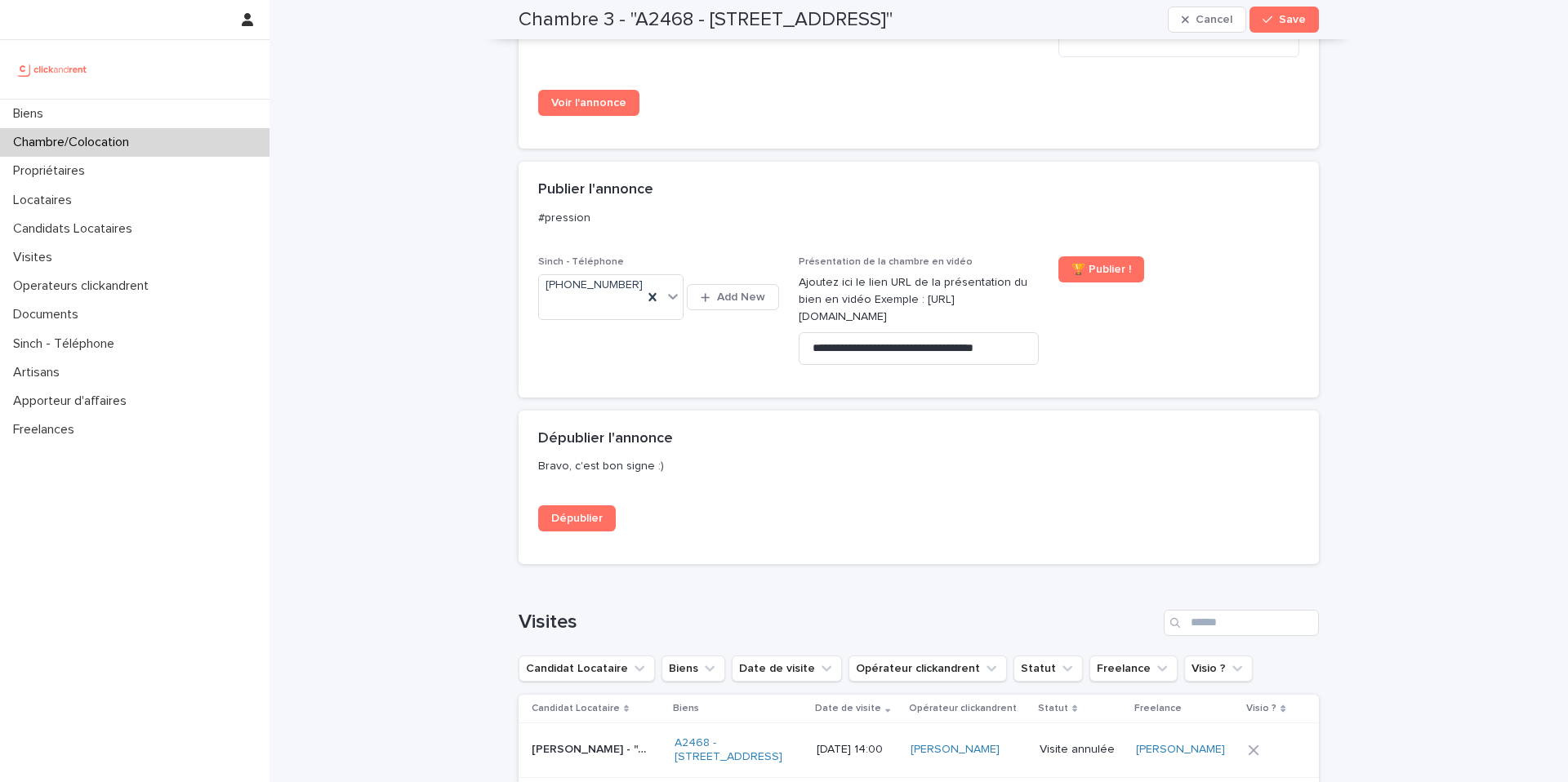
scroll to position [2042, 0]
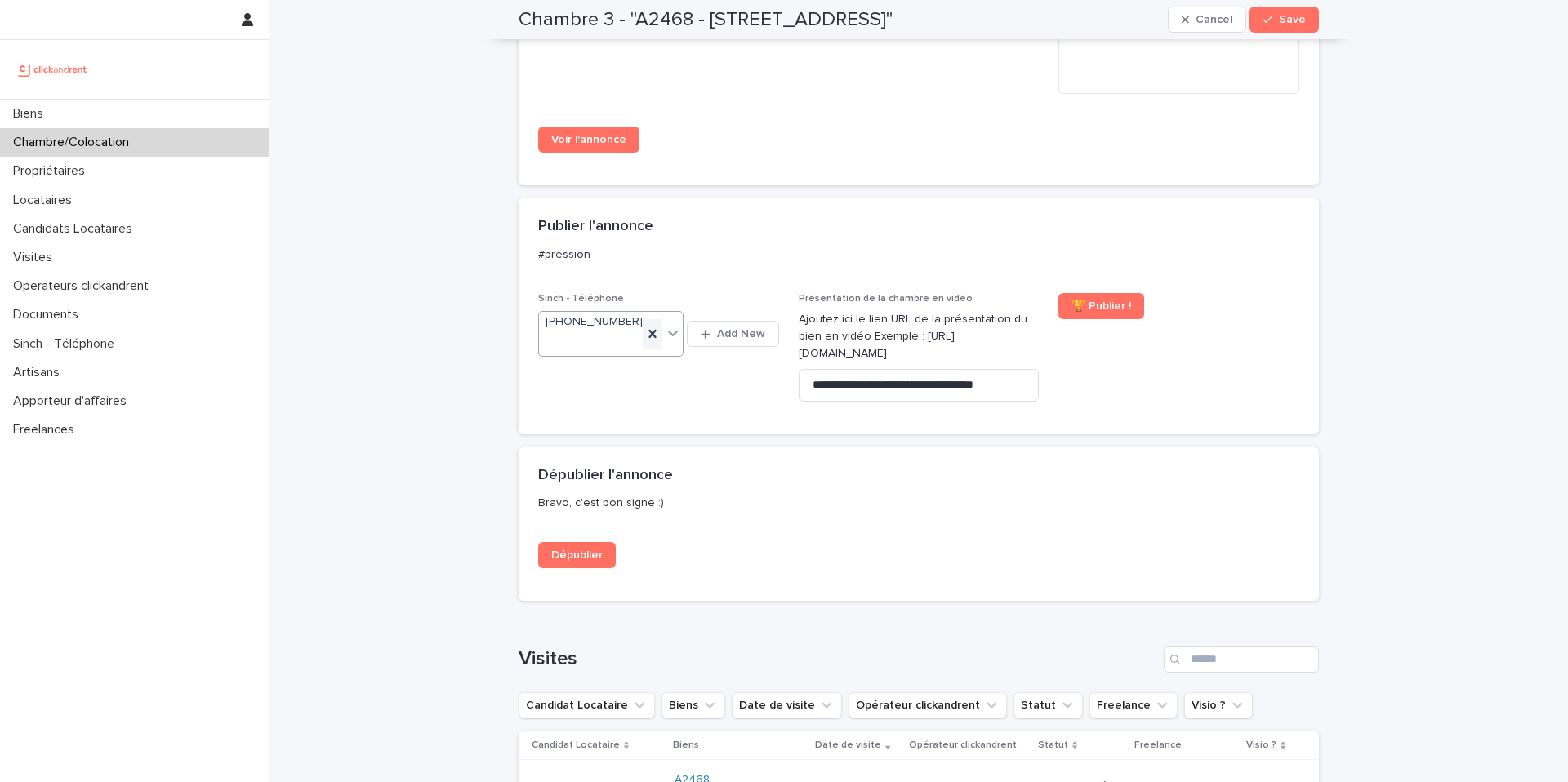
click at [649, 337] on icon at bounding box center [652, 334] width 16 height 16
click at [1299, 21] on span "Save" at bounding box center [1292, 20] width 27 height 12
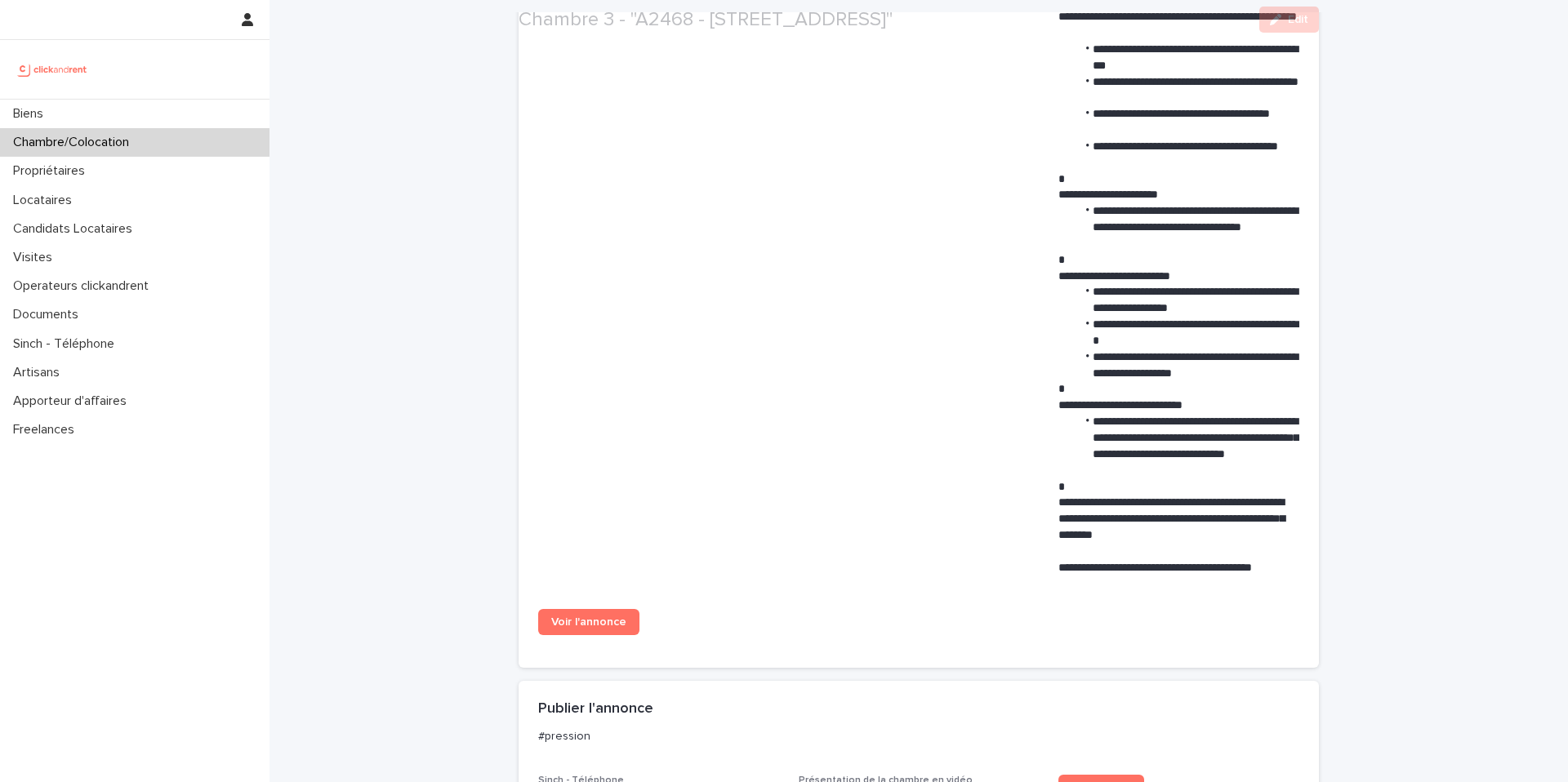
scroll to position [1725, 0]
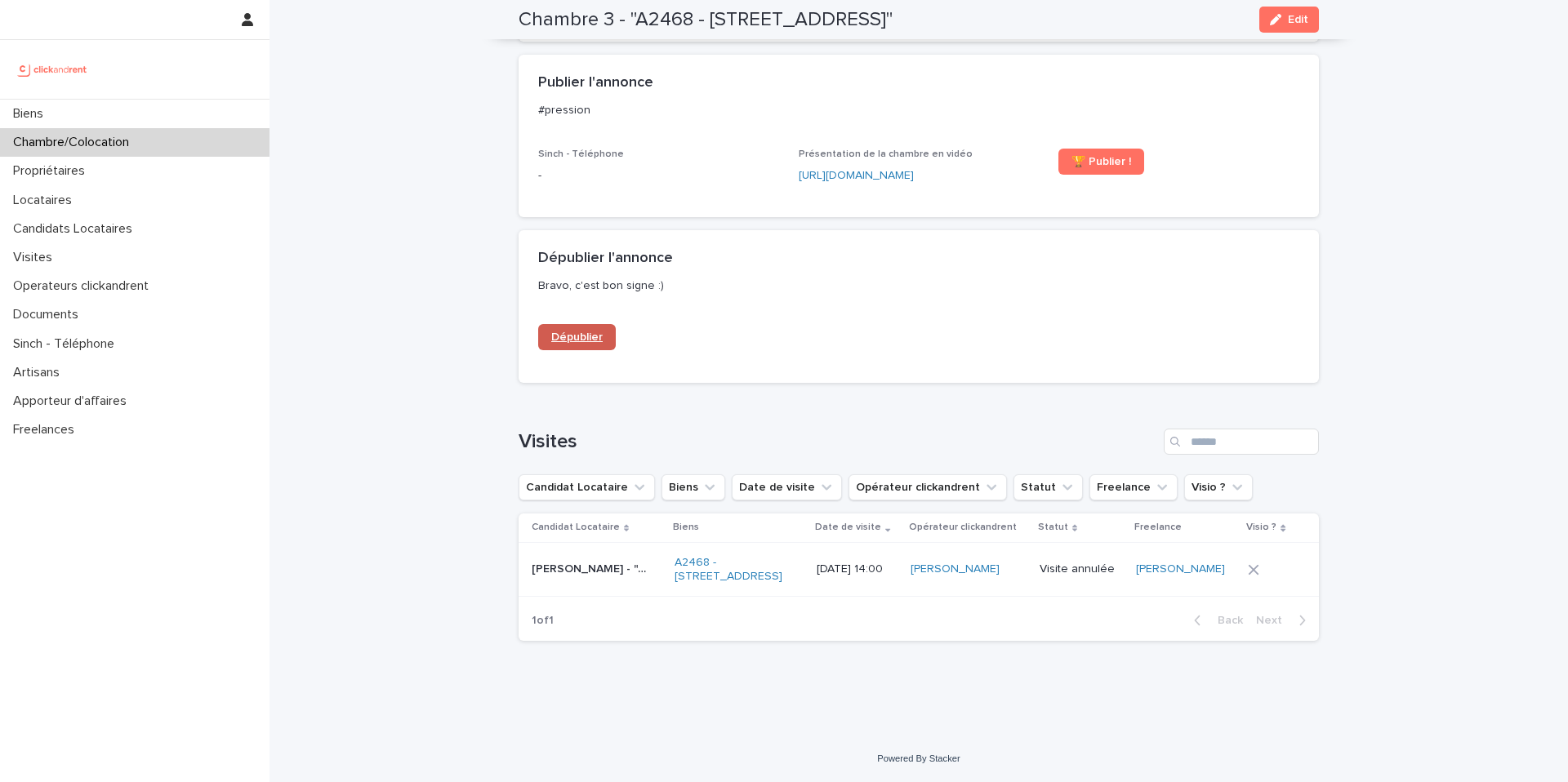
click at [586, 332] on span "Dépublier" at bounding box center [577, 338] width 52 height 12
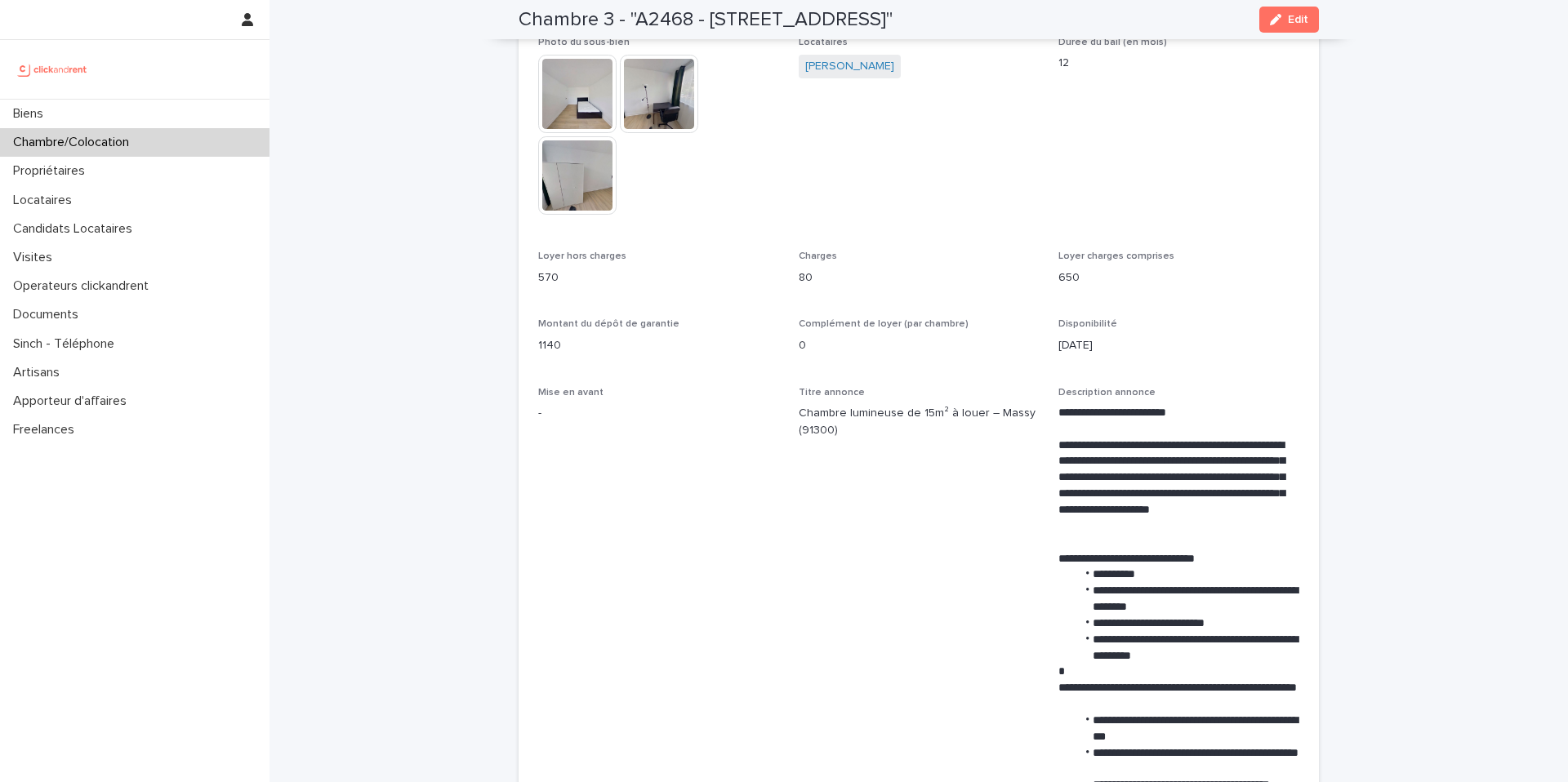
scroll to position [0, 0]
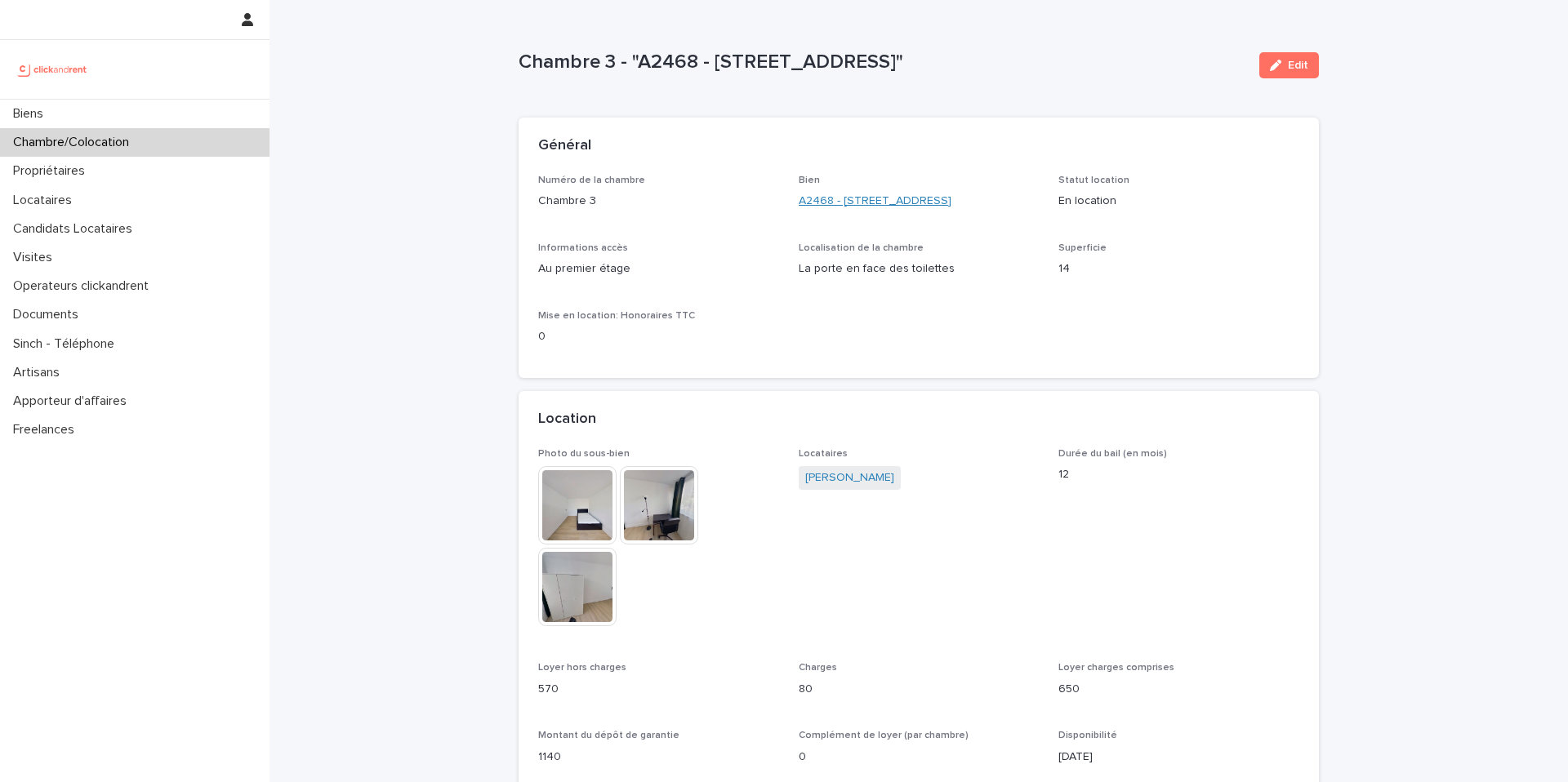
click at [881, 199] on link "A2468 - [STREET_ADDRESS]" at bounding box center [875, 201] width 153 height 17
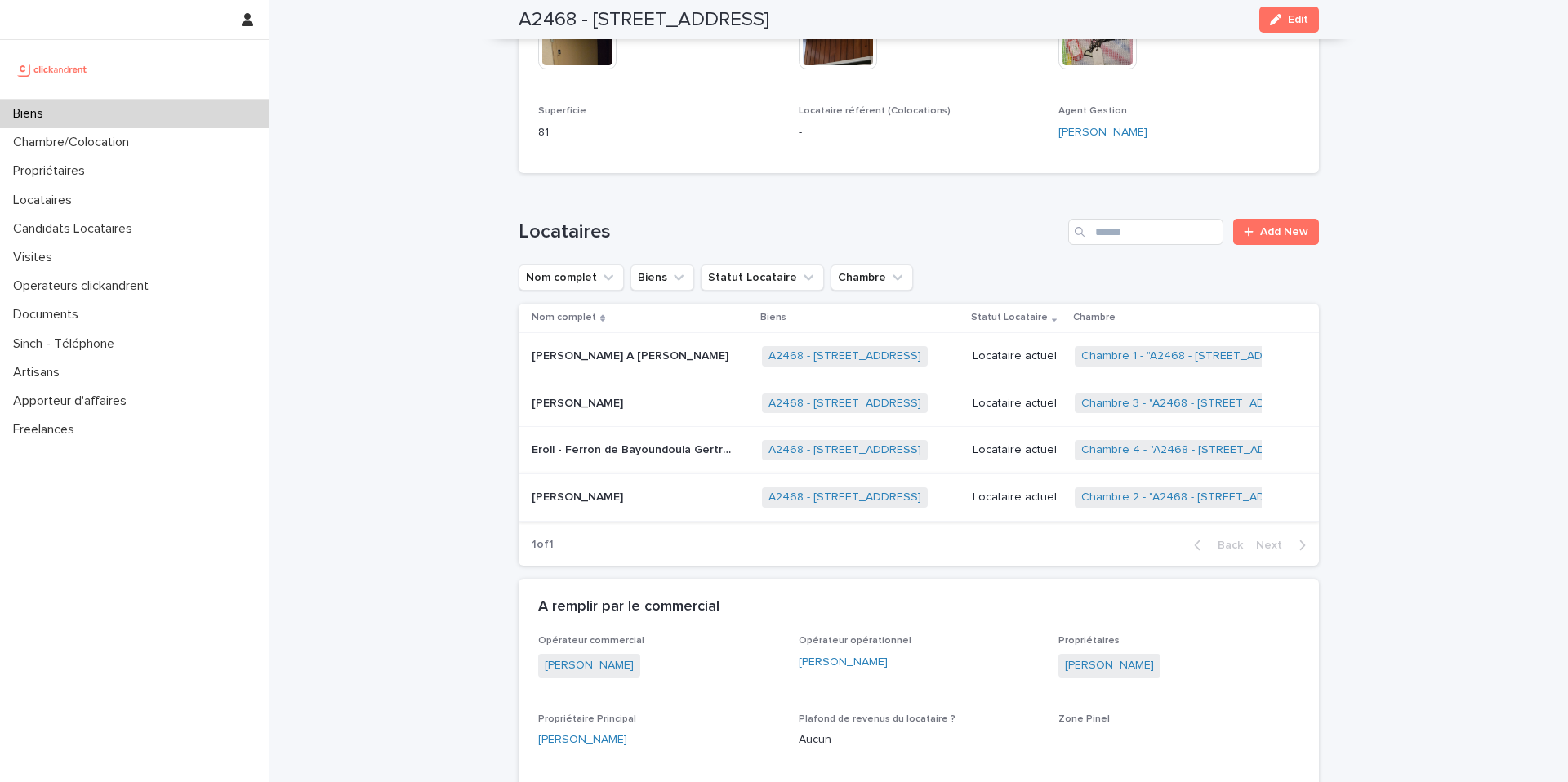
scroll to position [572, 0]
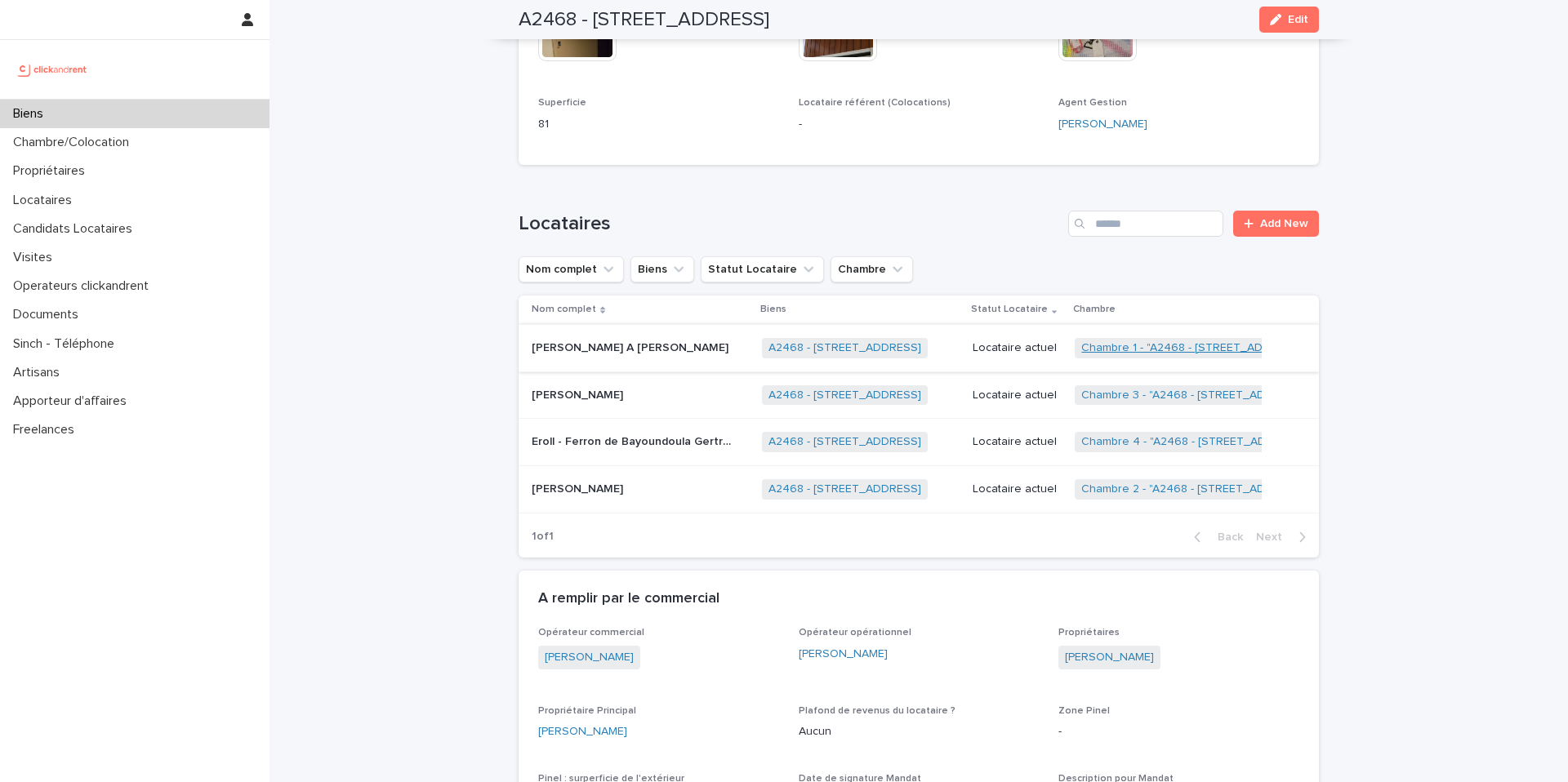
click at [1130, 347] on link "Chambre 1 - "A2468 - [STREET_ADDRESS]"" at bounding box center [1193, 348] width 225 height 14
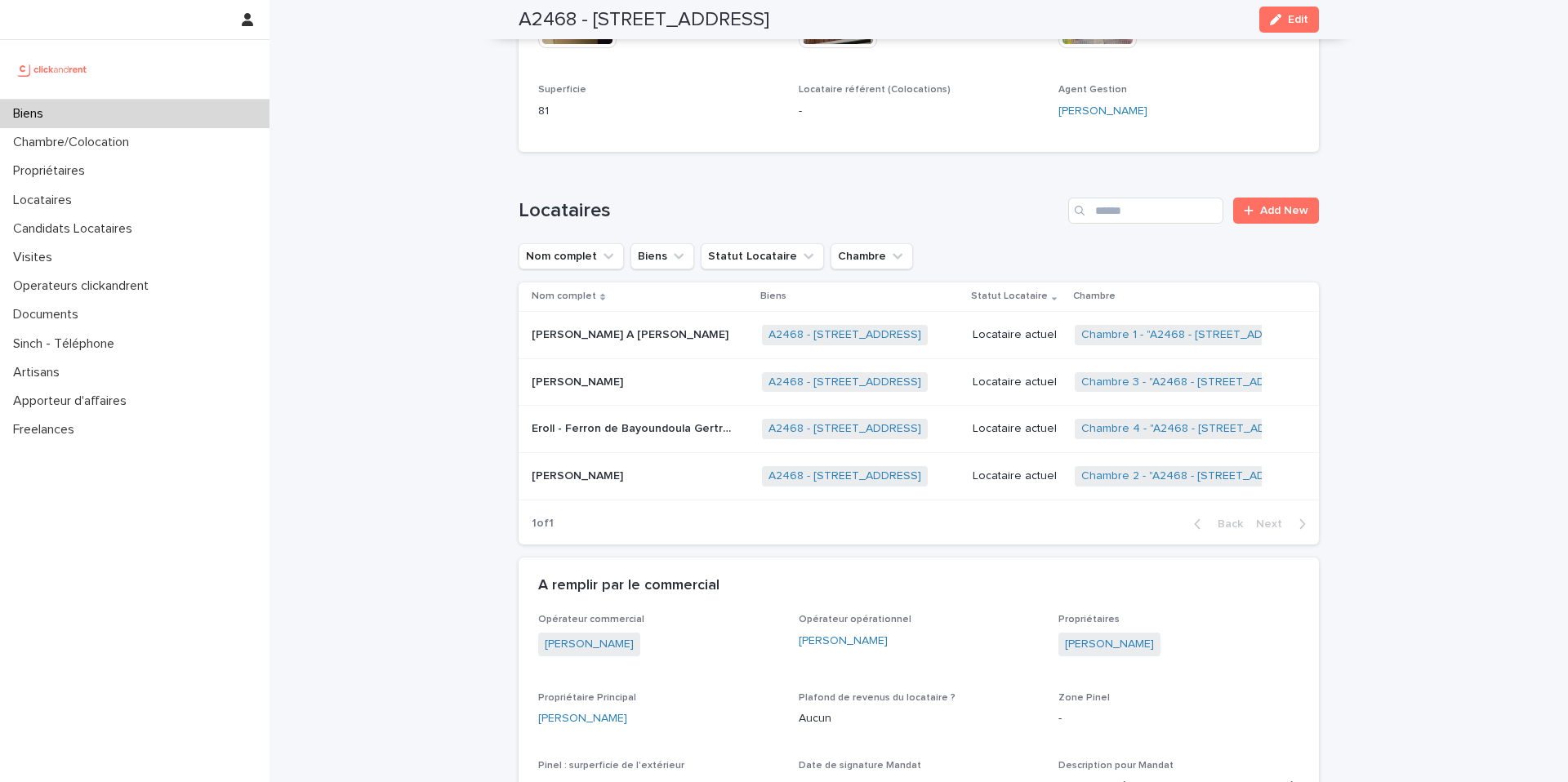
scroll to position [586, 0]
click at [1115, 384] on link "Chambre 3 - "A2468 - [STREET_ADDRESS]"" at bounding box center [1194, 381] width 228 height 14
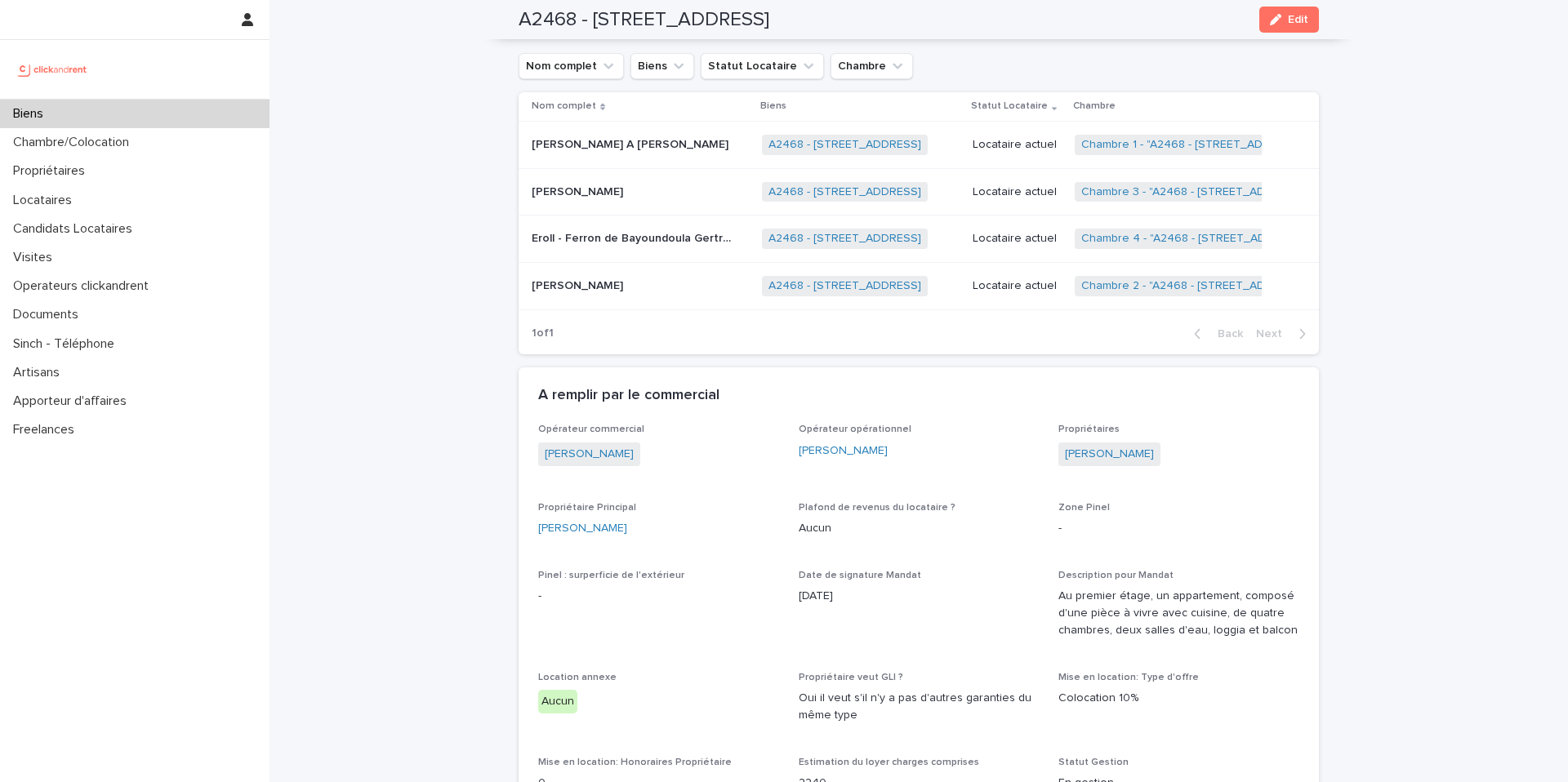
scroll to position [761, 0]
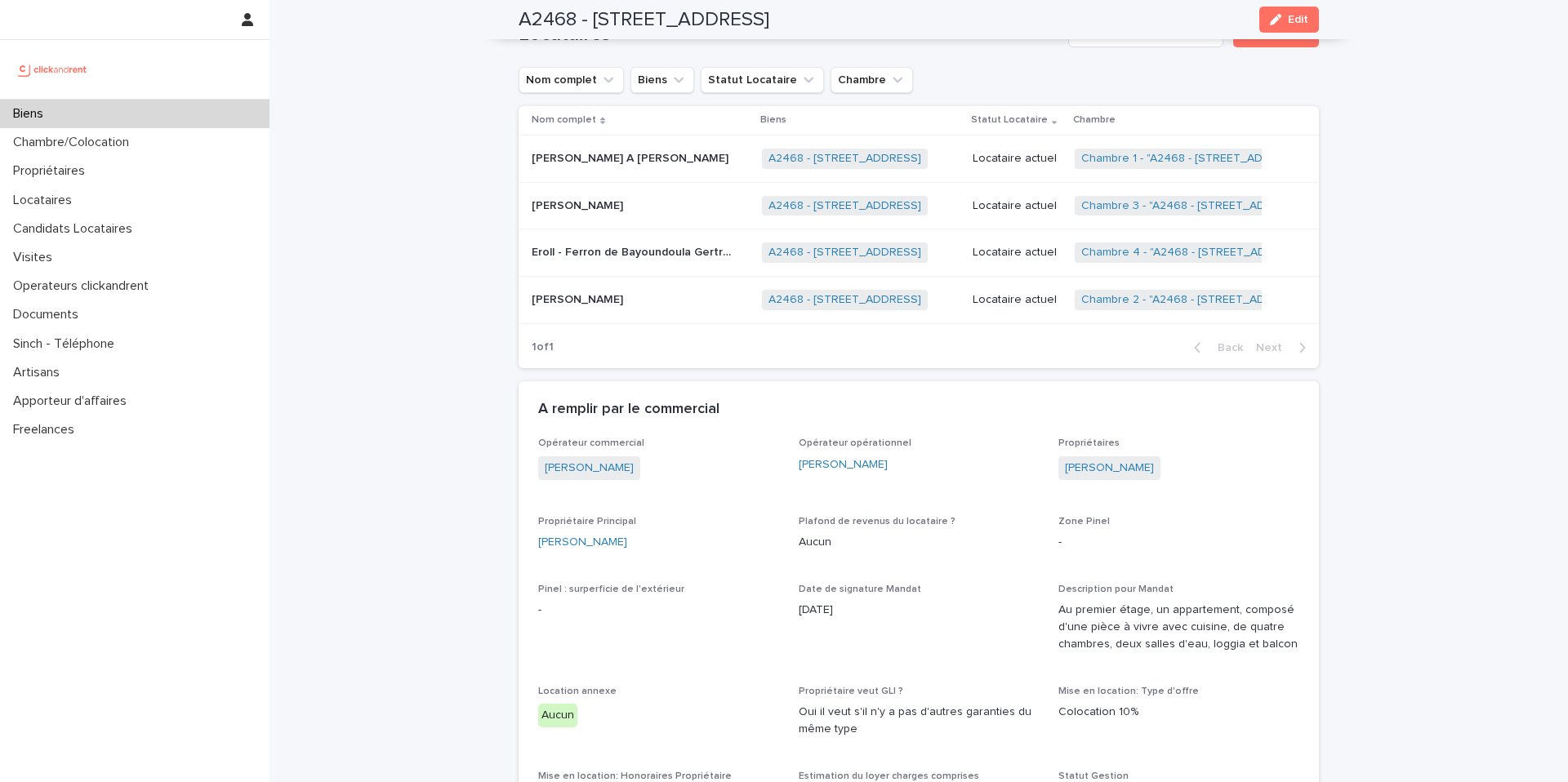
click at [1025, 288] on div "Locataire actuel" at bounding box center [1017, 300] width 90 height 27
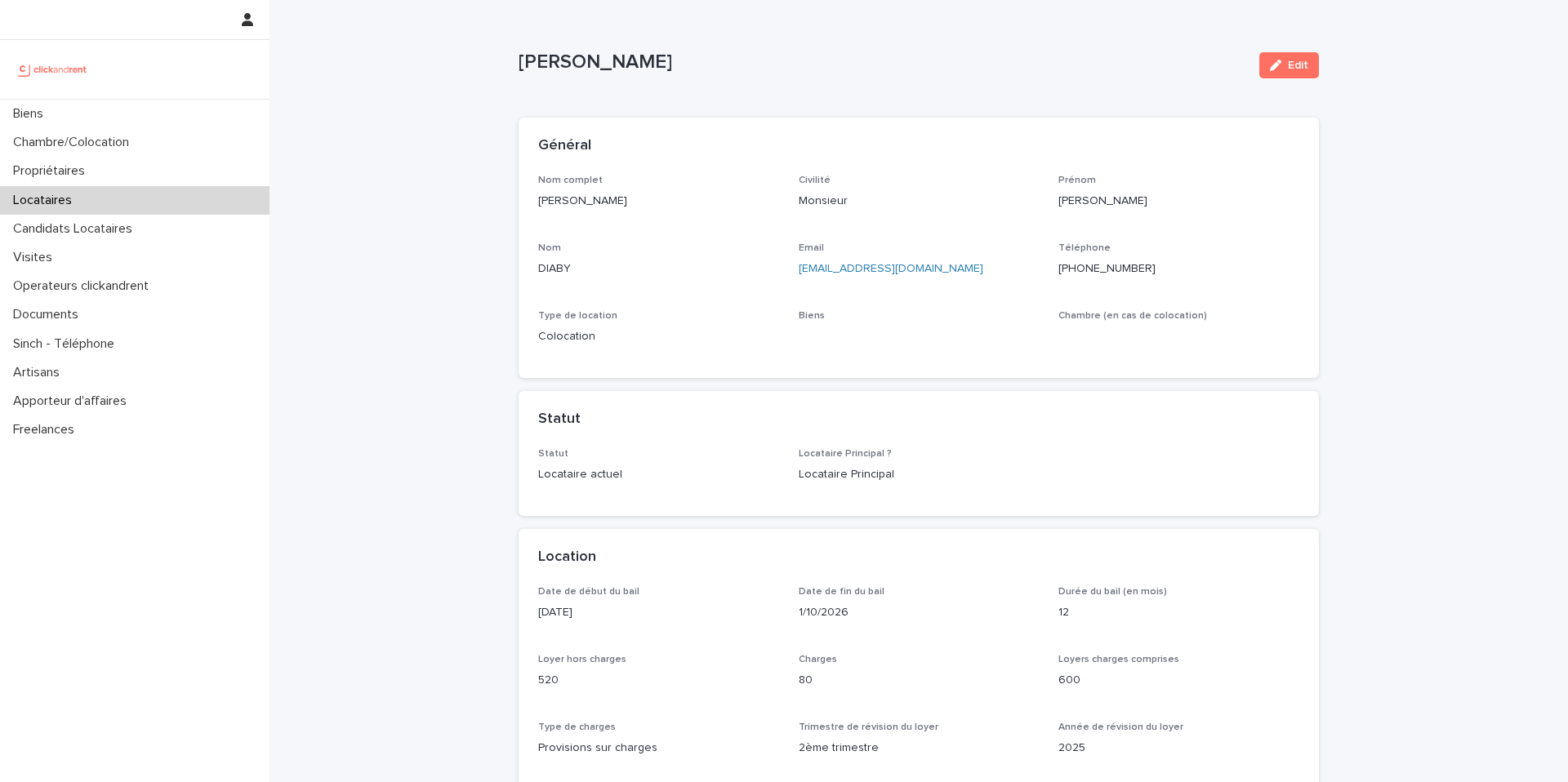
click at [1058, 267] on ringoverc2c-logo-84e06f14122c at bounding box center [1058, 269] width 0 height 12
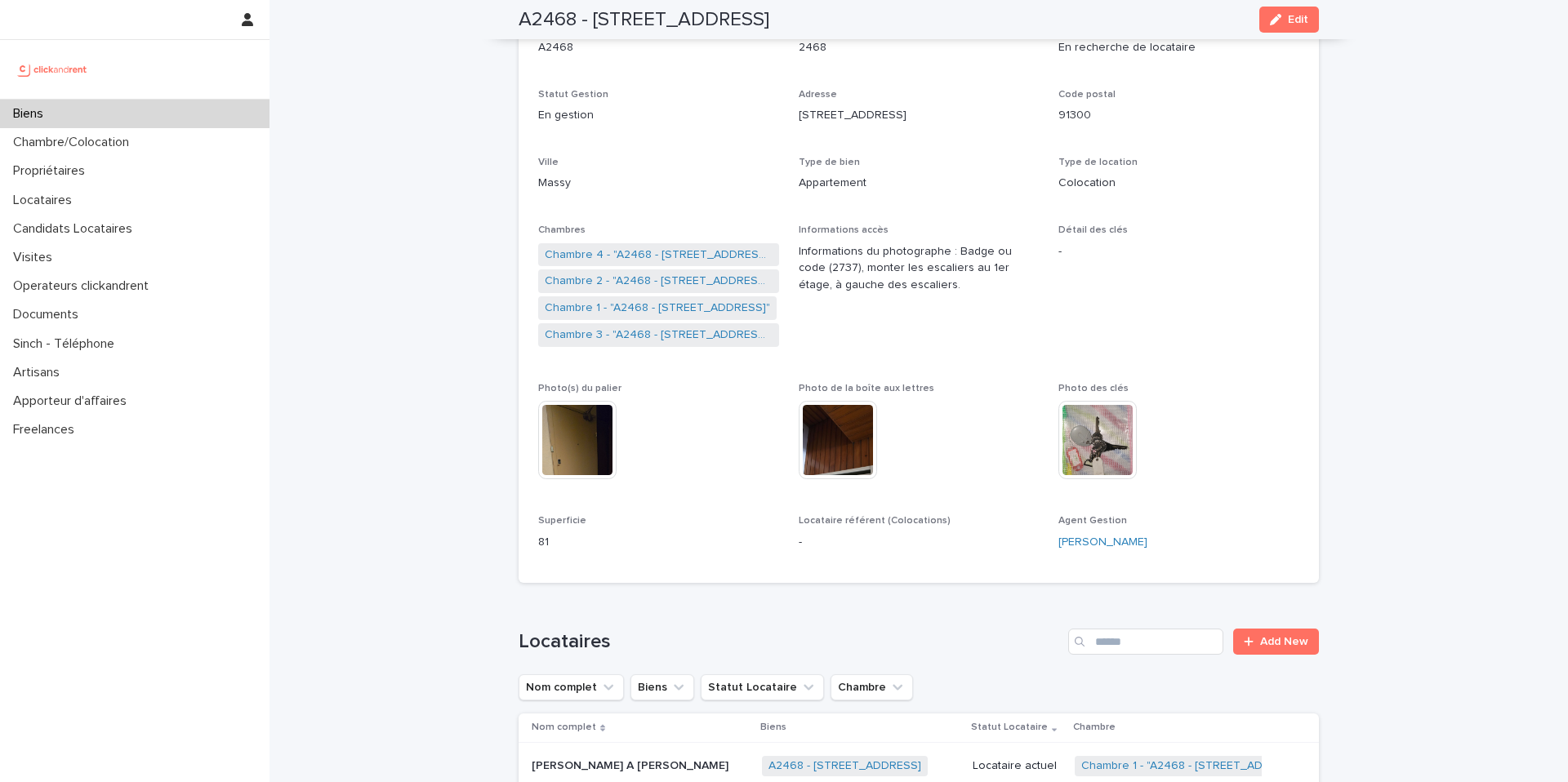
scroll to position [117, 0]
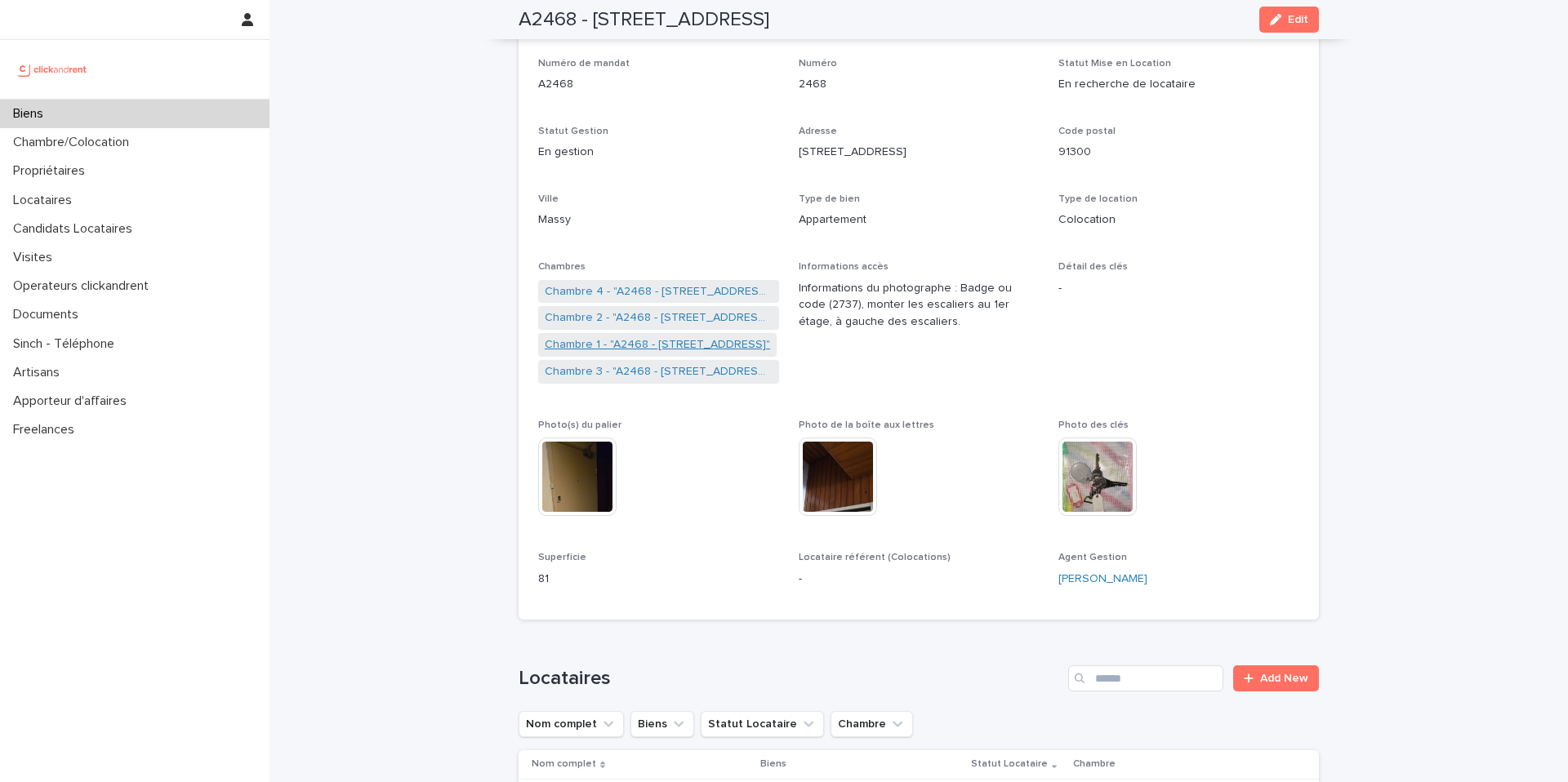
click at [661, 348] on link "Chambre 1 - "A2468 - [STREET_ADDRESS]"" at bounding box center [657, 345] width 225 height 17
click at [632, 316] on link "Chambre 2 - "A2468 - [STREET_ADDRESS]"" at bounding box center [658, 318] width 228 height 17
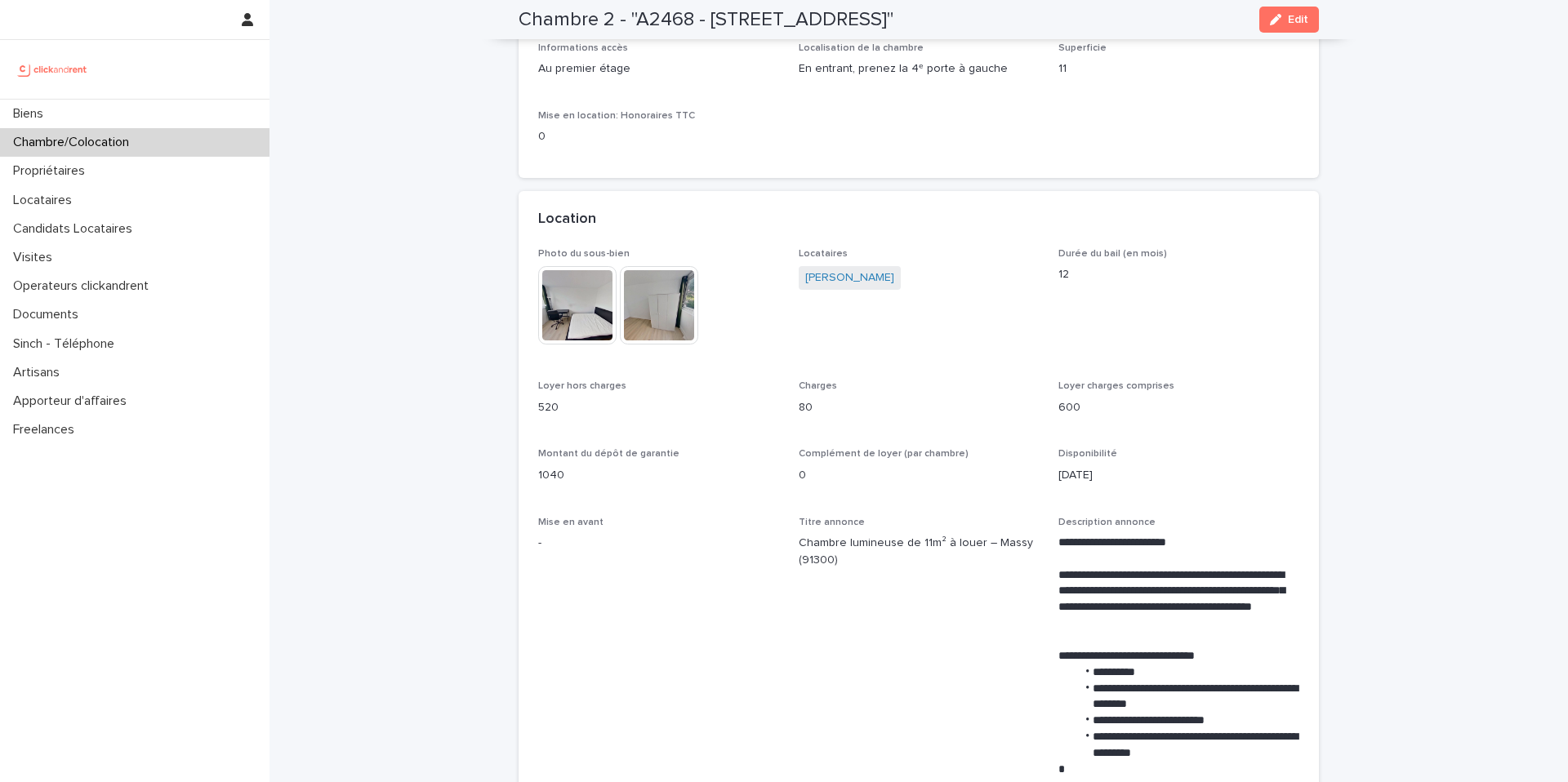
scroll to position [147, 0]
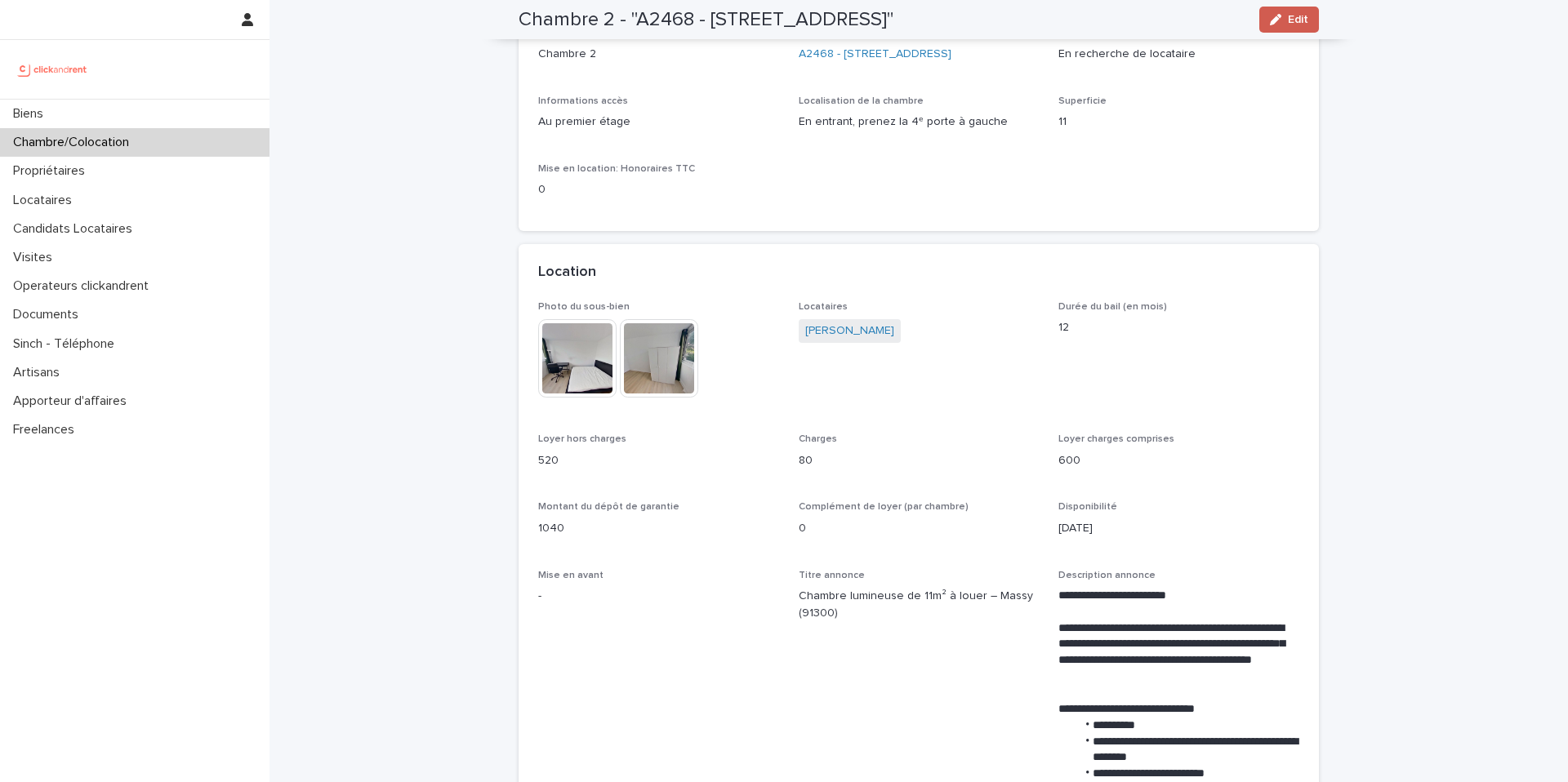
click at [1278, 23] on icon "button" at bounding box center [1276, 20] width 11 height 12
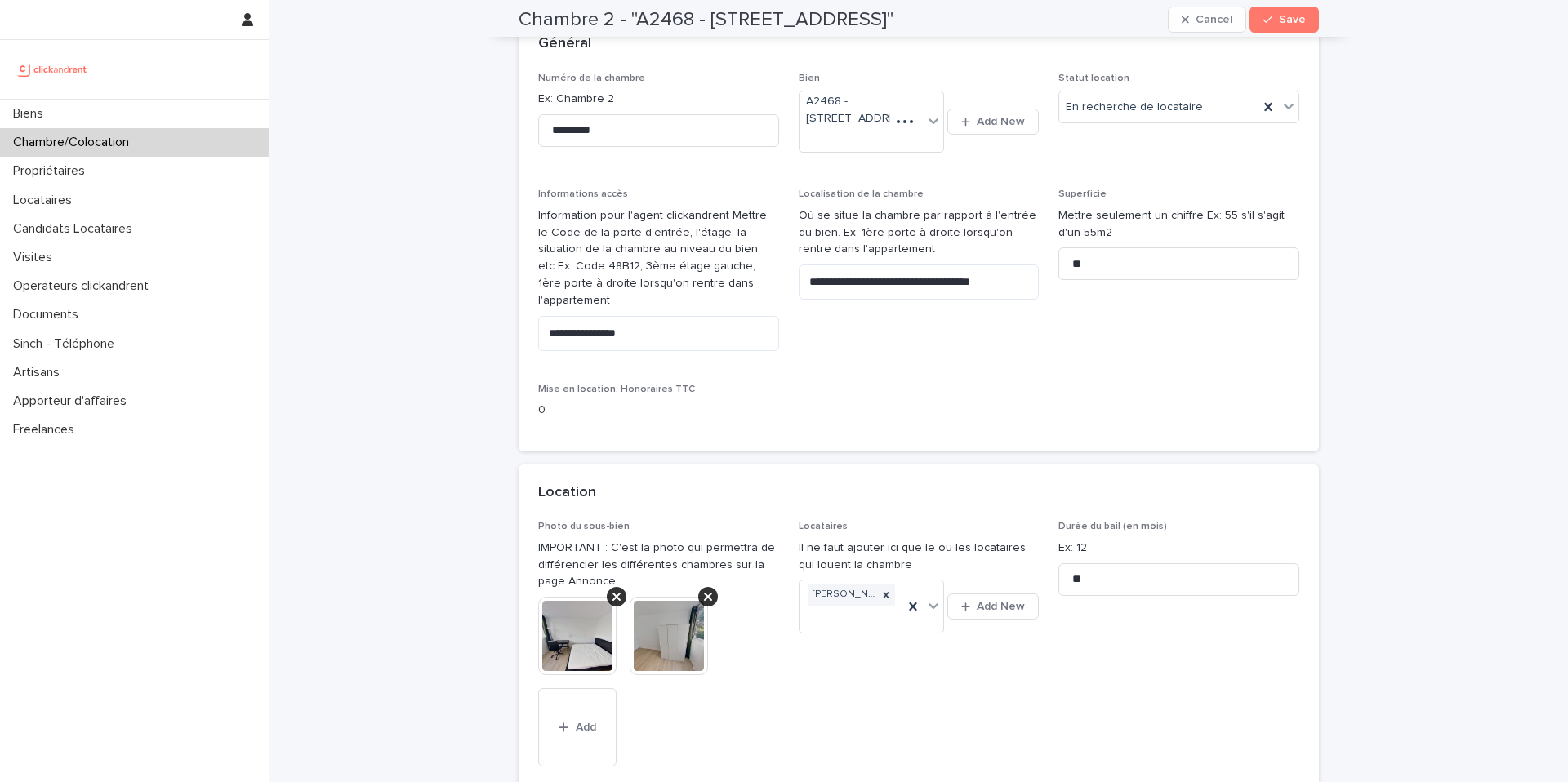
scroll to position [0, 0]
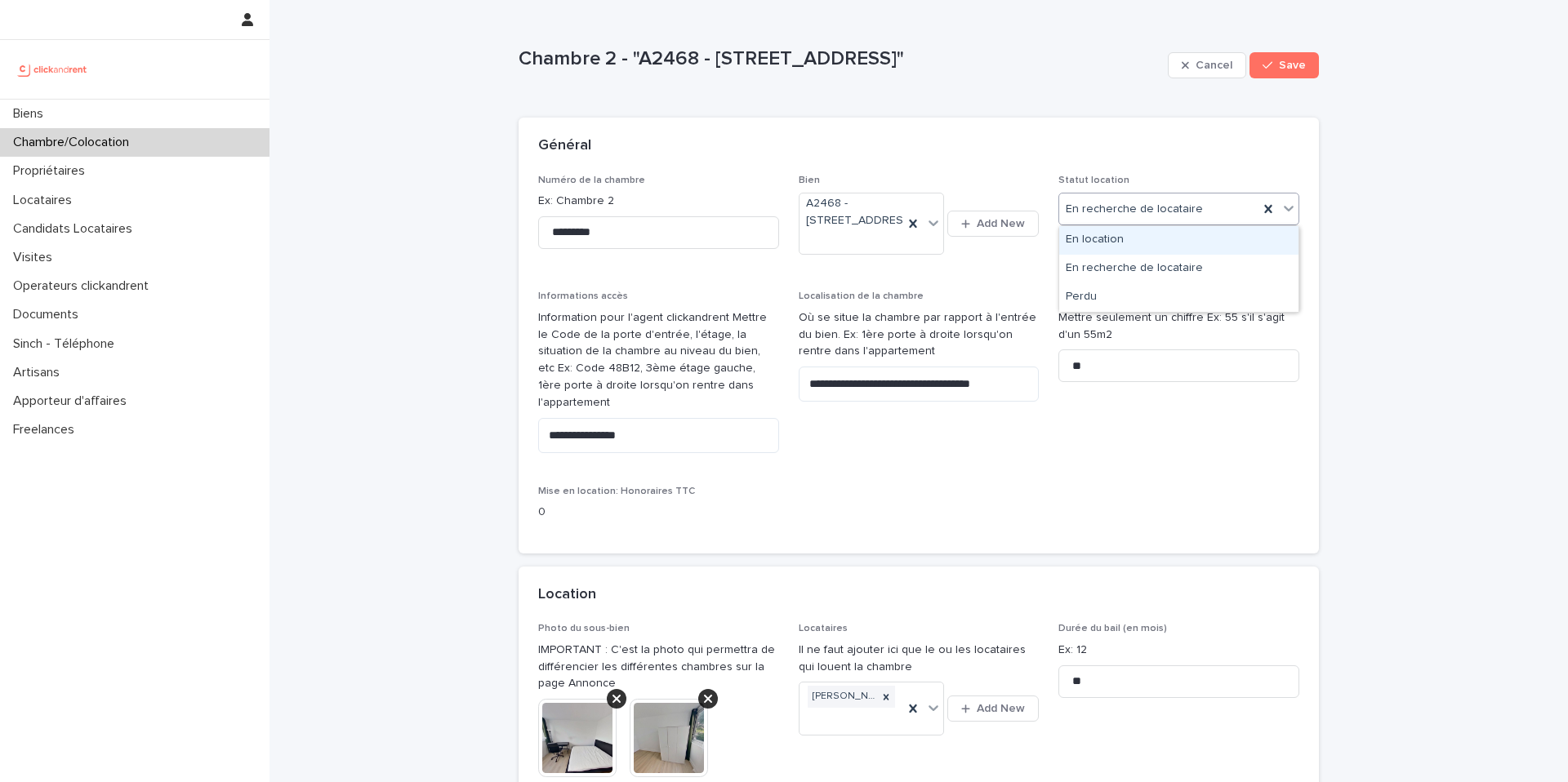
click at [1286, 205] on icon at bounding box center [1289, 209] width 16 height 16
click at [1199, 68] on span "Cancel" at bounding box center [1214, 66] width 37 height 12
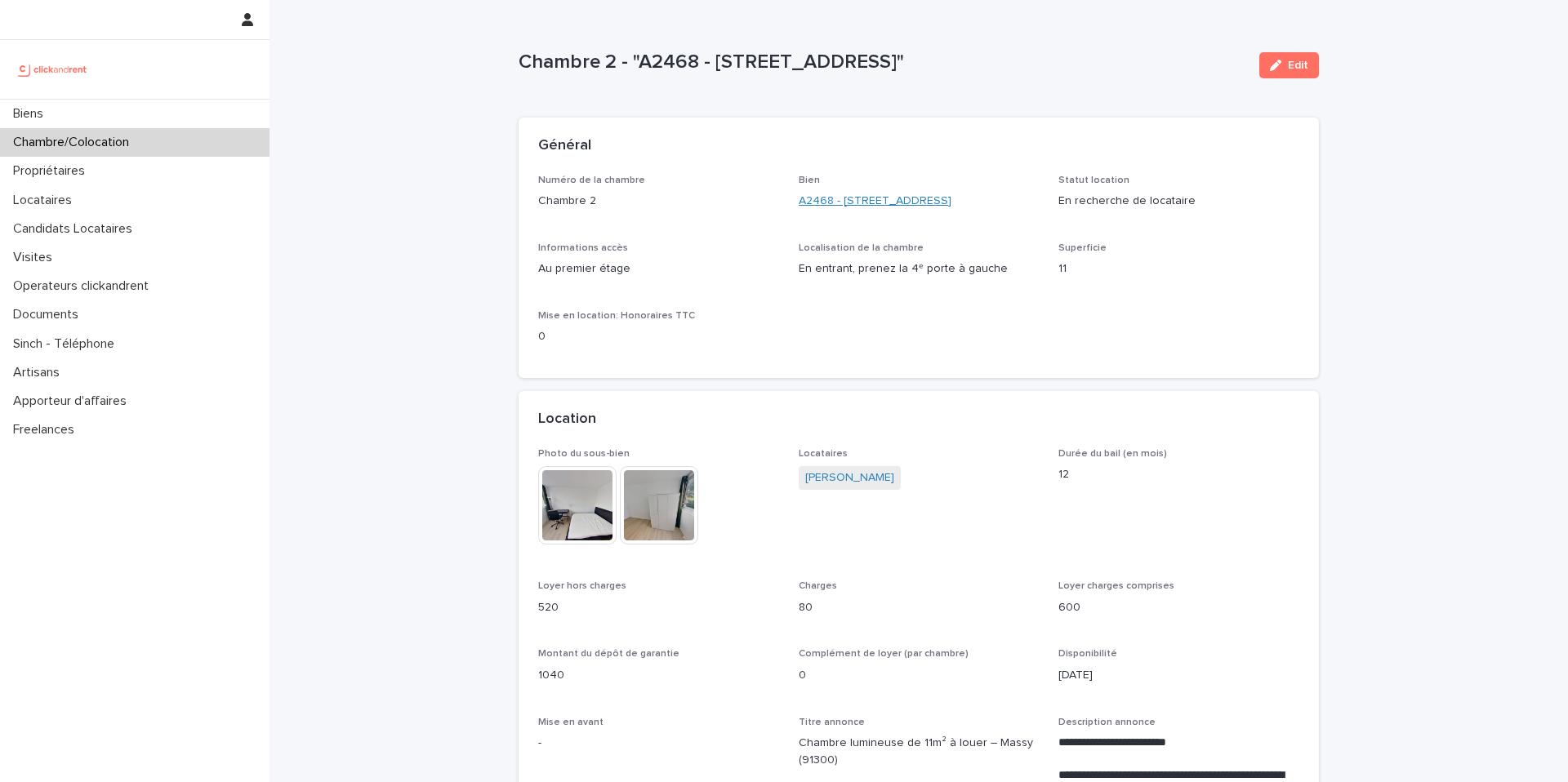
click at [906, 201] on link "A2468 - [STREET_ADDRESS]" at bounding box center [875, 201] width 153 height 17
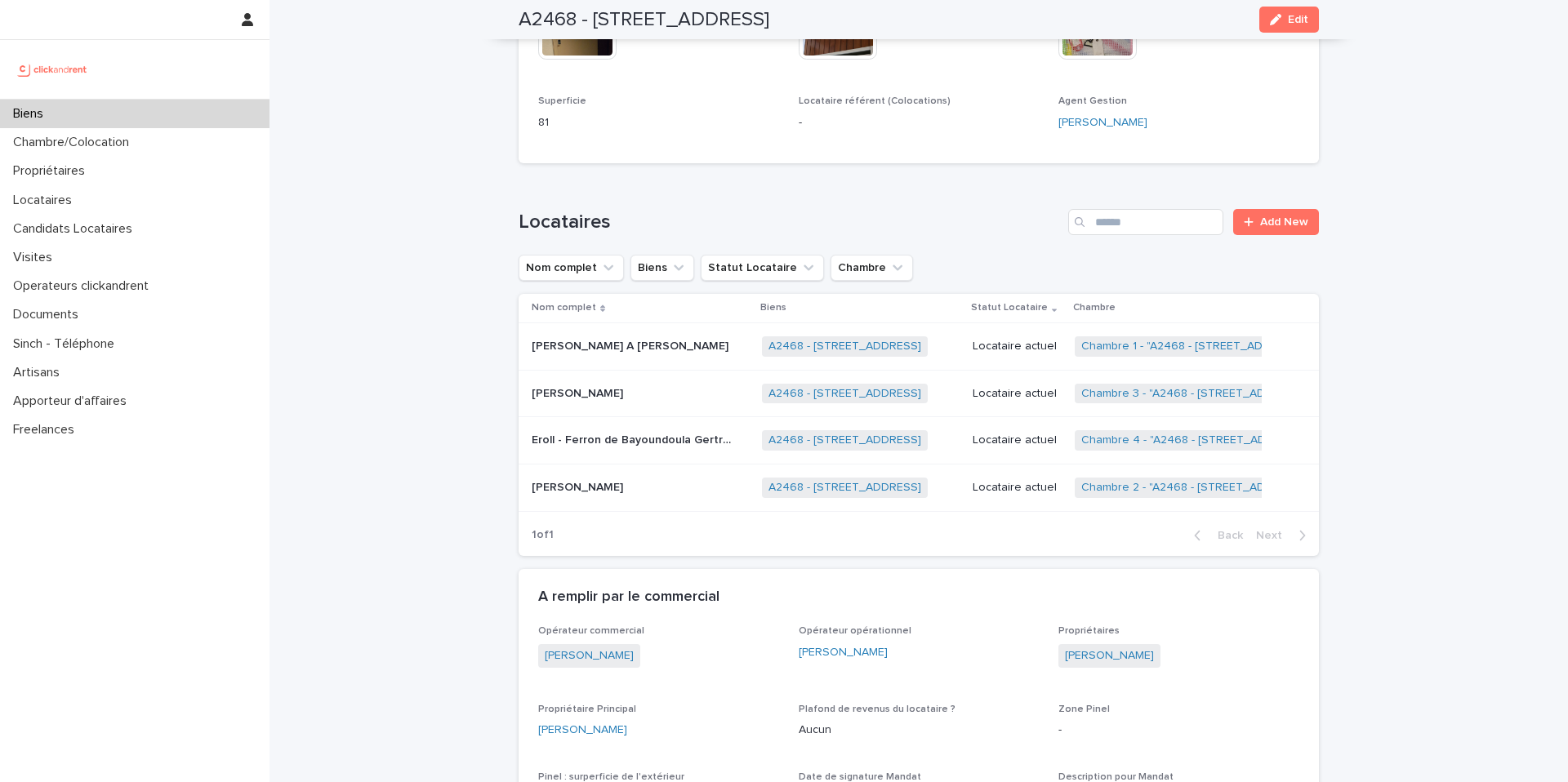
scroll to position [574, 0]
click at [595, 477] on p "[PERSON_NAME]" at bounding box center [578, 485] width 94 height 17
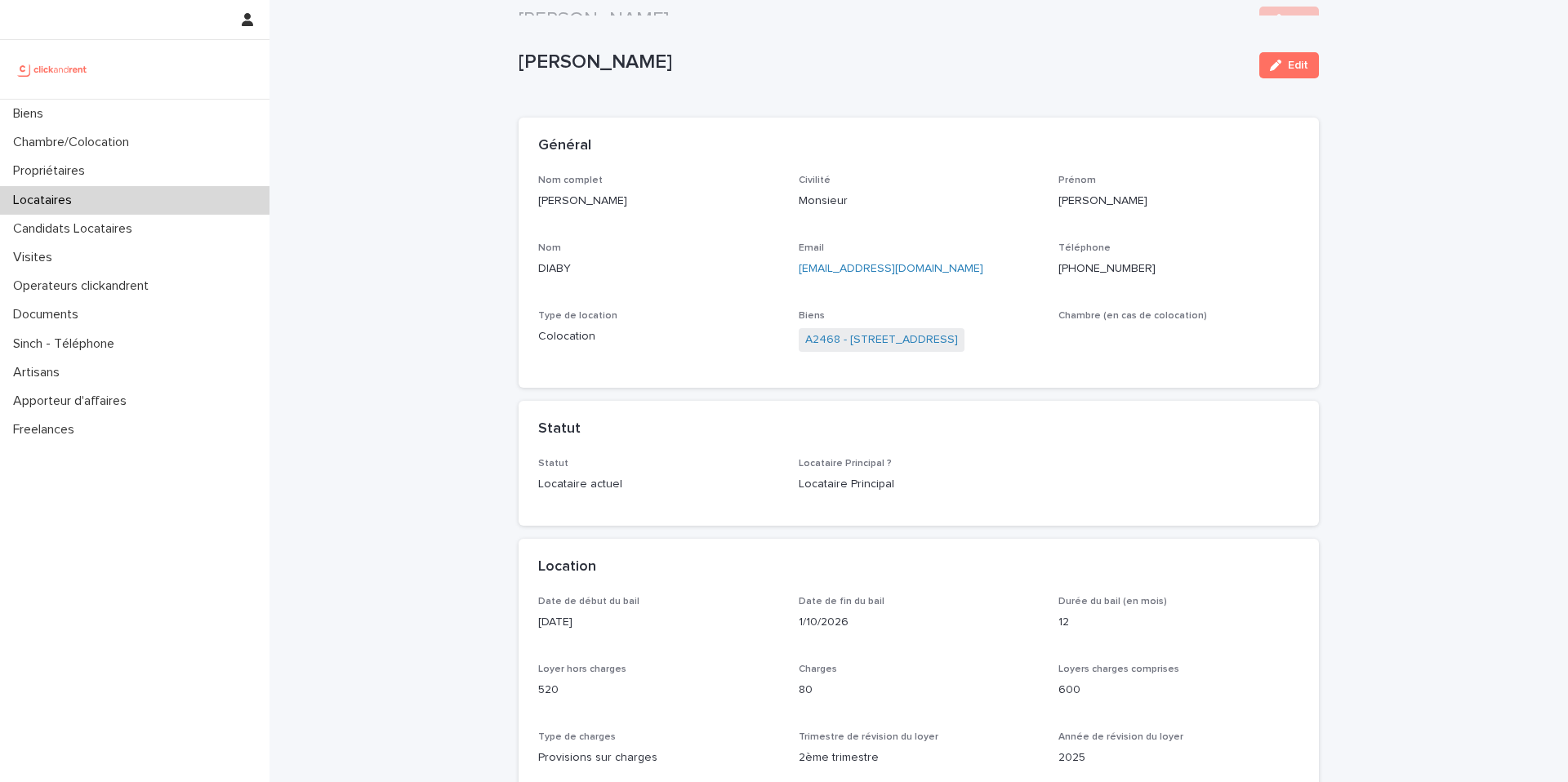
scroll to position [31, 0]
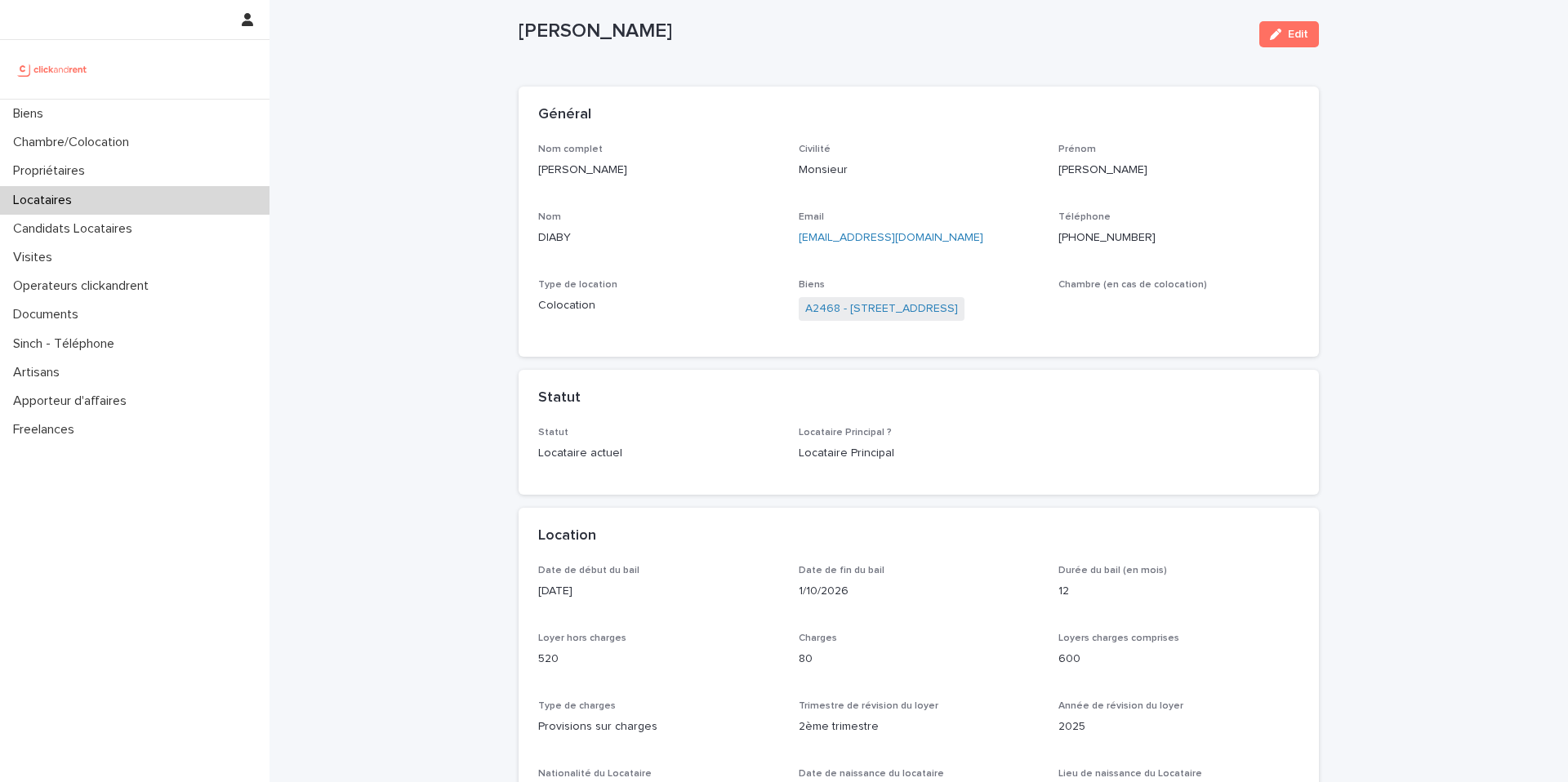
click at [1058, 232] on ringoverc2c-logo-84e06f14122c at bounding box center [1058, 237] width 0 height 12
click at [854, 305] on link "A2468 - [STREET_ADDRESS]" at bounding box center [881, 309] width 153 height 17
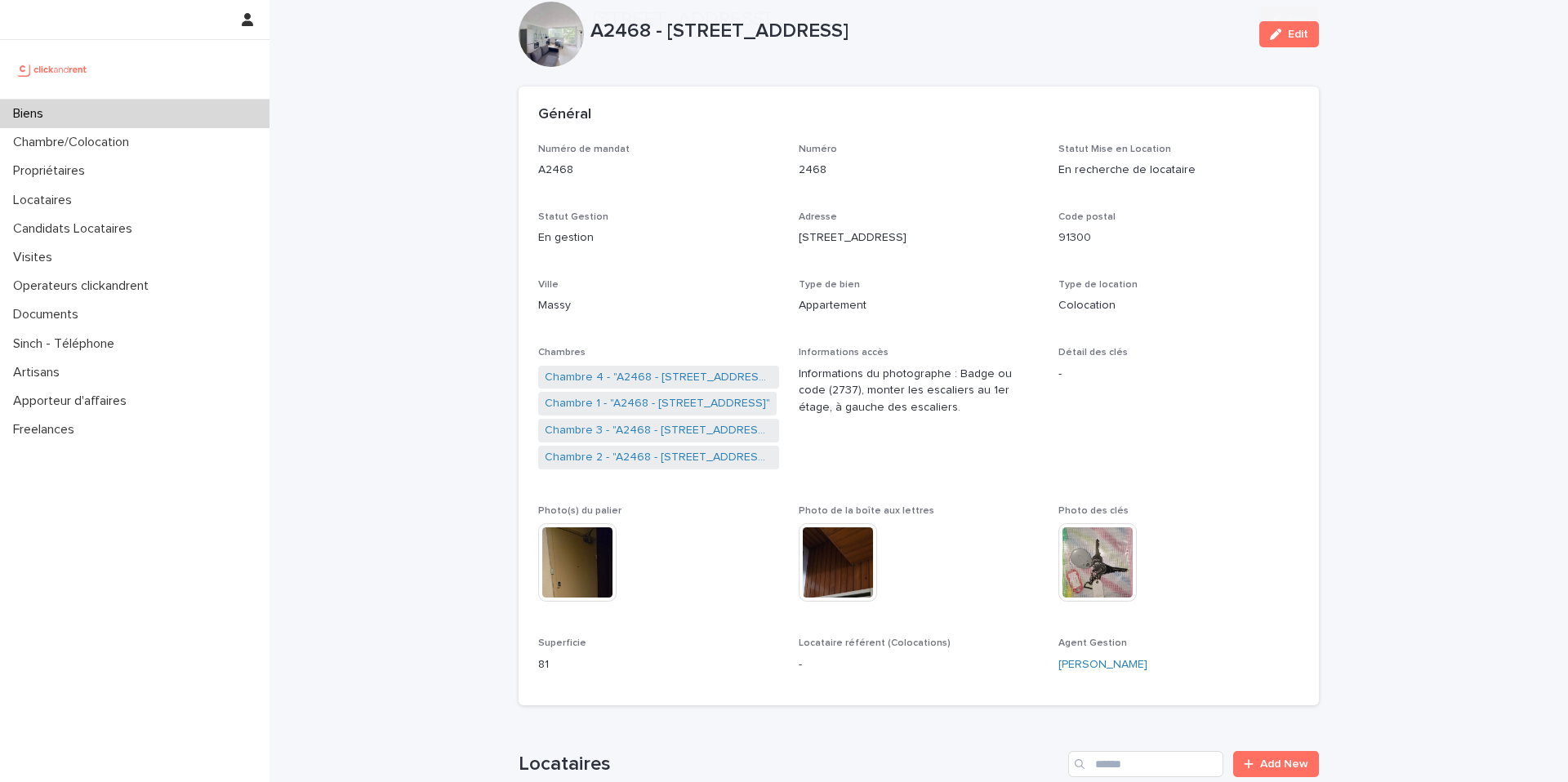
scroll to position [567, 0]
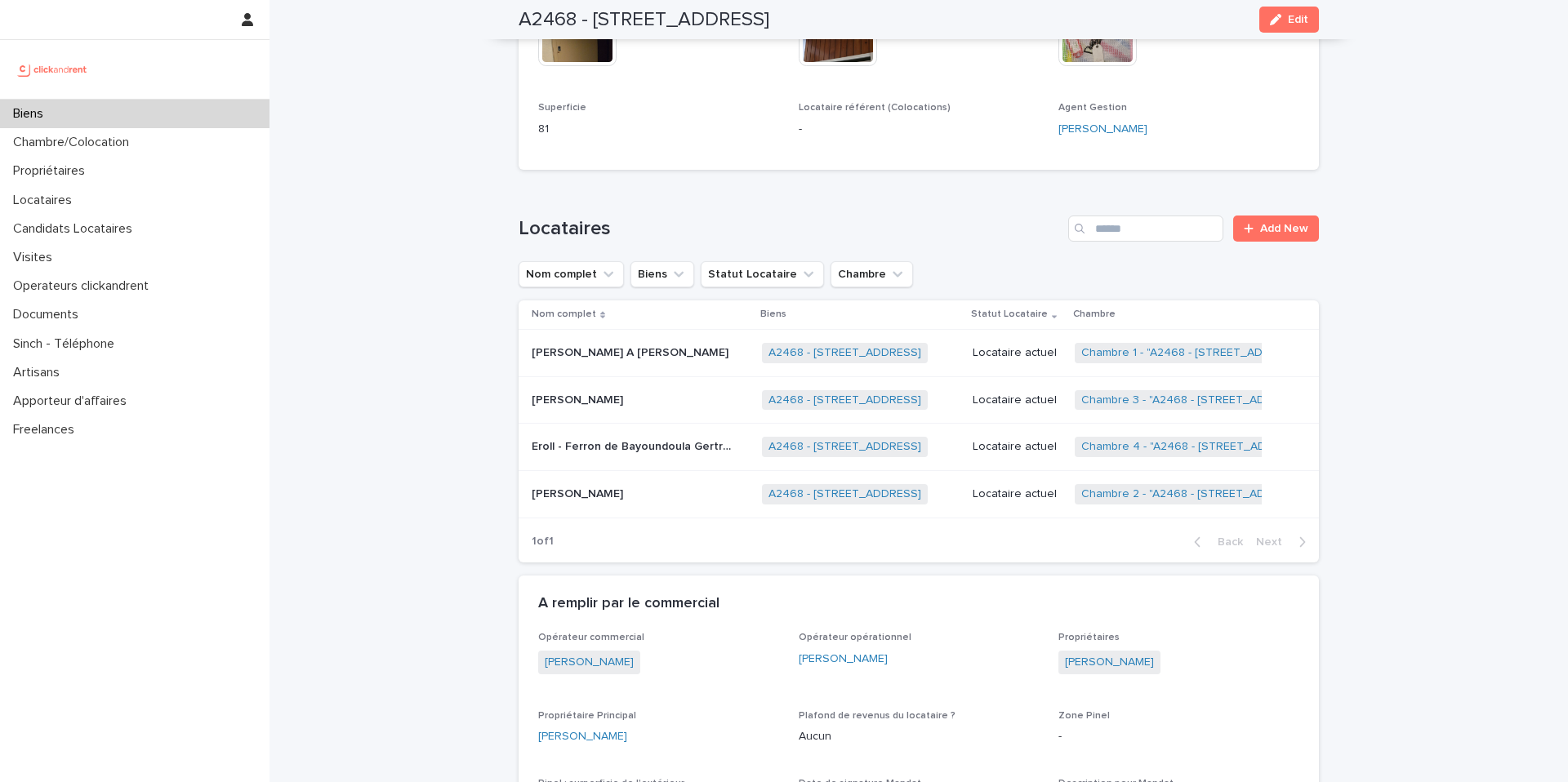
click at [674, 447] on p "Eroll - Ferron de Bayoundoula Gertrand" at bounding box center [635, 445] width 208 height 17
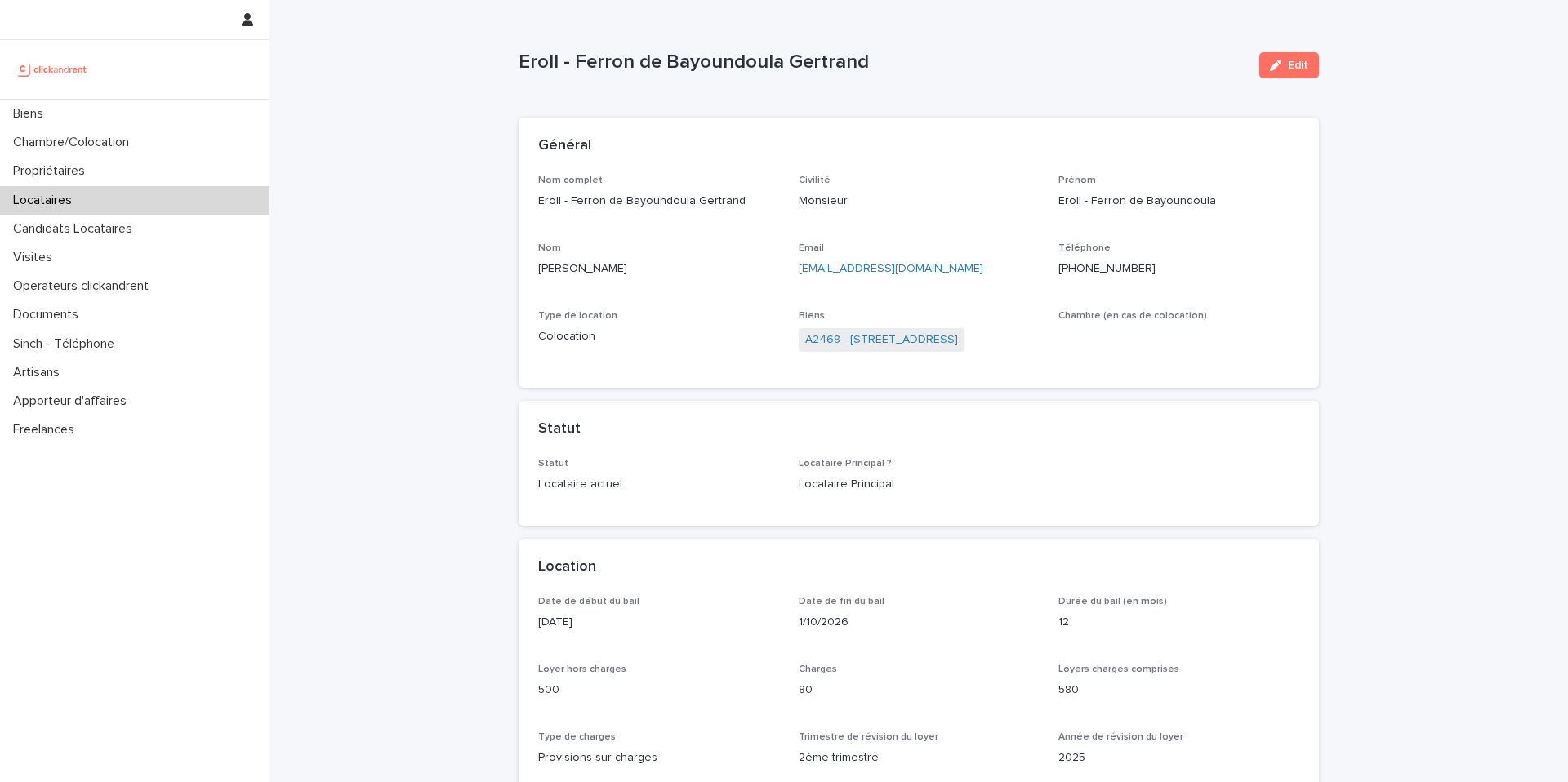
click at [1058, 270] on ringoverc2c-logo-container-84e06f14122c at bounding box center [1058, 269] width 0 height 12
click at [161, 114] on div "Biens" at bounding box center [135, 113] width 269 height 29
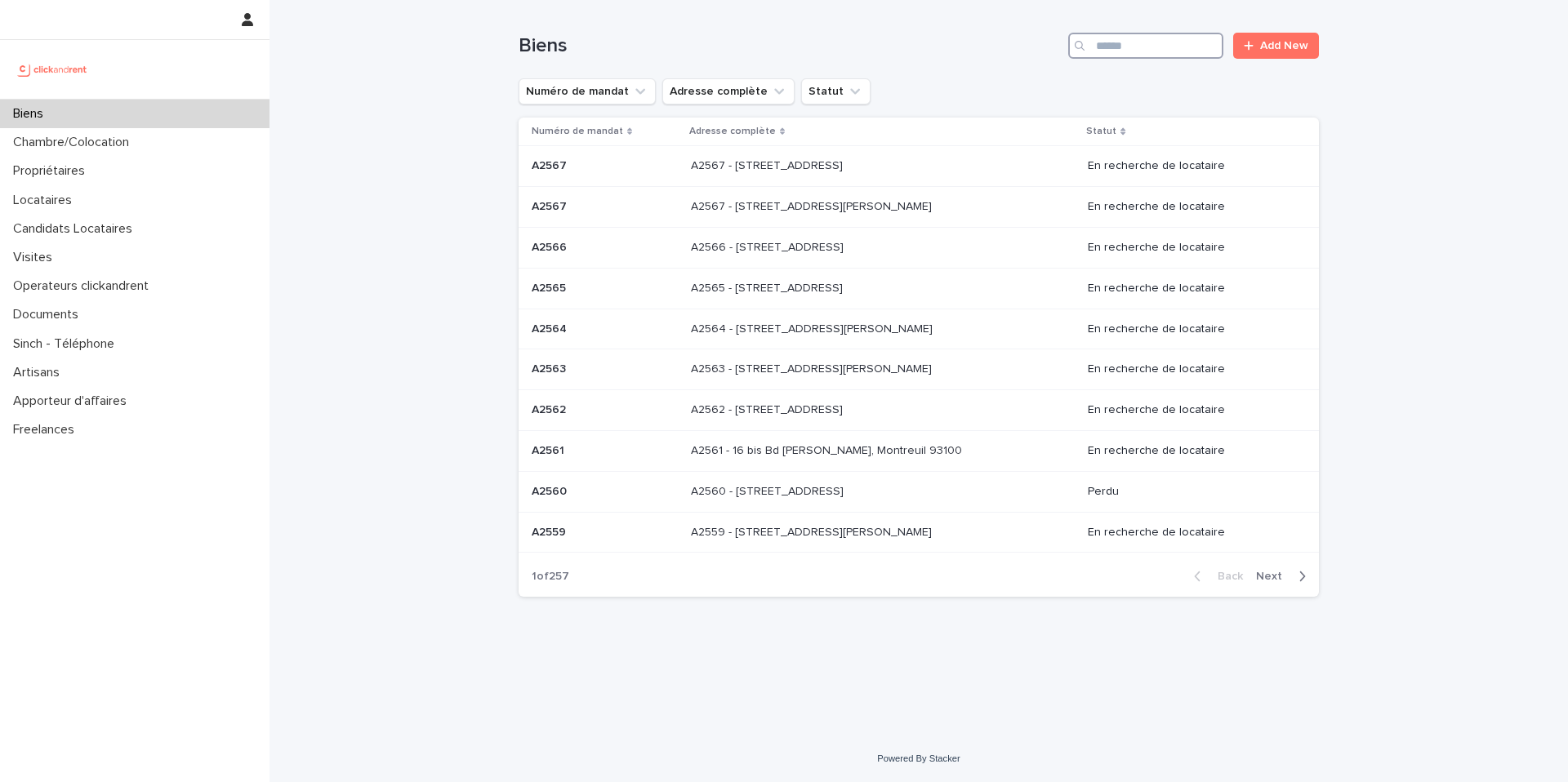
click at [1175, 45] on input "Search" at bounding box center [1145, 46] width 155 height 26
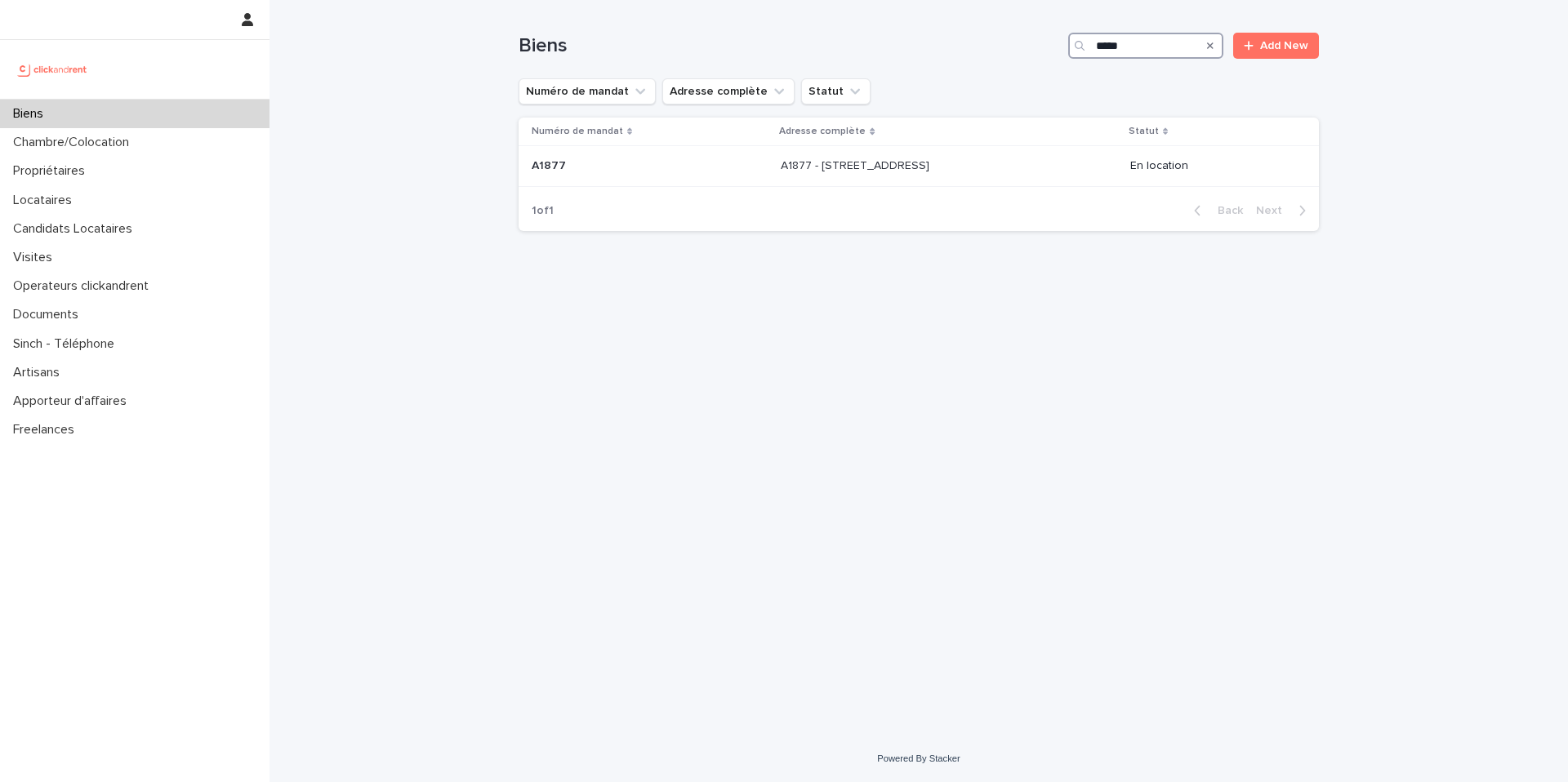
click at [1115, 48] on input "*****" at bounding box center [1145, 46] width 155 height 26
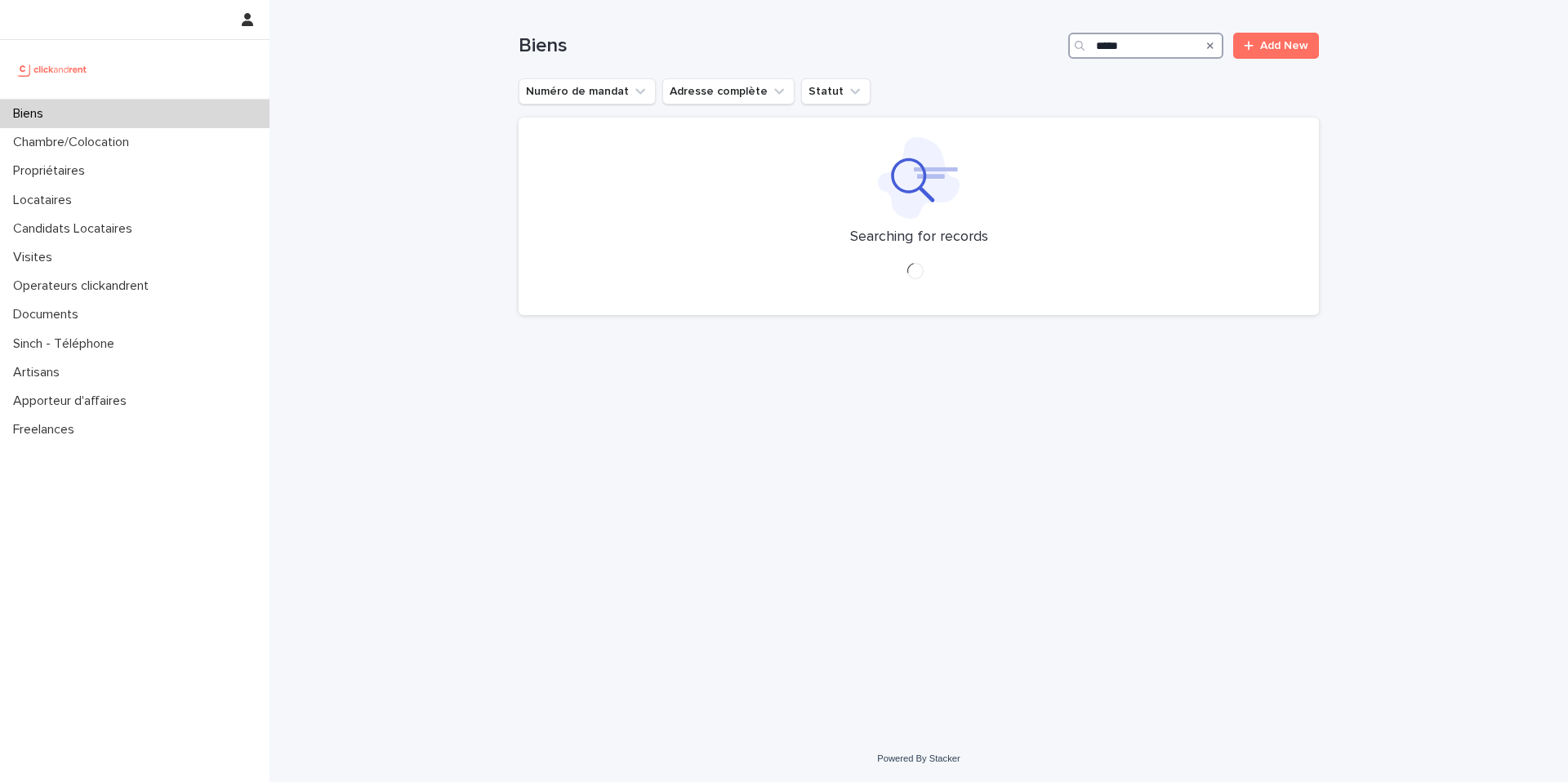
type input "*****"
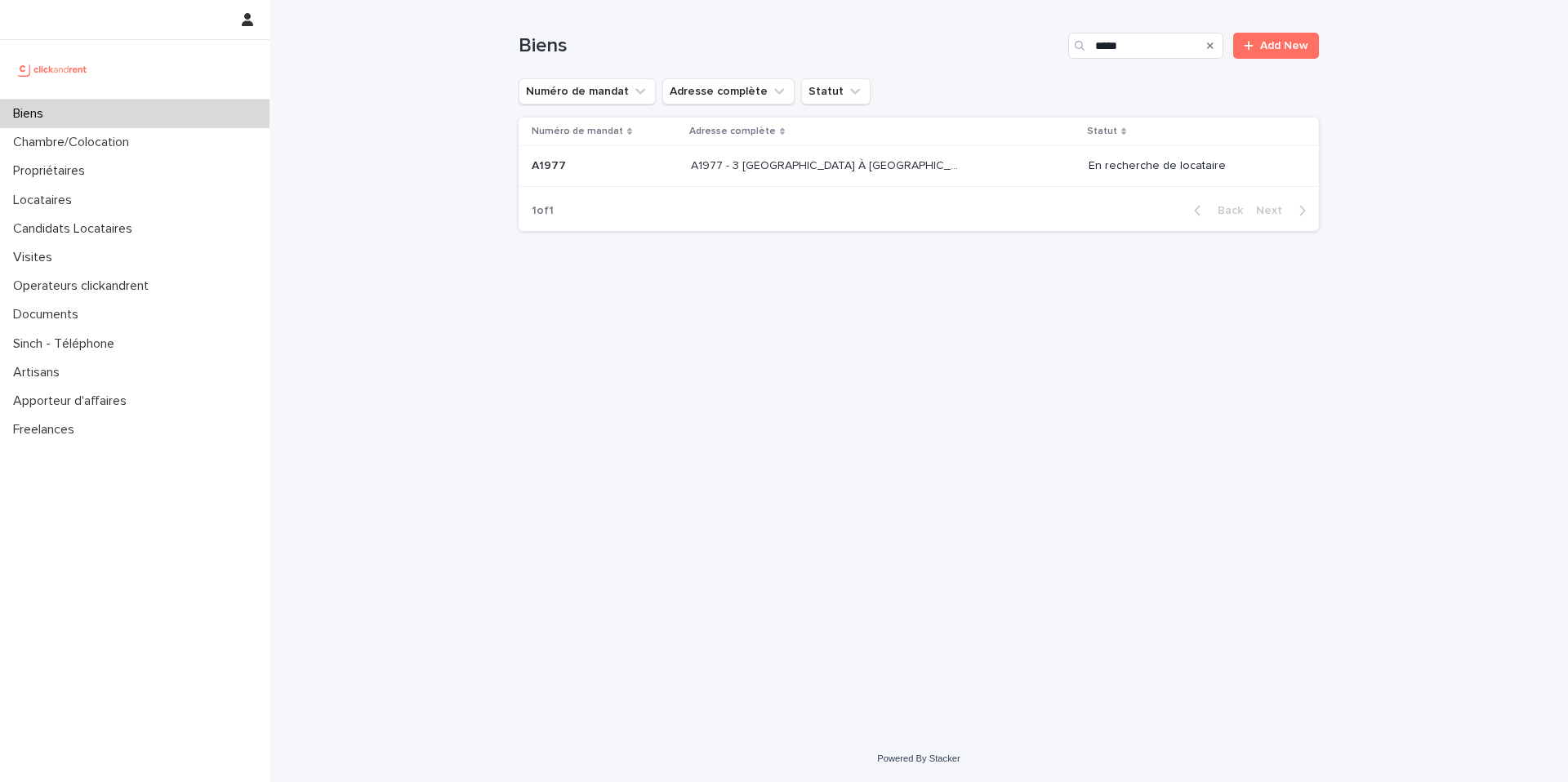
click at [1014, 177] on div "A1977 - 3 [GEOGRAPHIC_DATA] À [GEOGRAPHIC_DATA], Évry-Courcouronnes 91080 A1977…" at bounding box center [883, 166] width 384 height 27
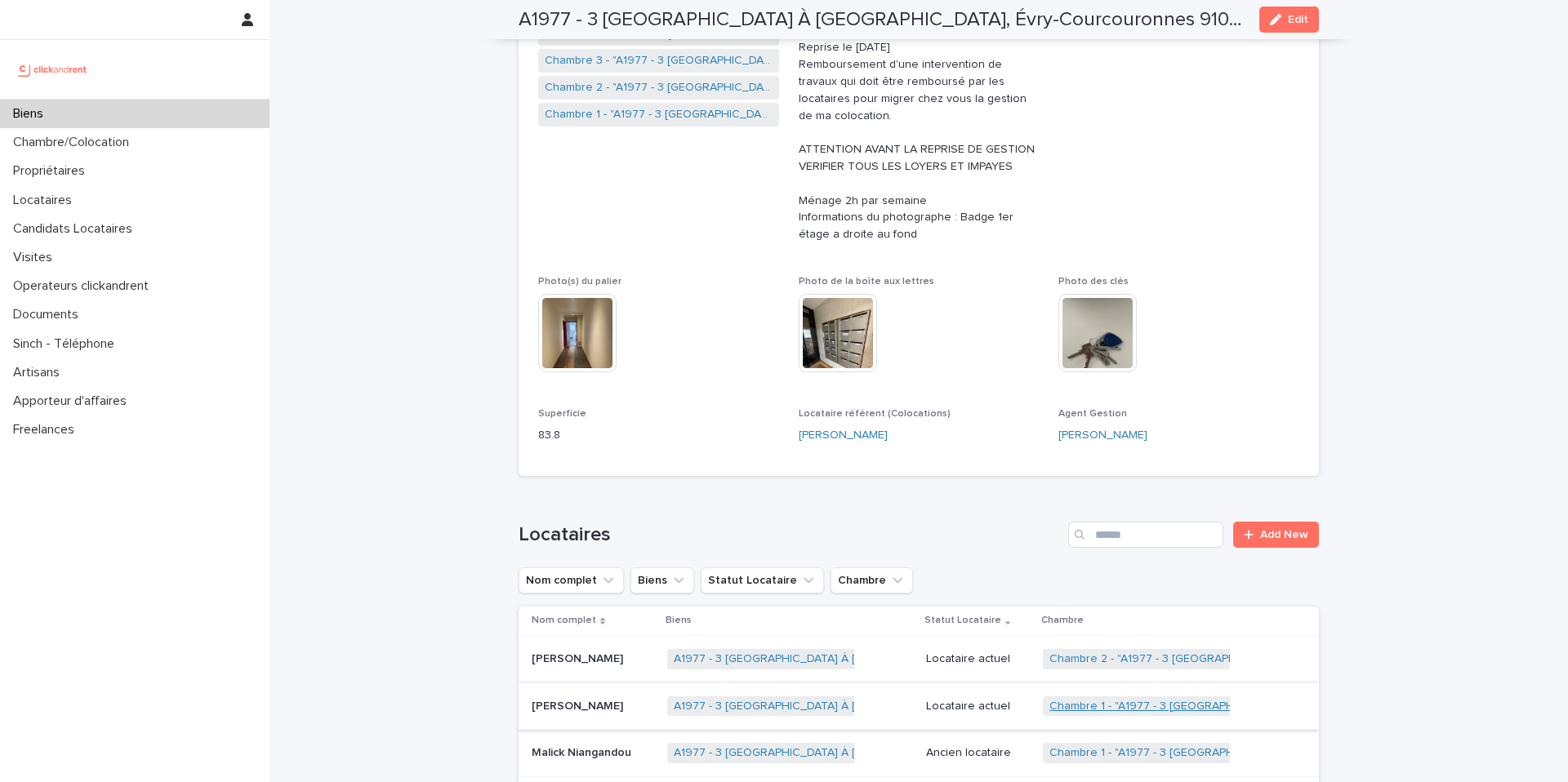
scroll to position [322, 0]
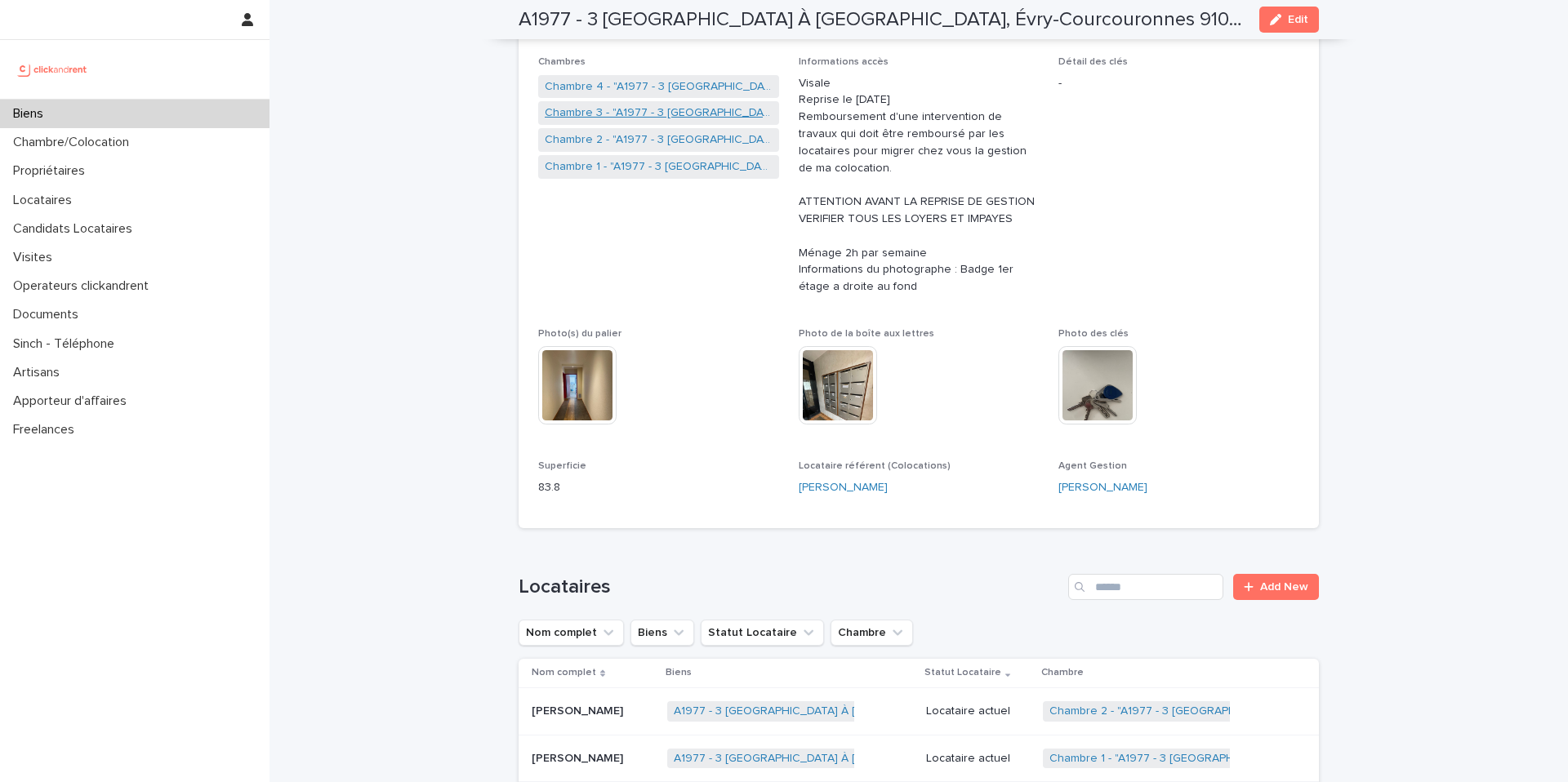
click at [678, 117] on link "Chambre 3 - "A1977 - 3 [GEOGRAPHIC_DATA] À [GEOGRAPHIC_DATA], Évry-Courcouronne…" at bounding box center [658, 113] width 228 height 17
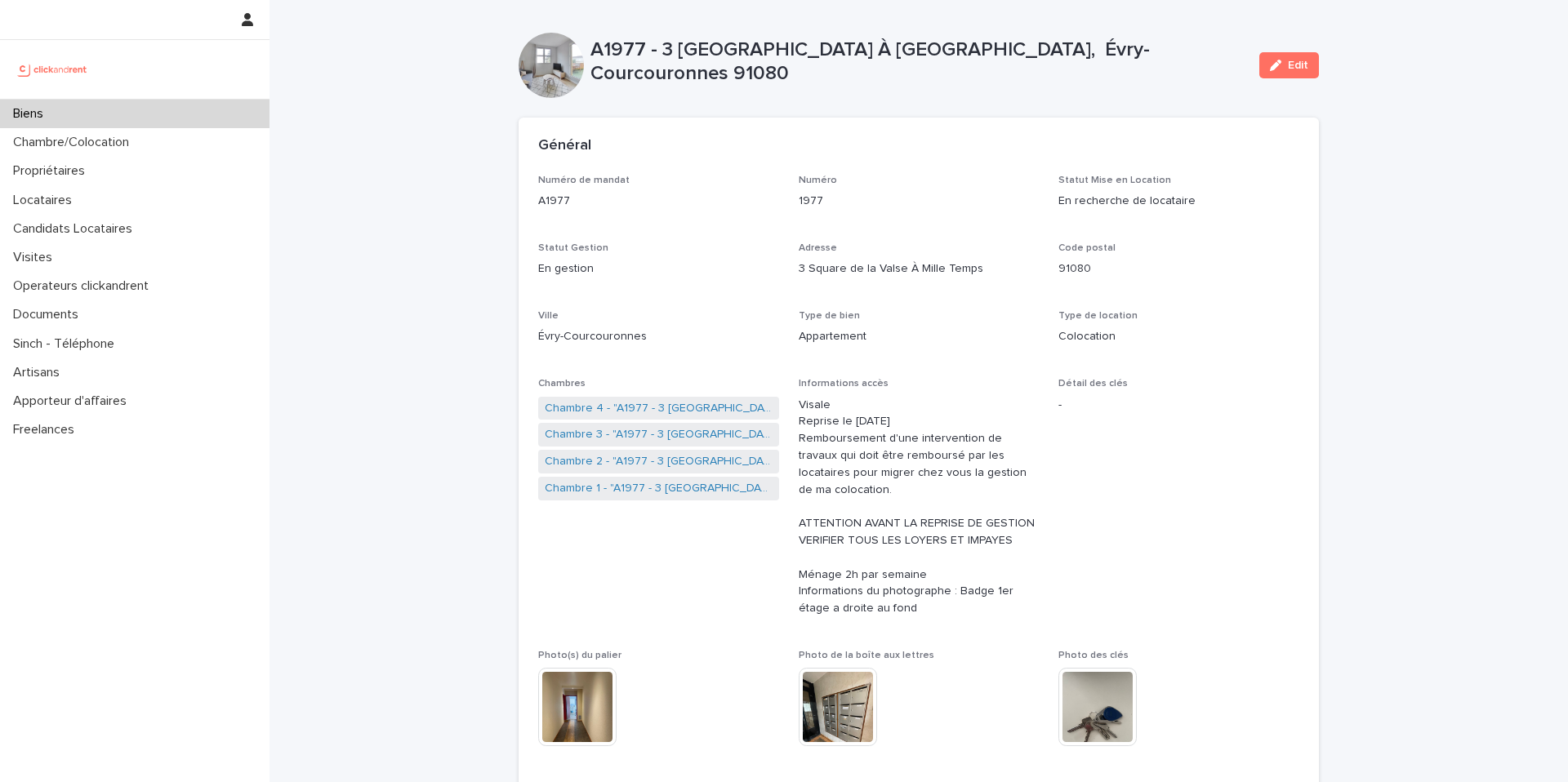
scroll to position [80, 0]
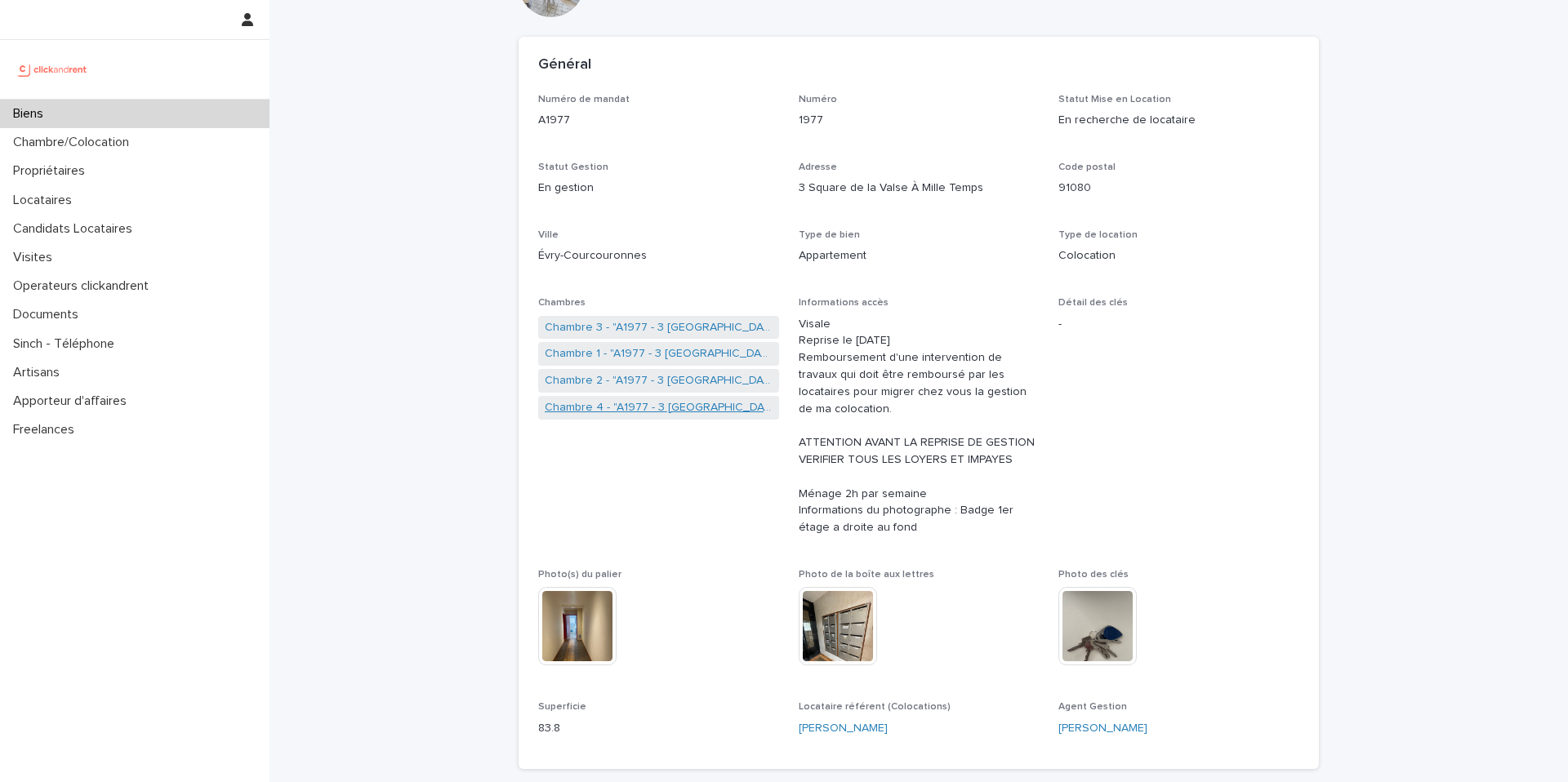
click at [614, 412] on link "Chambre 4 - "A1977 - 3 [GEOGRAPHIC_DATA] À [GEOGRAPHIC_DATA], Évry-Courcouronne…" at bounding box center [658, 407] width 228 height 17
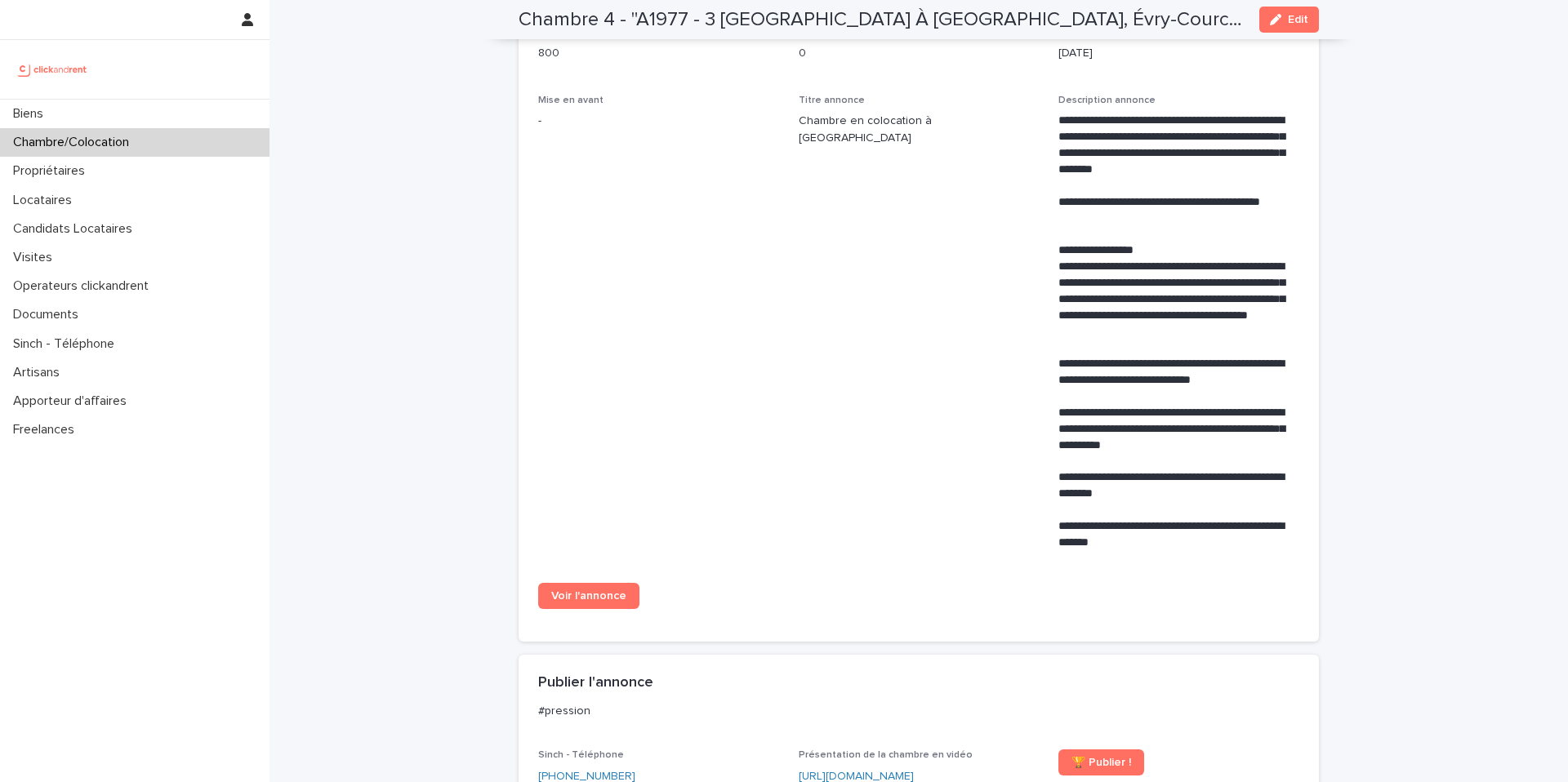
scroll to position [792, 0]
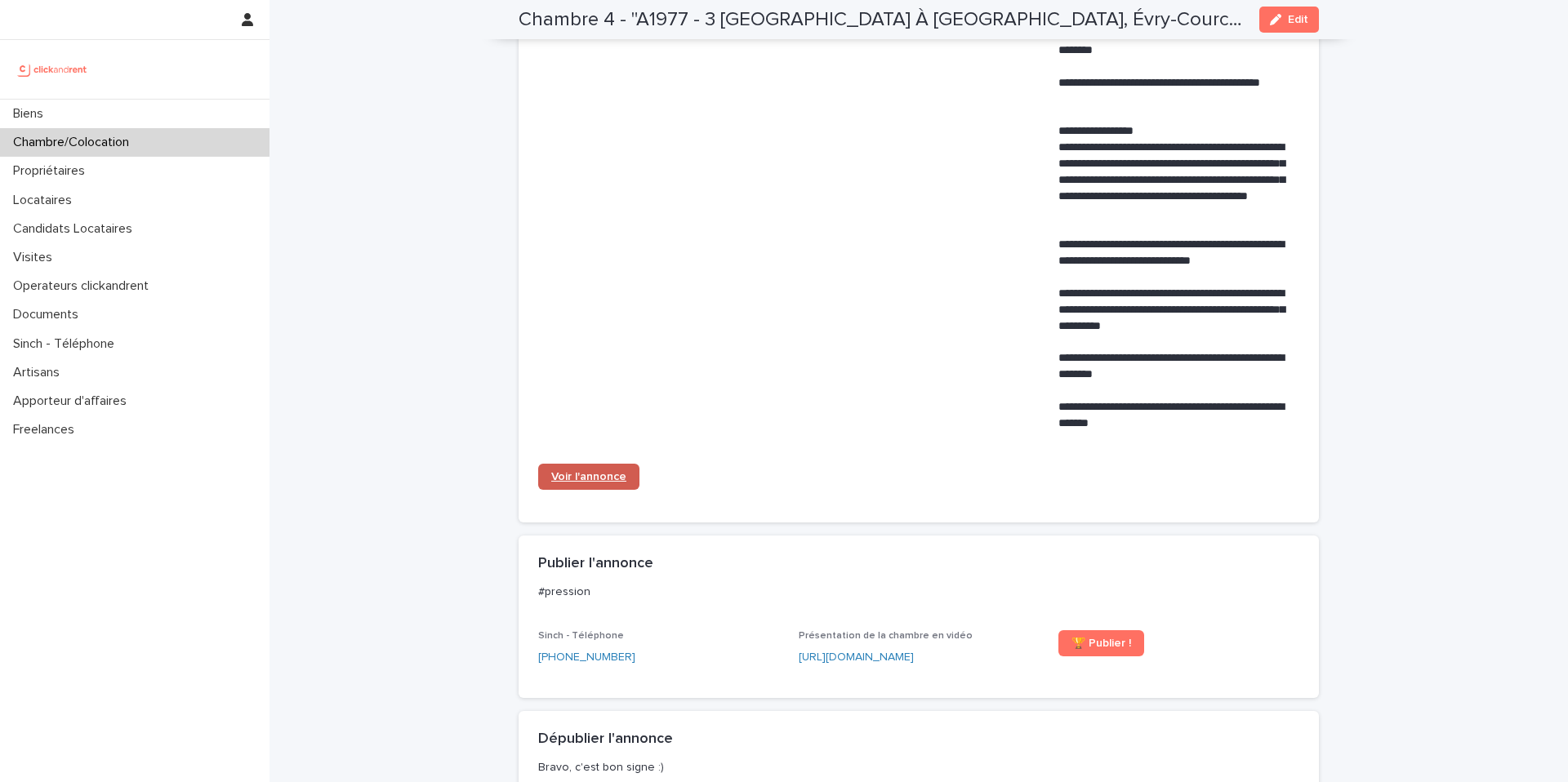
click at [583, 472] on span "Voir l'annonce" at bounding box center [588, 477] width 75 height 12
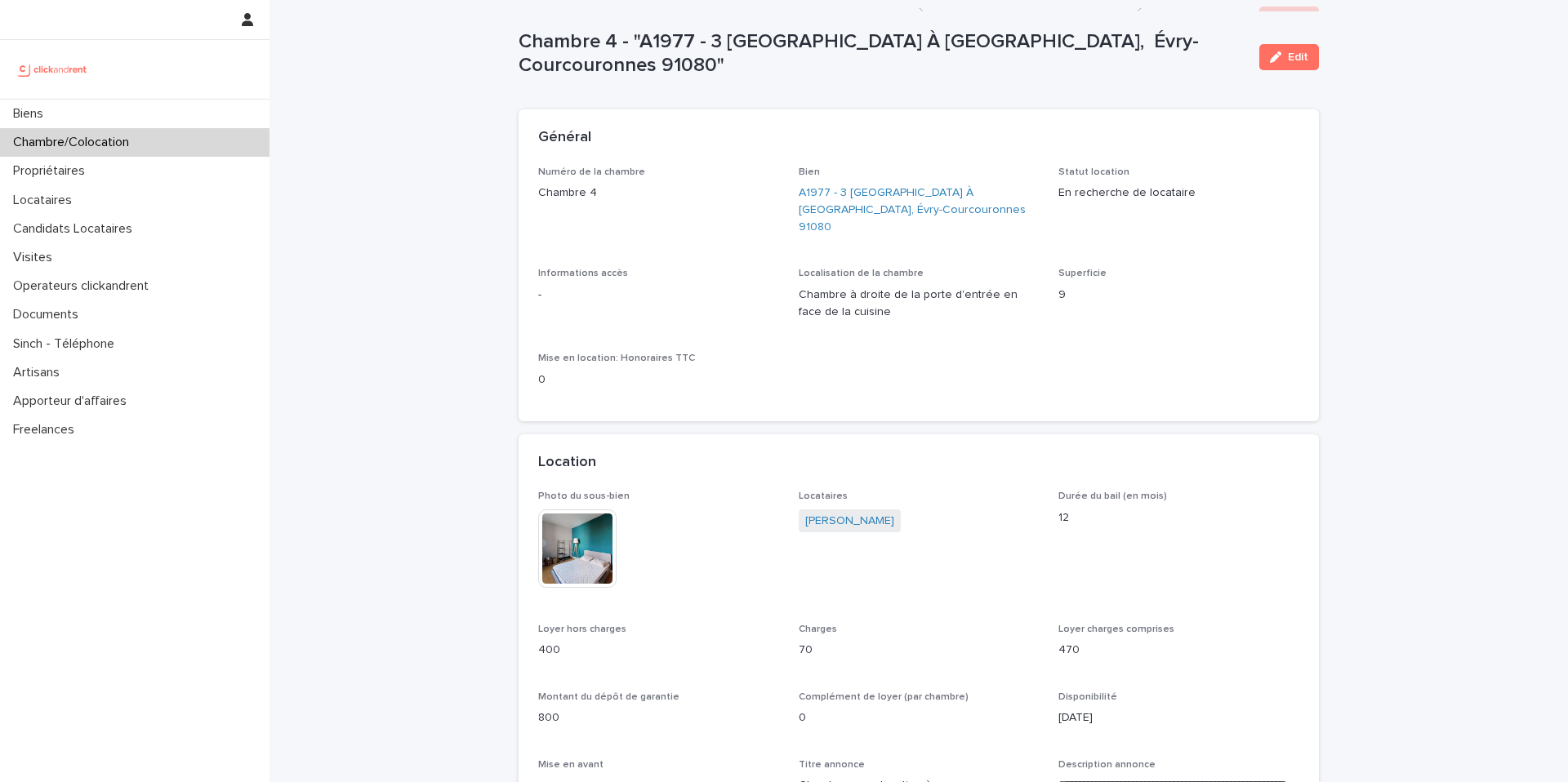
scroll to position [3, 0]
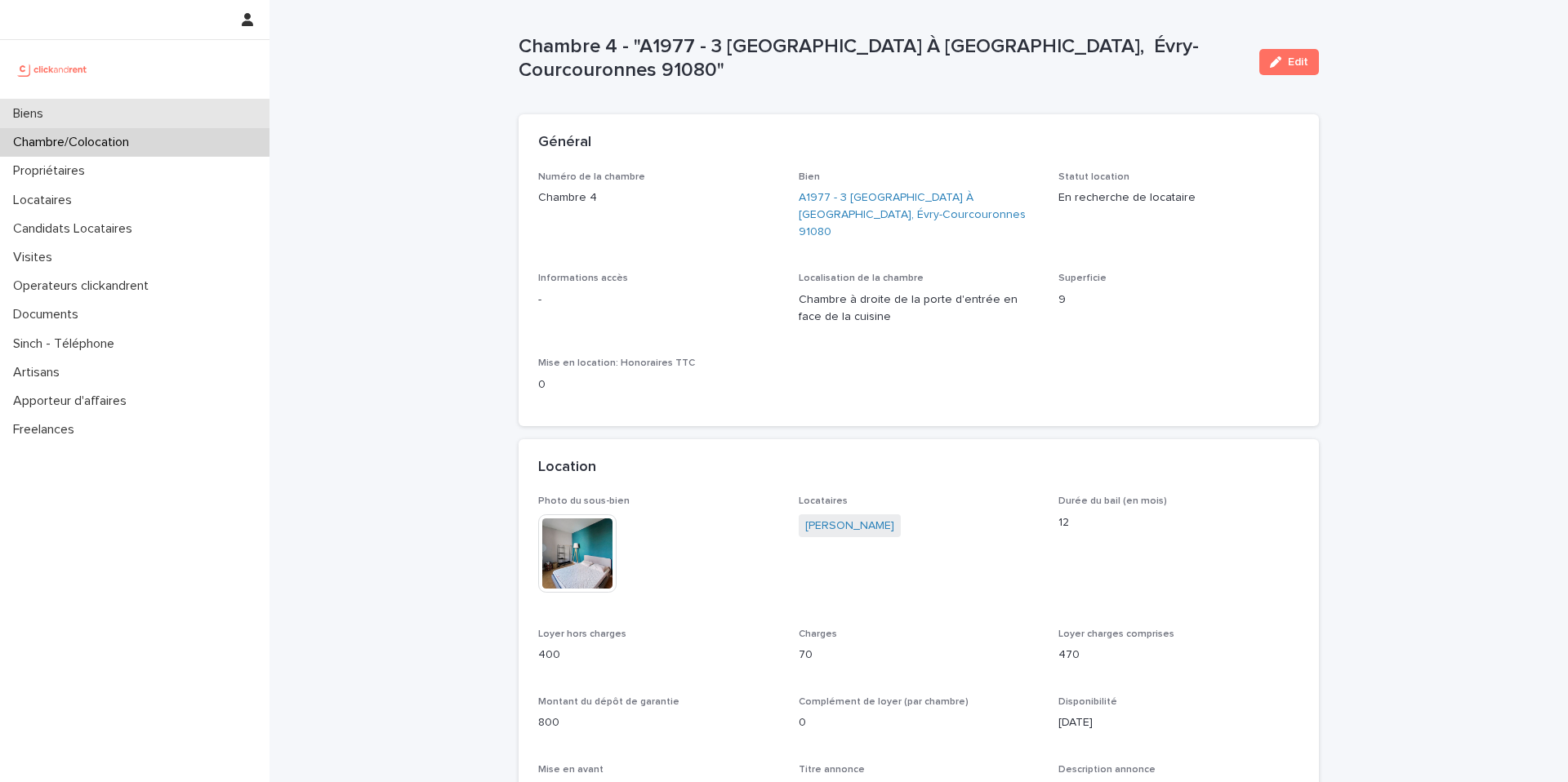
click at [215, 122] on div "Biens" at bounding box center [135, 113] width 269 height 29
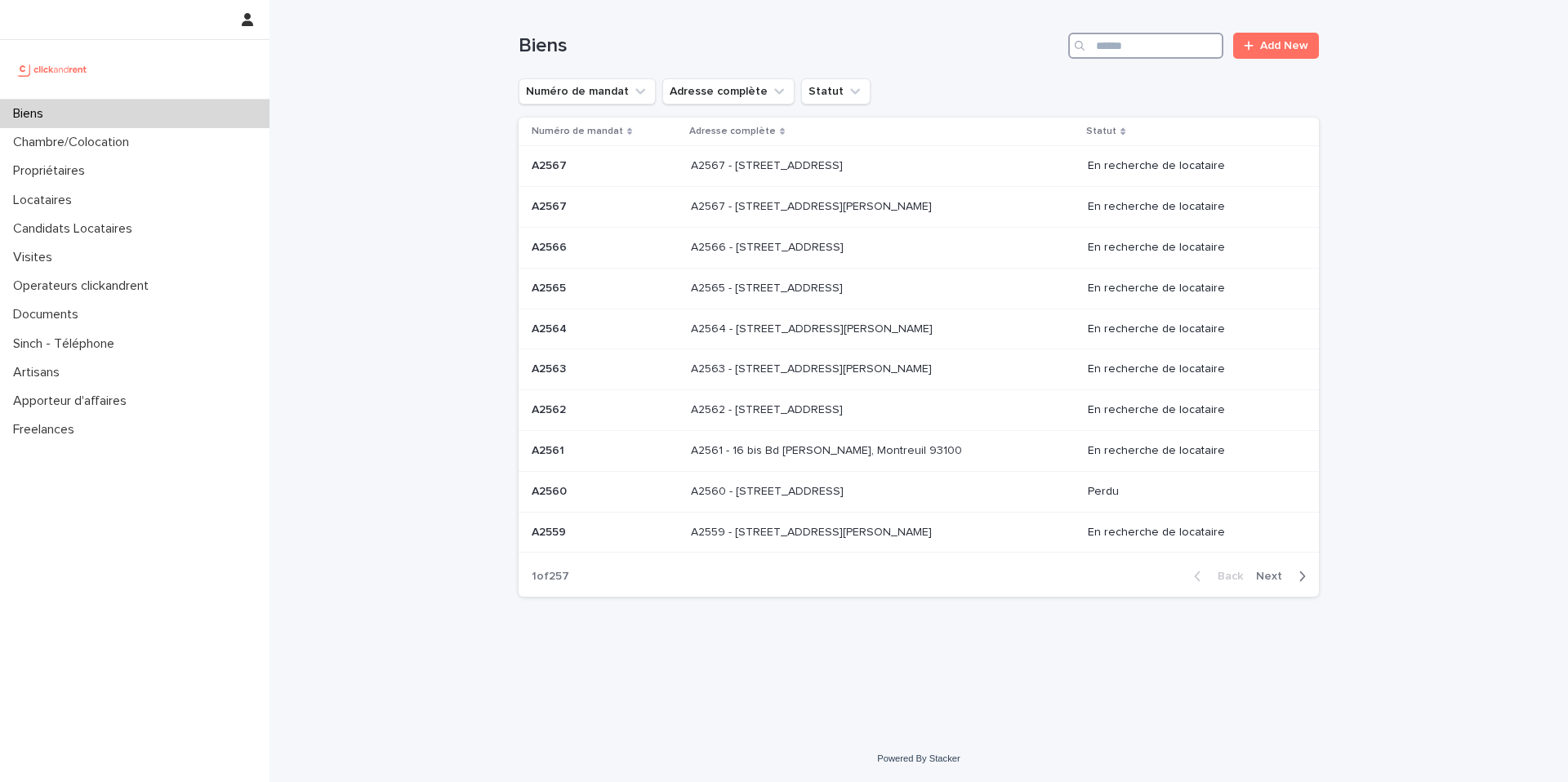
click at [1133, 49] on input "Search" at bounding box center [1145, 46] width 155 height 26
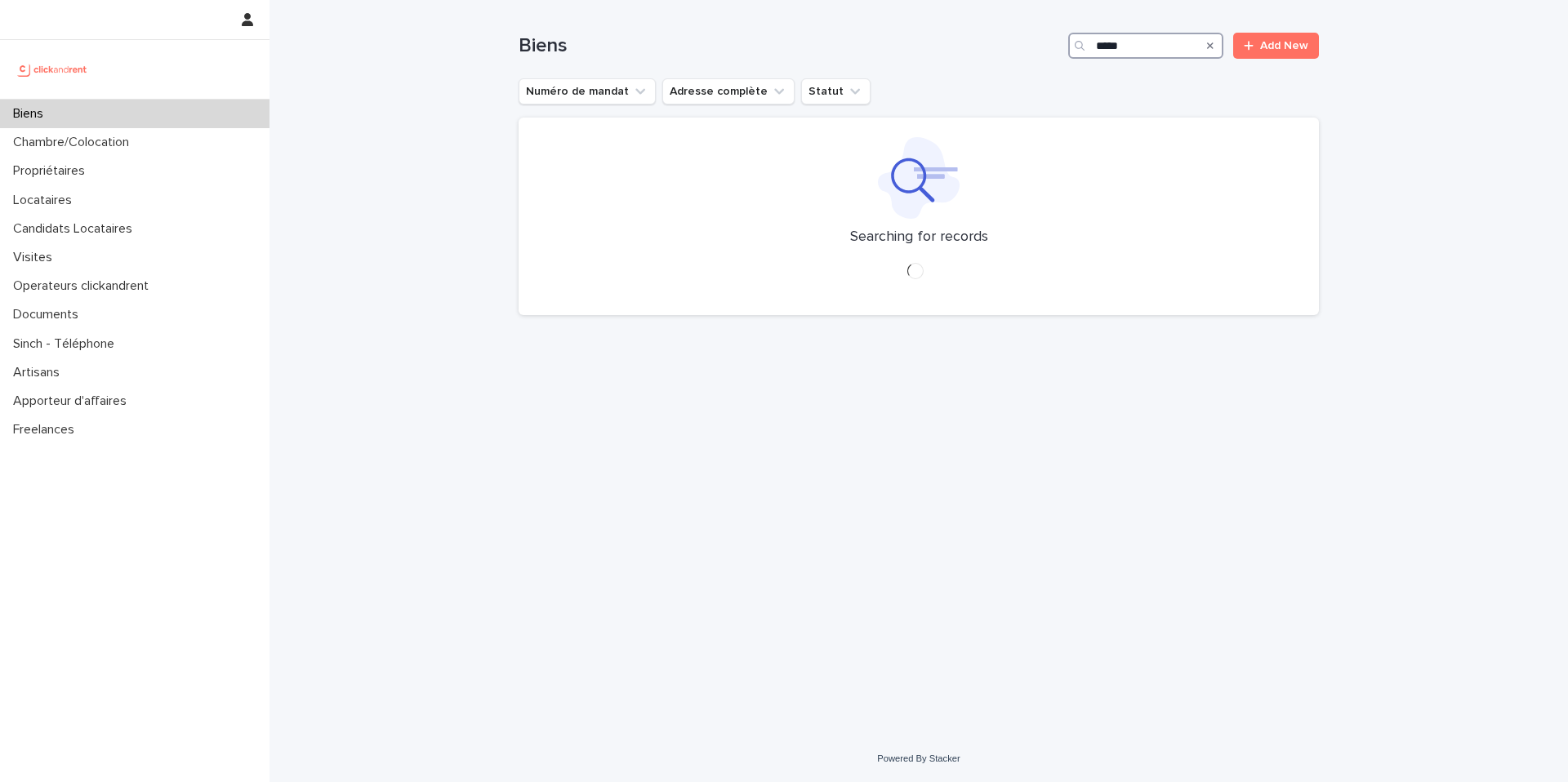
type input "*****"
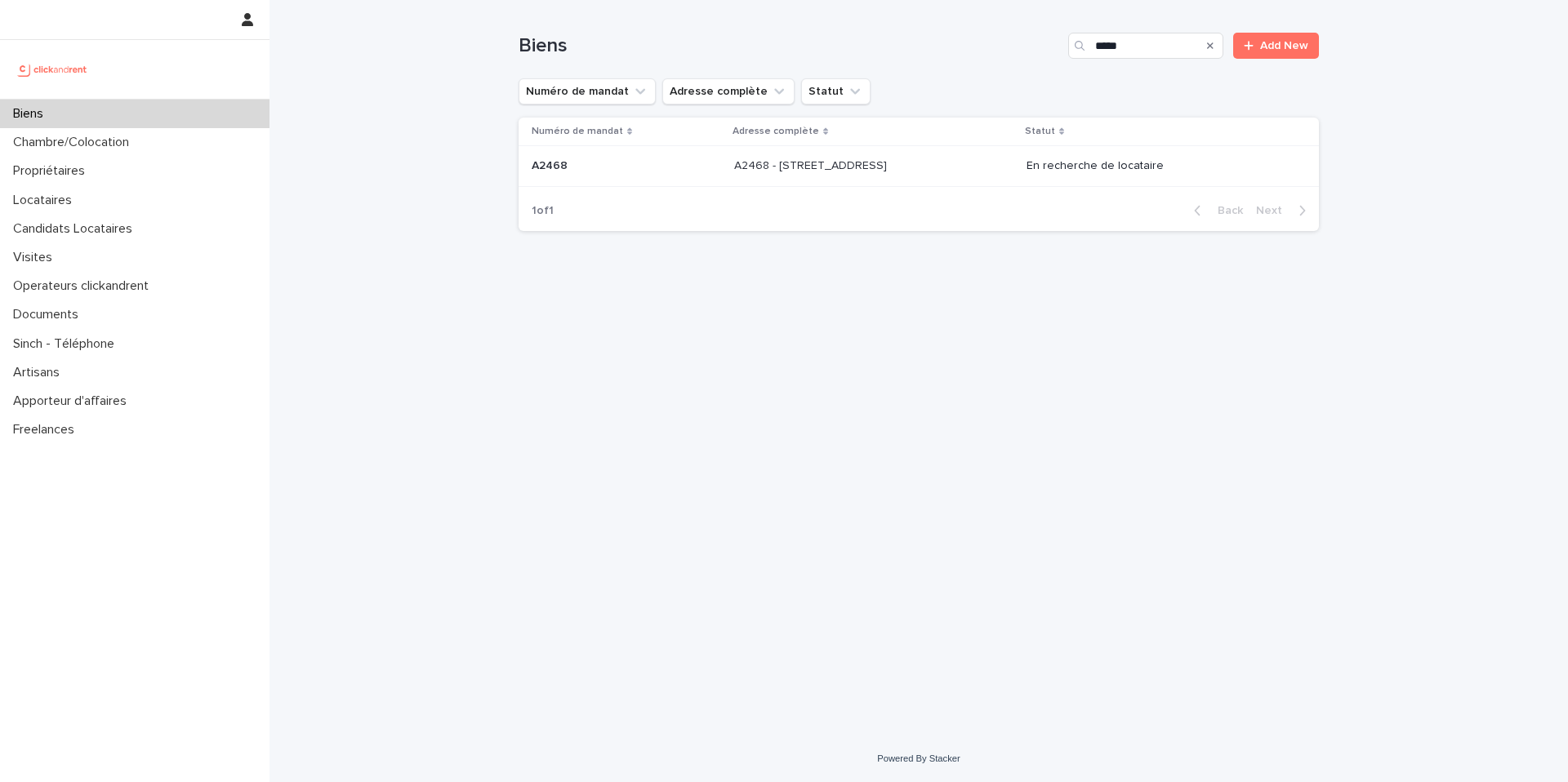
click at [890, 163] on p "A2468 - [STREET_ADDRESS]" at bounding box center [812, 164] width 156 height 17
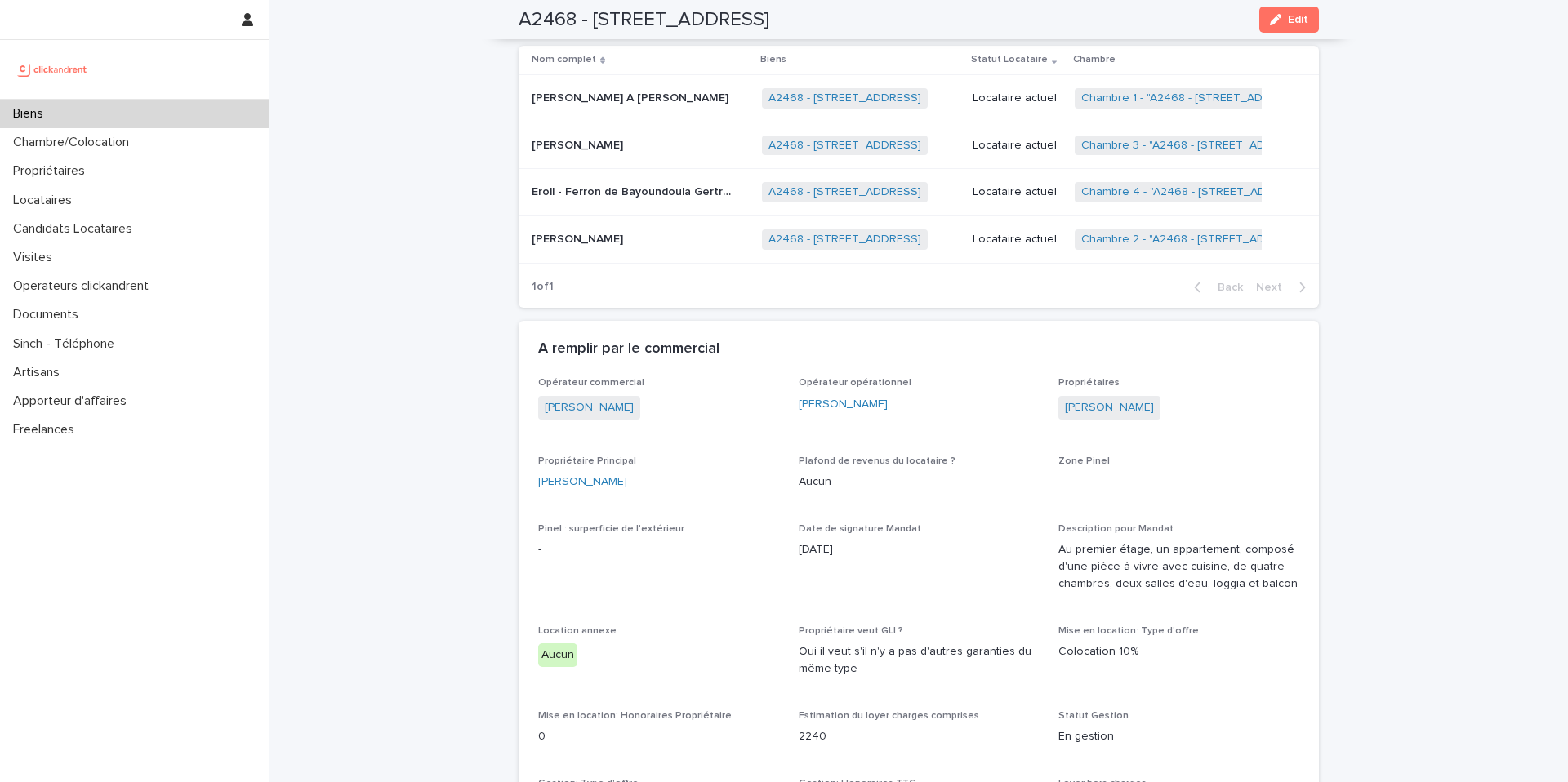
scroll to position [200, 0]
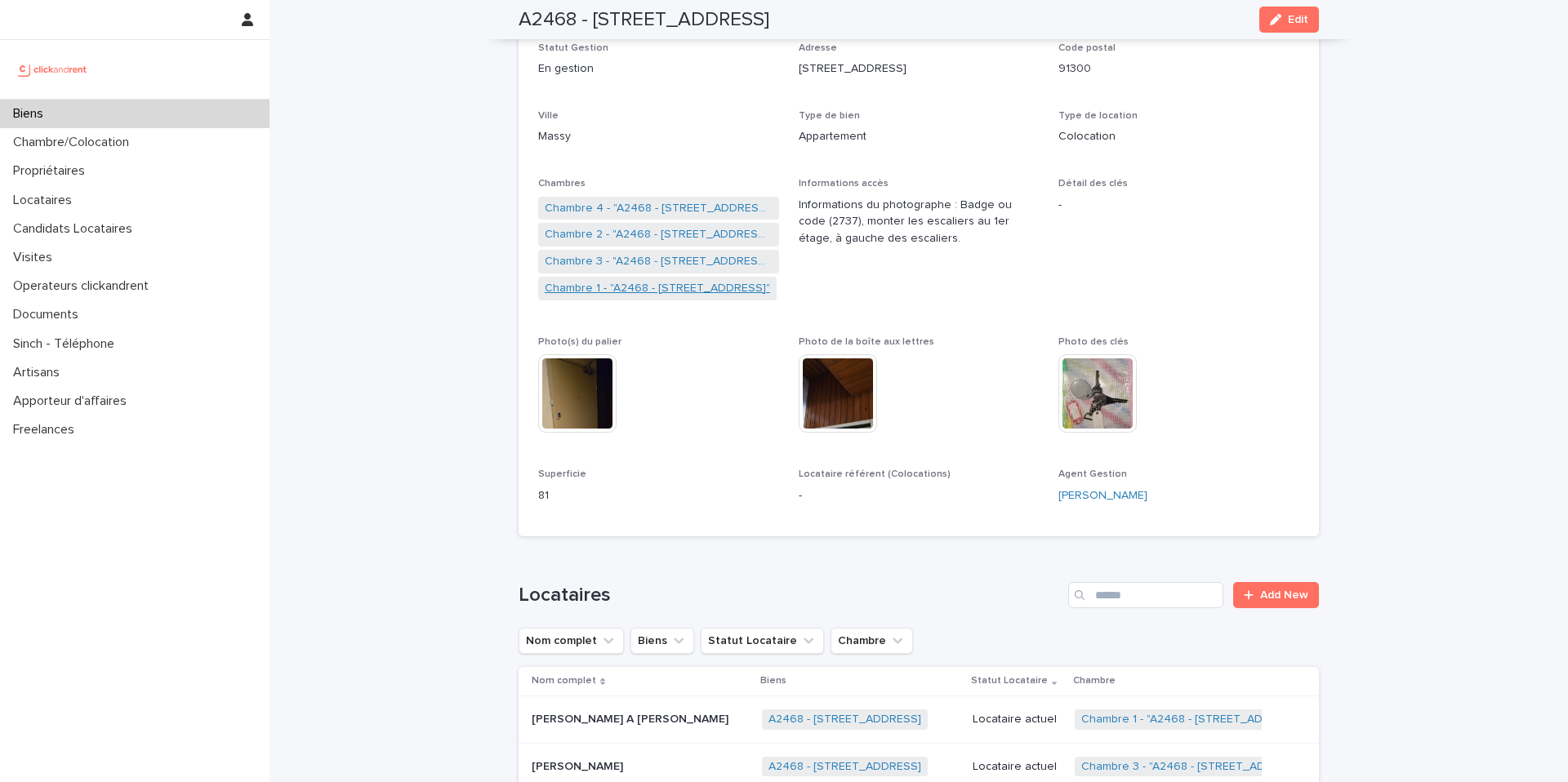
click at [661, 287] on link "Chambre 1 - "A2468 - [STREET_ADDRESS]"" at bounding box center [657, 288] width 225 height 17
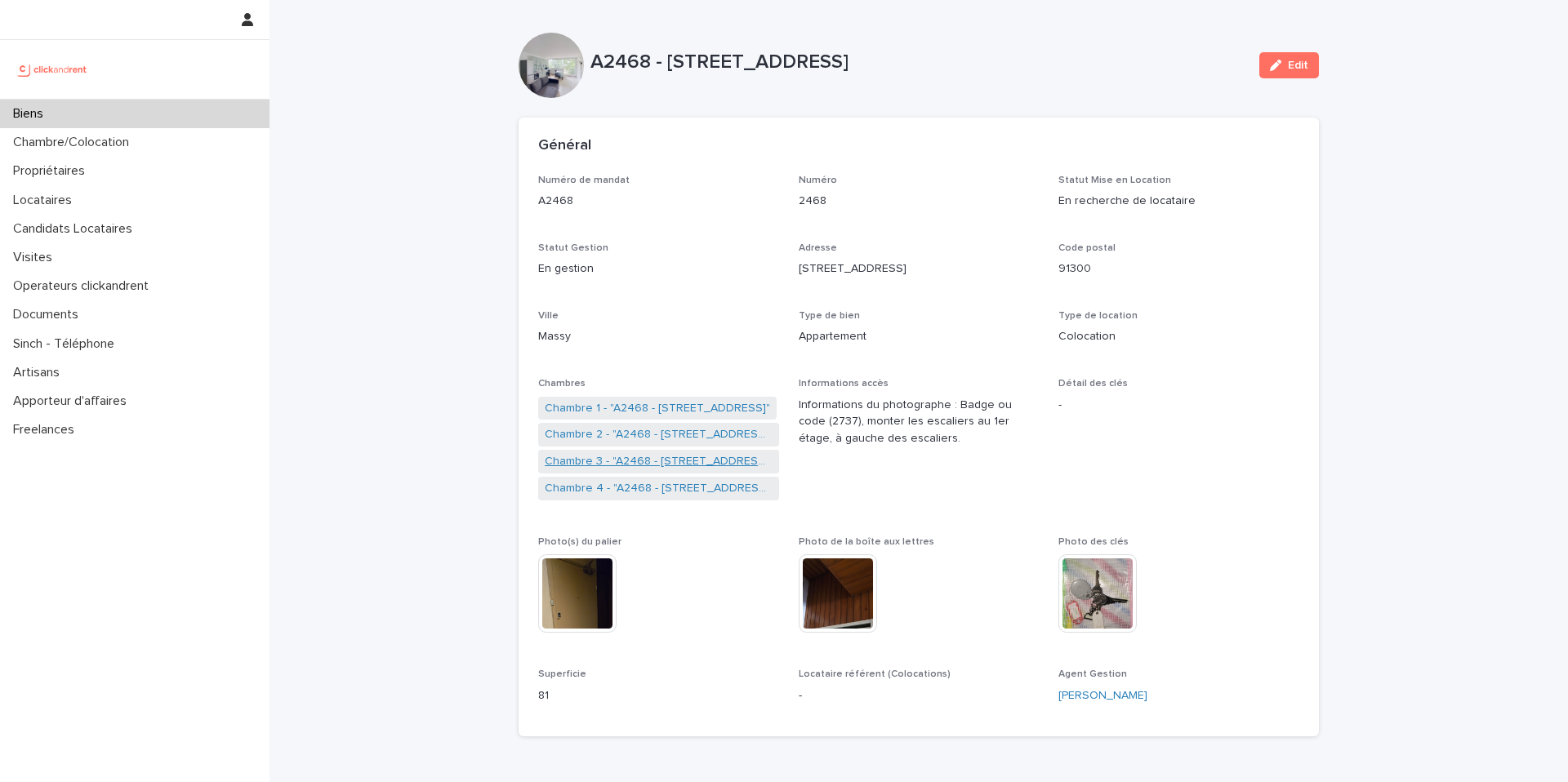
click at [612, 466] on link "Chambre 3 - "A2468 - [STREET_ADDRESS]"" at bounding box center [658, 462] width 228 height 17
click at [639, 486] on link "Chambre 4 - "A2468 - [STREET_ADDRESS]"" at bounding box center [658, 489] width 228 height 17
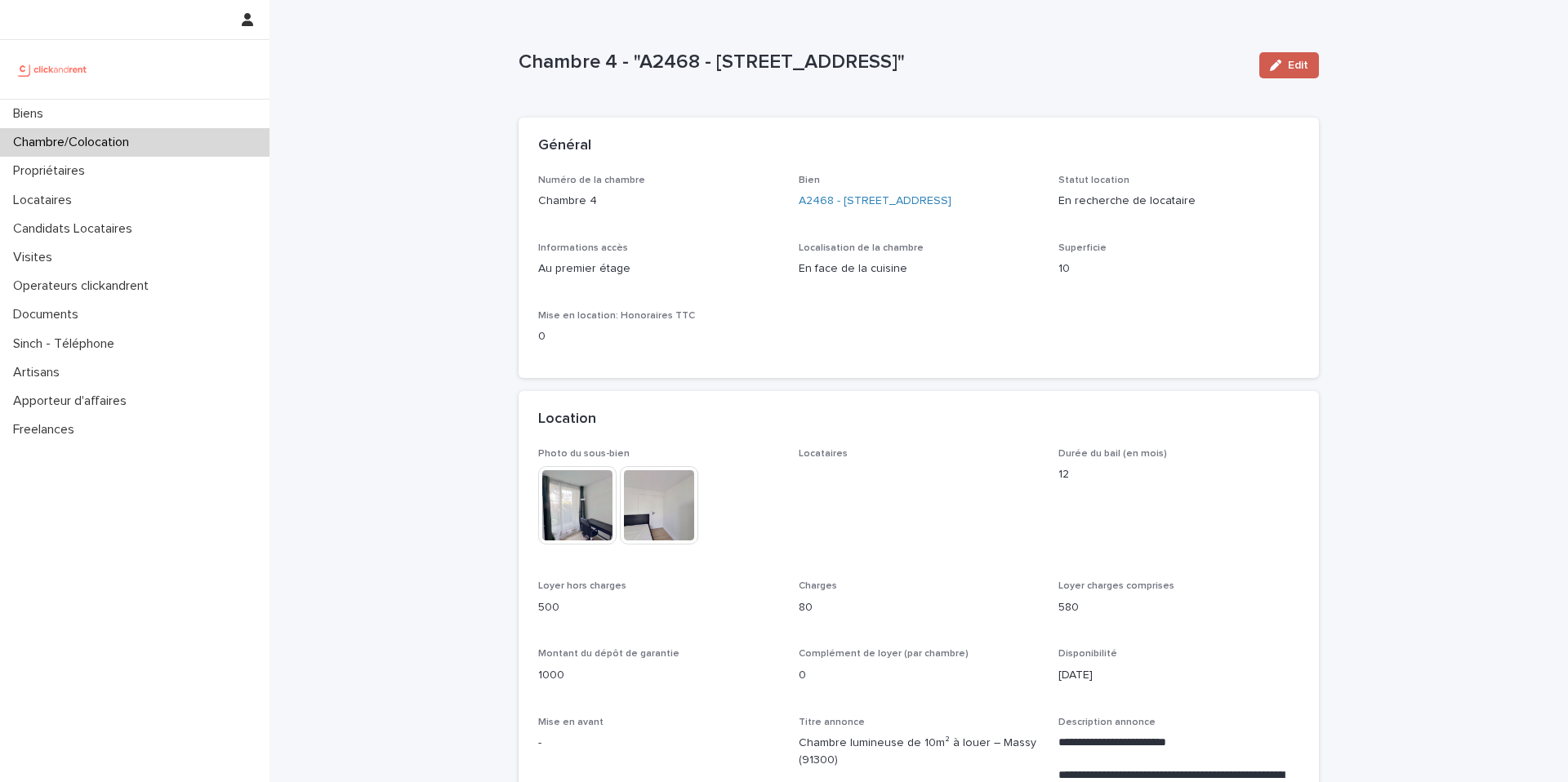
click at [1285, 70] on div "button" at bounding box center [1279, 66] width 18 height 12
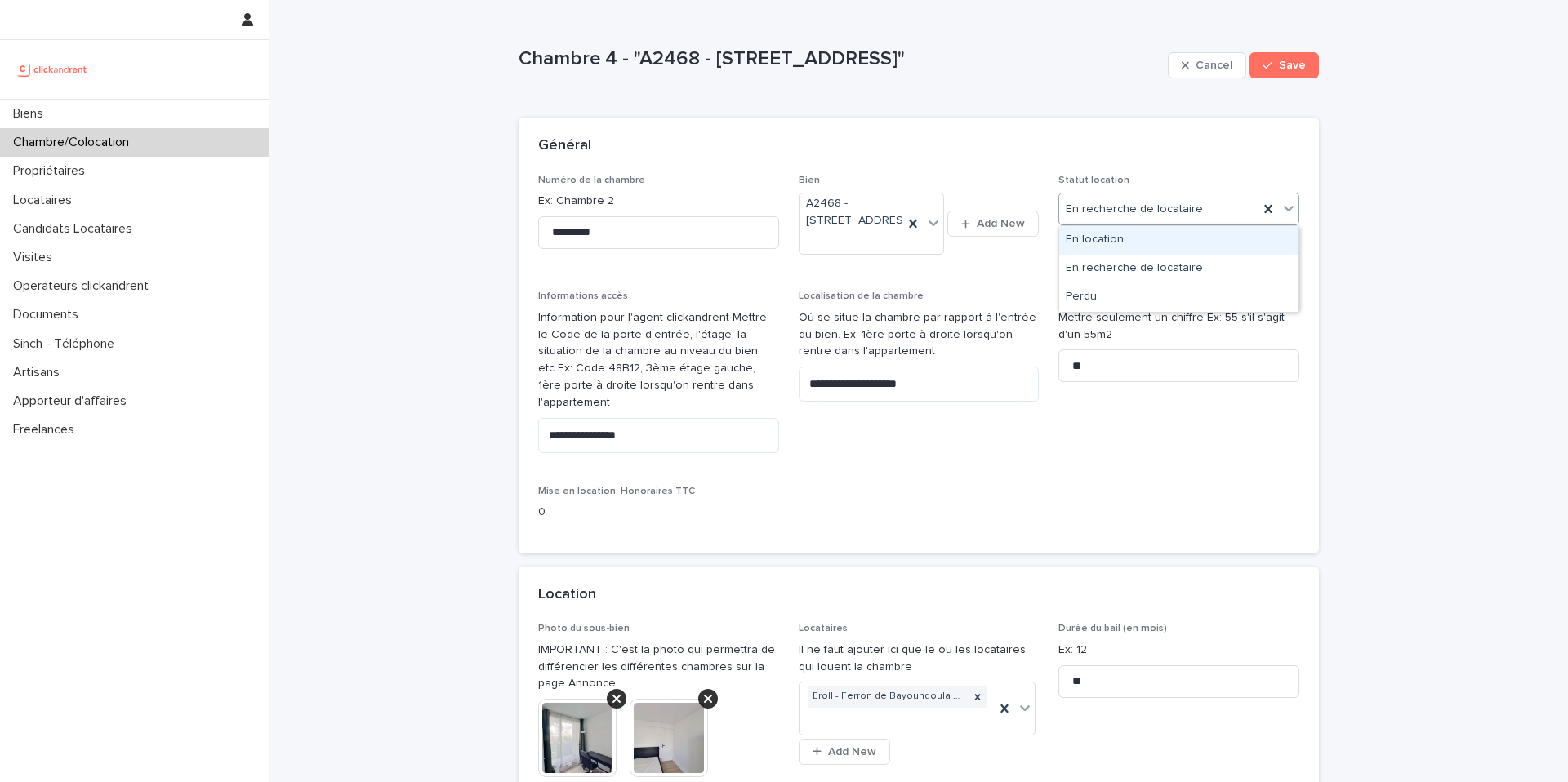
click at [1131, 241] on div "En location" at bounding box center [1178, 240] width 239 height 29
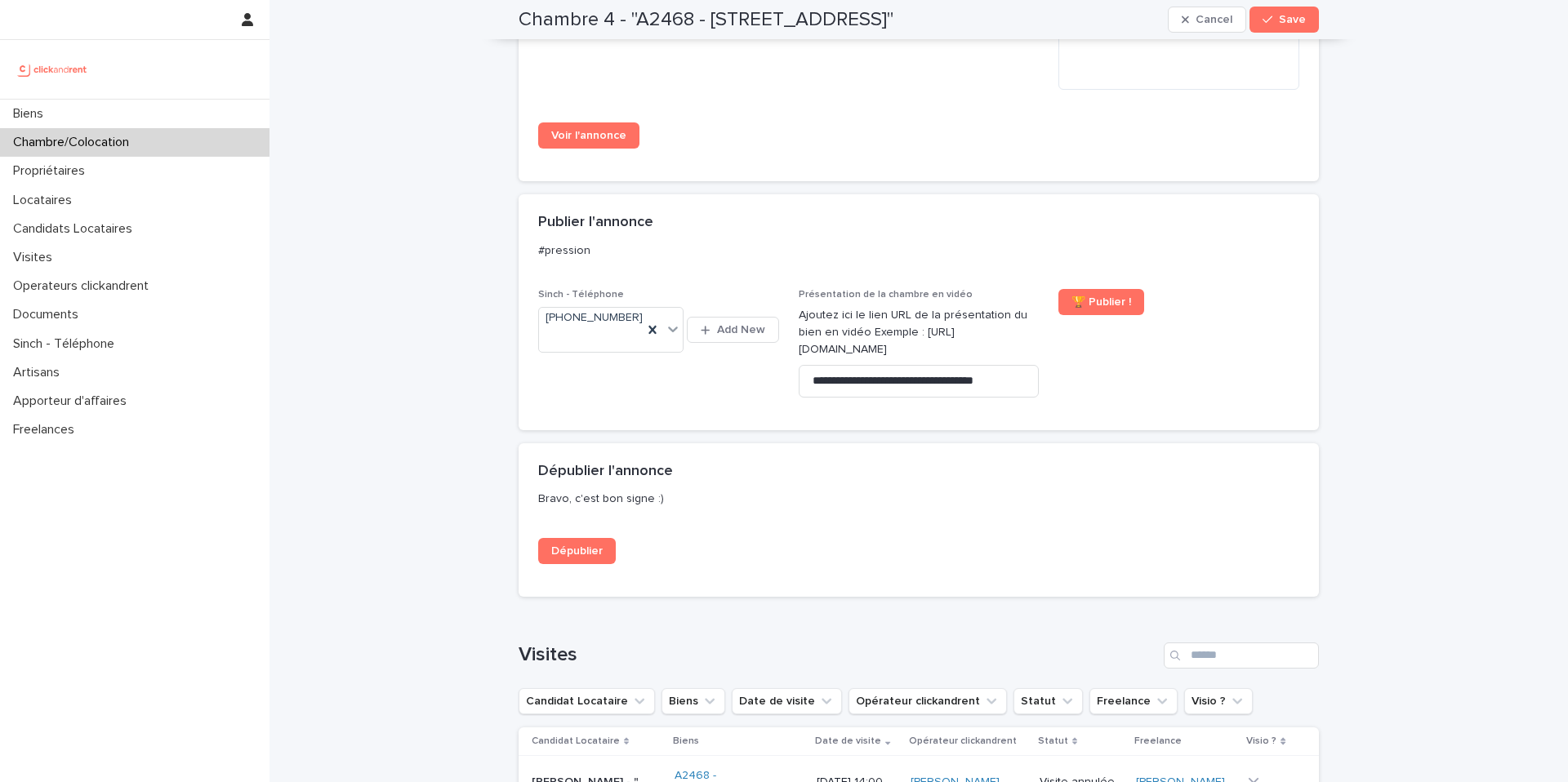
scroll to position [1965, 0]
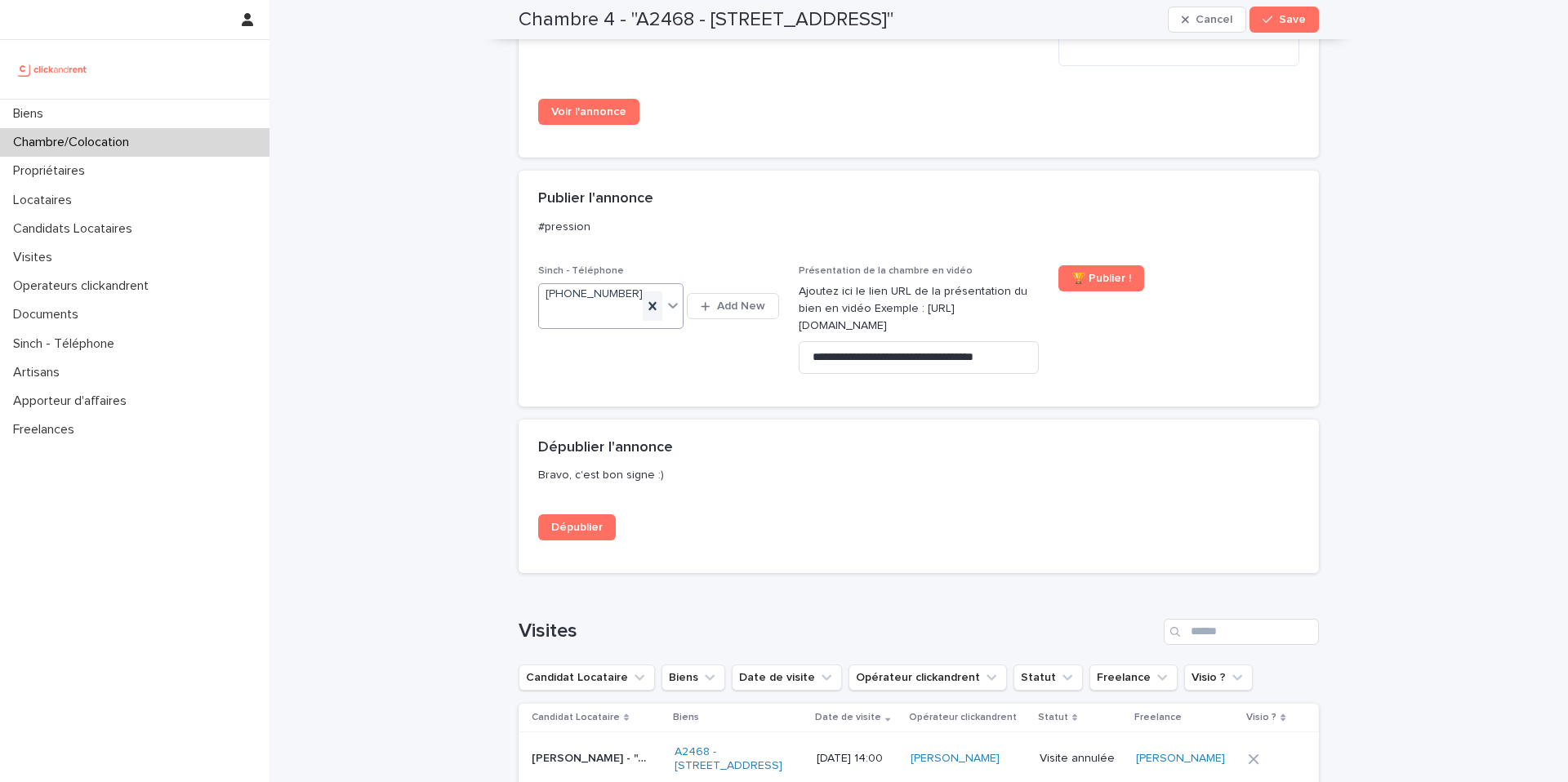
click at [655, 302] on icon at bounding box center [652, 306] width 7 height 8
click at [1294, 21] on span "Save" at bounding box center [1292, 20] width 27 height 12
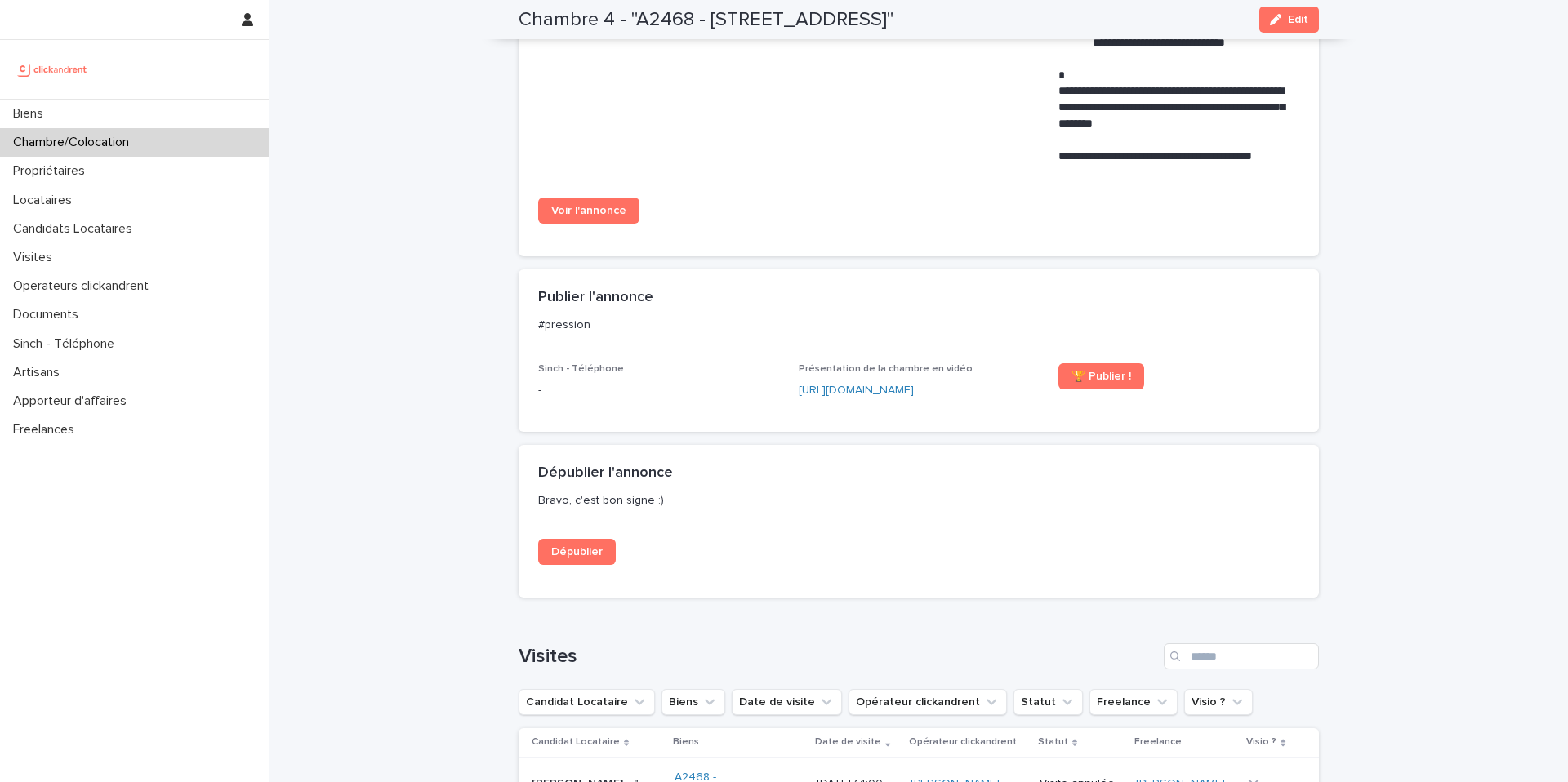
scroll to position [1434, 0]
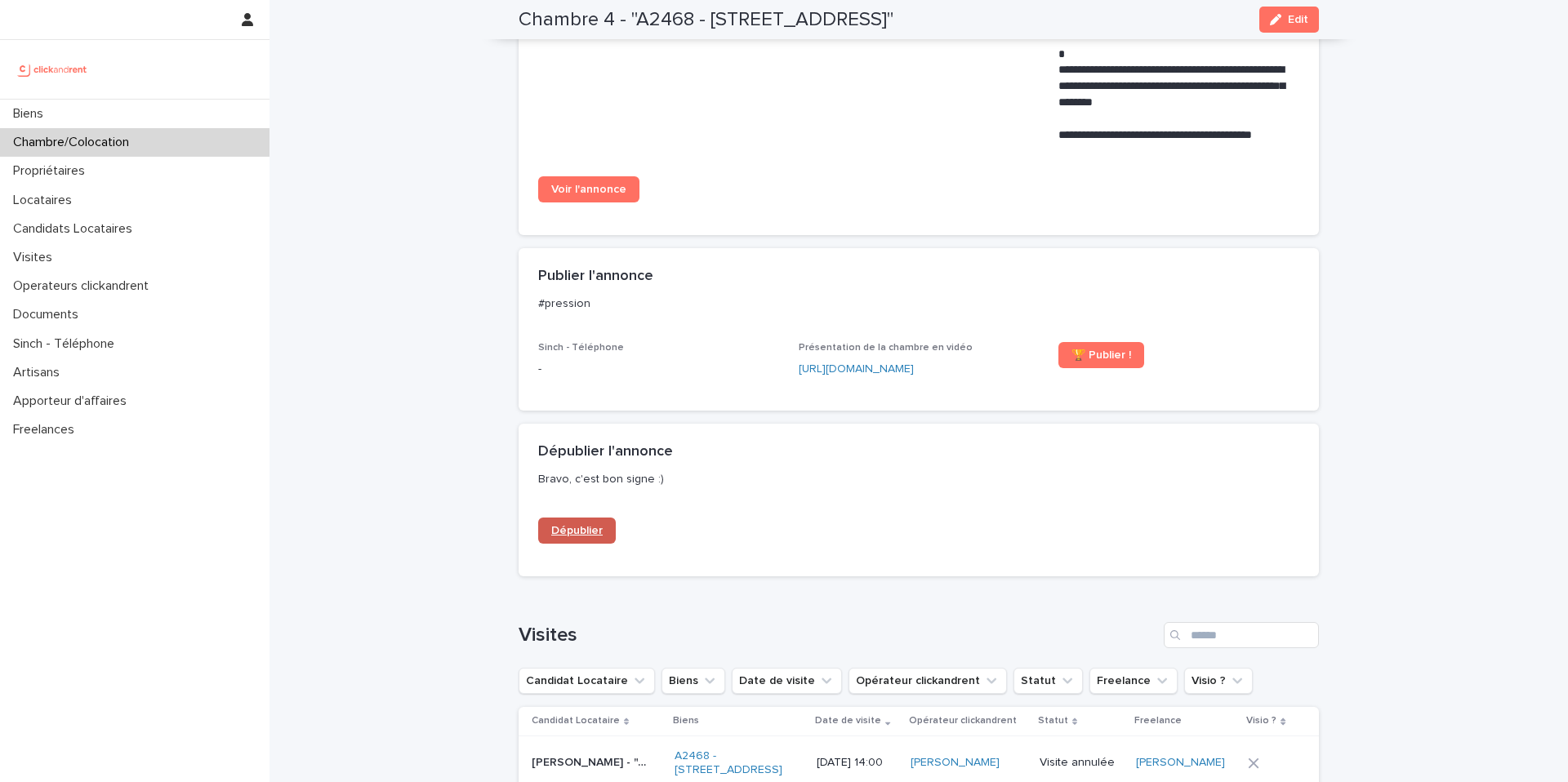
click at [577, 539] on link "Dépublier" at bounding box center [577, 531] width 77 height 26
click at [135, 200] on div "Locataires" at bounding box center [135, 200] width 269 height 29
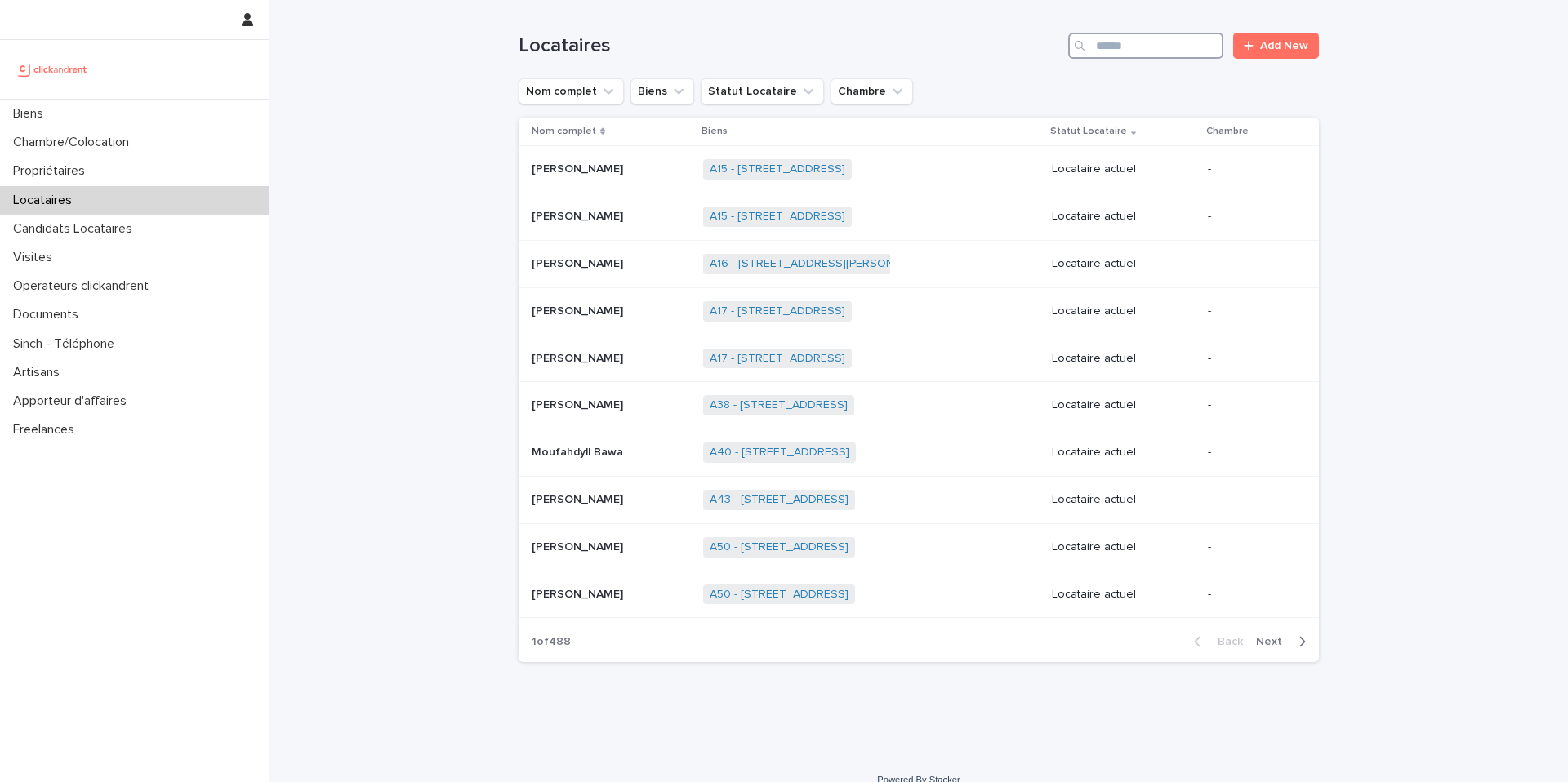
click at [1134, 40] on input "Search" at bounding box center [1145, 46] width 155 height 26
paste input "**********"
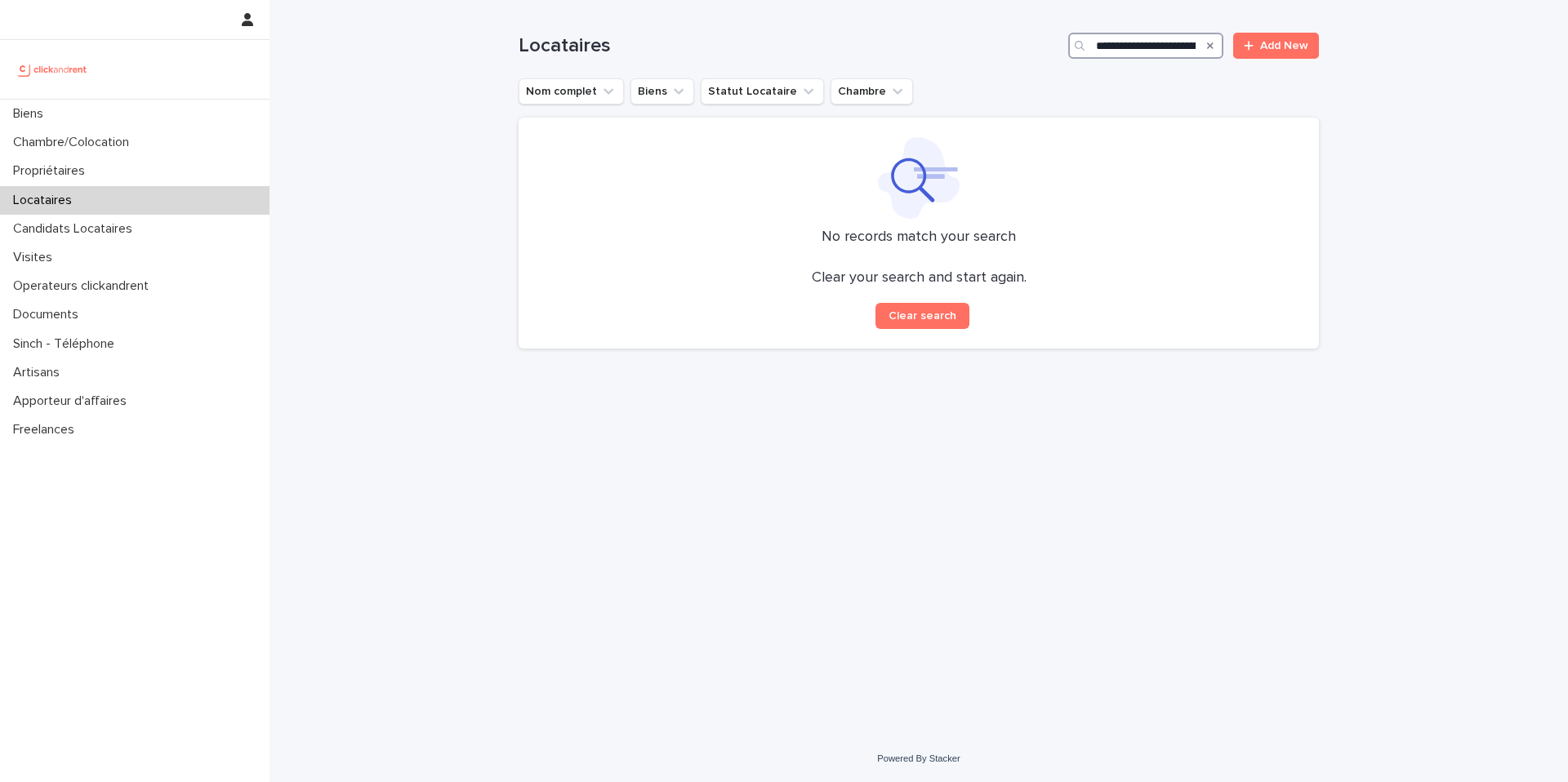
click at [1137, 48] on input "**********" at bounding box center [1145, 46] width 155 height 26
type input "****"
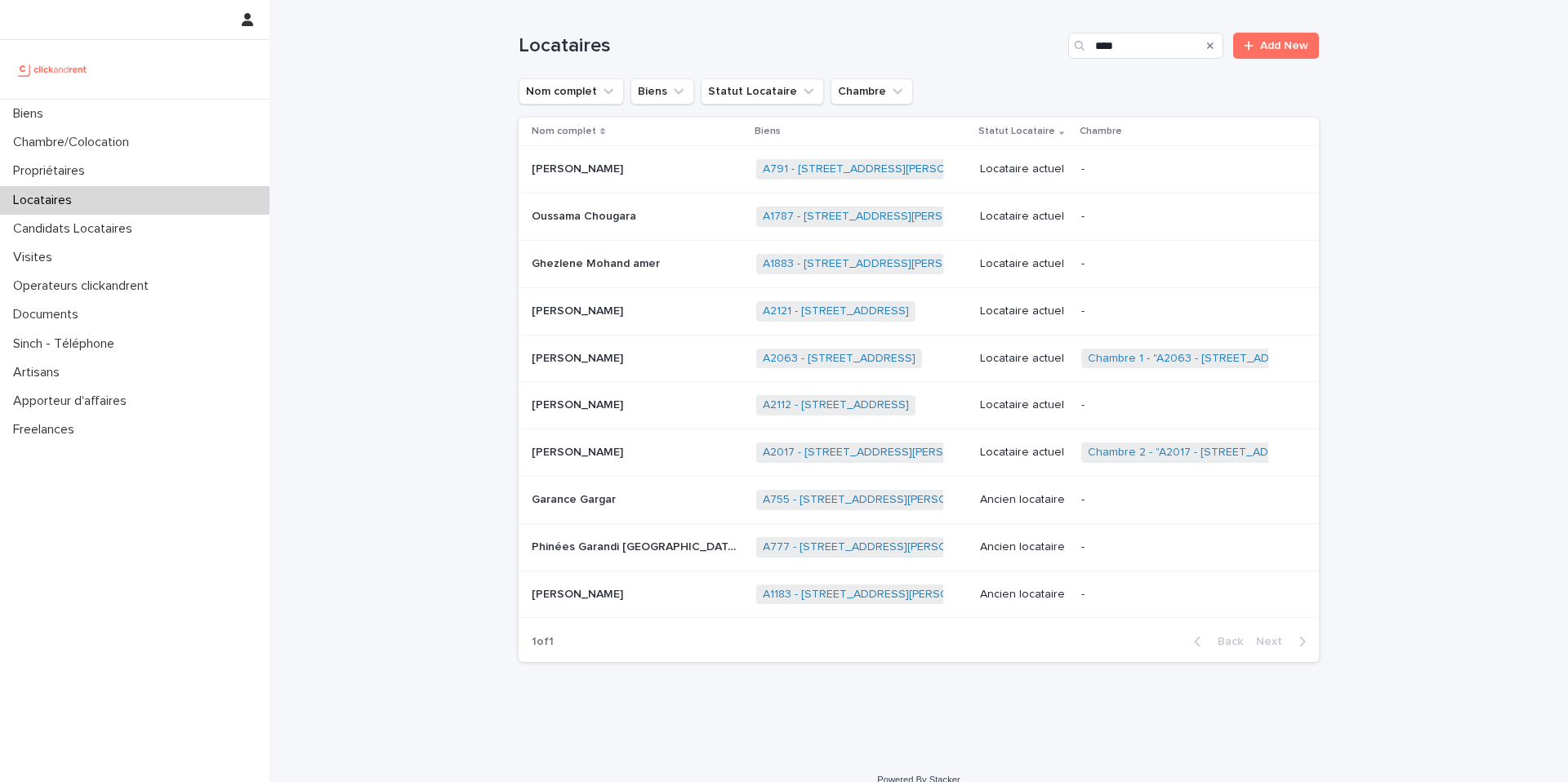
click at [991, 366] on div "Locataire actuel" at bounding box center [1023, 359] width 88 height 27
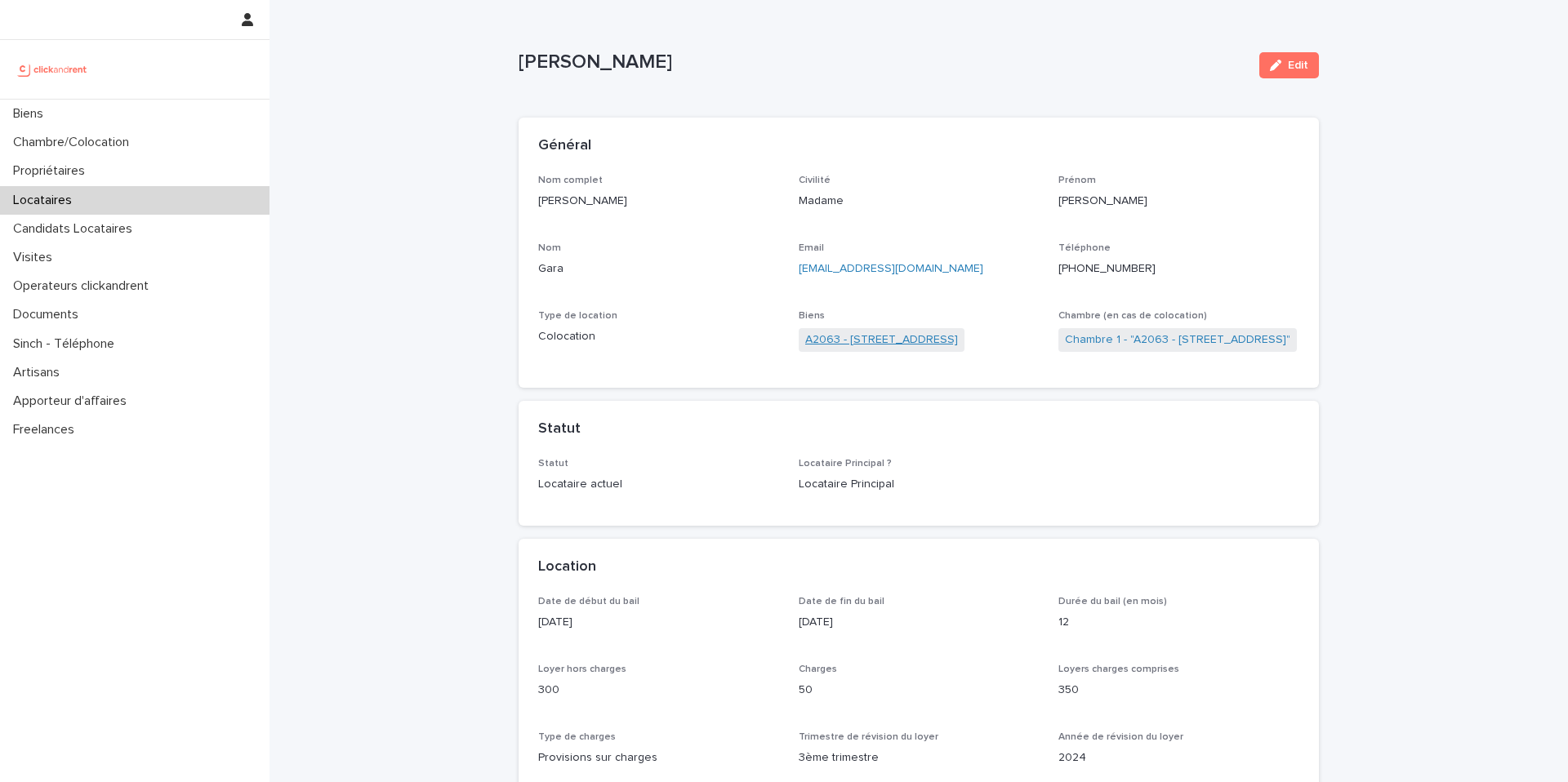
click at [854, 341] on link "A2063 - [STREET_ADDRESS]" at bounding box center [881, 340] width 153 height 17
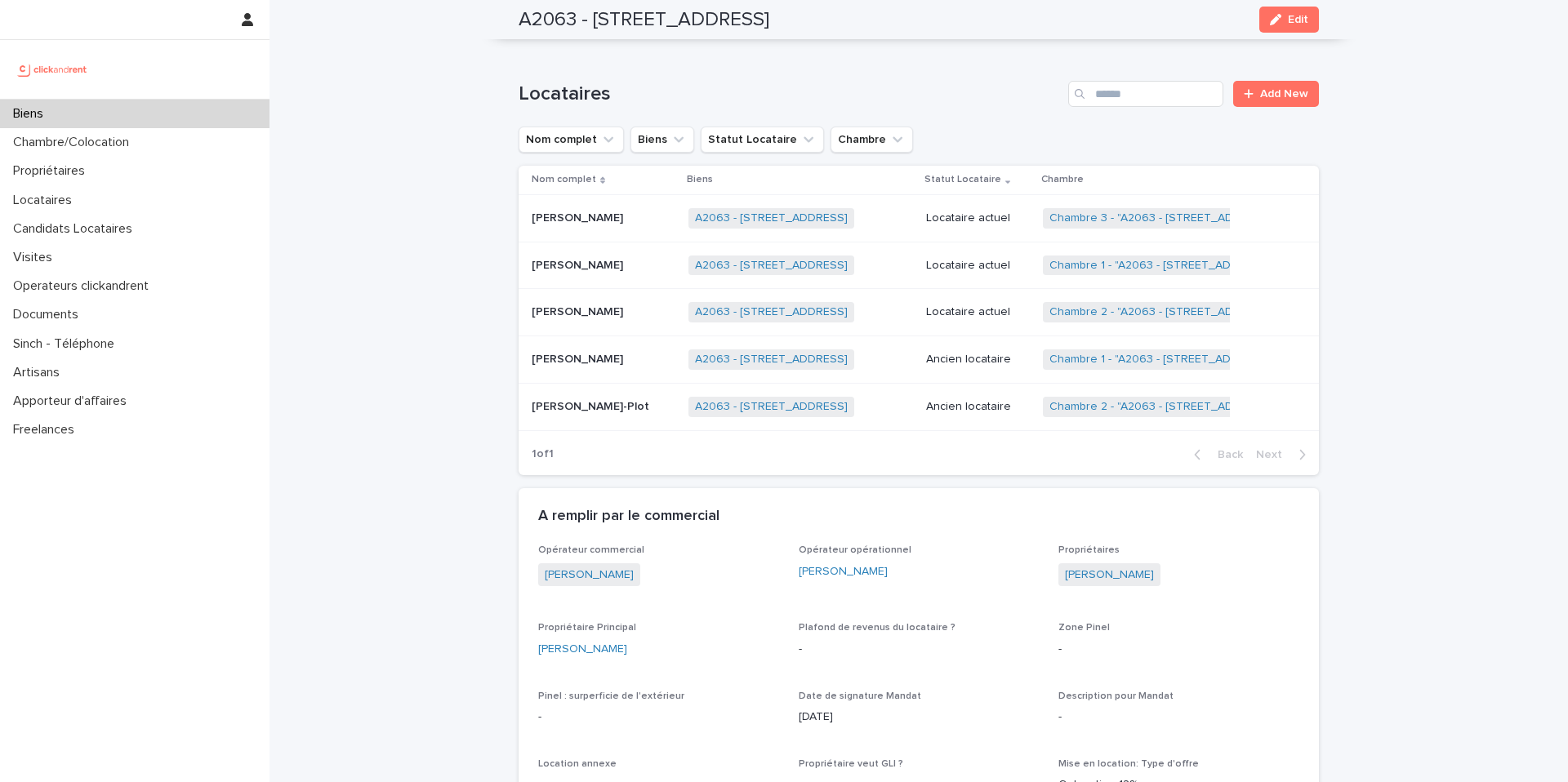
scroll to position [607, 0]
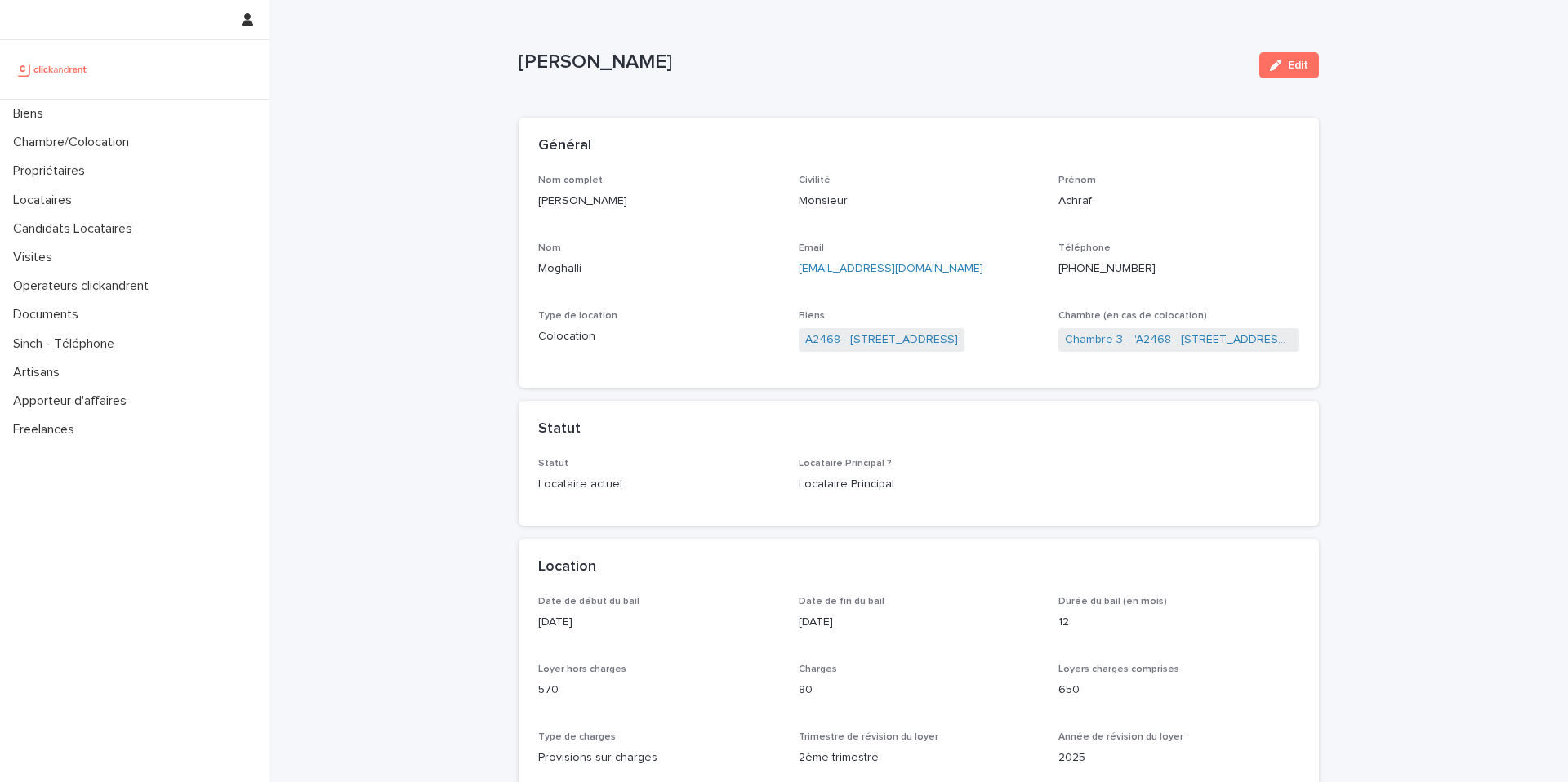
click at [904, 338] on link "A2468 - [STREET_ADDRESS]" at bounding box center [881, 340] width 153 height 17
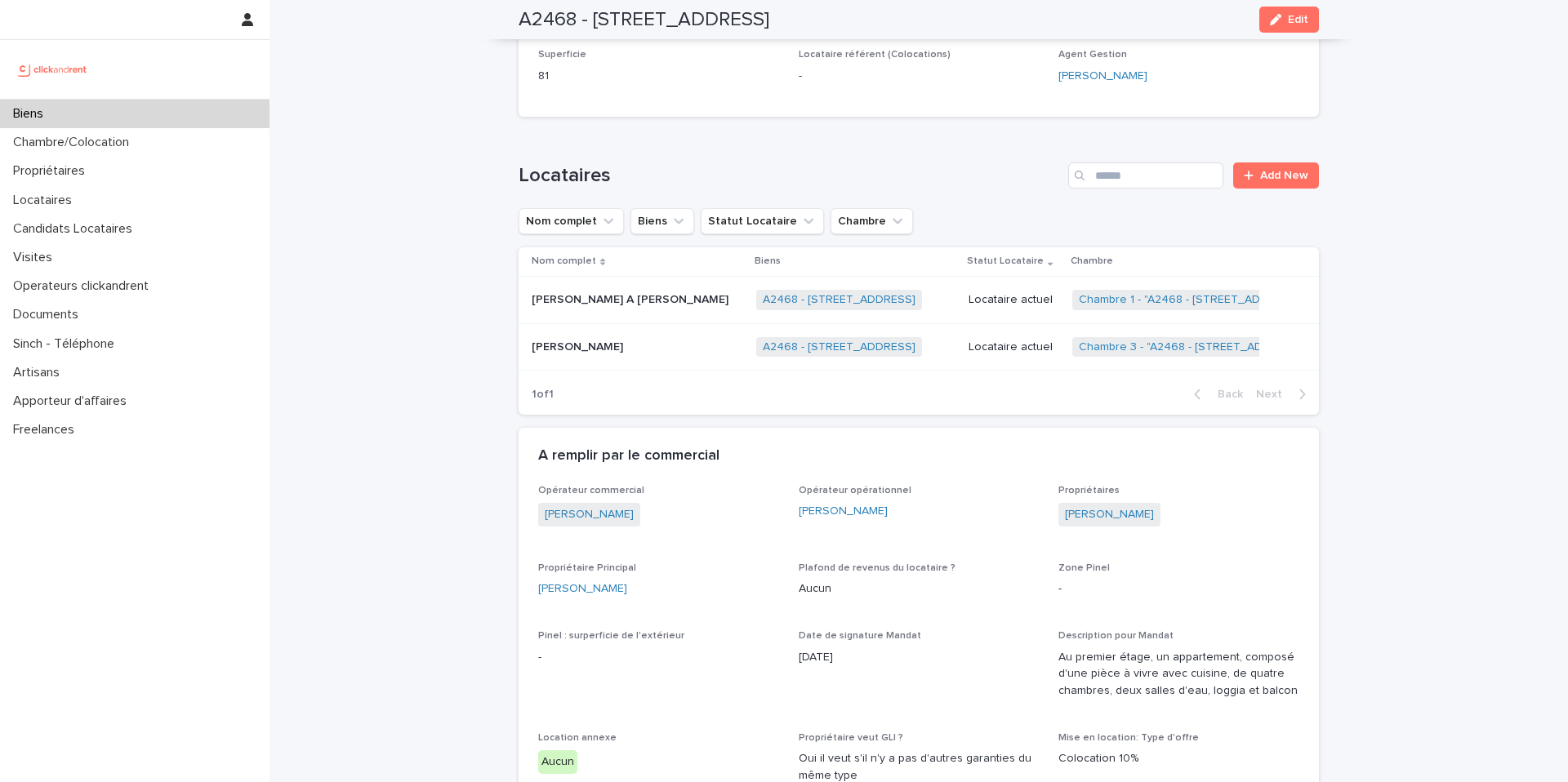
scroll to position [628, 0]
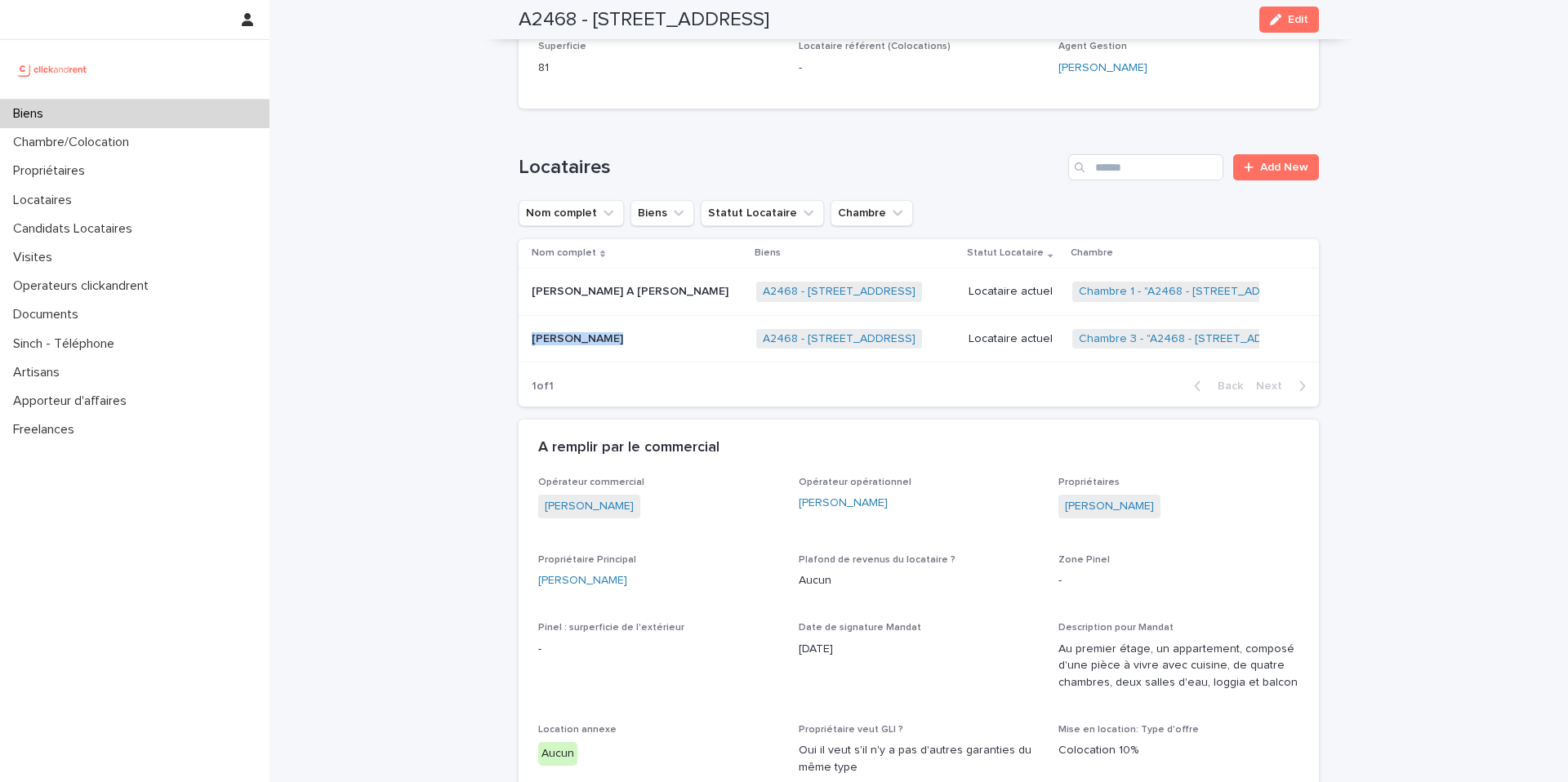
drag, startPoint x: 520, startPoint y: 331, endPoint x: 622, endPoint y: 339, distance: 102.3
click at [622, 339] on td "Achraf Moghalli Achraf Moghalli" at bounding box center [633, 339] width 231 height 48
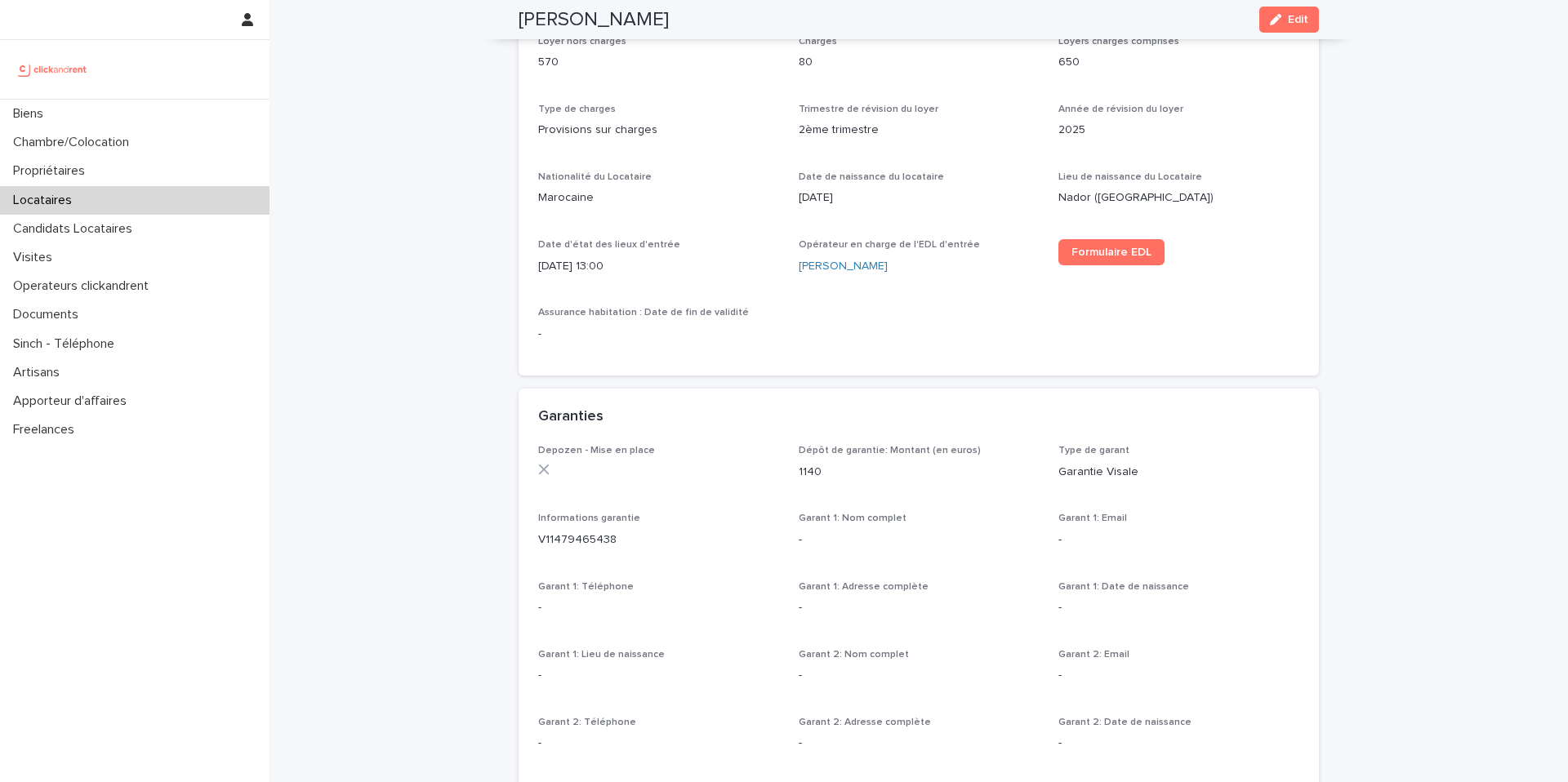
click at [608, 11] on h2 "[PERSON_NAME]" at bounding box center [593, 20] width 150 height 24
copy h2 "Moghalli"
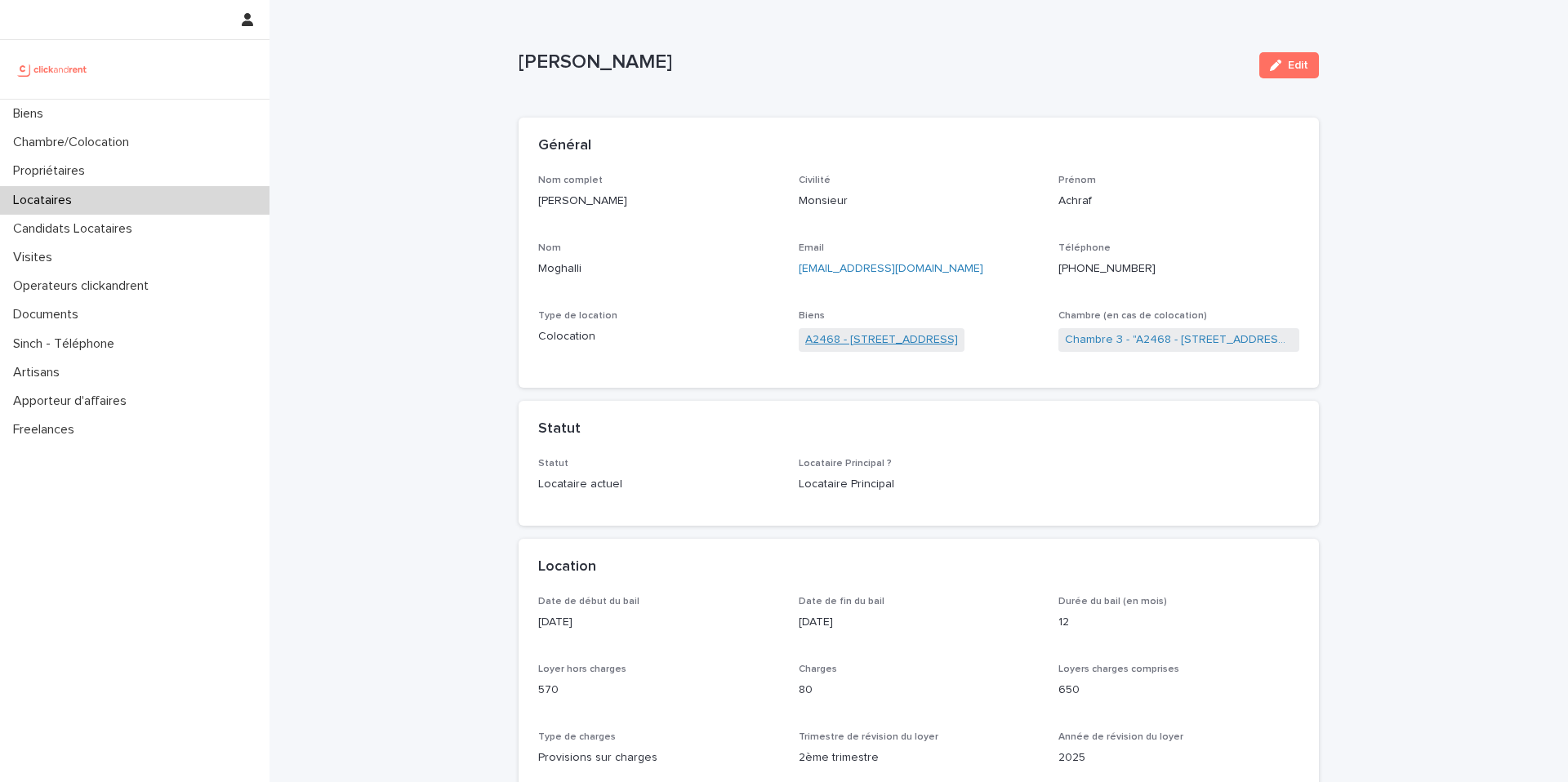
click at [931, 346] on link "A2468 - [STREET_ADDRESS]" at bounding box center [881, 340] width 153 height 17
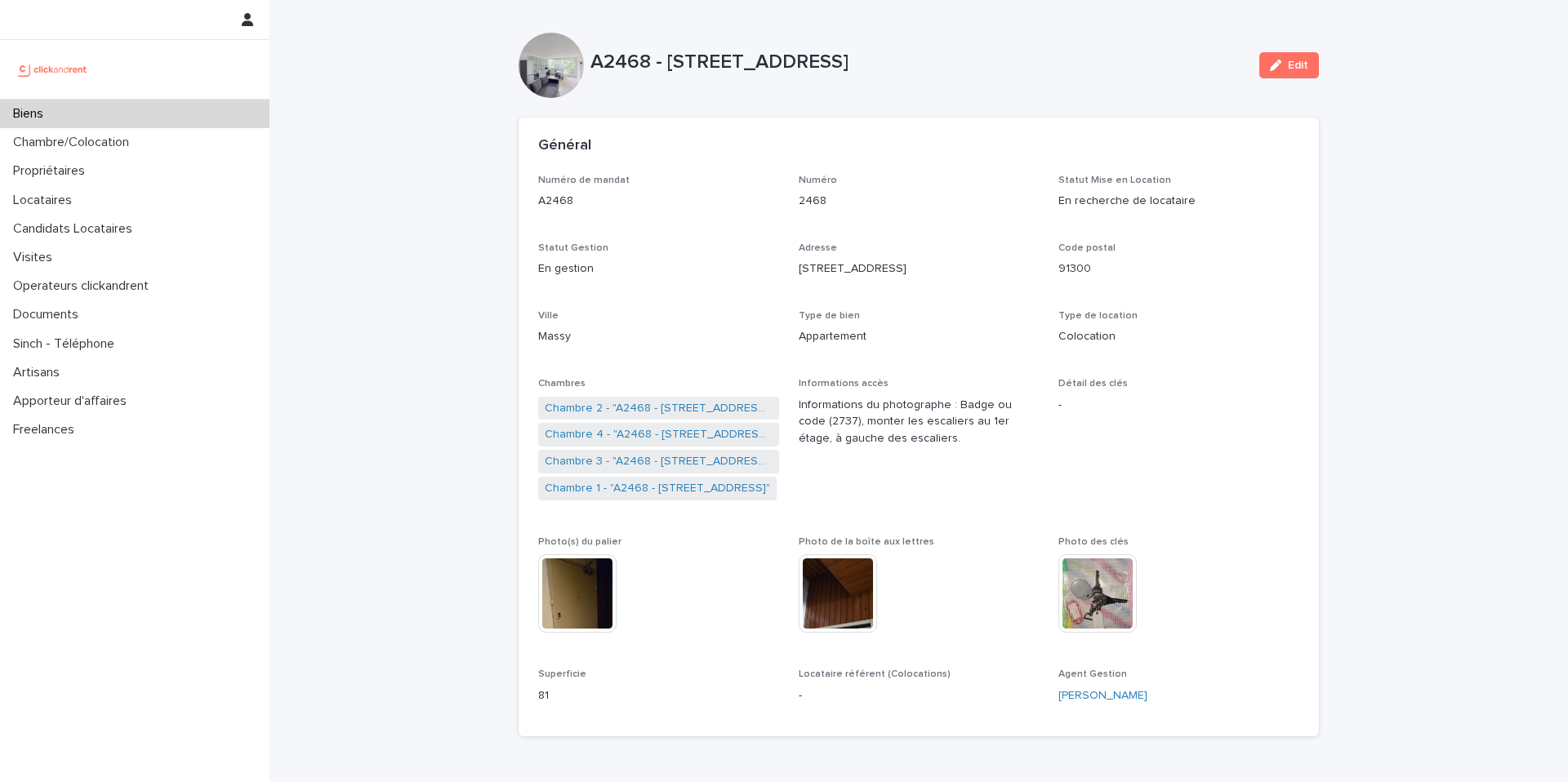
drag, startPoint x: 978, startPoint y: 62, endPoint x: 669, endPoint y: 61, distance: 309.0
click at [669, 61] on p "A2468 - [STREET_ADDRESS]" at bounding box center [918, 62] width 655 height 24
copy p "[STREET_ADDRESS]"
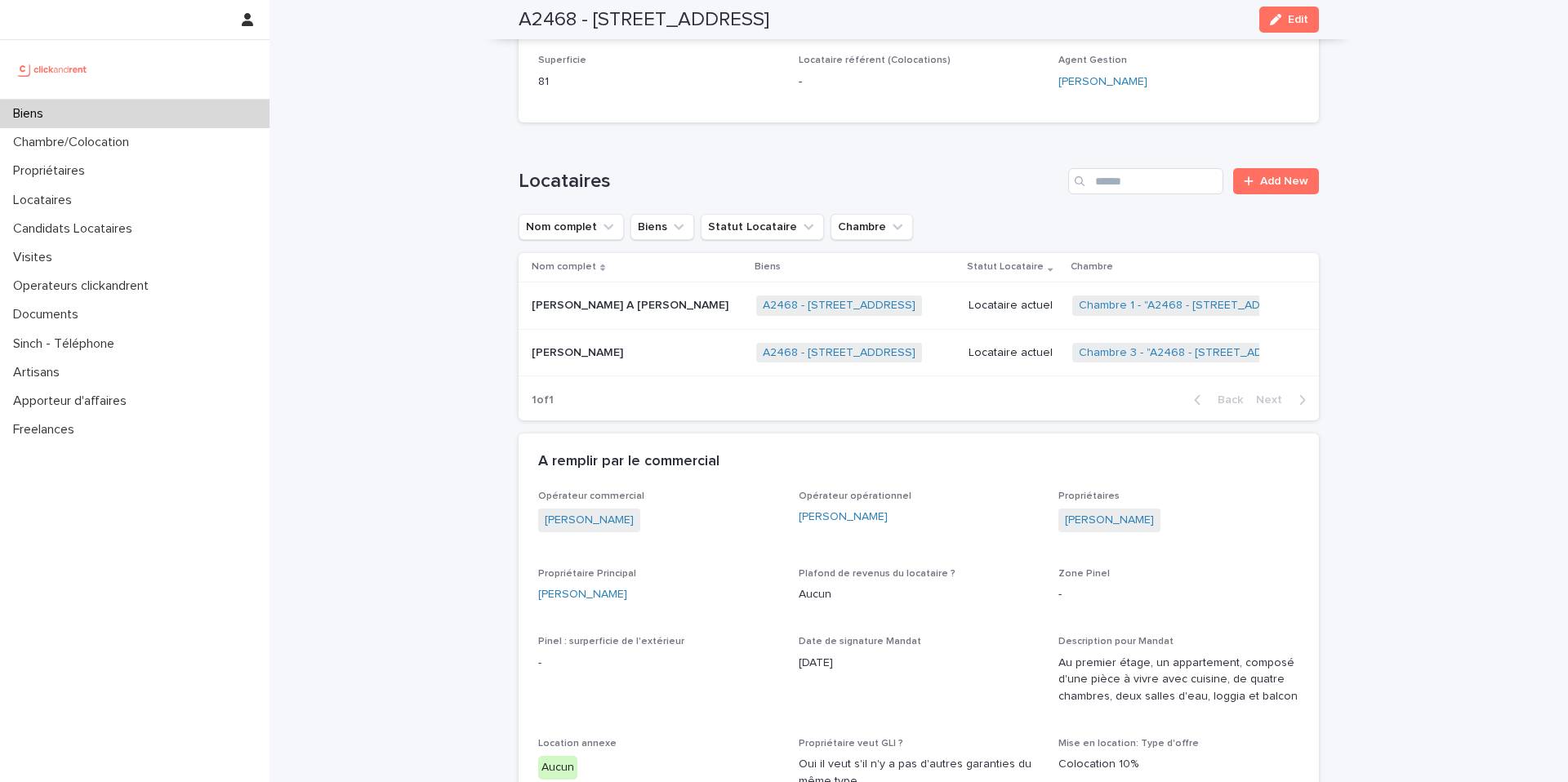
scroll to position [595, 0]
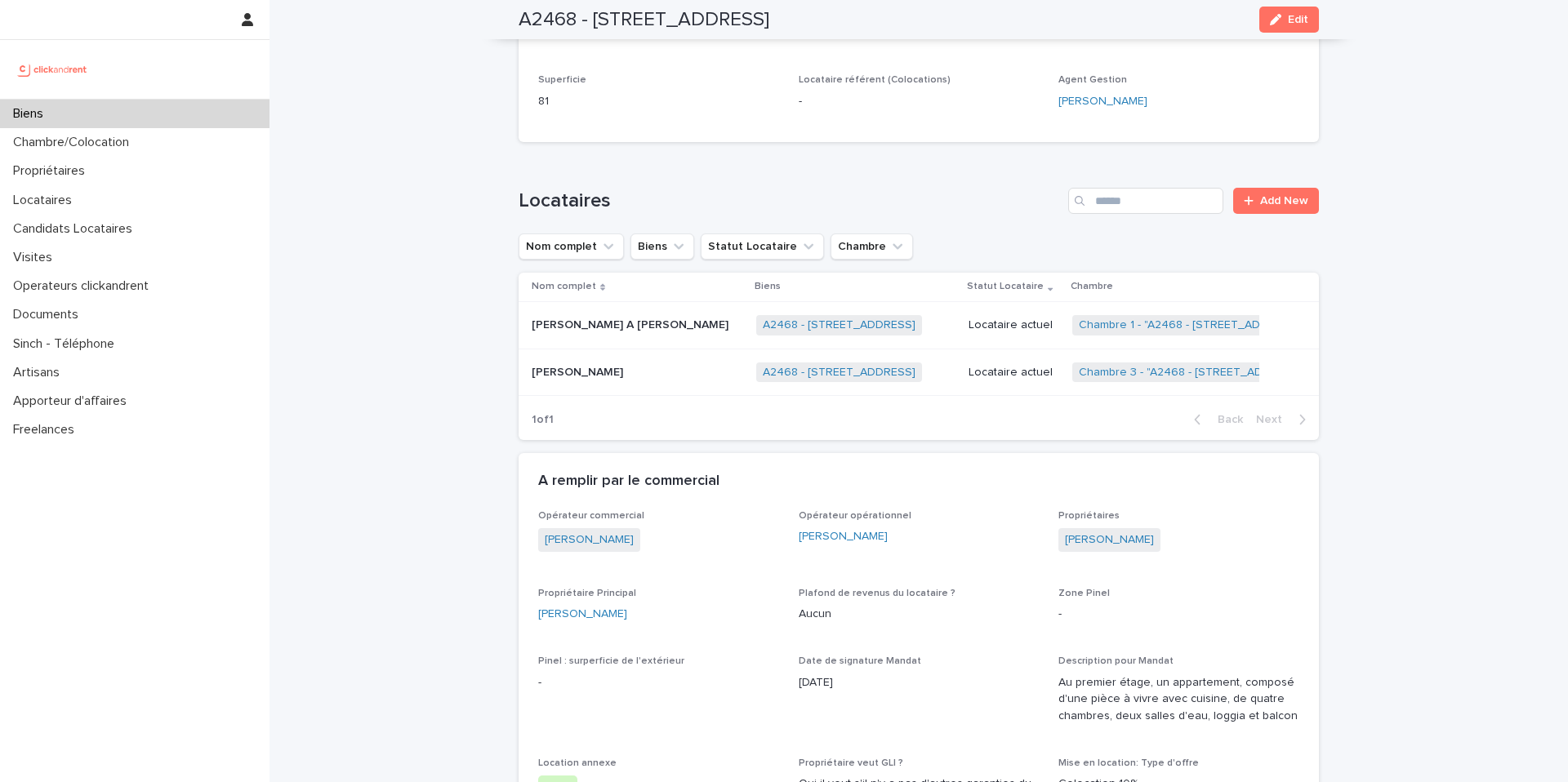
click at [655, 370] on p at bounding box center [633, 372] width 205 height 14
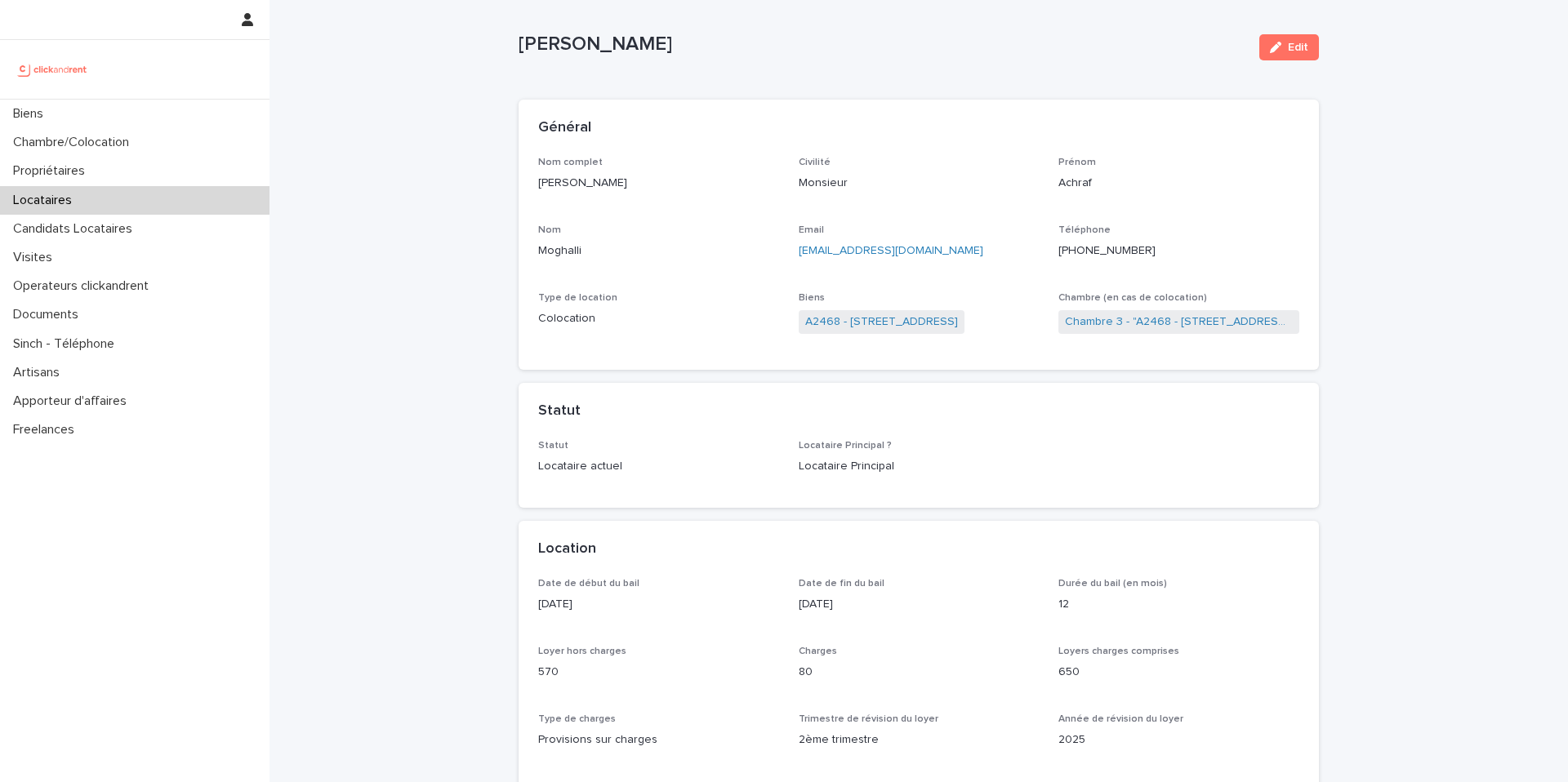
scroll to position [21, 0]
click at [965, 243] on p "[EMAIL_ADDRESS][DOMAIN_NAME]" at bounding box center [918, 247] width 241 height 17
click at [956, 246] on p "[EMAIL_ADDRESS][DOMAIN_NAME]" at bounding box center [918, 247] width 241 height 17
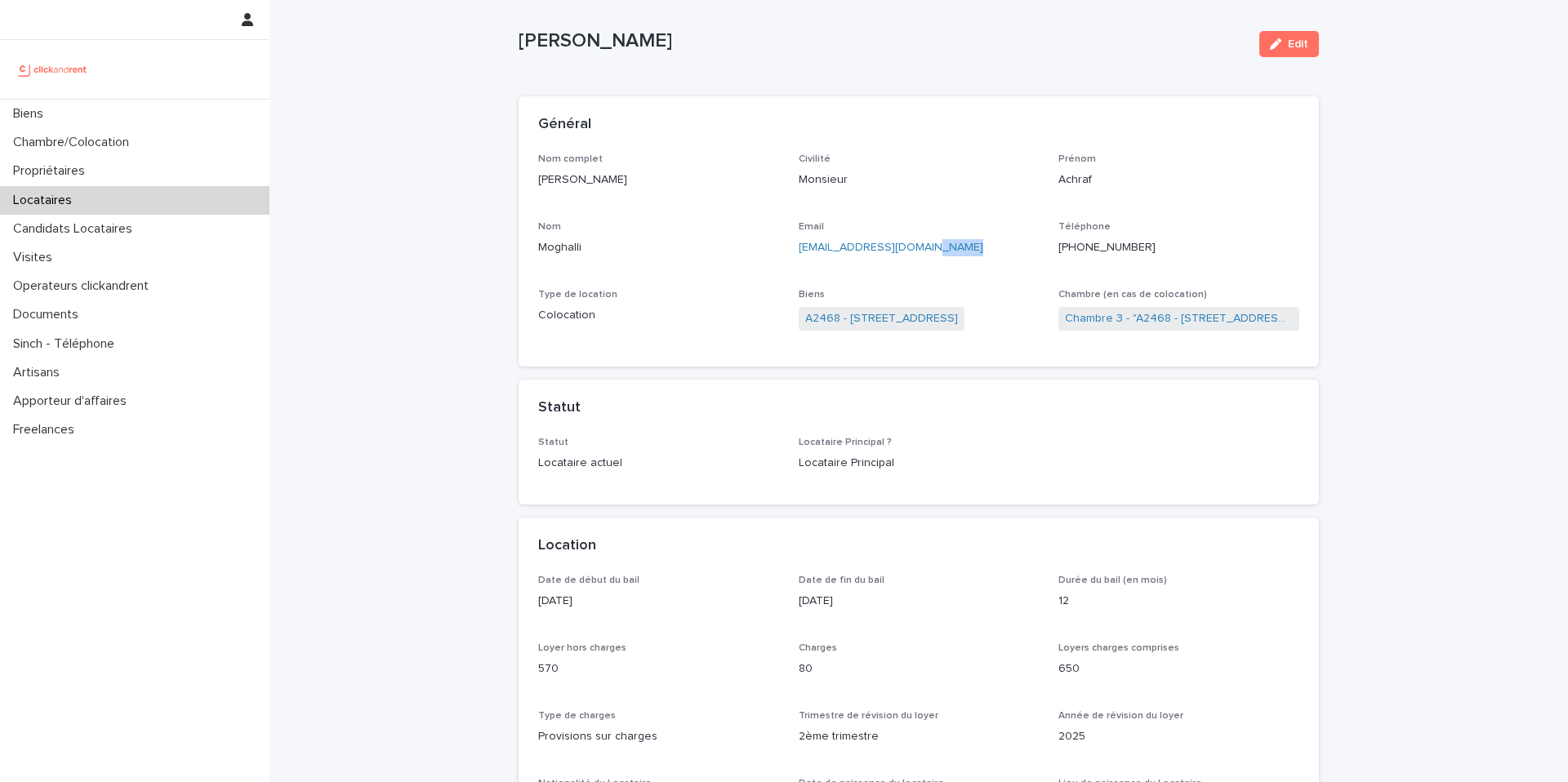
click at [956, 246] on p "[EMAIL_ADDRESS][DOMAIN_NAME]" at bounding box center [918, 247] width 241 height 17
click at [939, 246] on p "[EMAIL_ADDRESS][DOMAIN_NAME]" at bounding box center [918, 247] width 241 height 17
copy link "[EMAIL_ADDRESS][DOMAIN_NAME]"
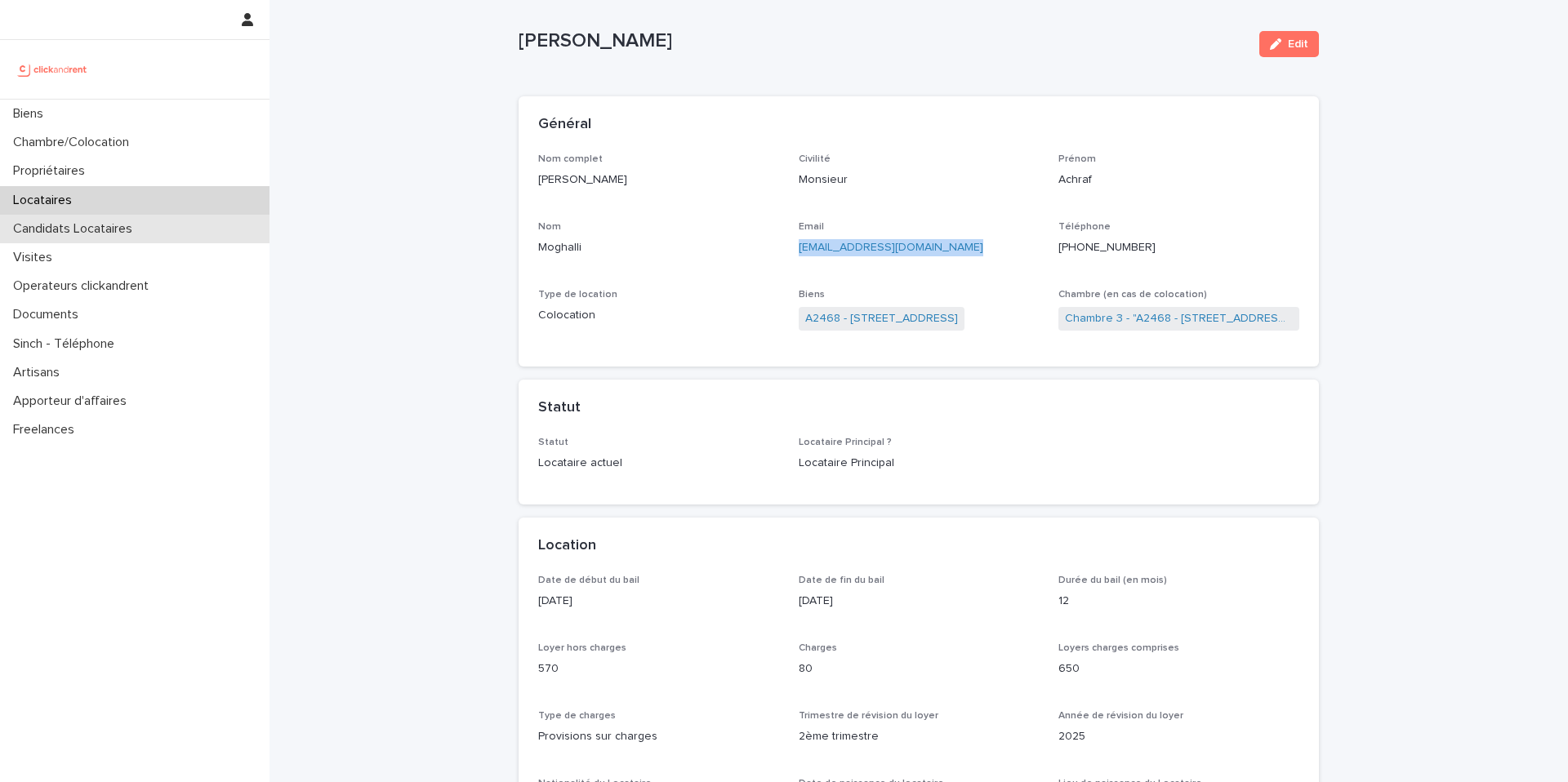
click at [158, 234] on div "Candidats Locataires" at bounding box center [135, 228] width 269 height 29
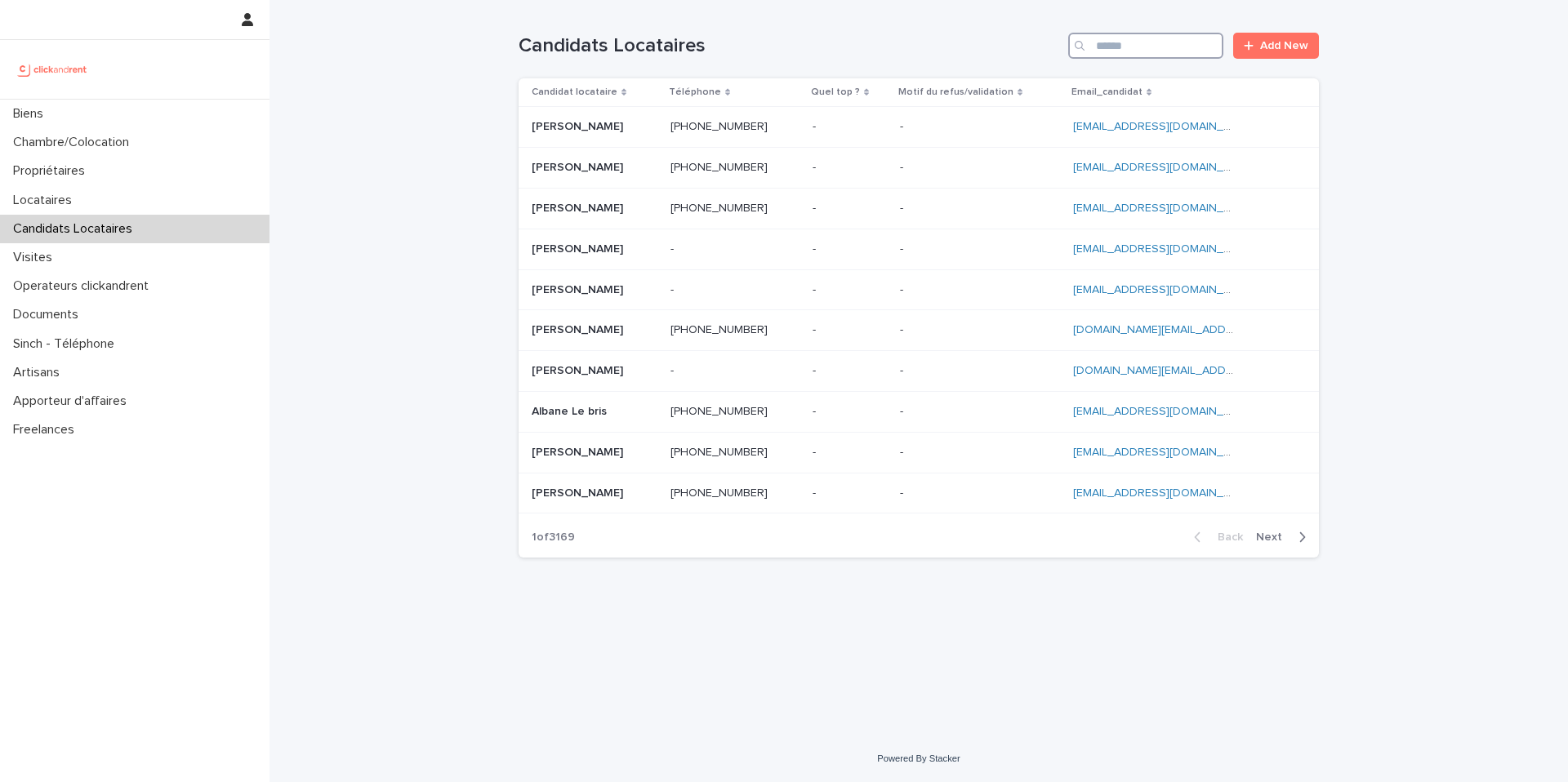
click at [1161, 44] on input "Search" at bounding box center [1145, 46] width 155 height 26
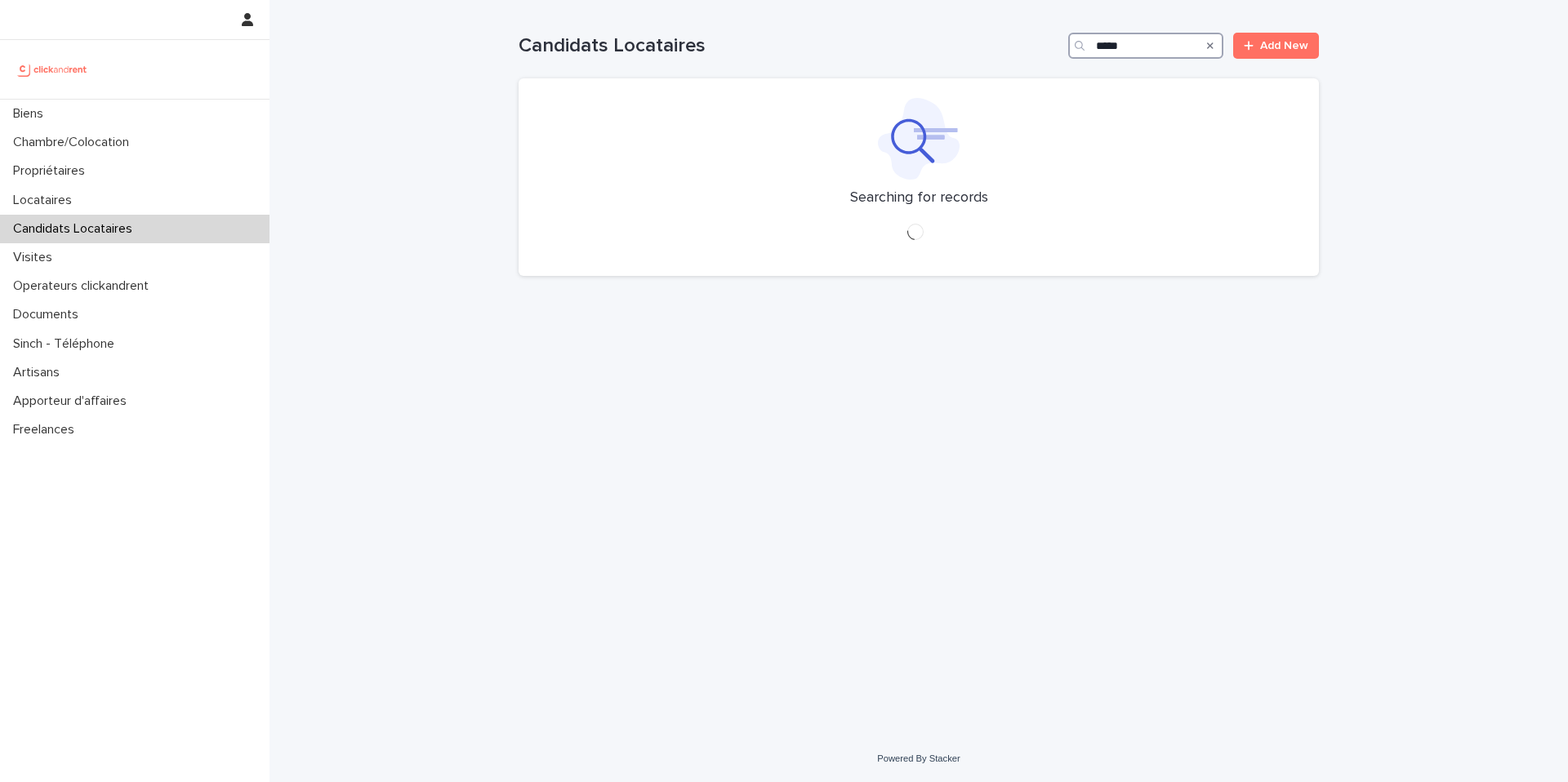
type input "******"
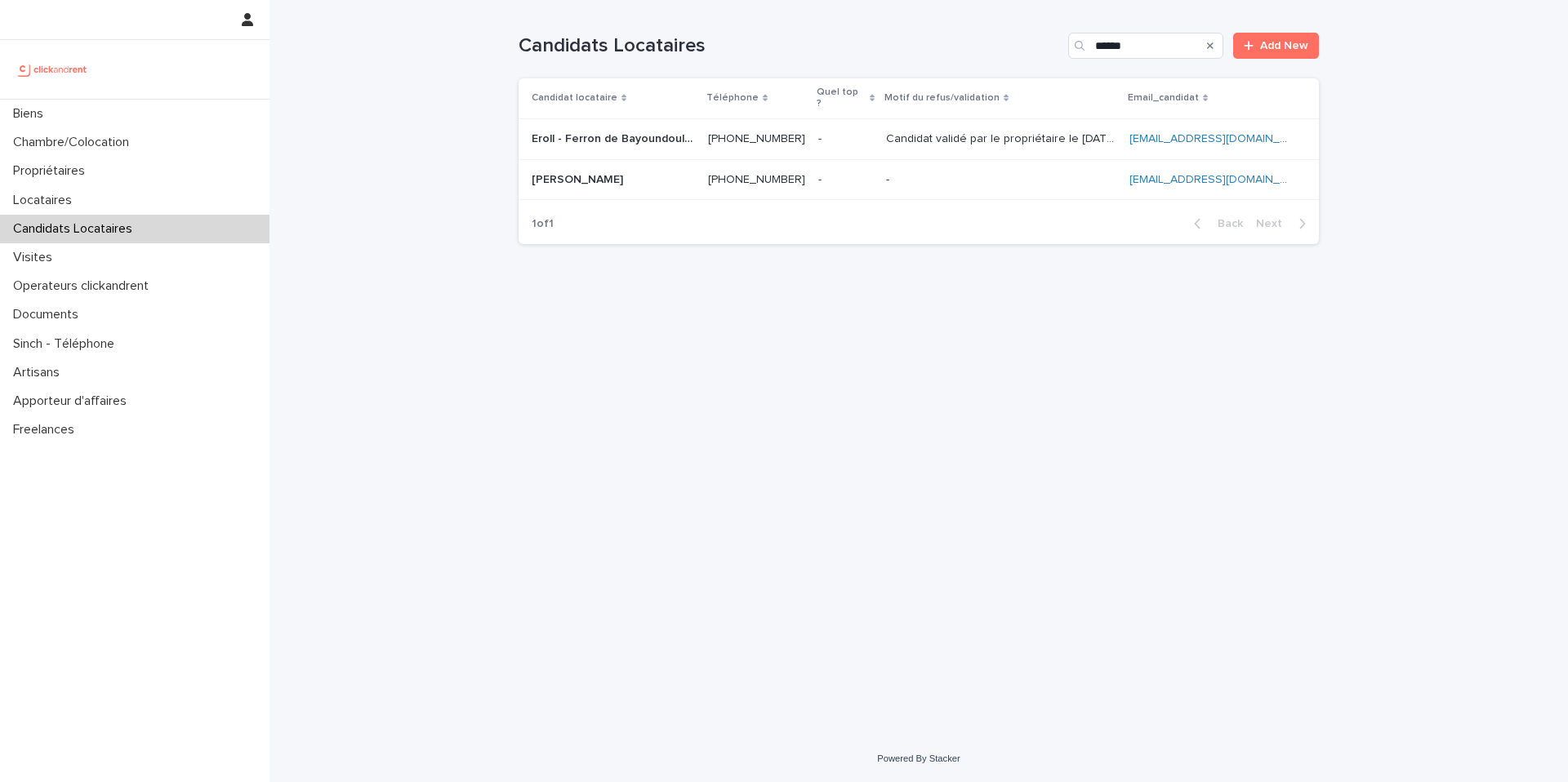
click at [962, 129] on p "Candidat validé par le propriétaire le [DATE]" at bounding box center [1003, 137] width 233 height 17
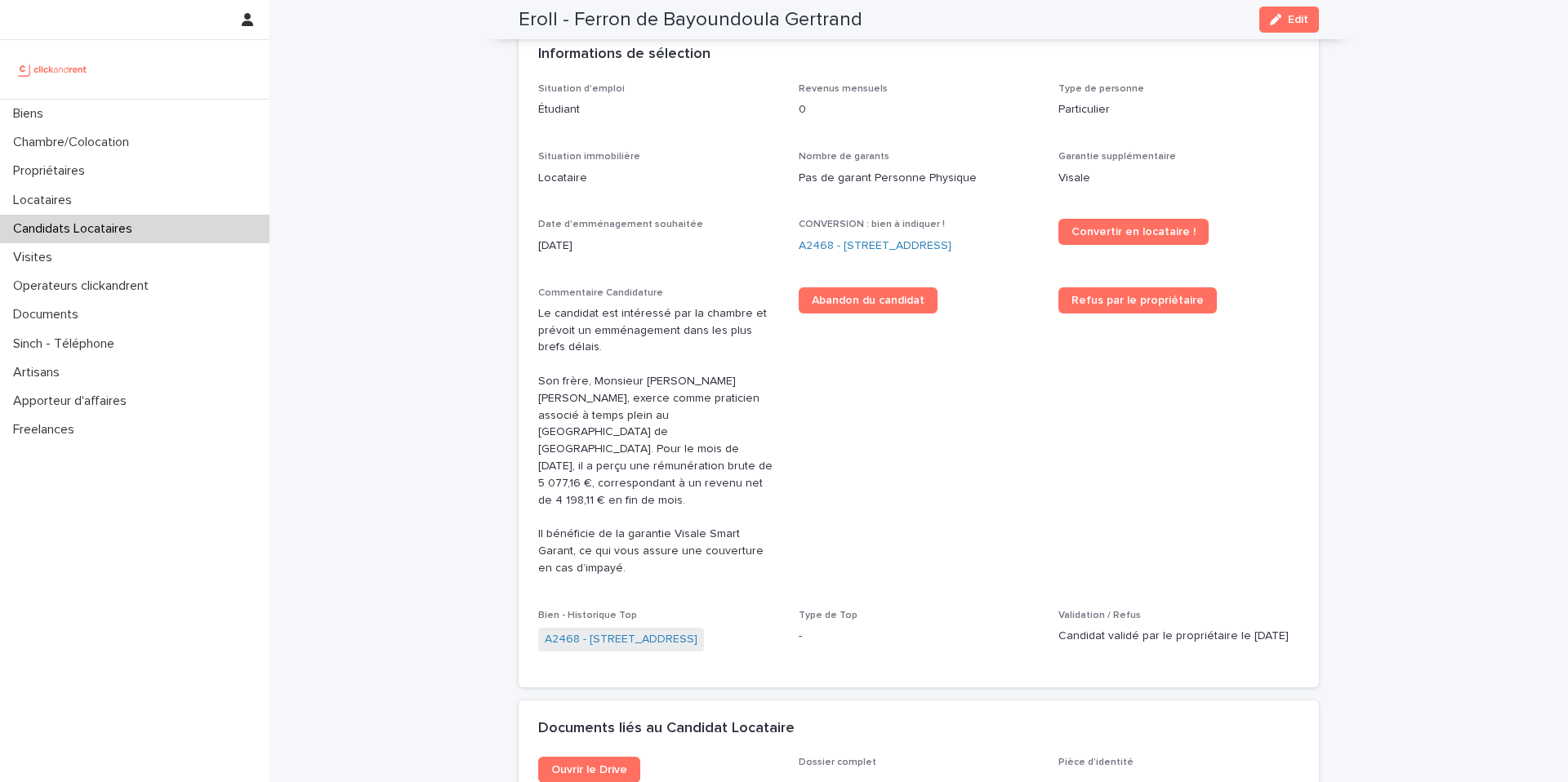
scroll to position [421, 0]
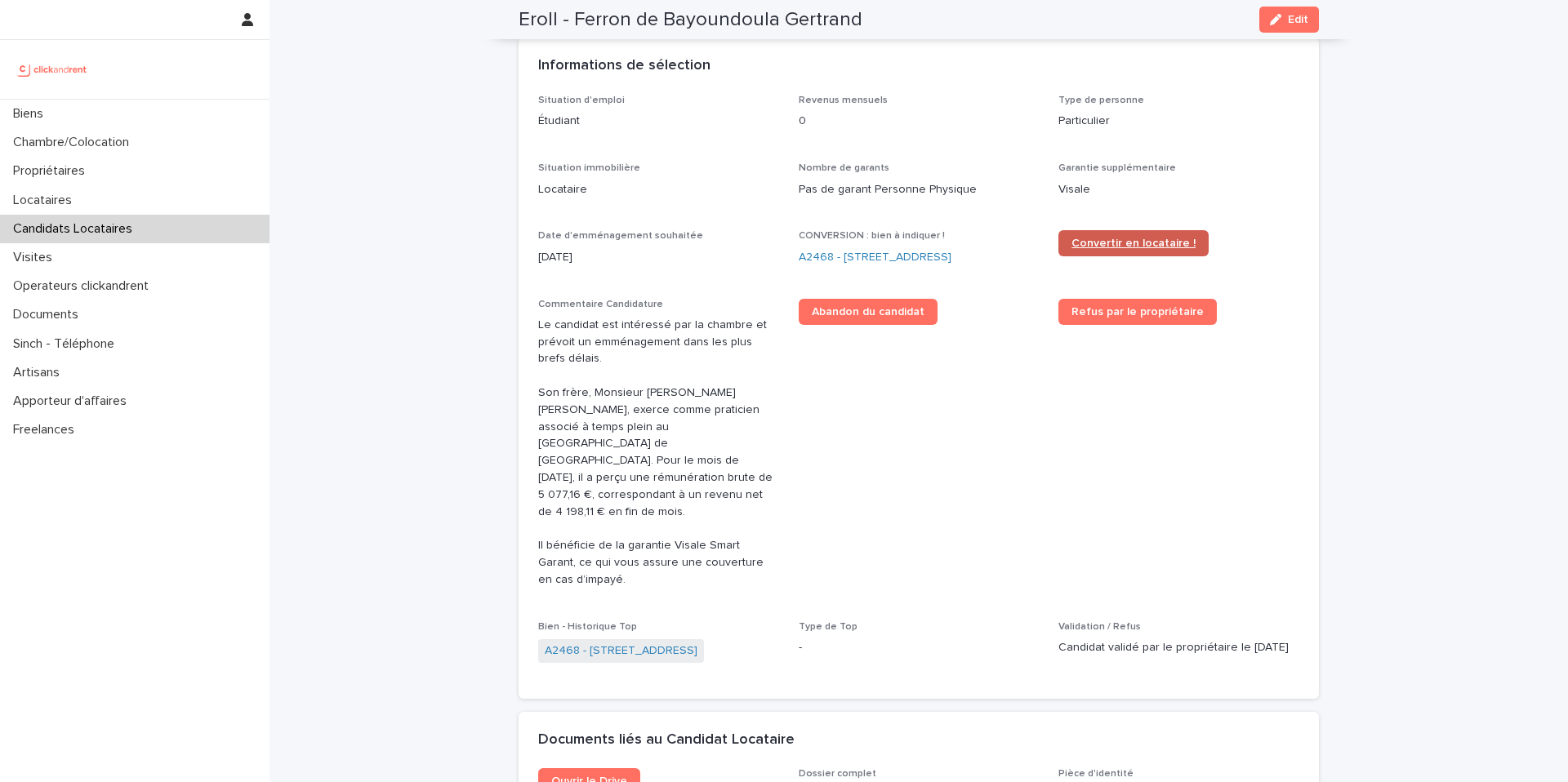
click at [1136, 238] on span "Convertir en locataire !" at bounding box center [1133, 243] width 124 height 12
click at [837, 260] on link "A2468 - [STREET_ADDRESS]" at bounding box center [875, 257] width 153 height 17
